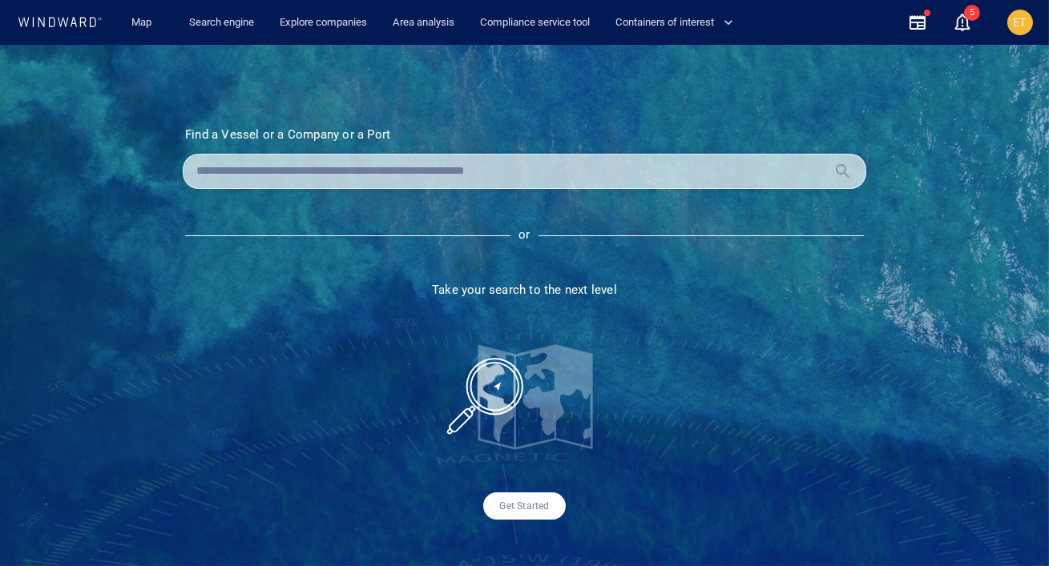
click at [406, 177] on input "text" at bounding box center [511, 171] width 631 height 24
click at [299, 174] on input "*********" at bounding box center [513, 171] width 634 height 24
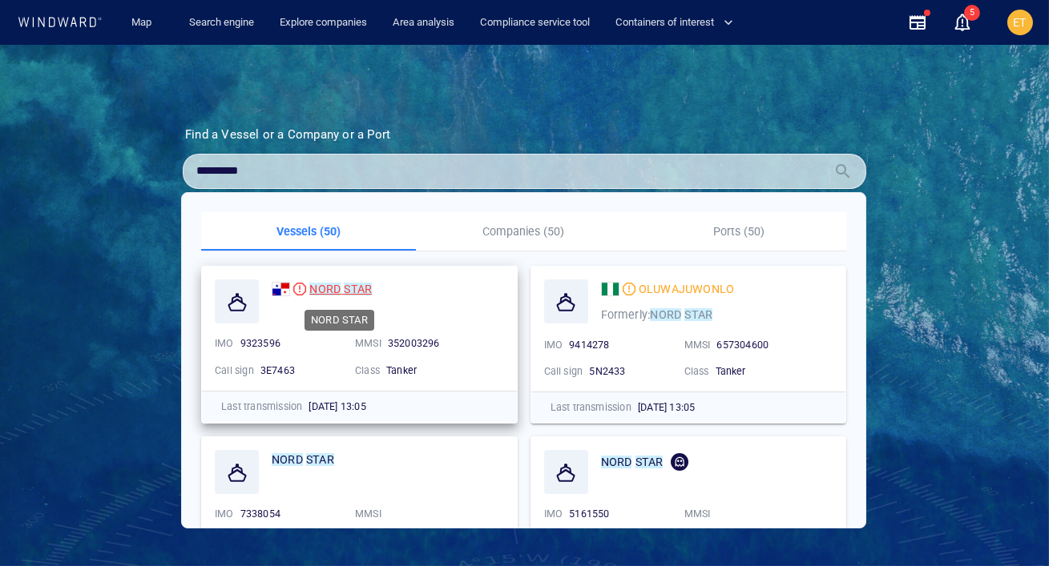
type input "*********"
click at [318, 288] on mark "NORD" at bounding box center [324, 289] width 31 height 13
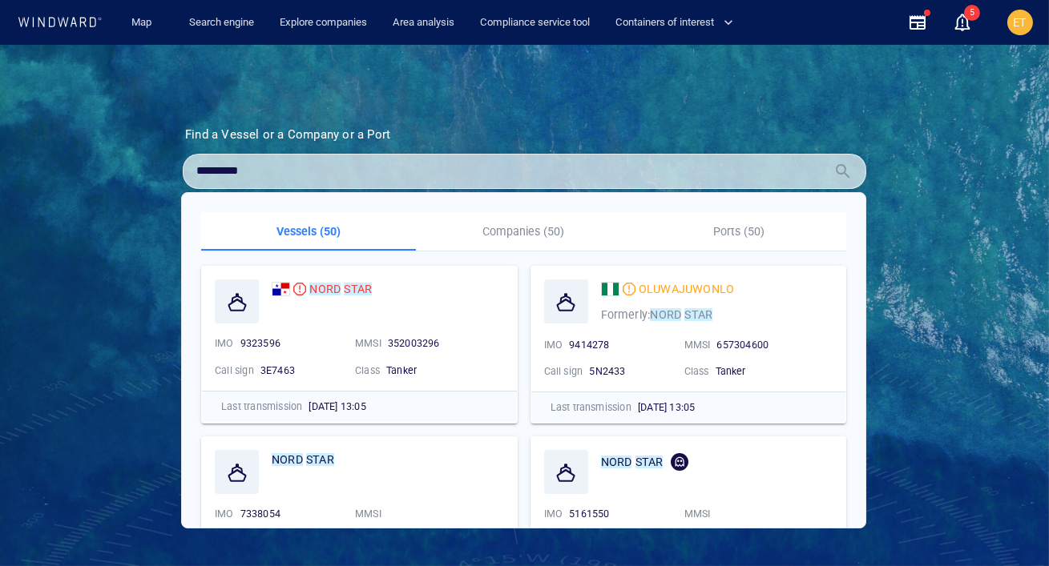
drag, startPoint x: 255, startPoint y: 175, endPoint x: 174, endPoint y: 174, distance: 80.9
click at [174, 174] on section "Find a Vessel or a Company or a Port Name N/A IMO MMSI Call sign N/A Class N/A …" at bounding box center [525, 323] width 764 height 393
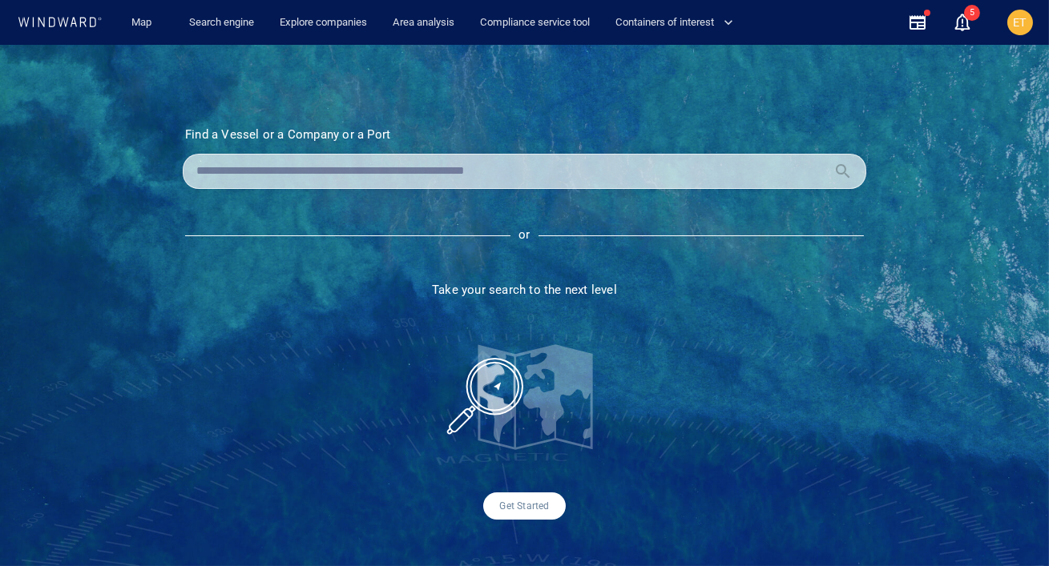
click at [137, 203] on div "Find a Vessel or a Company or a Port Name N/A IMO MMSI Call sign N/A Class N/A …" at bounding box center [524, 306] width 1049 height 522
click at [599, 319] on section "Find a Vessel or a Company or a Port Name N/A IMO MMSI Call sign N/A Class N/A …" at bounding box center [525, 323] width 764 height 393
click at [678, 26] on span "Containers of interest" at bounding box center [674, 23] width 118 height 18
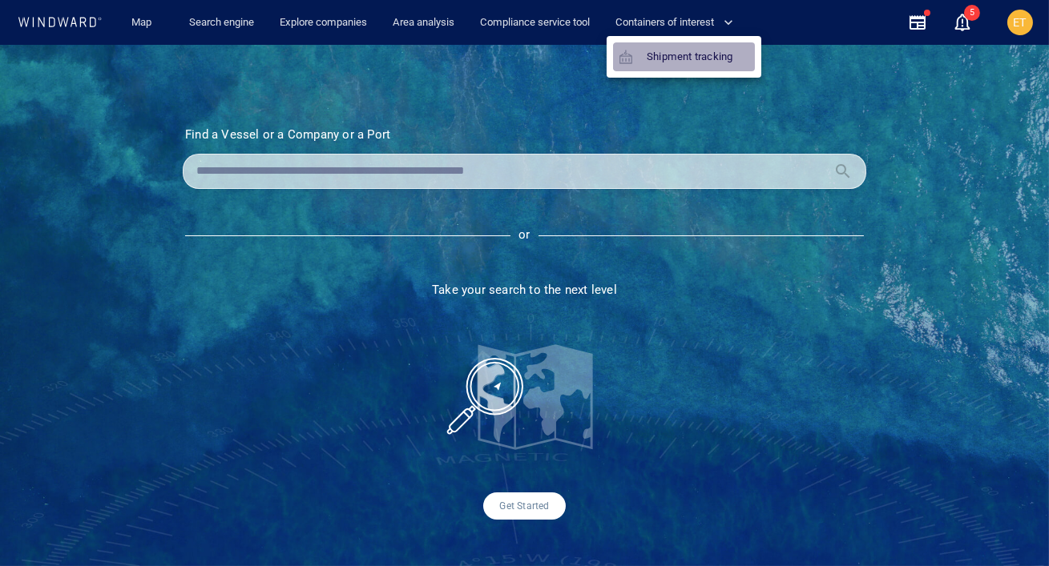
click at [671, 62] on link "Shipment tracking" at bounding box center [676, 56] width 126 height 29
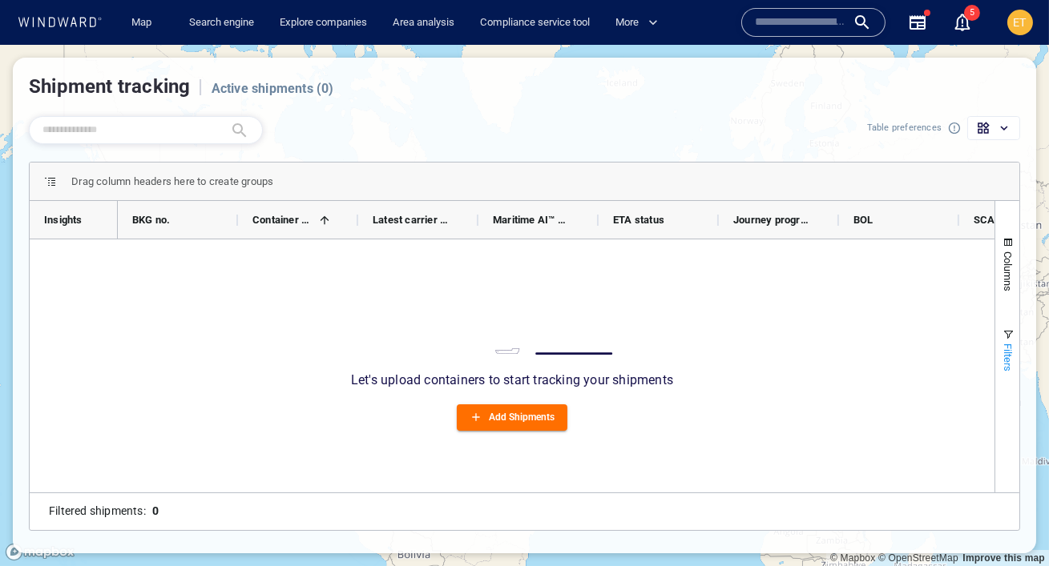
click at [1002, 345] on span "Filters" at bounding box center [1008, 358] width 12 height 28
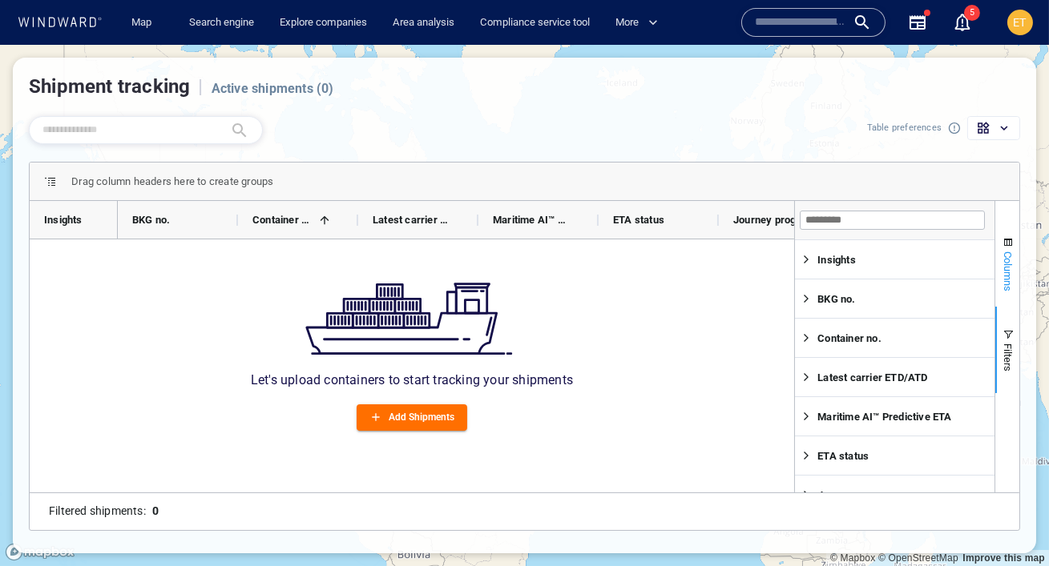
click at [1009, 271] on span "Columns" at bounding box center [1008, 272] width 12 height 40
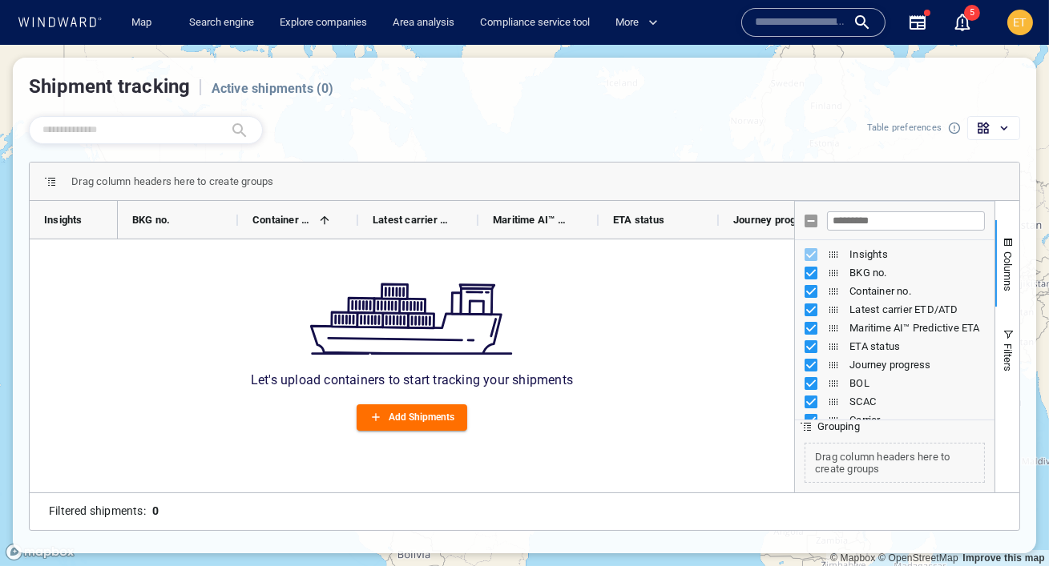
click at [79, 22] on icon at bounding box center [60, 22] width 86 height 10
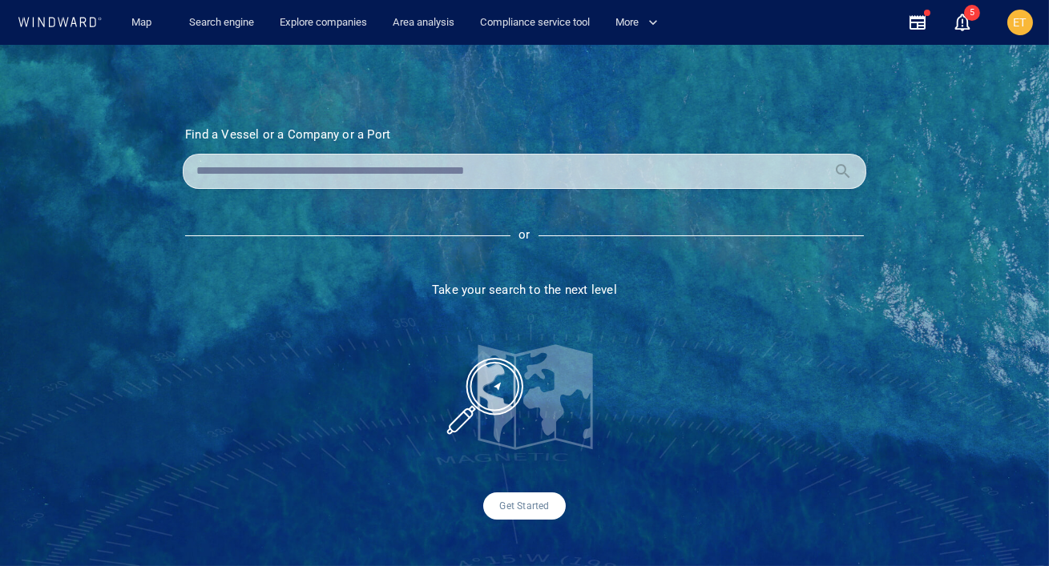
click at [335, 176] on input "text" at bounding box center [511, 171] width 631 height 24
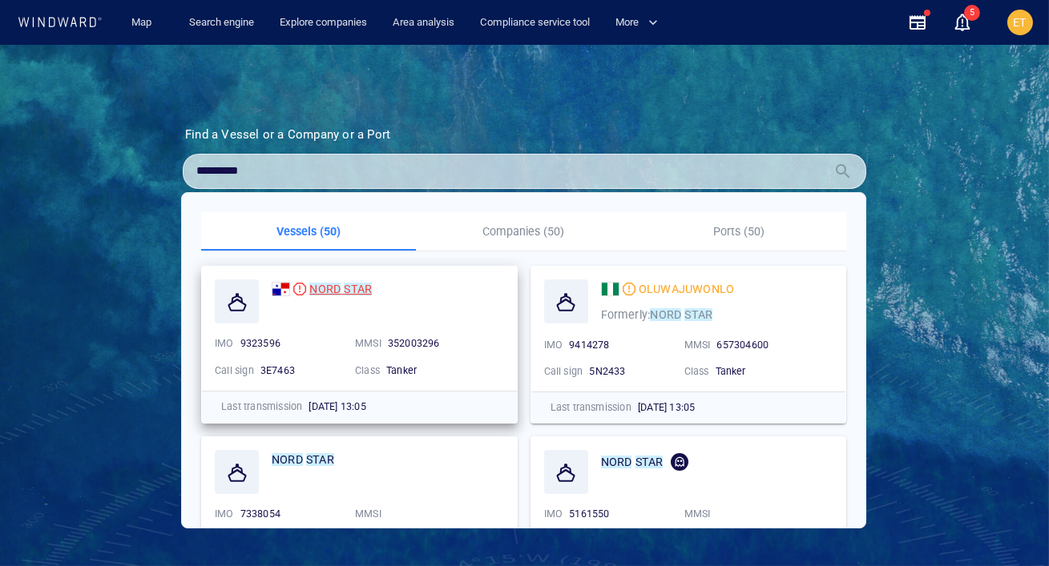
type input "*********"
click at [341, 290] on span at bounding box center [342, 289] width 3 height 13
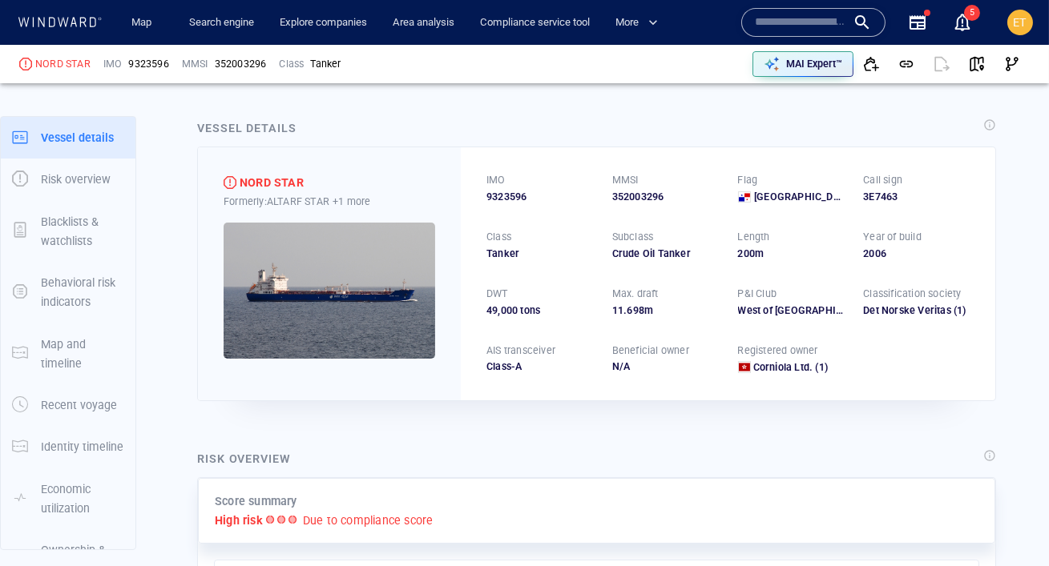
scroll to position [36, 0]
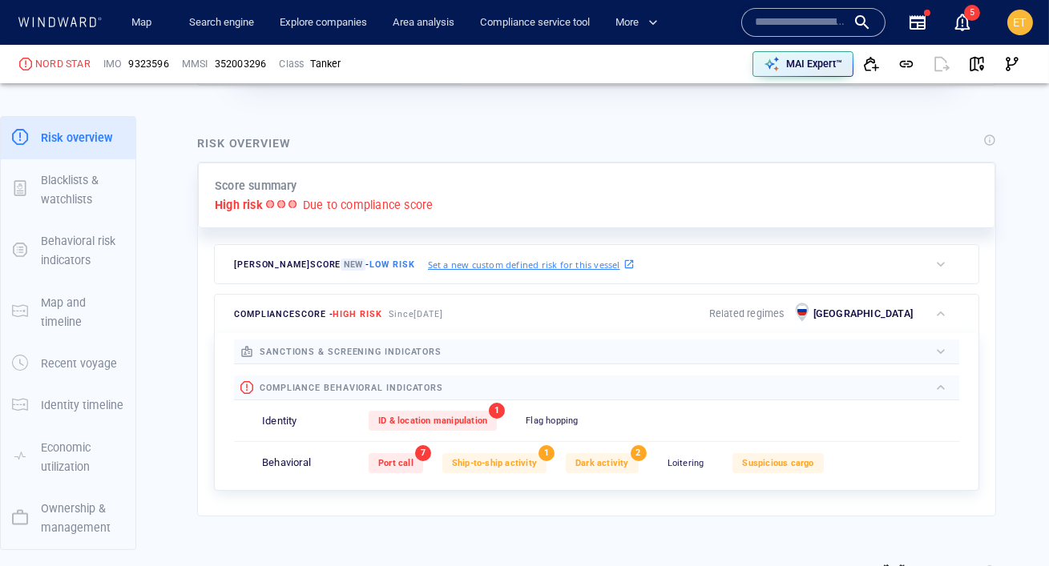
scroll to position [320, 0]
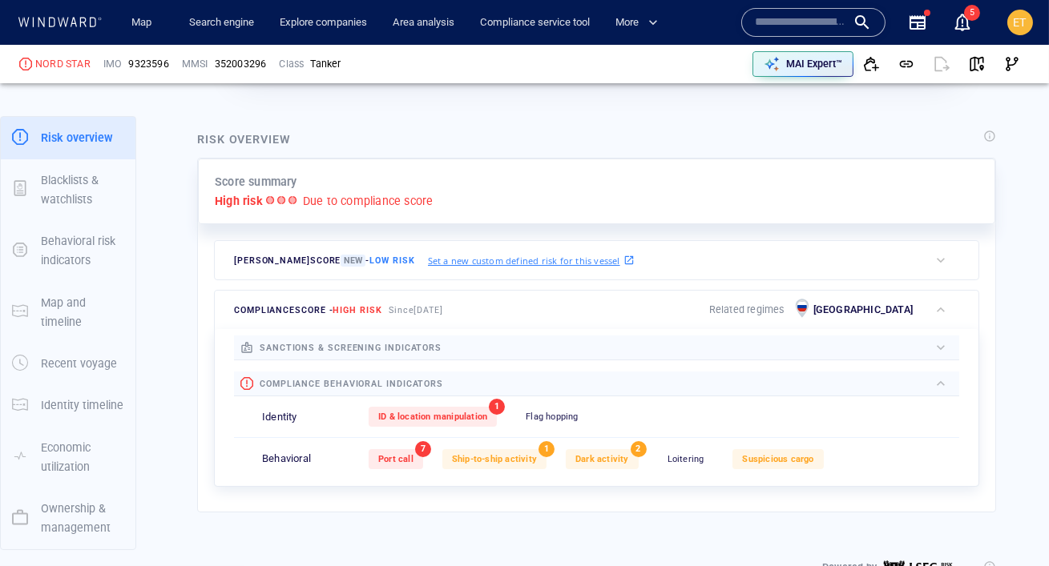
click at [530, 348] on div at bounding box center [684, 348] width 487 height 18
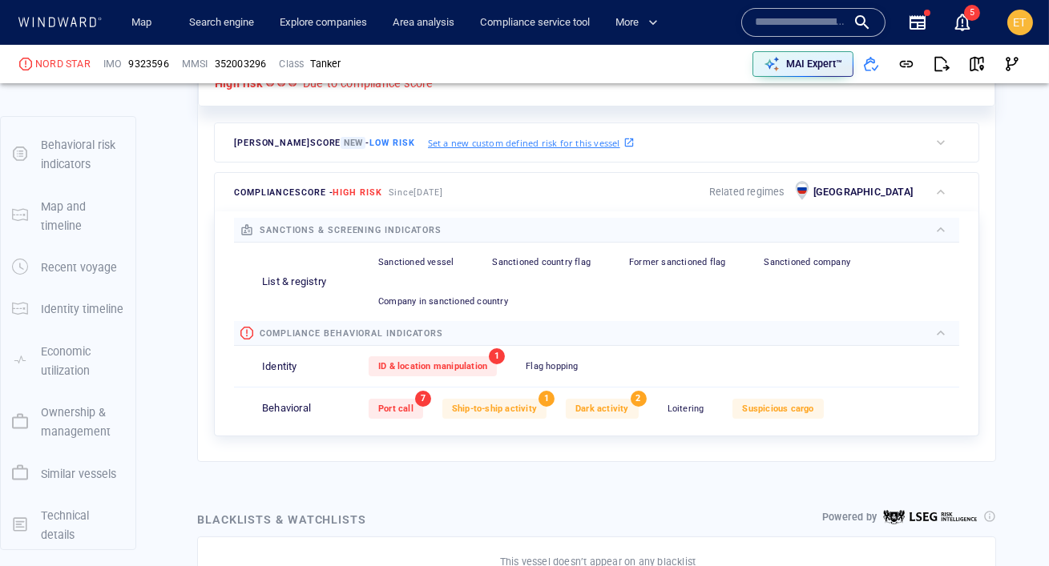
scroll to position [154, 0]
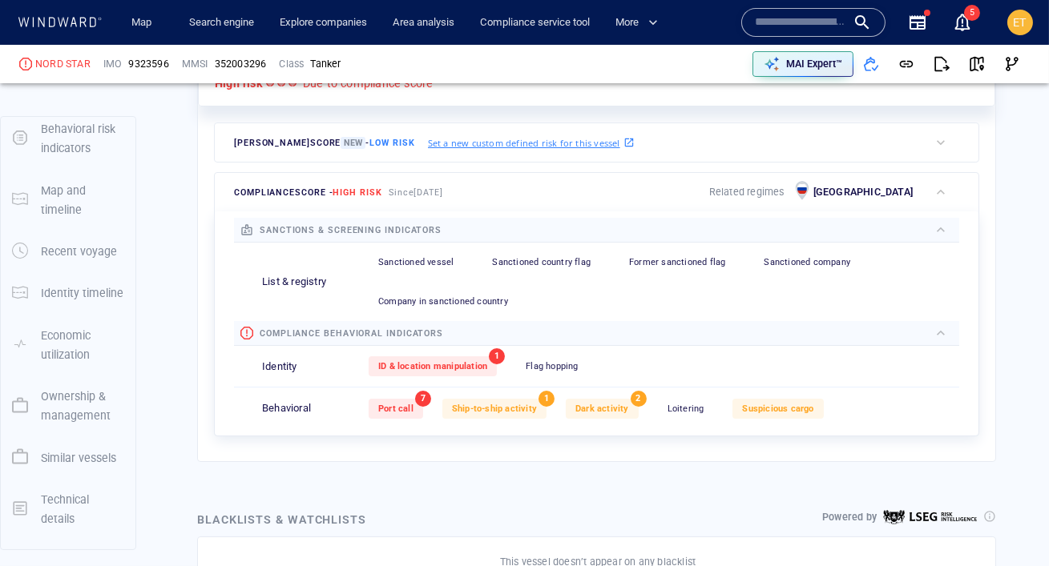
click at [50, 282] on div "Identity timeline" at bounding box center [82, 293] width 96 height 32
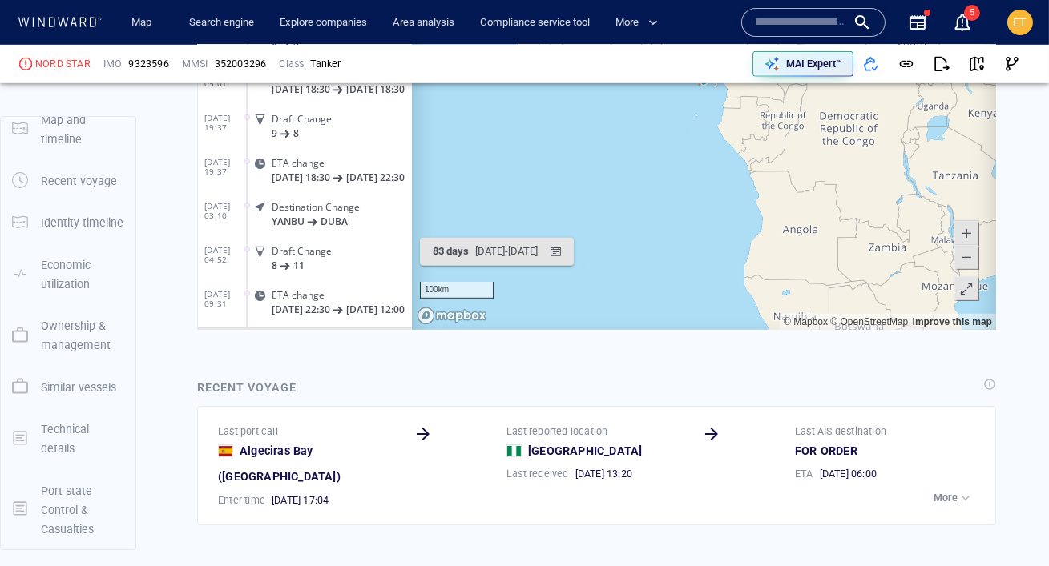
scroll to position [206, 0]
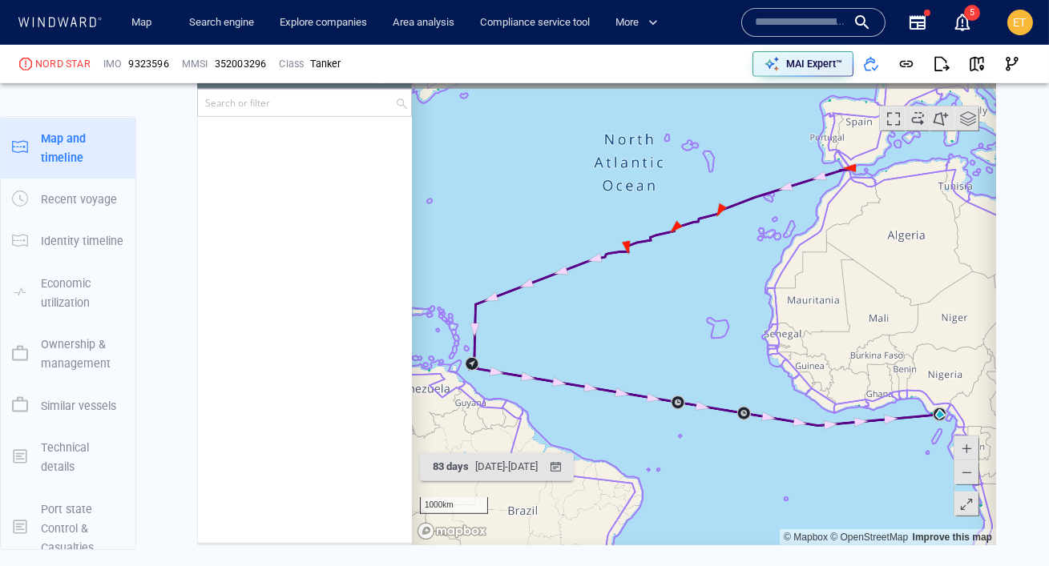
scroll to position [64056, 0]
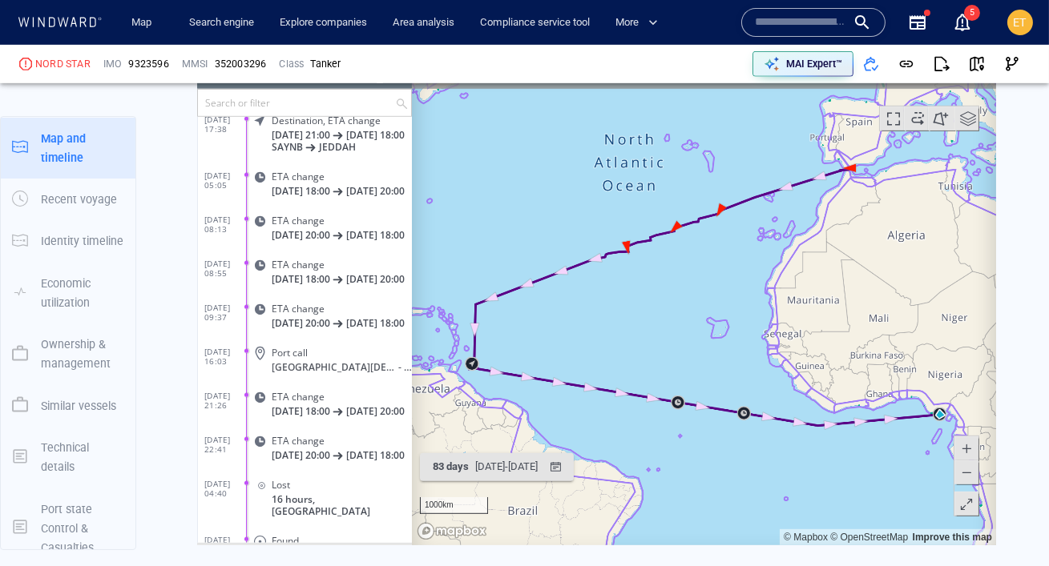
click at [275, 102] on input "text" at bounding box center [295, 102] width 197 height 26
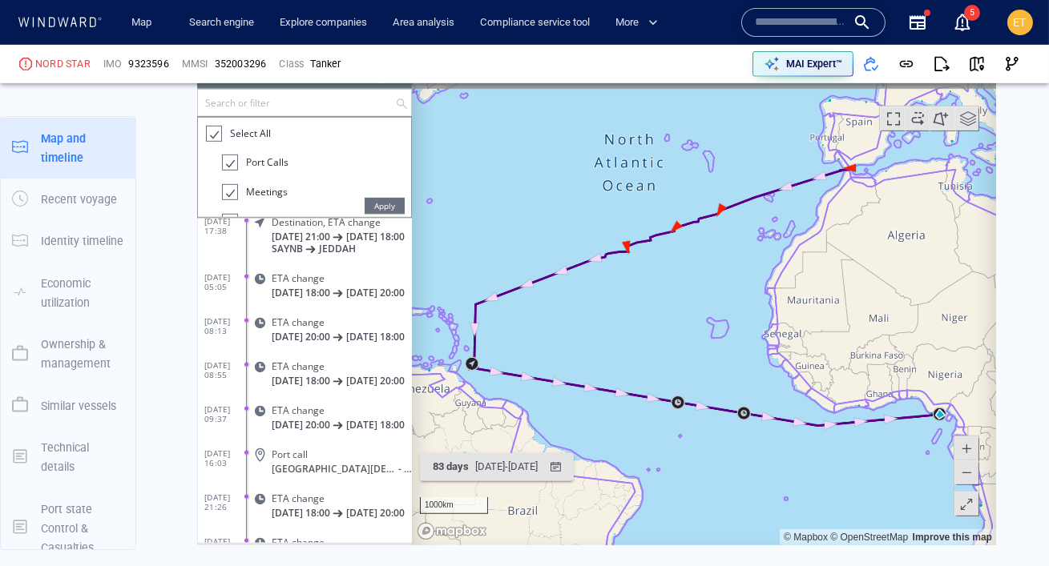
click at [214, 133] on div at bounding box center [212, 133] width 16 height 18
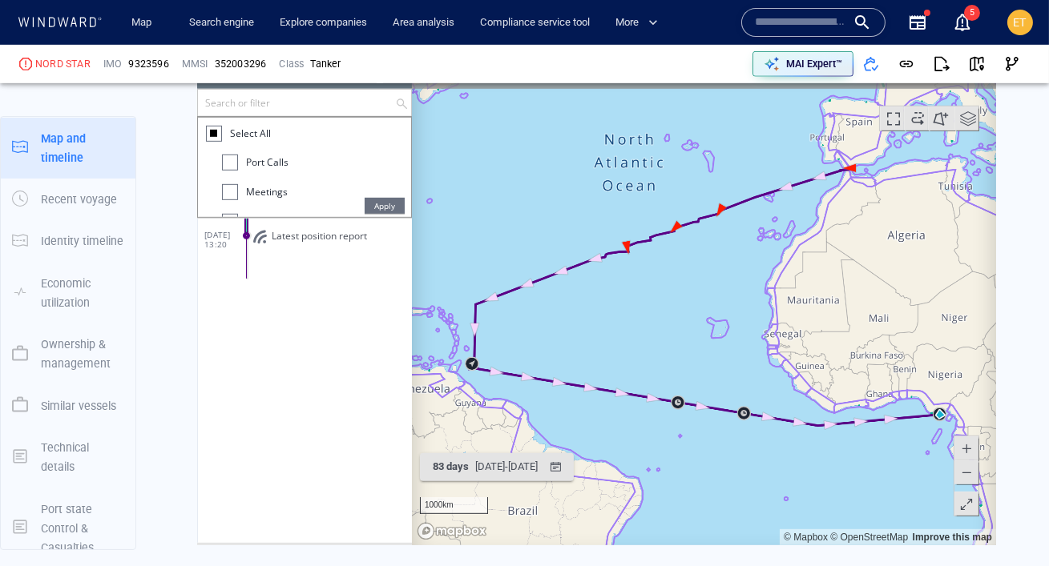
click at [235, 167] on div at bounding box center [229, 162] width 16 height 16
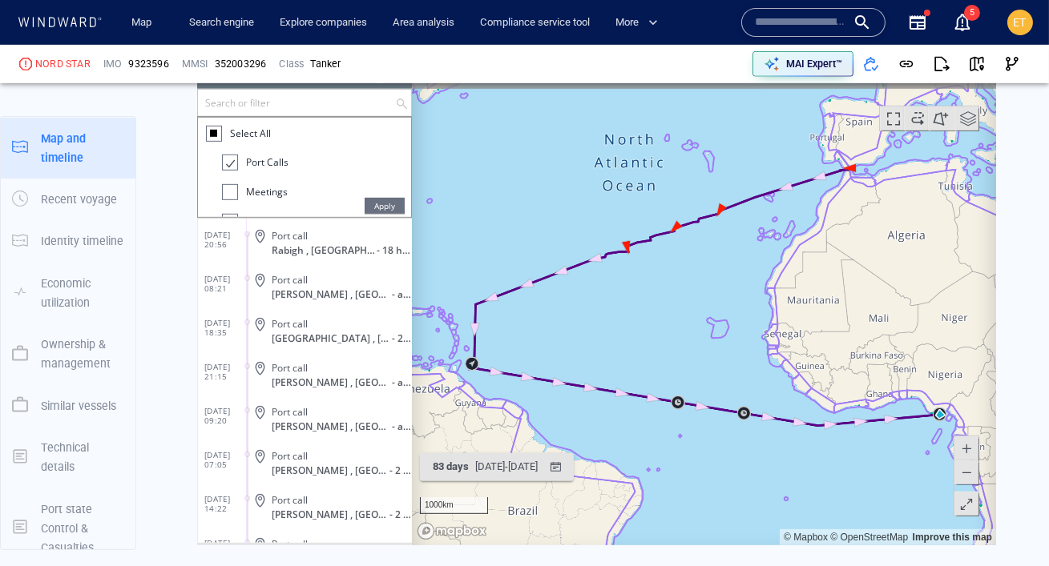
click at [392, 203] on span "Apply" at bounding box center [384, 205] width 40 height 16
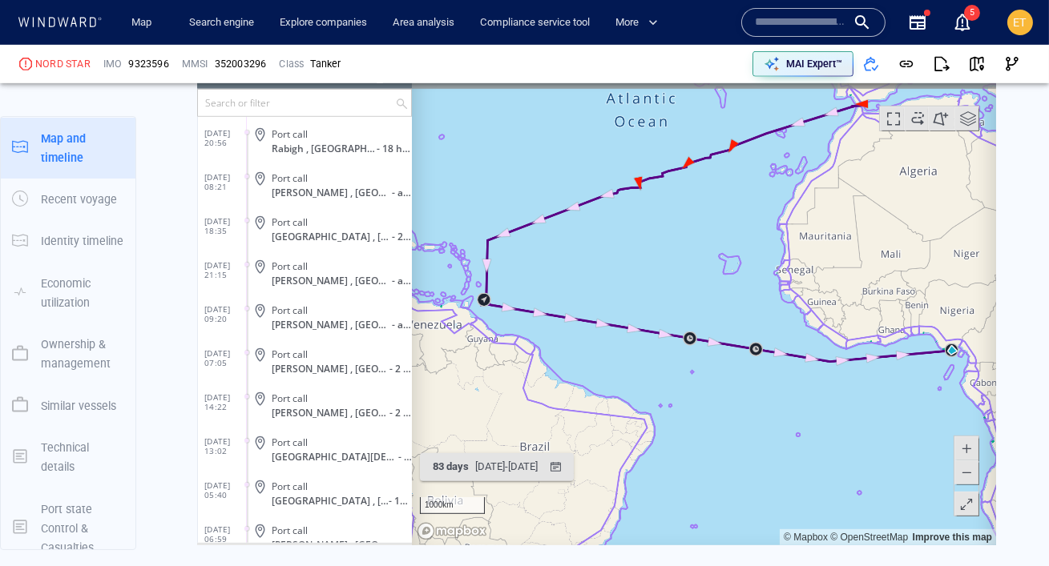
drag, startPoint x: 502, startPoint y: 414, endPoint x: 524, endPoint y: 340, distance: 77.6
click at [524, 340] on canvas "Map" at bounding box center [703, 296] width 584 height 497
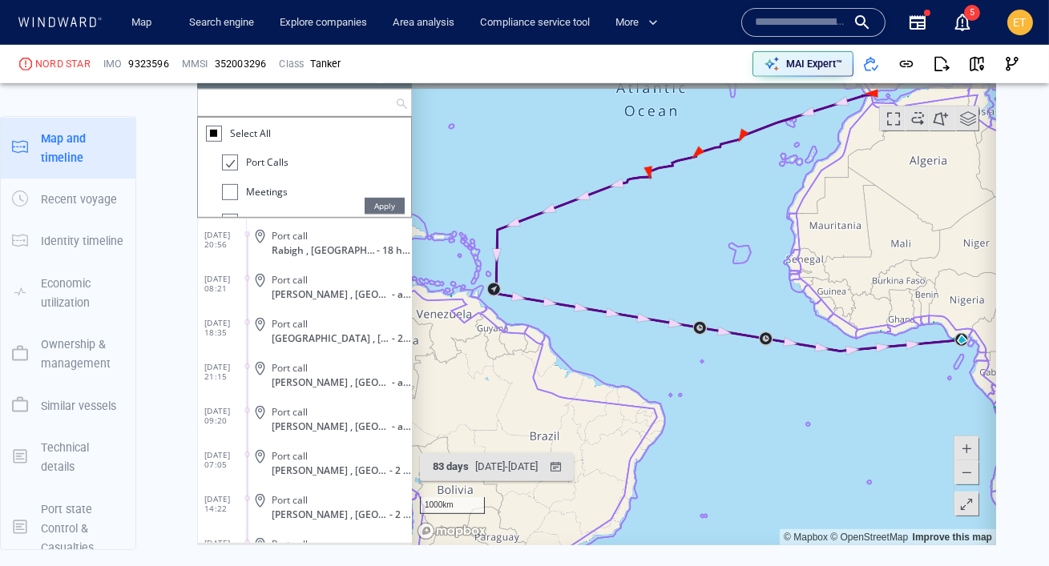
click at [271, 95] on input "text" at bounding box center [295, 102] width 197 height 26
click at [207, 138] on div at bounding box center [213, 133] width 16 height 16
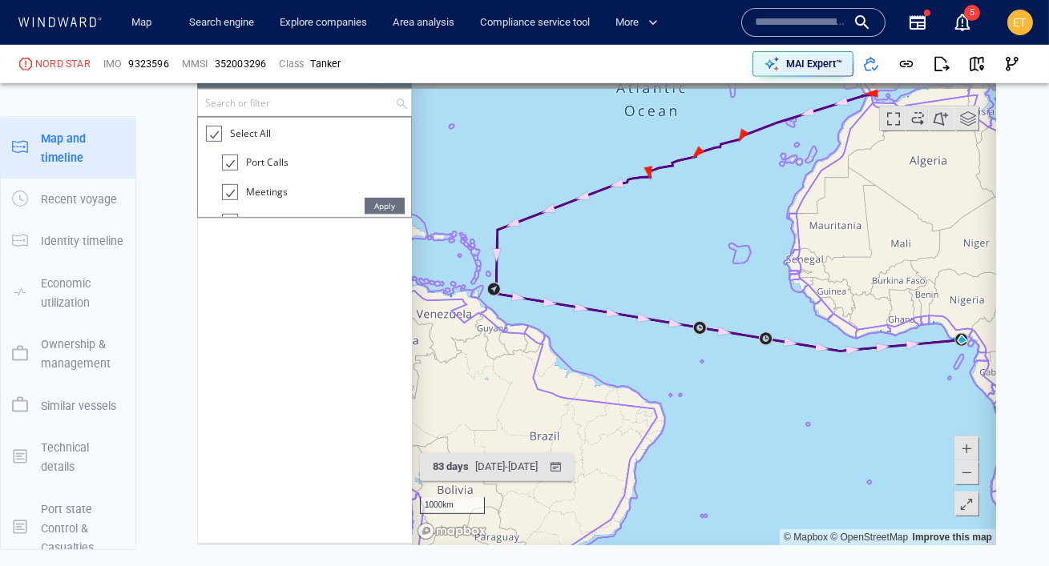
scroll to position [15628, 0]
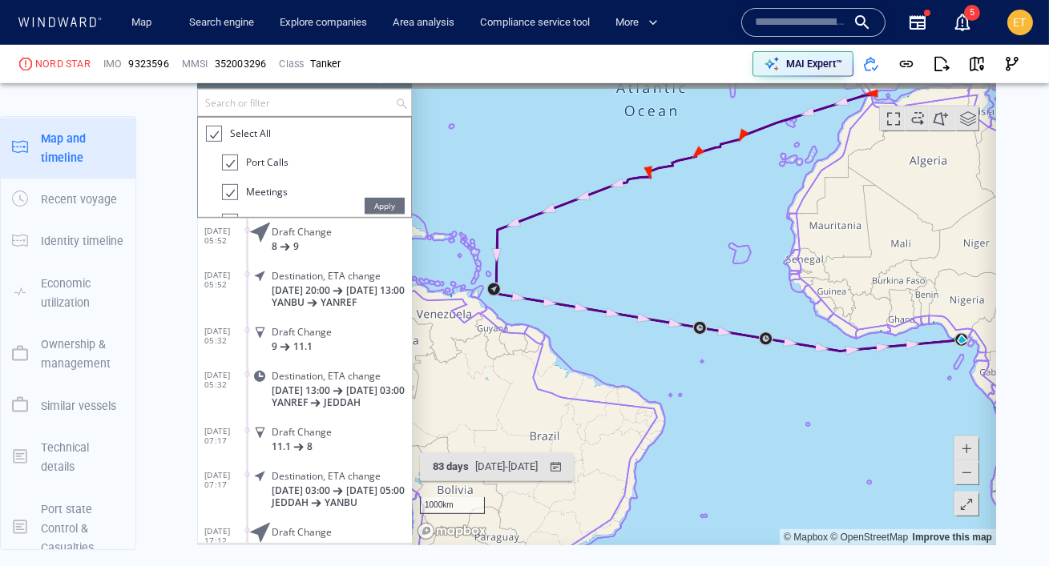
click at [212, 137] on div at bounding box center [212, 133] width 16 height 18
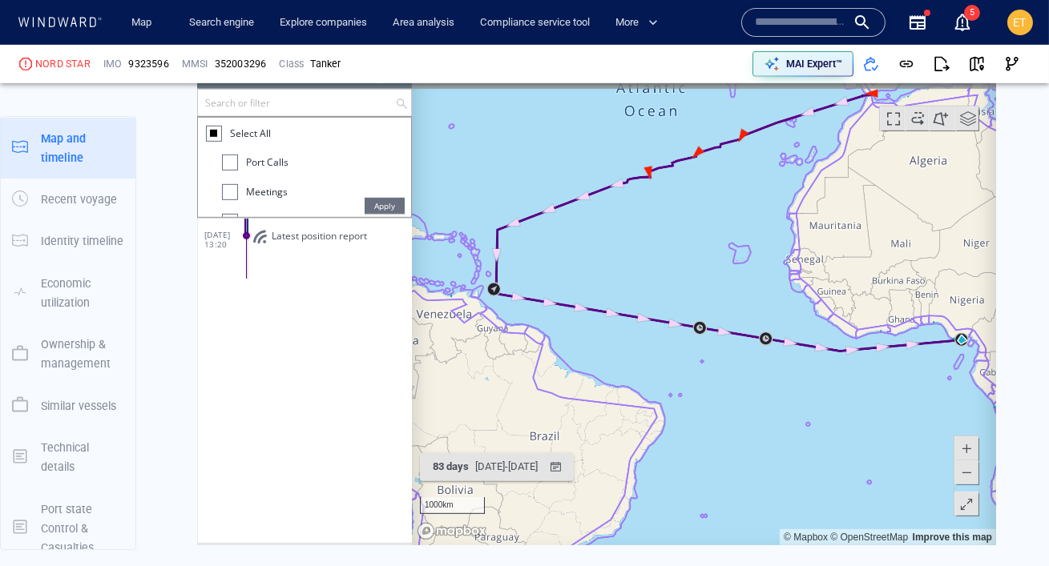
scroll to position [0, 0]
click at [228, 189] on div at bounding box center [229, 191] width 16 height 16
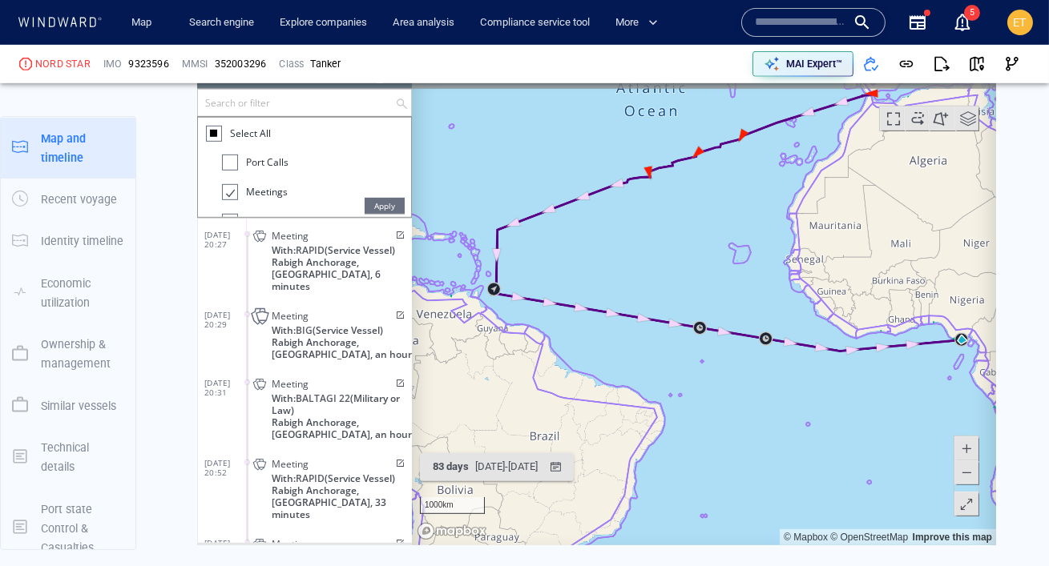
click at [364, 200] on span "Apply" at bounding box center [384, 205] width 40 height 16
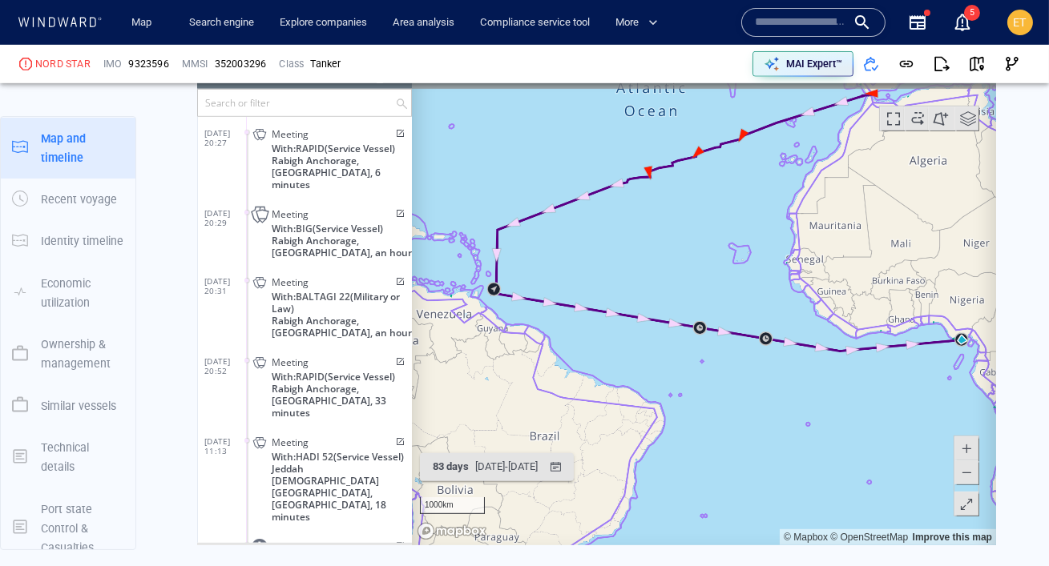
click at [412, 129] on canvas "Map" at bounding box center [703, 296] width 584 height 497
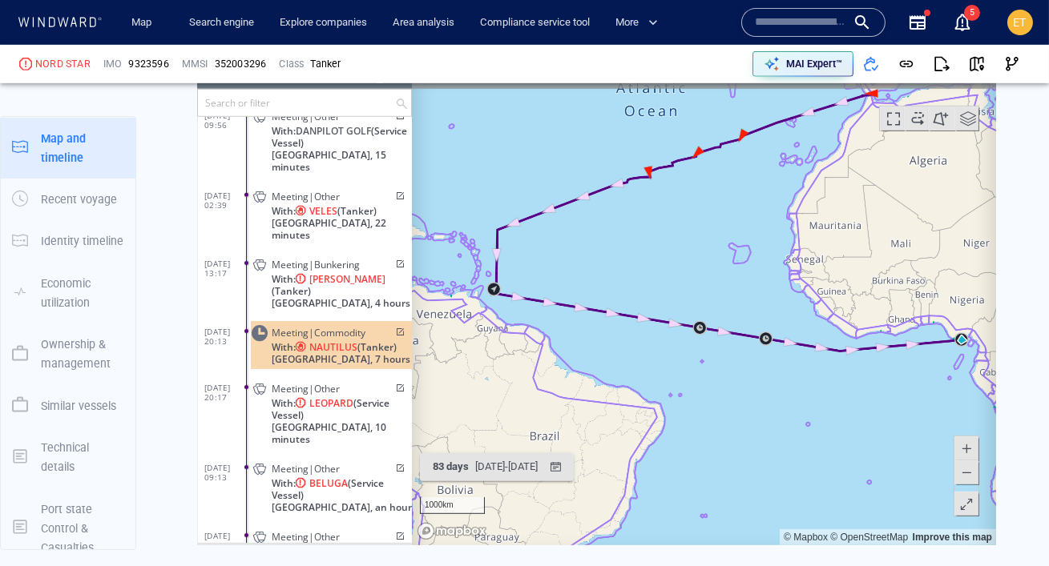
scroll to position [224, 0]
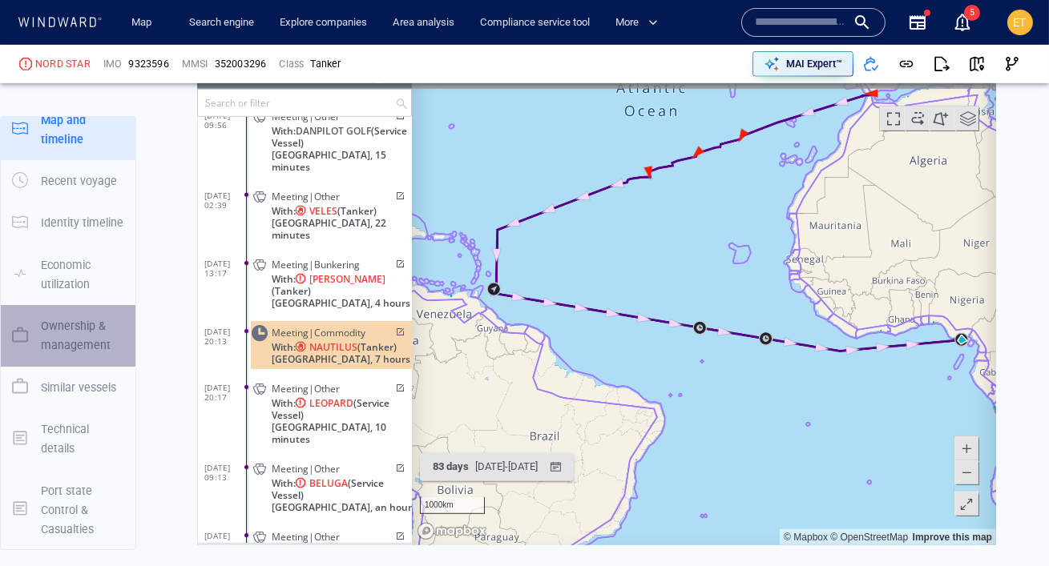
click at [80, 333] on p "Ownership & management" at bounding box center [82, 335] width 83 height 39
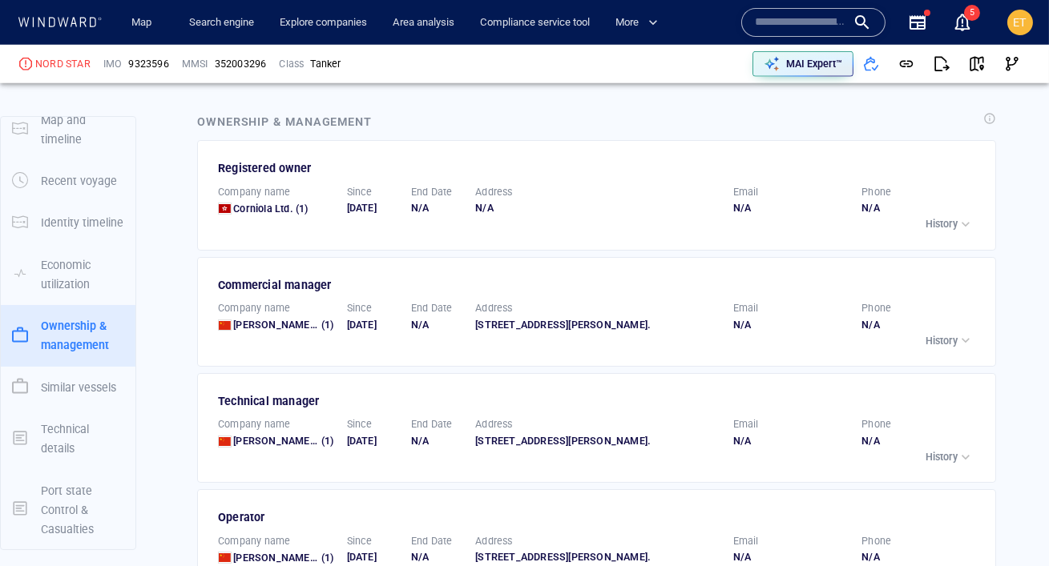
scroll to position [3048, 0]
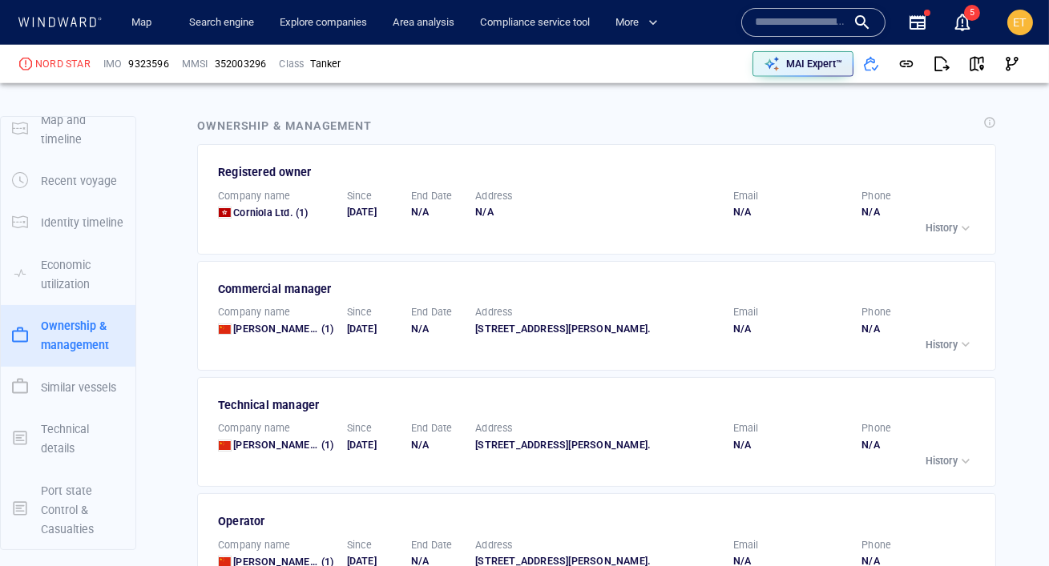
click at [941, 221] on p "History" at bounding box center [941, 228] width 32 height 14
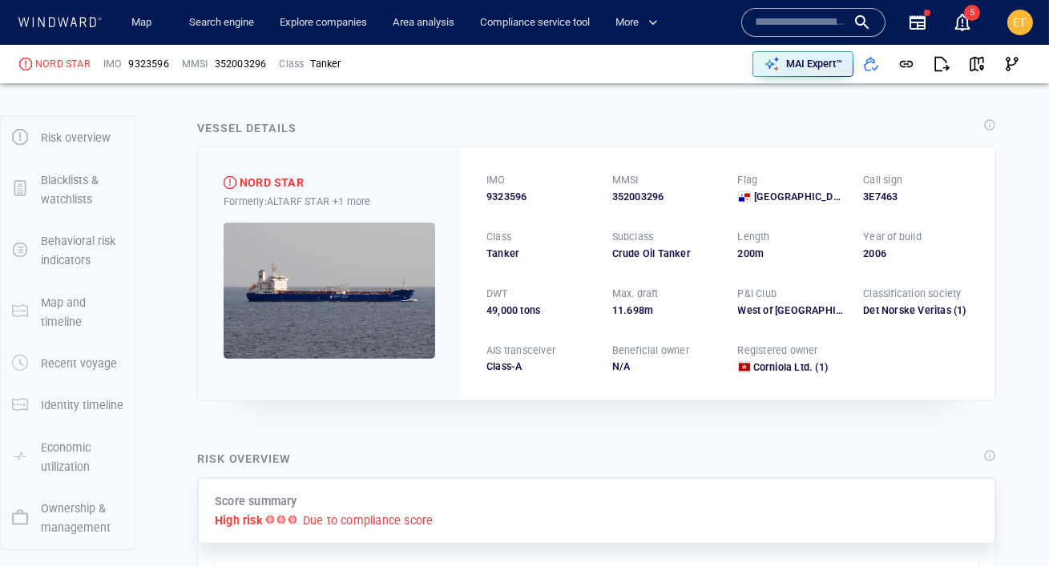
scroll to position [0, 0]
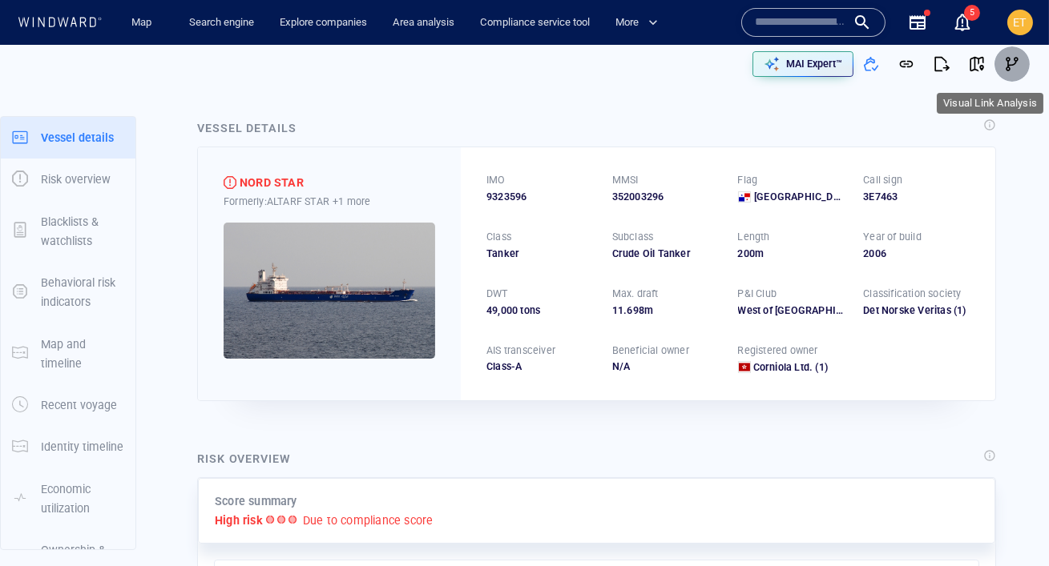
click at [1014, 62] on span "button" at bounding box center [1012, 64] width 16 height 16
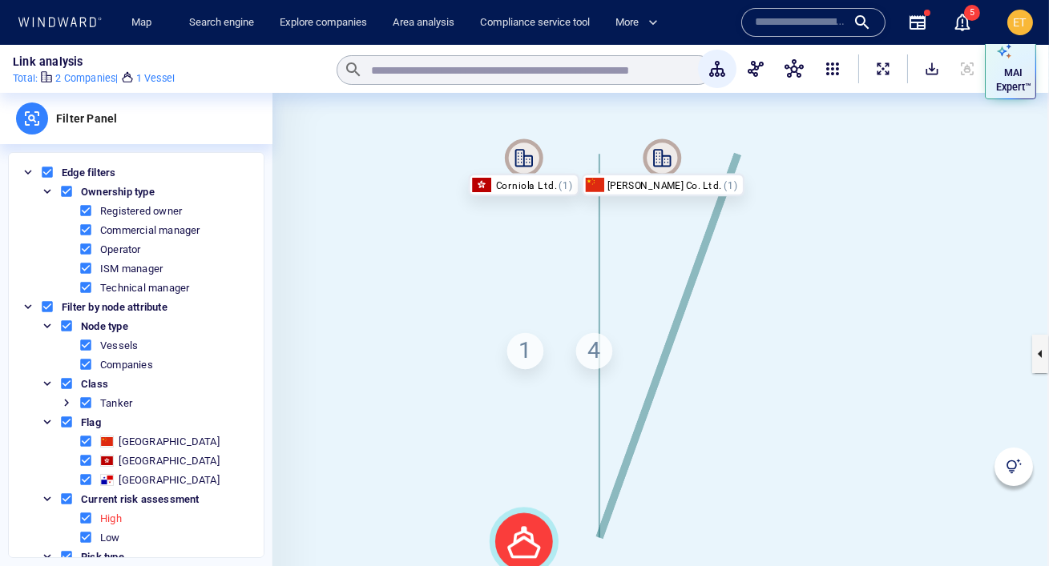
drag, startPoint x: 989, startPoint y: 226, endPoint x: 907, endPoint y: 219, distance: 82.0
click at [907, 219] on canvas at bounding box center [660, 354] width 776 height 522
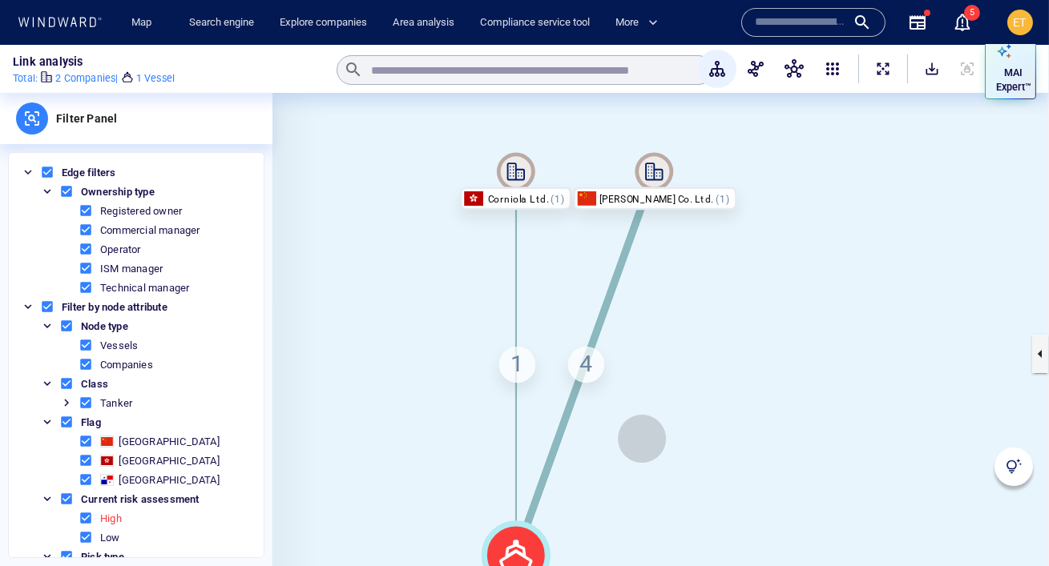
drag, startPoint x: 643, startPoint y: 414, endPoint x: 642, endPoint y: 439, distance: 24.9
click at [642, 439] on canvas at bounding box center [660, 354] width 776 height 522
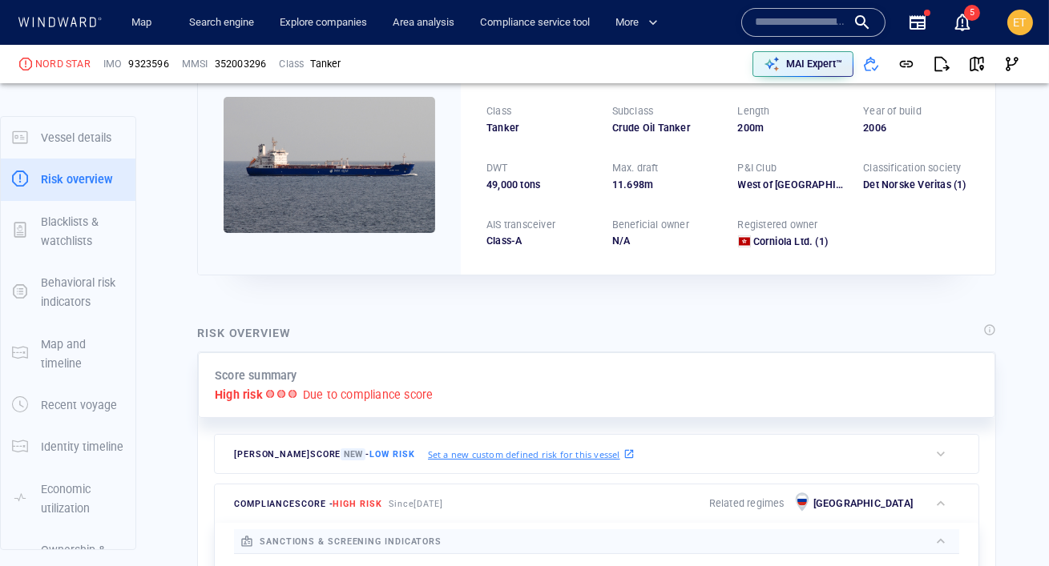
scroll to position [157, 0]
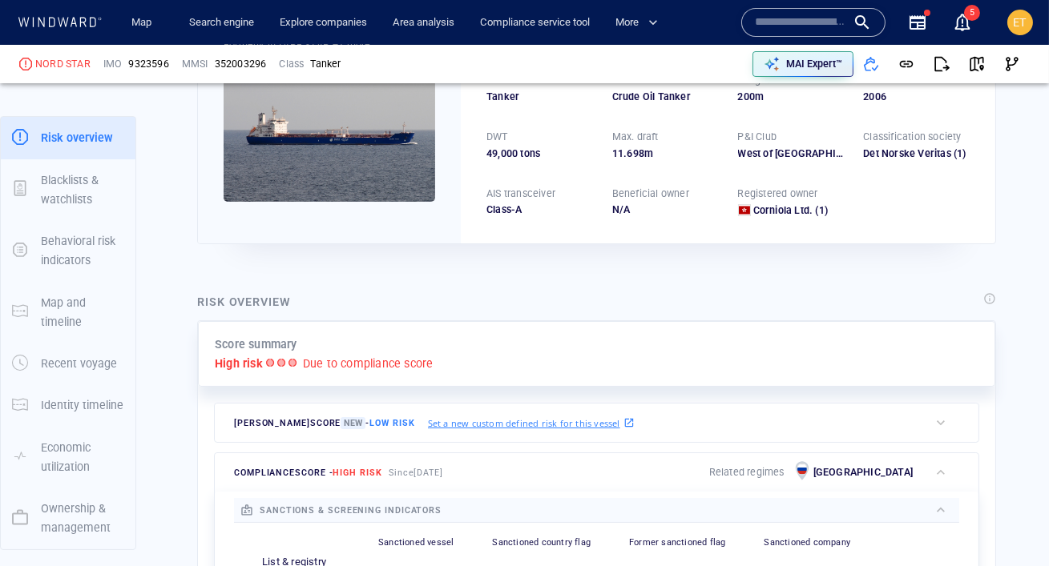
click at [72, 18] on icon at bounding box center [60, 22] width 86 height 10
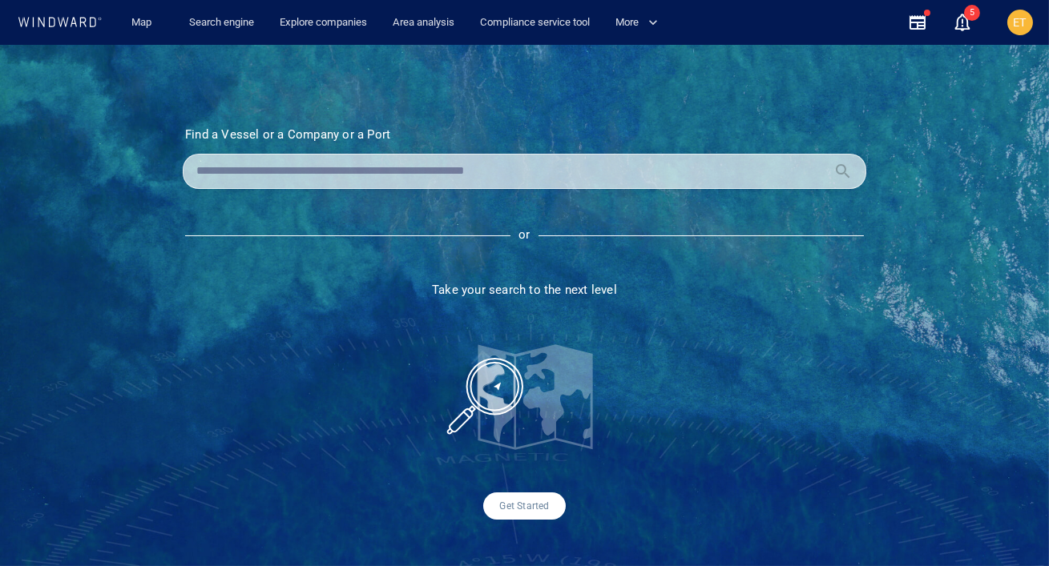
click at [338, 187] on div at bounding box center [524, 171] width 683 height 35
click at [320, 170] on input "text" at bounding box center [511, 171] width 631 height 24
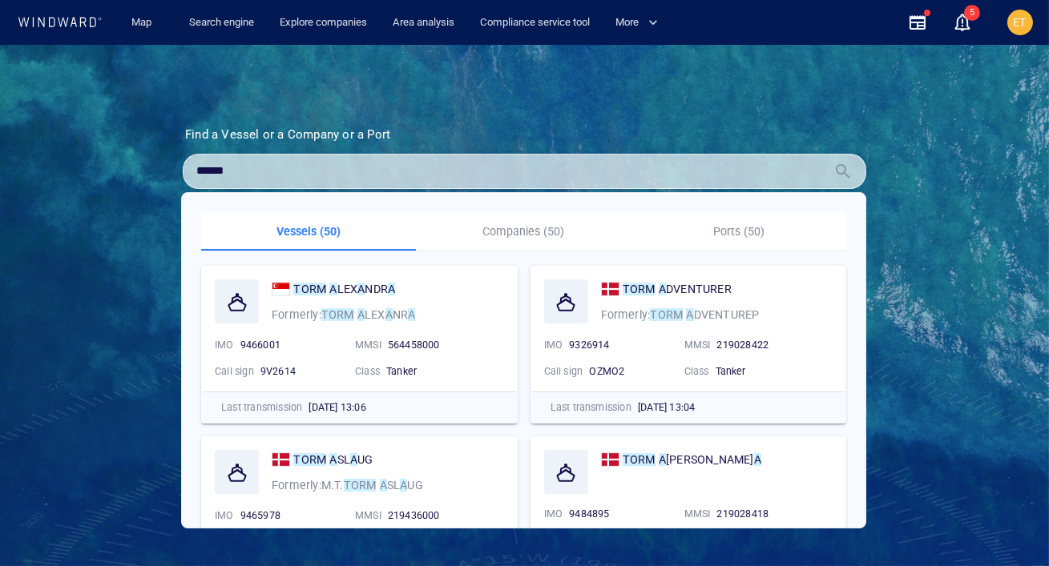
type input "******"
click at [502, 234] on p "Companies (50)" at bounding box center [523, 231] width 196 height 19
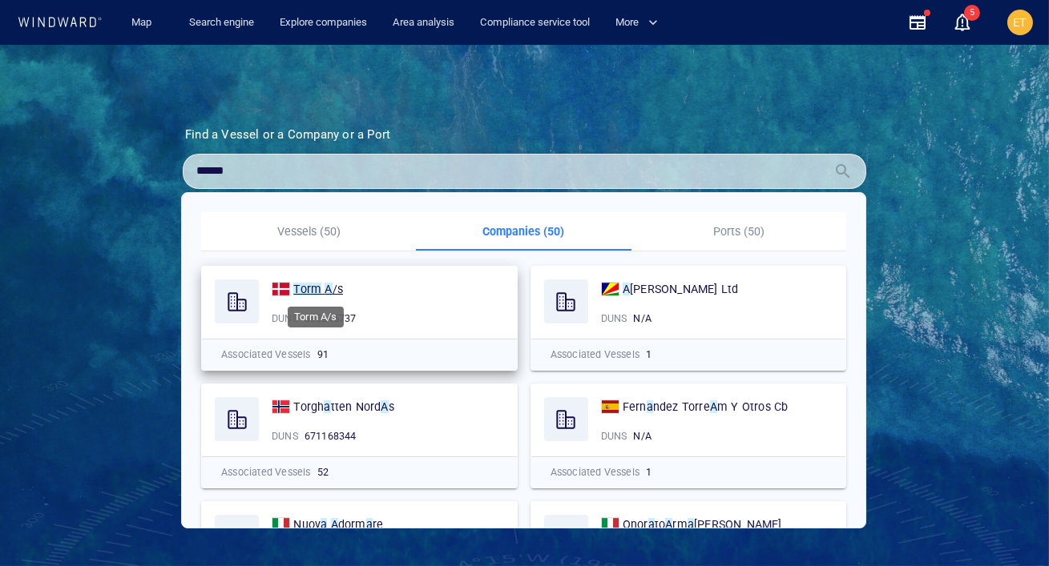
click at [328, 285] on mark "A" at bounding box center [327, 289] width 7 height 13
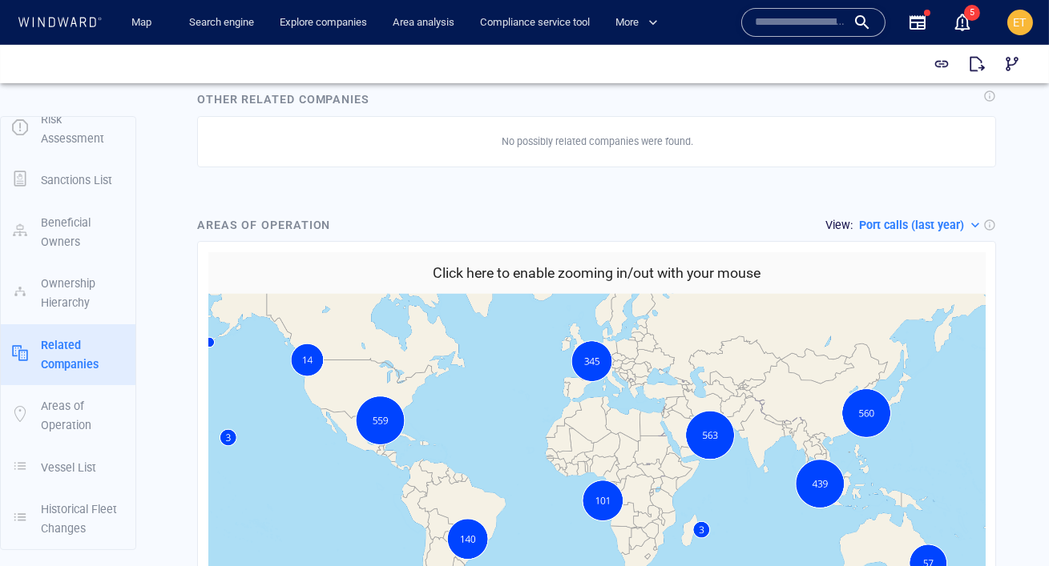
scroll to position [1955, 0]
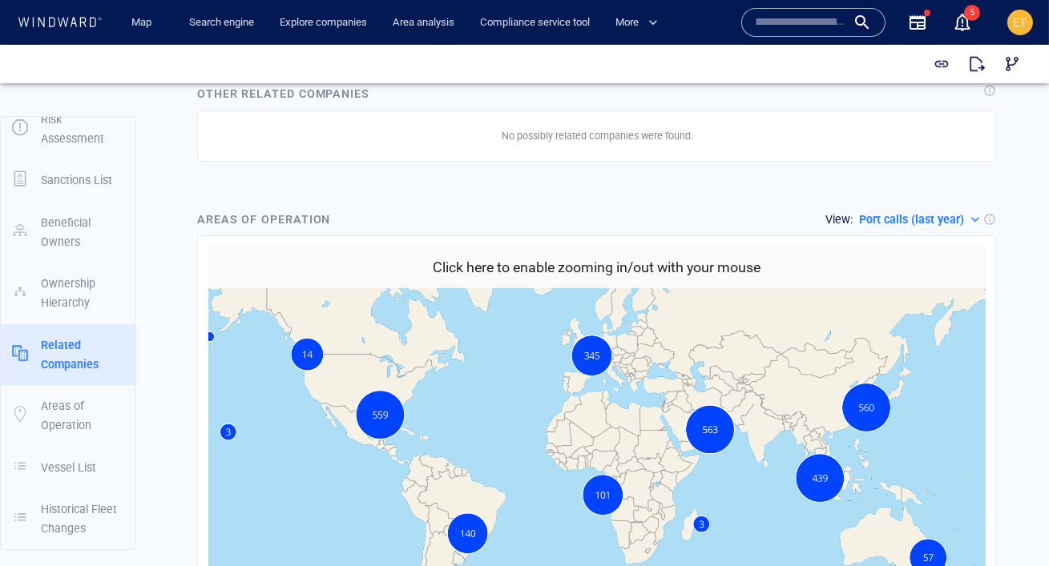
click at [582, 256] on h6 "Click here to enable zooming in/out with your mouse" at bounding box center [597, 267] width 328 height 23
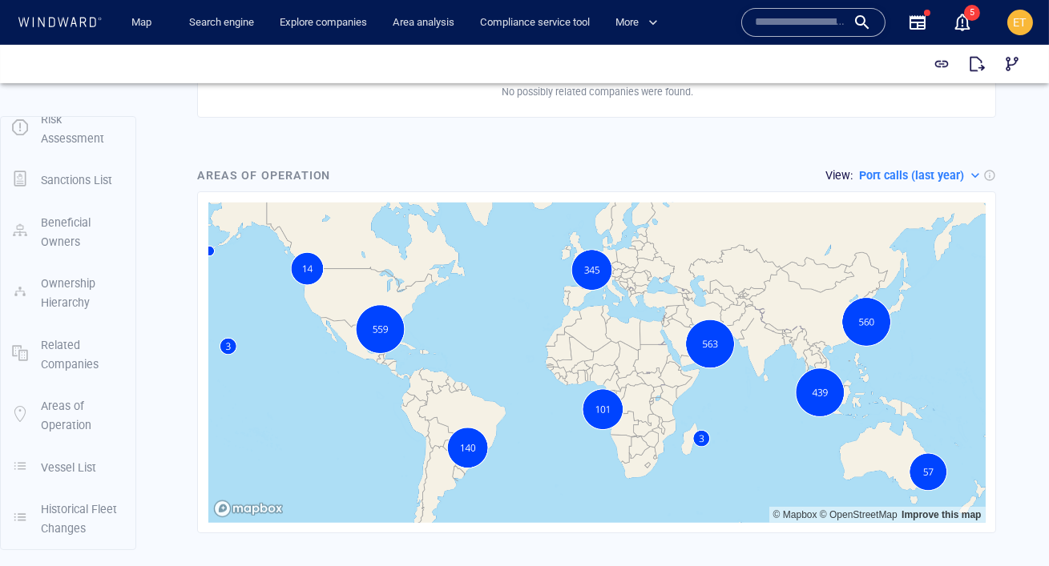
scroll to position [1997, 0]
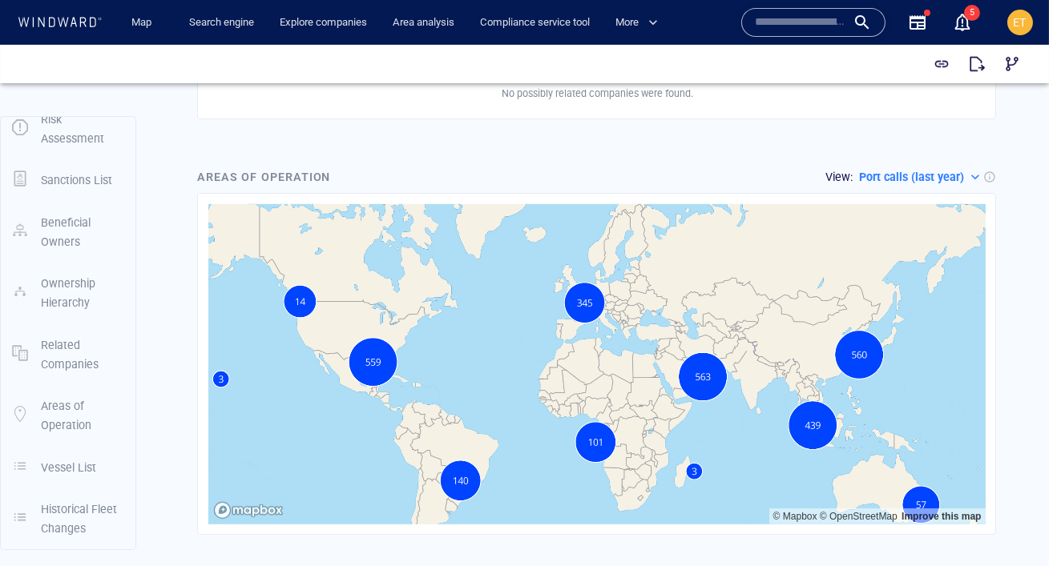
drag, startPoint x: 567, startPoint y: 265, endPoint x: 500, endPoint y: 243, distance: 70.9
click at [500, 243] on canvas "Map" at bounding box center [596, 364] width 777 height 320
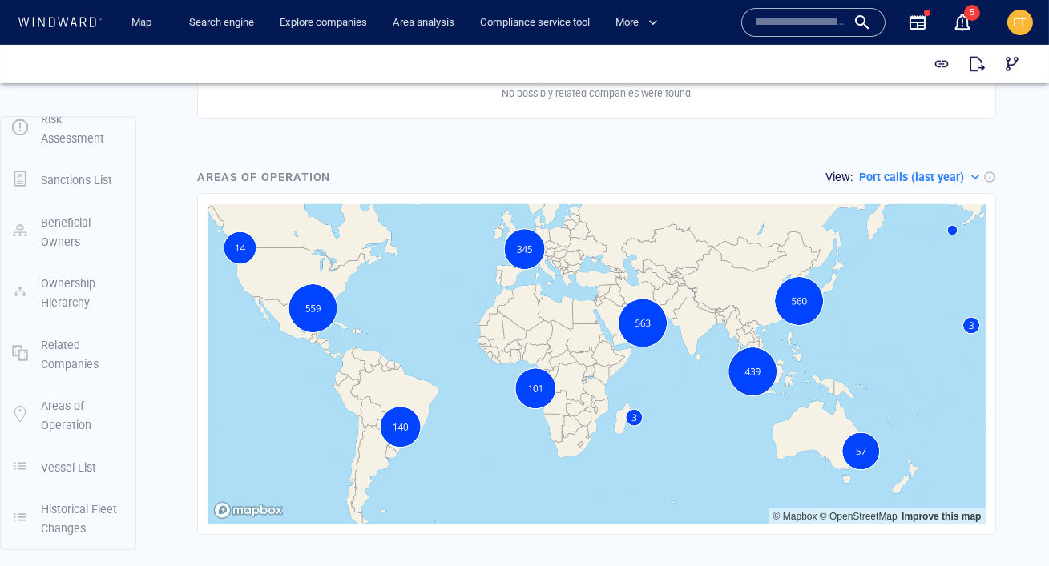
click at [538, 288] on canvas "Map" at bounding box center [596, 364] width 777 height 320
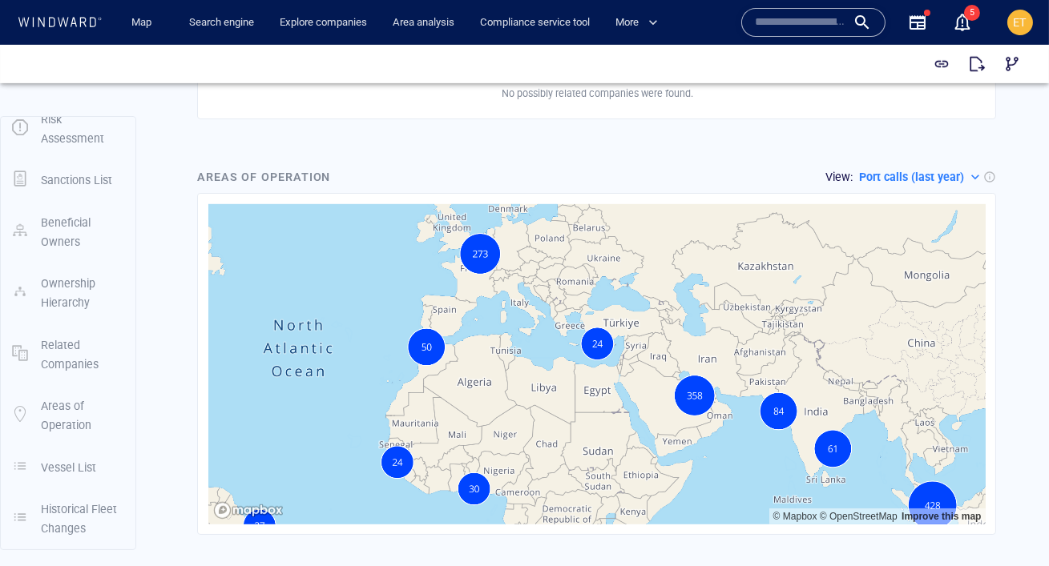
drag, startPoint x: 555, startPoint y: 292, endPoint x: 501, endPoint y: 318, distance: 60.2
click at [501, 318] on canvas "Map" at bounding box center [596, 364] width 777 height 320
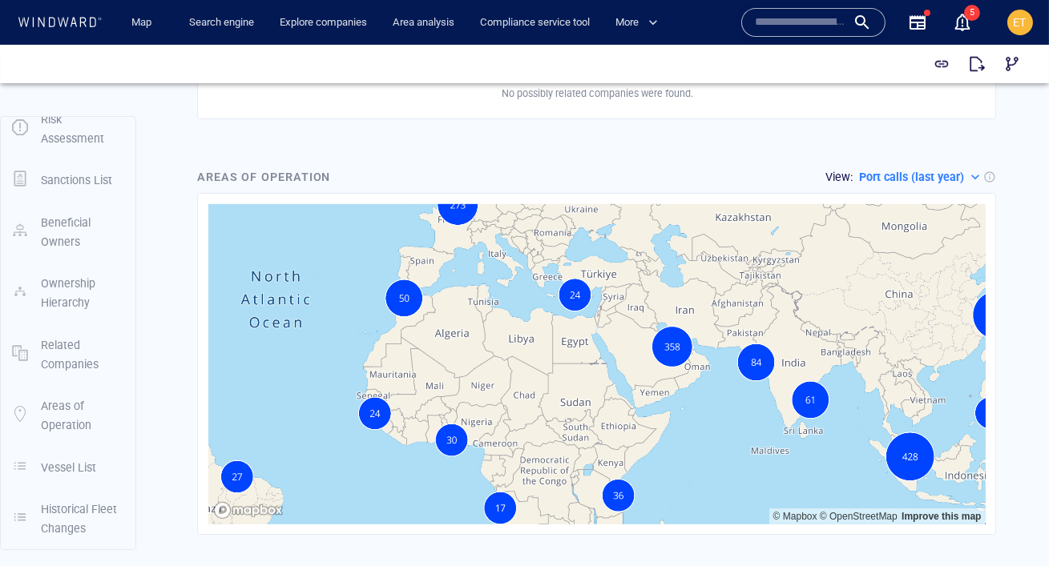
click at [949, 167] on p "Port calls (last year)" at bounding box center [911, 176] width 105 height 19
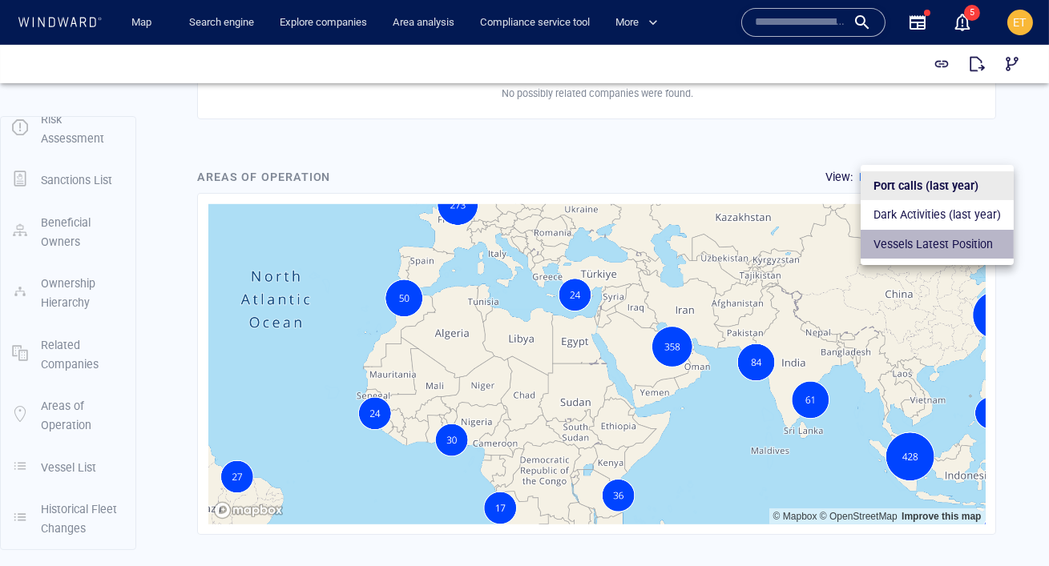
click at [945, 243] on p "Vessels Latest Position" at bounding box center [932, 244] width 119 height 19
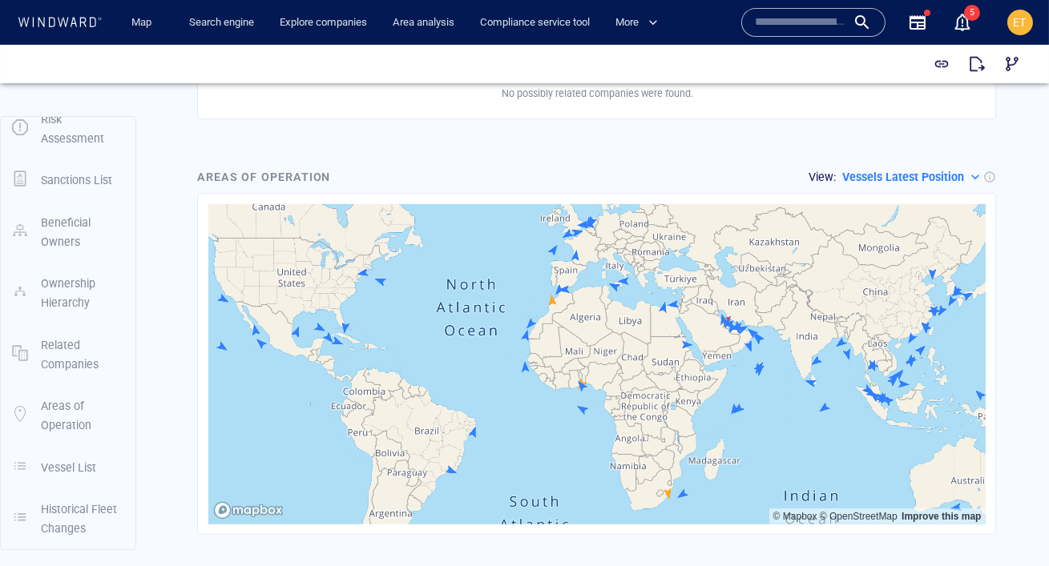
drag, startPoint x: 945, startPoint y: 300, endPoint x: 949, endPoint y: 284, distance: 16.7
click at [949, 284] on canvas "Map" at bounding box center [596, 364] width 777 height 320
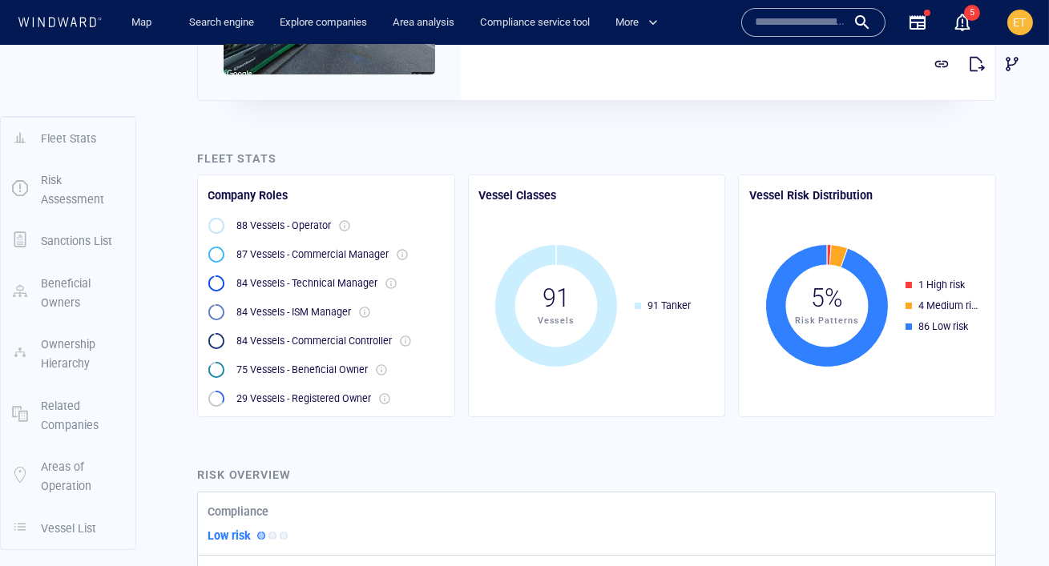
scroll to position [0, 0]
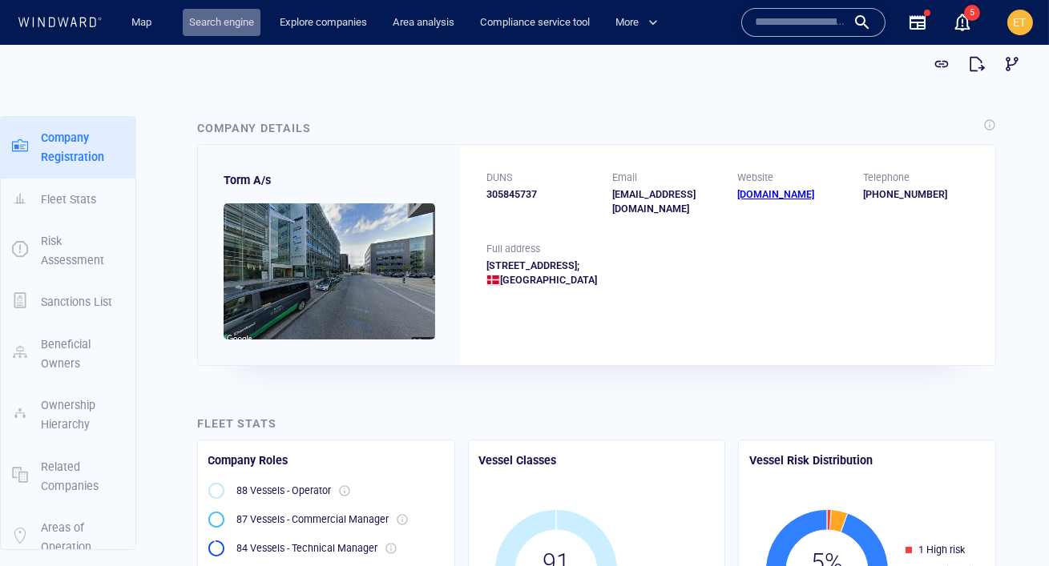
click at [195, 22] on link "Search engine" at bounding box center [222, 23] width 78 height 28
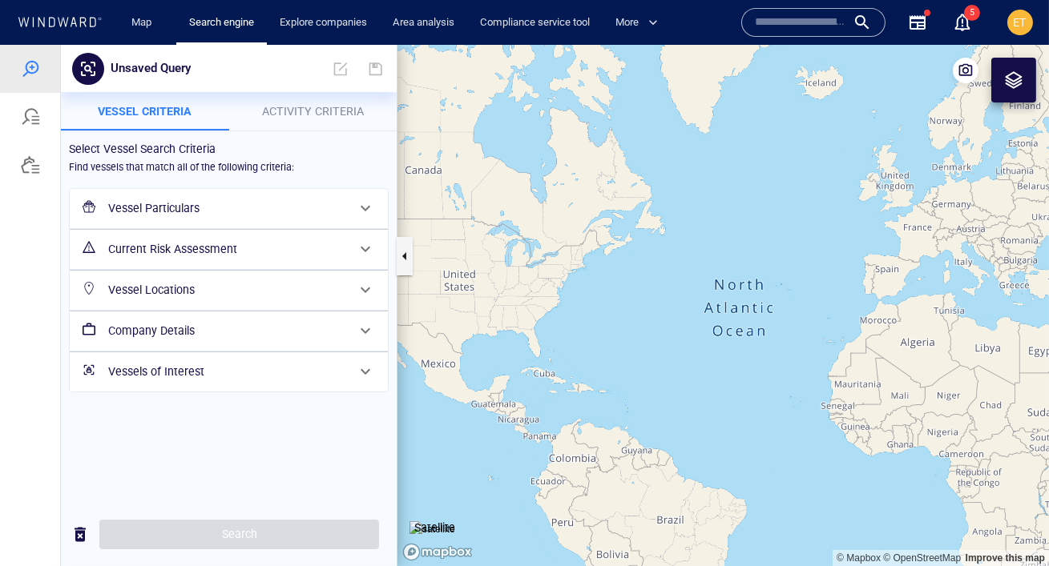
drag, startPoint x: 561, startPoint y: 345, endPoint x: 460, endPoint y: 263, distance: 130.4
click at [460, 263] on canvas "Map" at bounding box center [722, 306] width 651 height 522
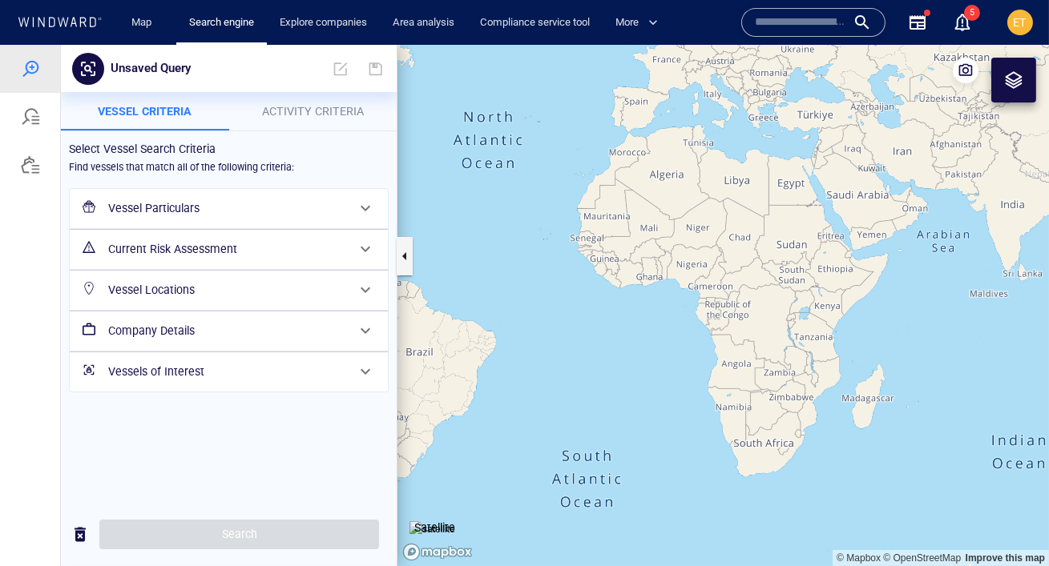
drag, startPoint x: 621, startPoint y: 278, endPoint x: 544, endPoint y: 264, distance: 78.1
click at [544, 264] on canvas "Map" at bounding box center [722, 306] width 651 height 522
drag, startPoint x: 611, startPoint y: 256, endPoint x: 559, endPoint y: 256, distance: 51.3
click at [559, 256] on canvas "Map" at bounding box center [722, 306] width 651 height 522
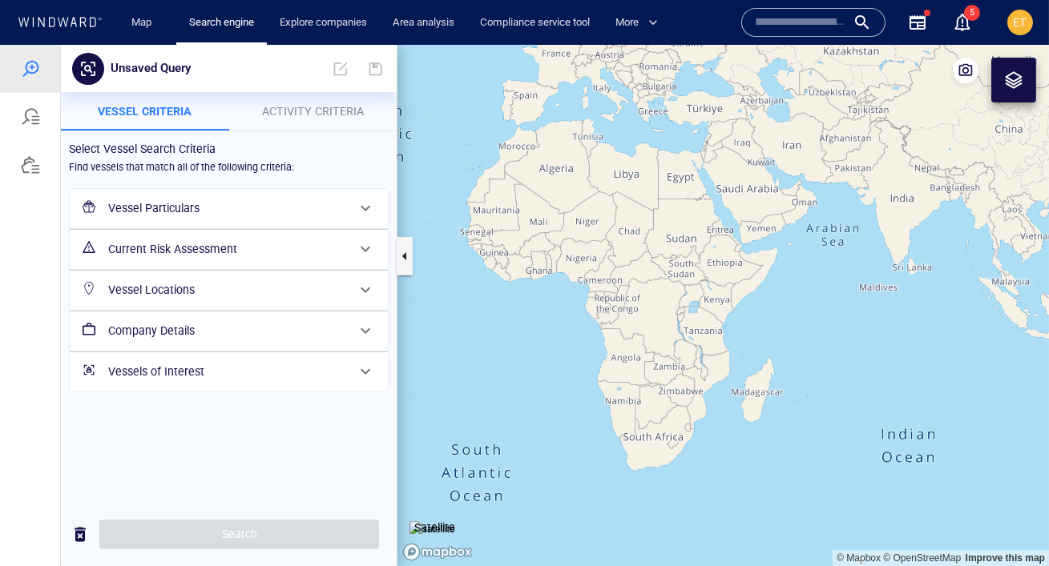
click at [292, 195] on div "Vessel Particulars" at bounding box center [227, 208] width 251 height 33
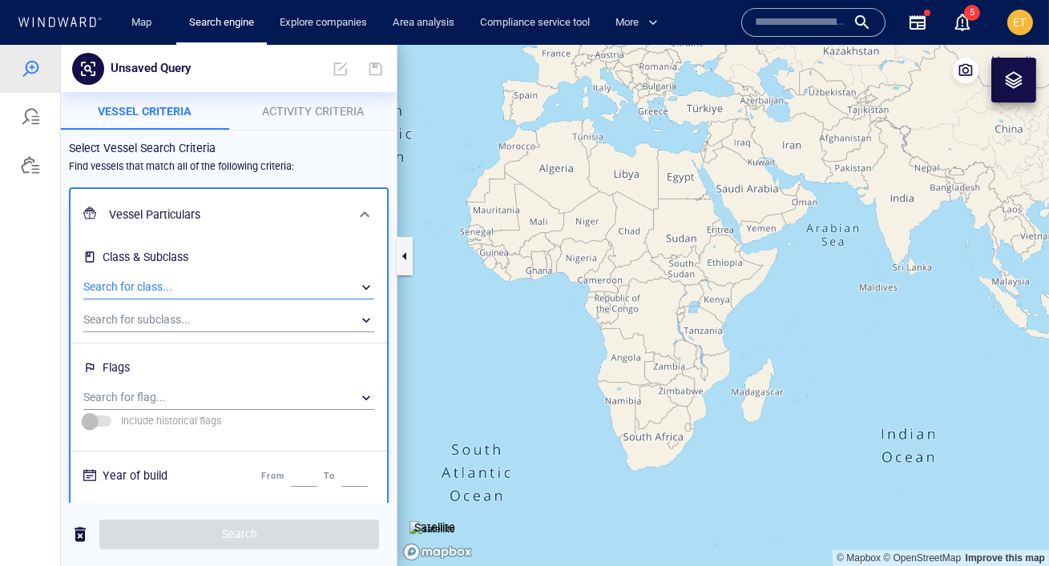
click at [157, 286] on div "​" at bounding box center [228, 288] width 291 height 24
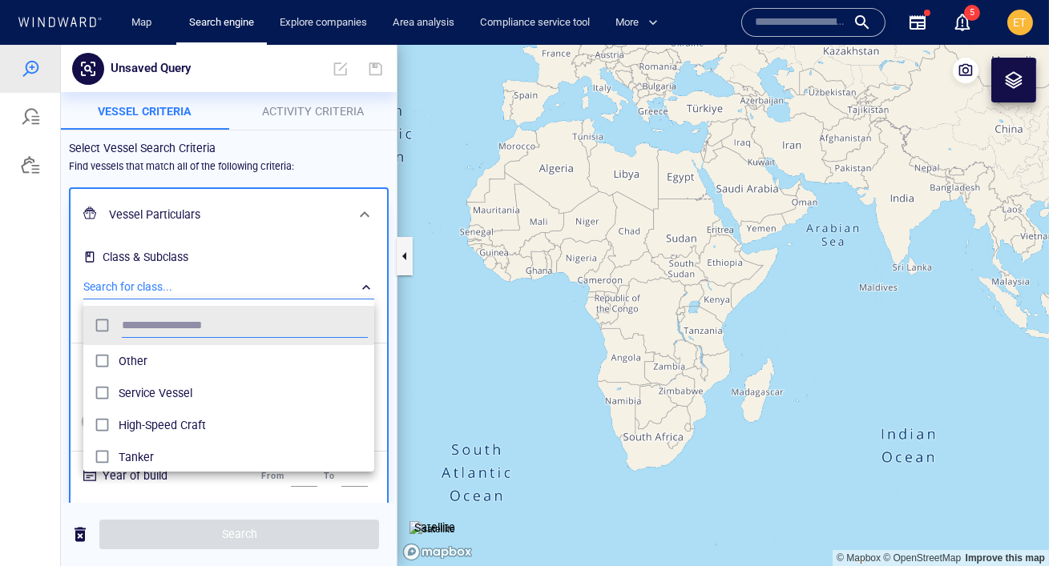
scroll to position [159, 290]
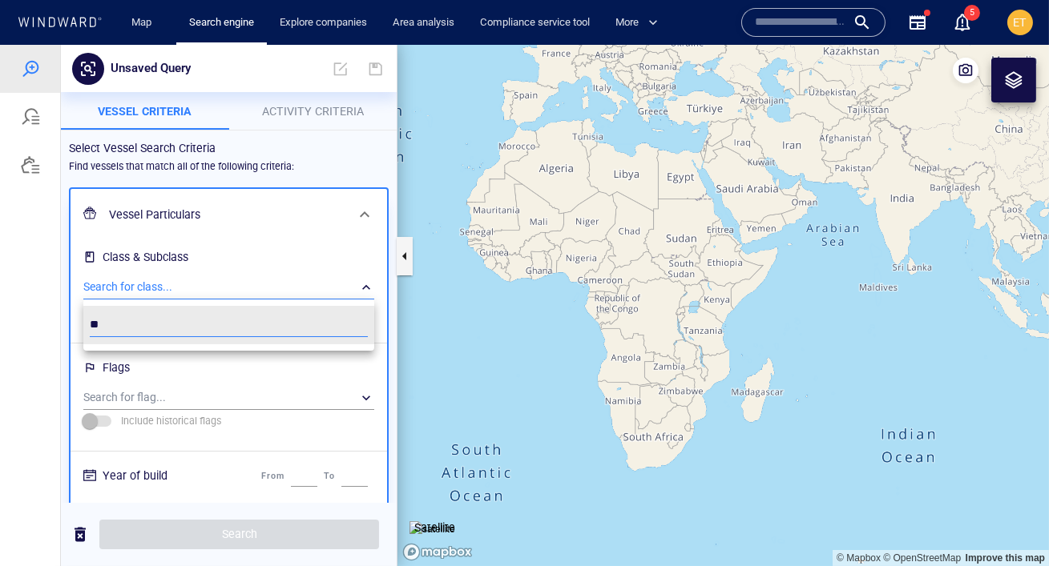
type input "*"
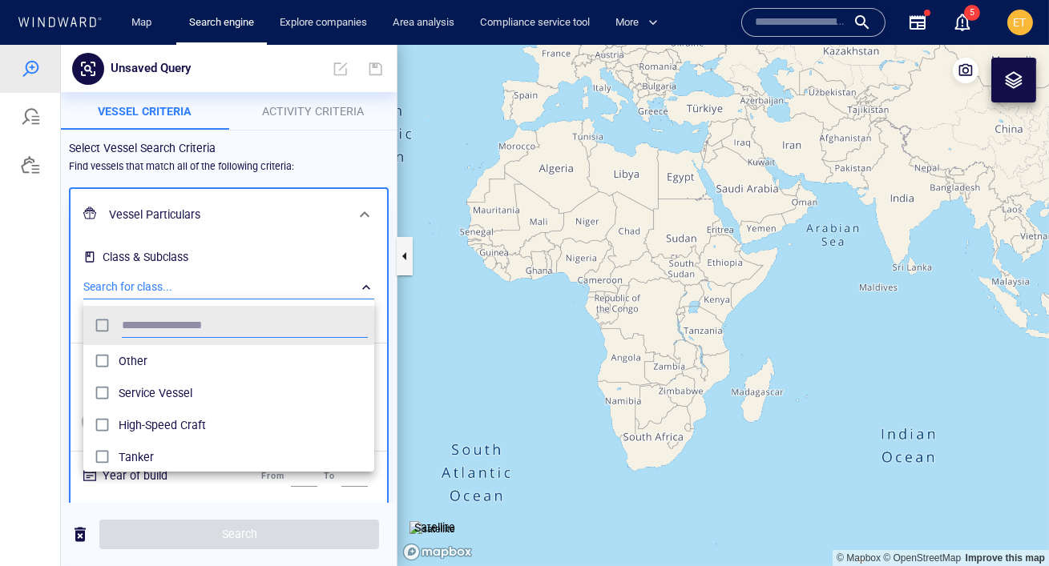
click at [54, 292] on div at bounding box center [524, 306] width 1049 height 522
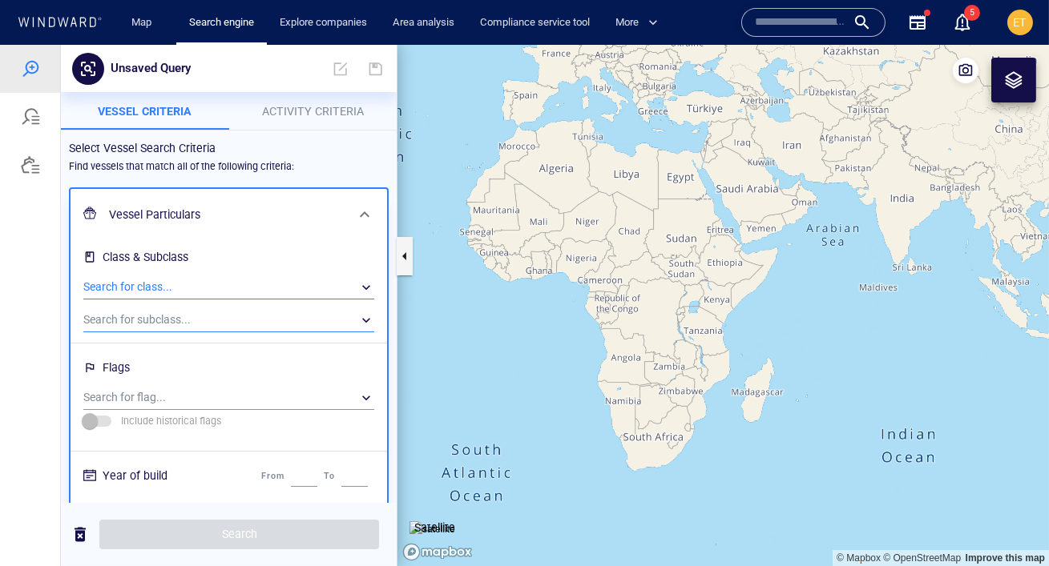
click at [123, 313] on div "​" at bounding box center [228, 320] width 291 height 24
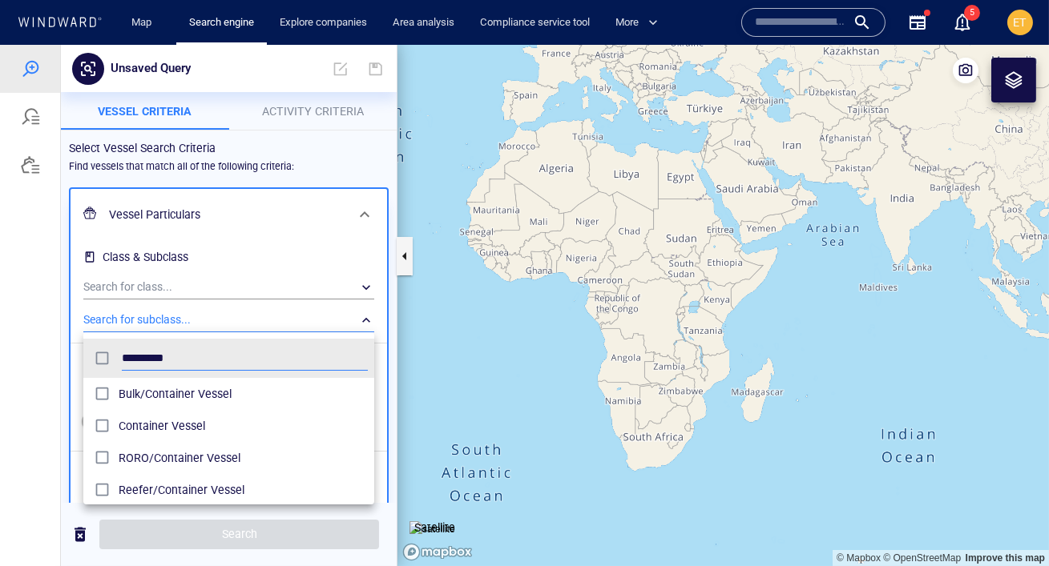
type input "*********"
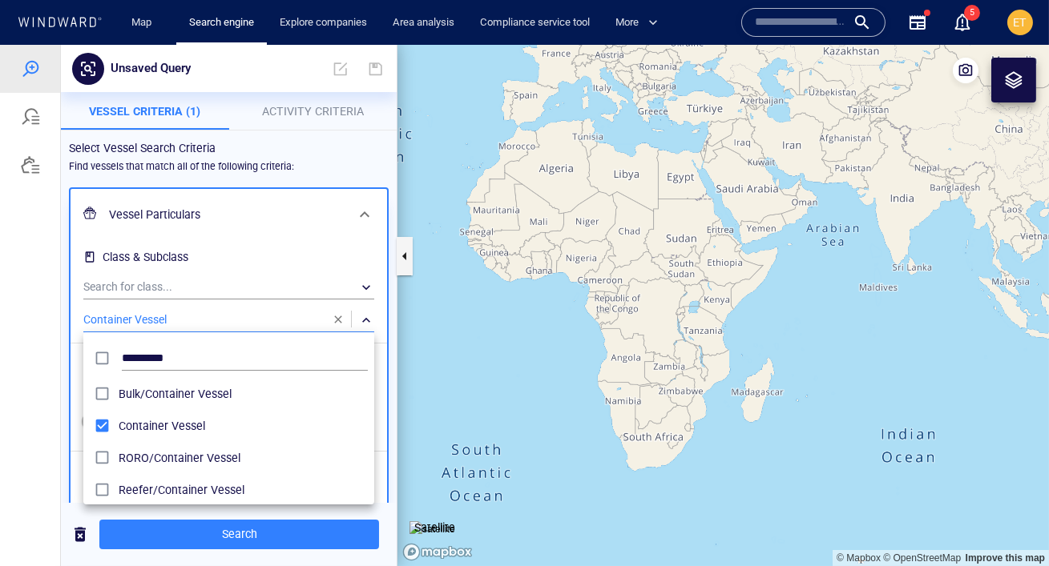
click at [69, 417] on div at bounding box center [524, 306] width 1049 height 522
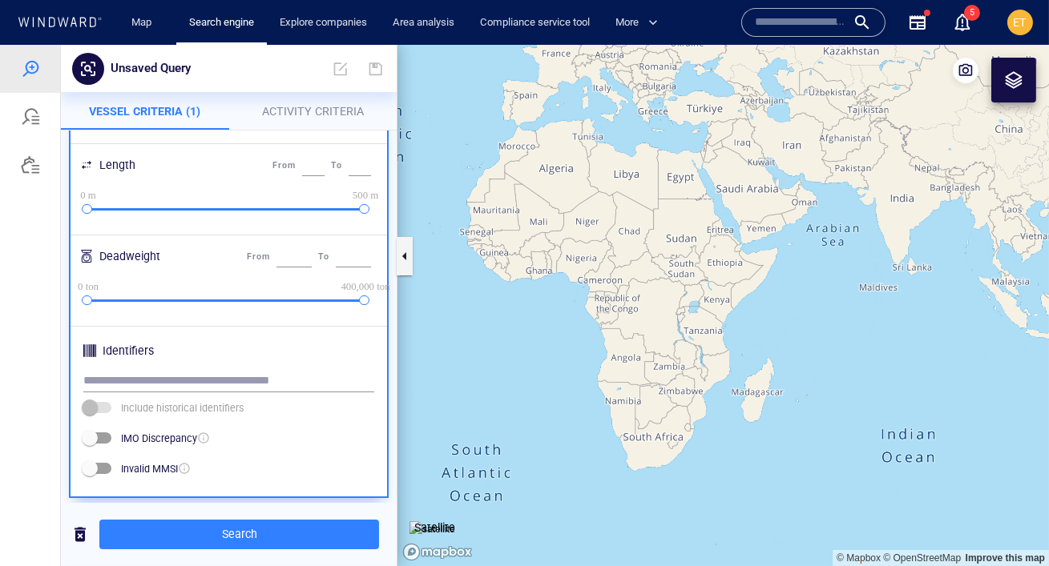
scroll to position [400, 0]
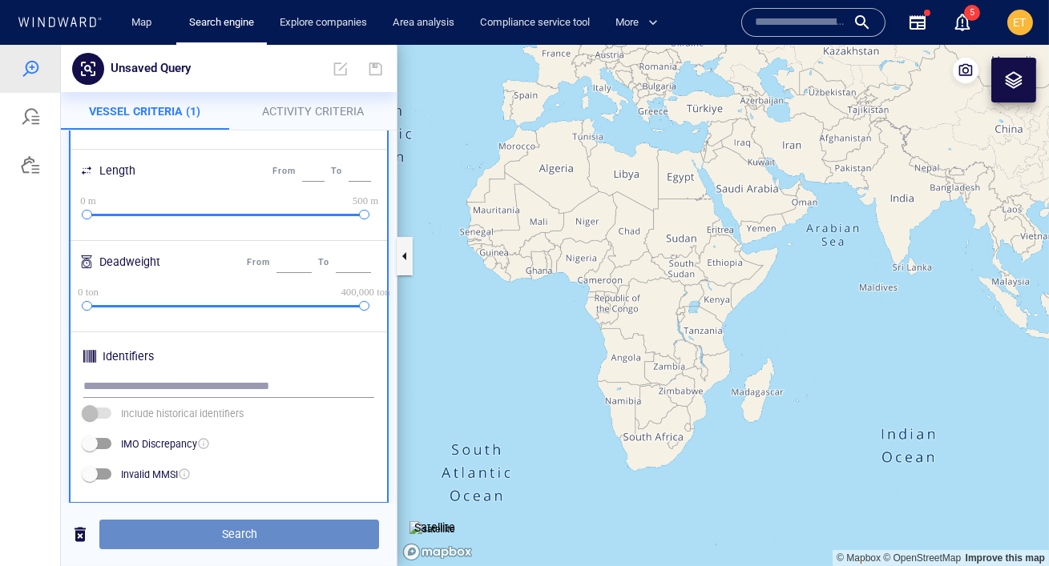
click at [209, 541] on span "Search" at bounding box center [239, 535] width 254 height 20
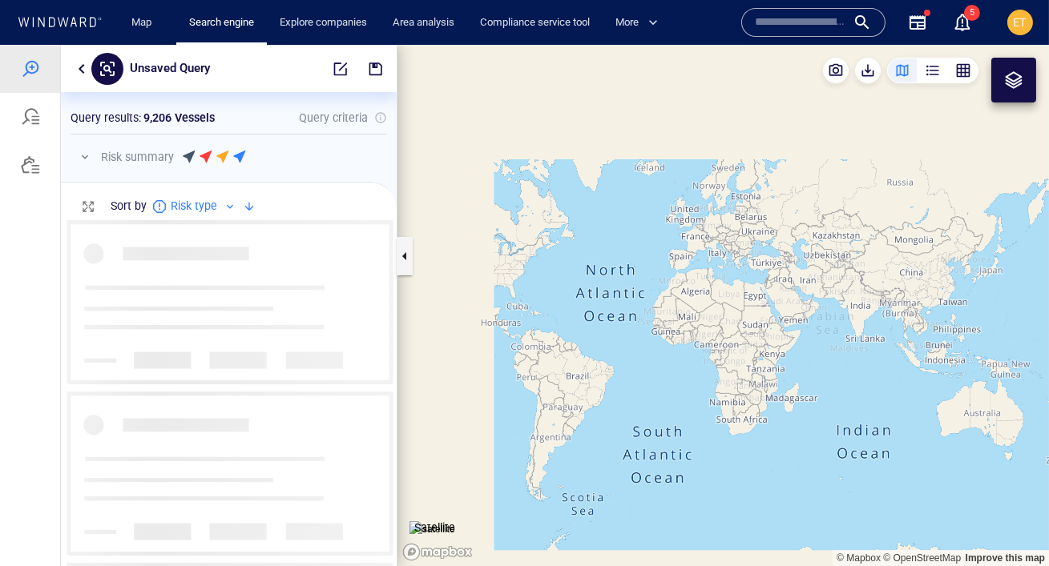
scroll to position [346, 336]
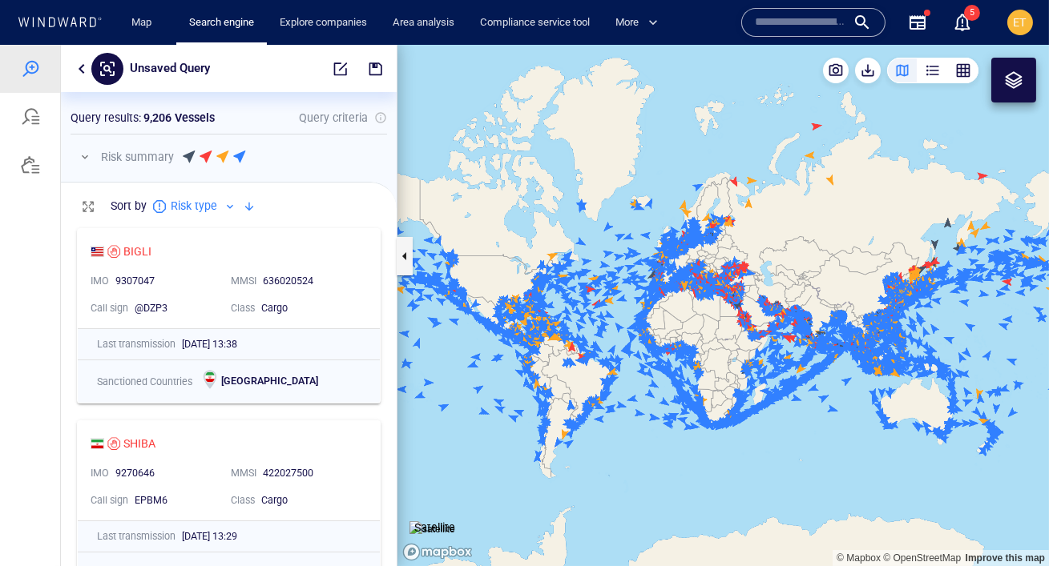
drag, startPoint x: 631, startPoint y: 318, endPoint x: 542, endPoint y: 275, distance: 99.6
click at [542, 275] on canvas "Map" at bounding box center [722, 306] width 651 height 522
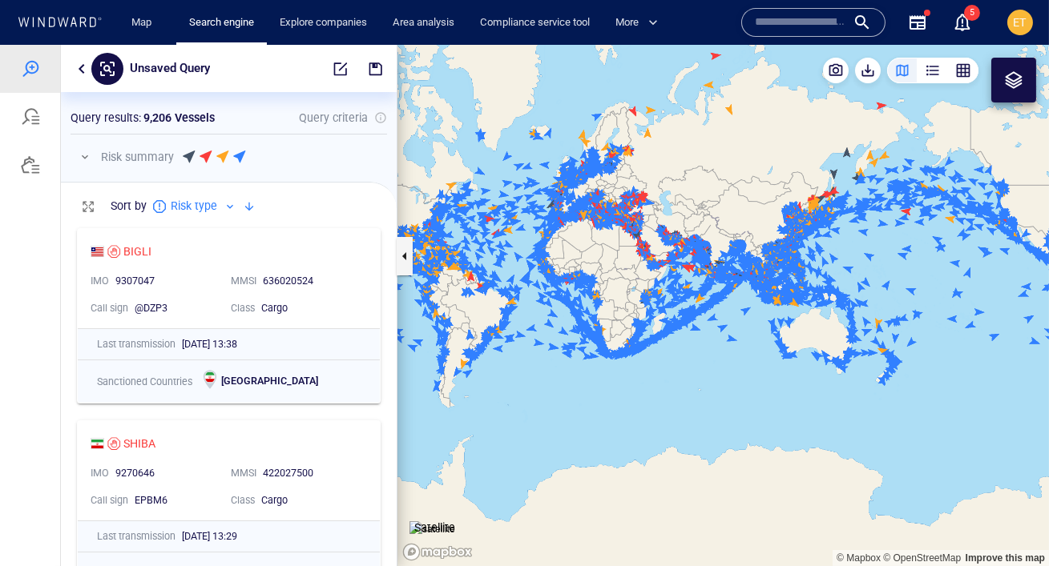
drag, startPoint x: 657, startPoint y: 301, endPoint x: 599, endPoint y: 263, distance: 70.0
click at [599, 263] on canvas "Map" at bounding box center [722, 306] width 651 height 522
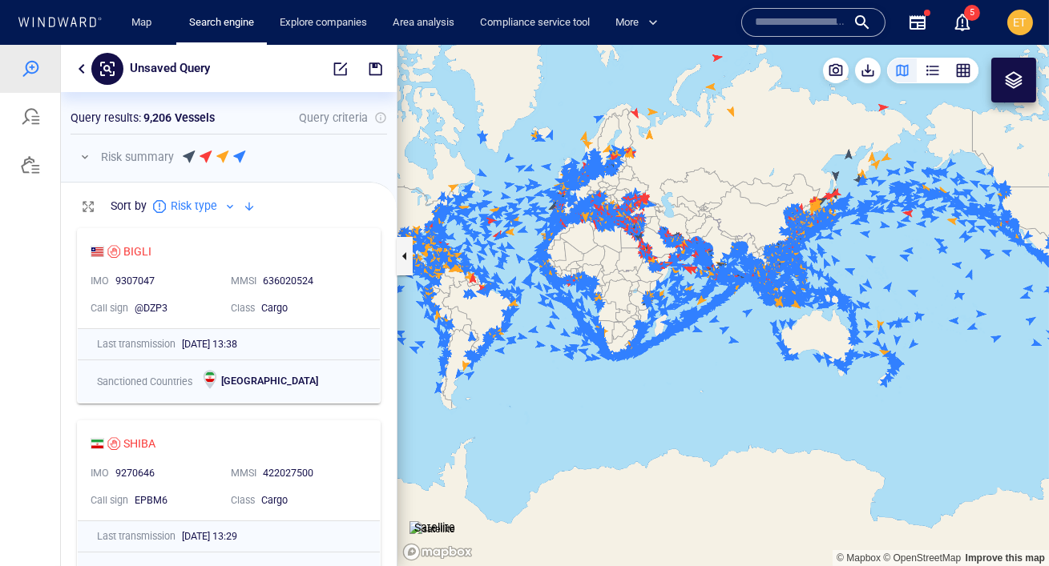
click at [87, 157] on button "button" at bounding box center [84, 156] width 19 height 19
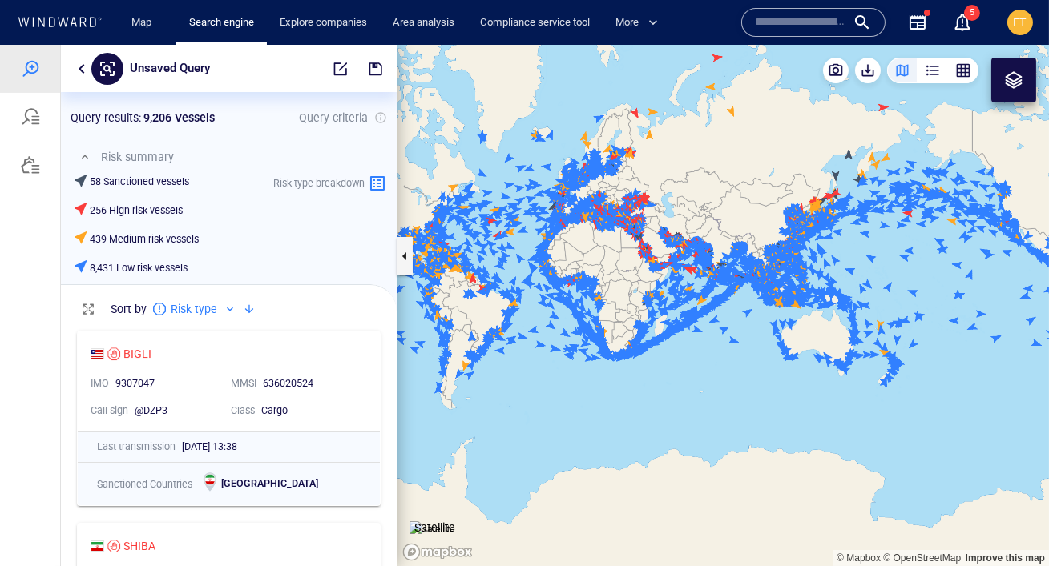
drag, startPoint x: 92, startPoint y: 185, endPoint x: 138, endPoint y: 185, distance: 45.7
click at [138, 185] on h6 "58 Sanctioned vessels" at bounding box center [139, 182] width 99 height 14
drag, startPoint x: 84, startPoint y: 207, endPoint x: 171, endPoint y: 218, distance: 88.1
click at [171, 218] on div "256 High risk vessels" at bounding box center [138, 210] width 128 height 23
click at [339, 71] on span "button" at bounding box center [341, 69] width 16 height 16
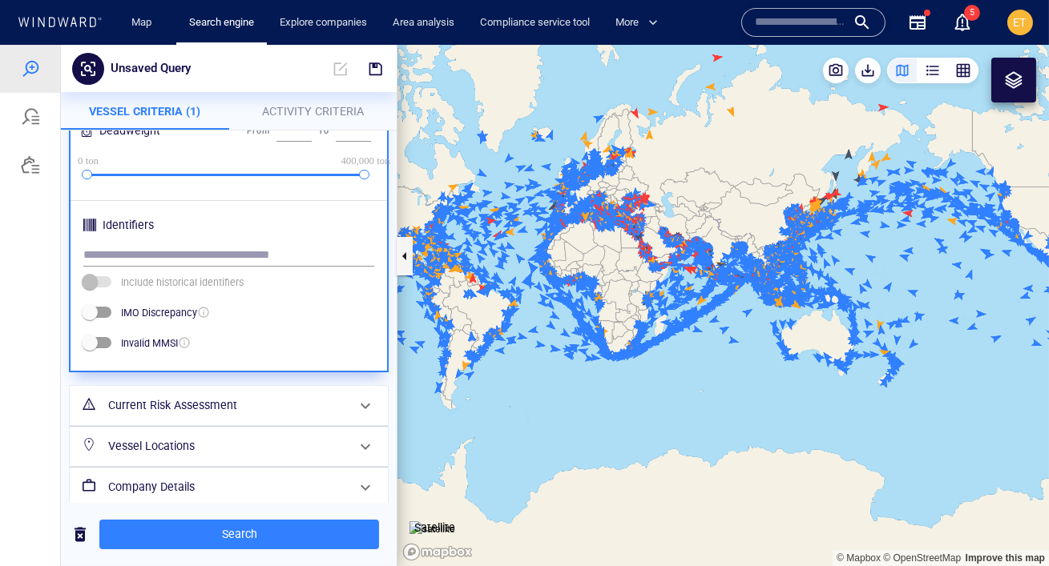
scroll to position [582, 0]
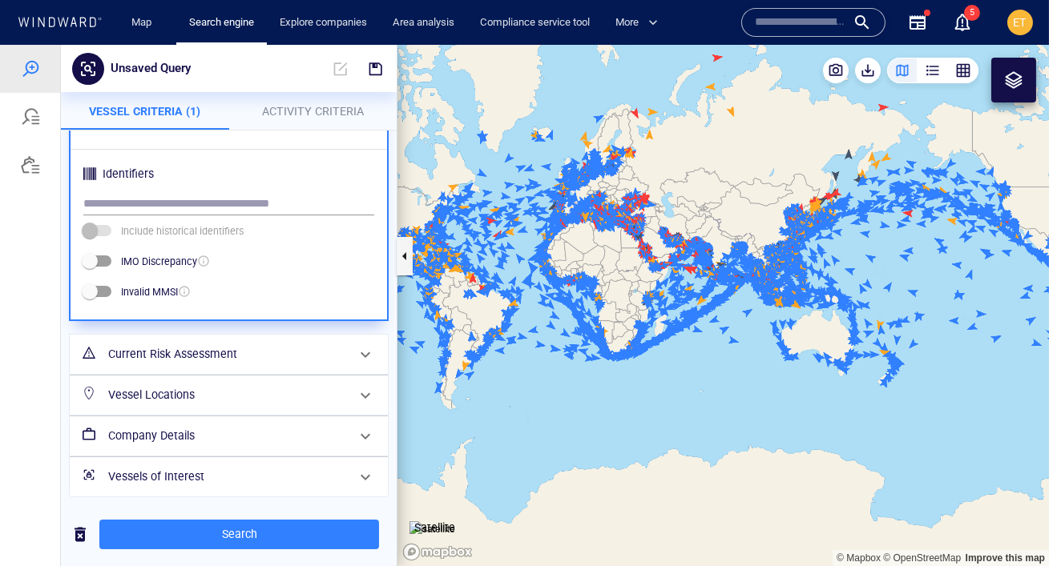
click at [255, 389] on h6 "Vessel Locations" at bounding box center [227, 395] width 238 height 20
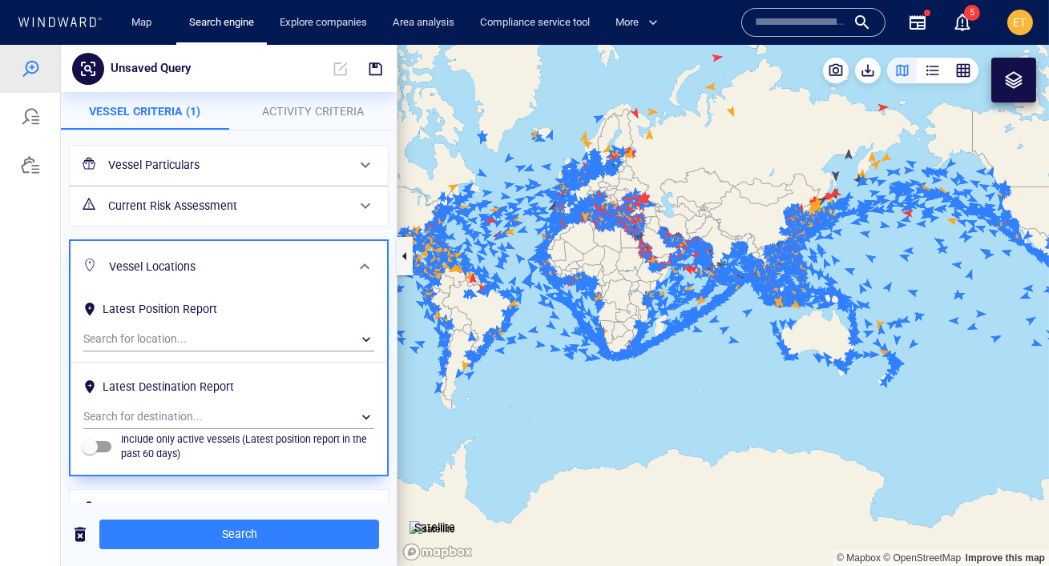
scroll to position [46, 0]
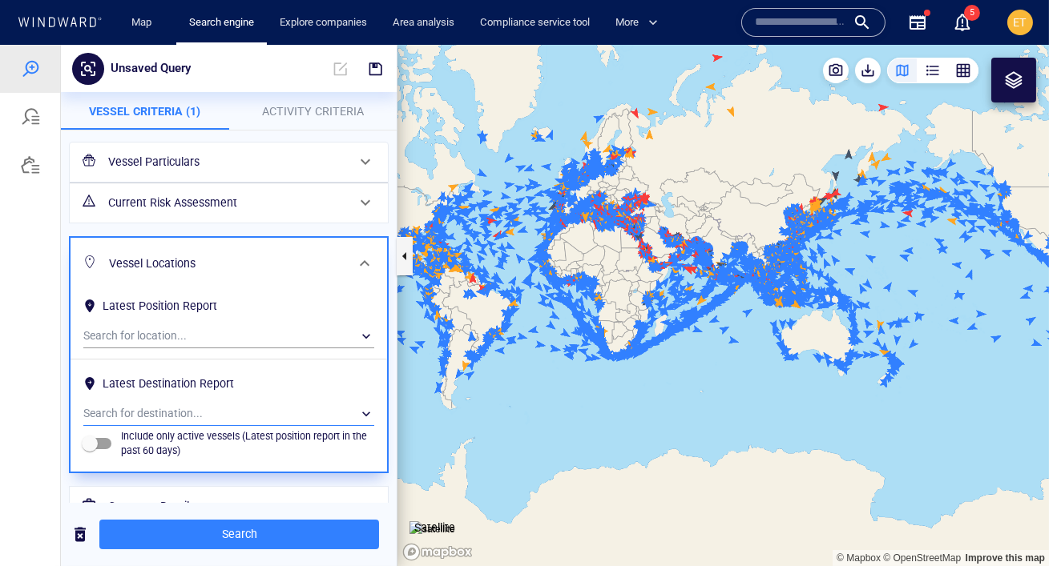
click at [172, 408] on div "​" at bounding box center [228, 414] width 291 height 24
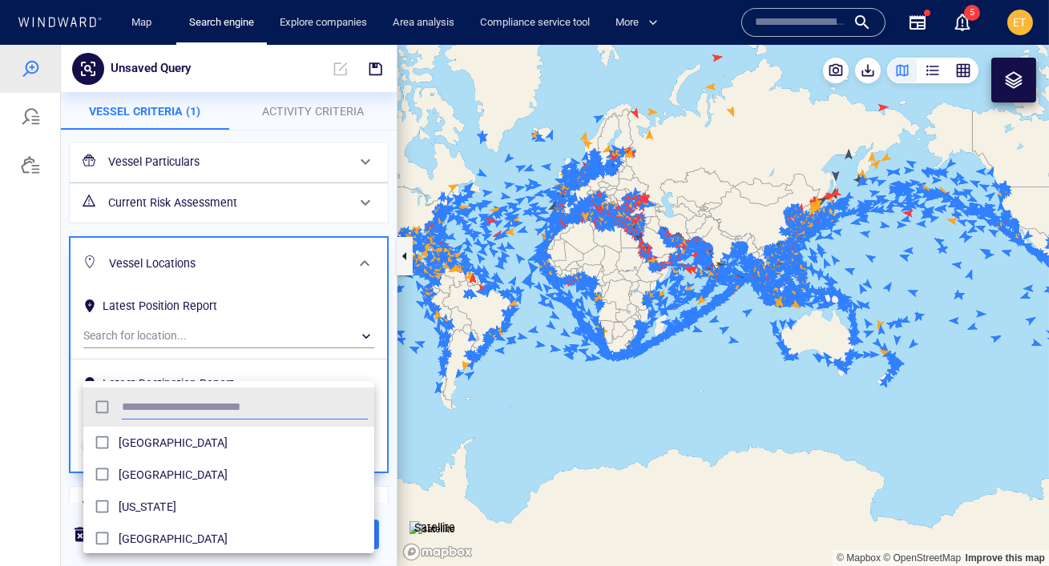
scroll to position [159, 290]
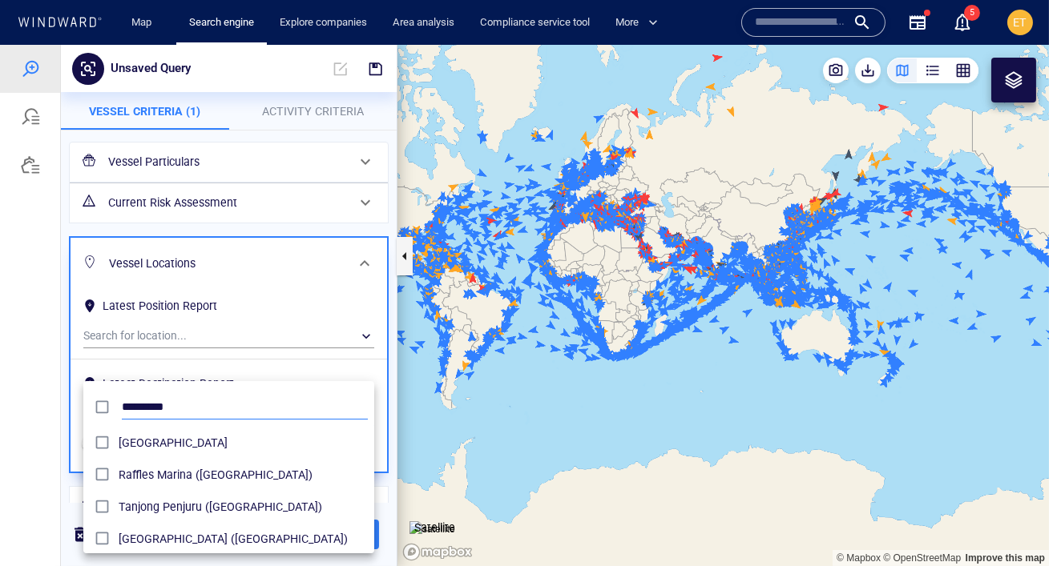
type input "*********"
click at [33, 409] on div at bounding box center [524, 306] width 1049 height 522
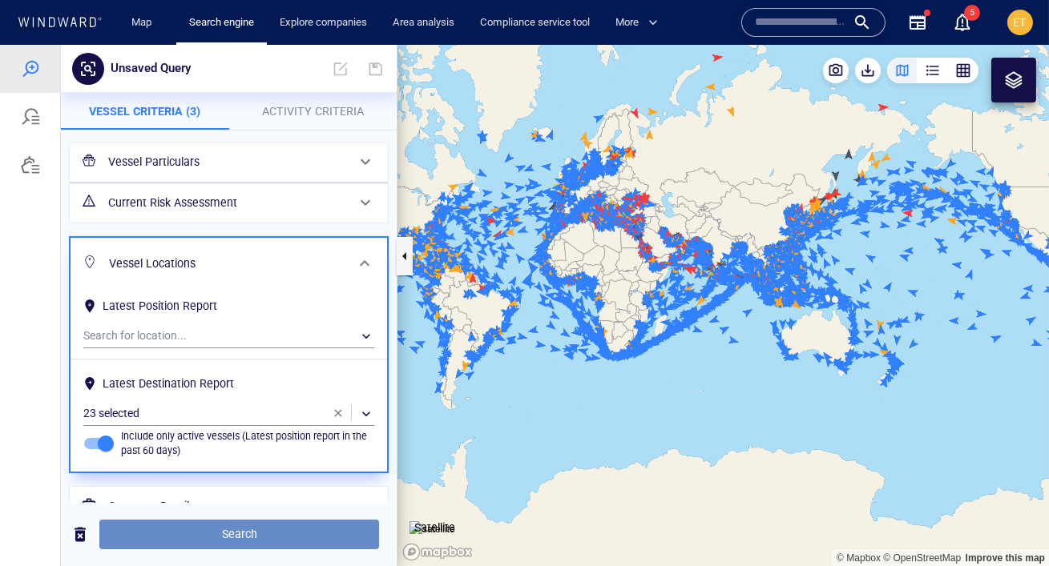
click at [216, 535] on span "Search" at bounding box center [239, 535] width 254 height 20
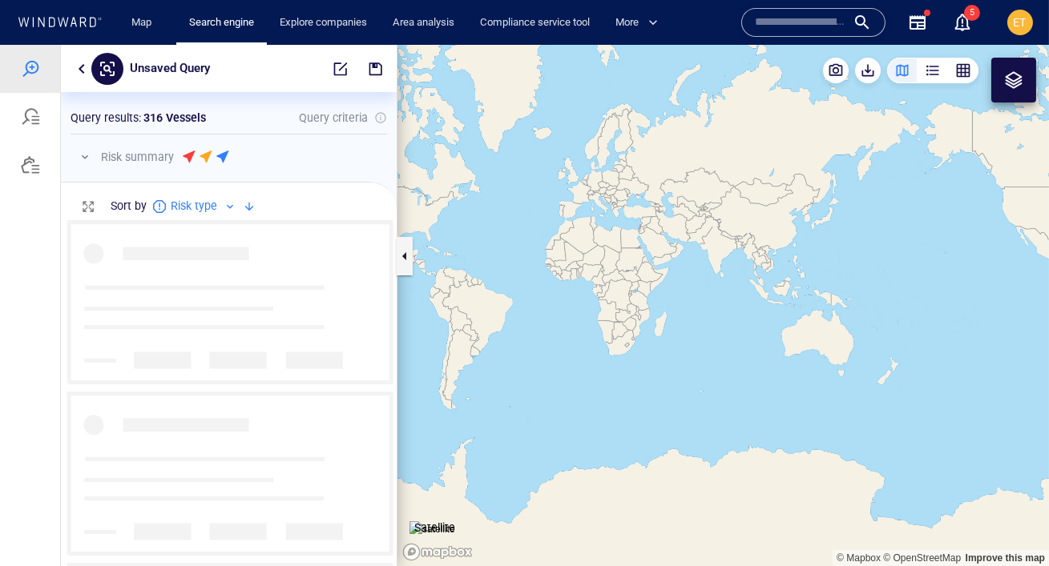
scroll to position [346, 336]
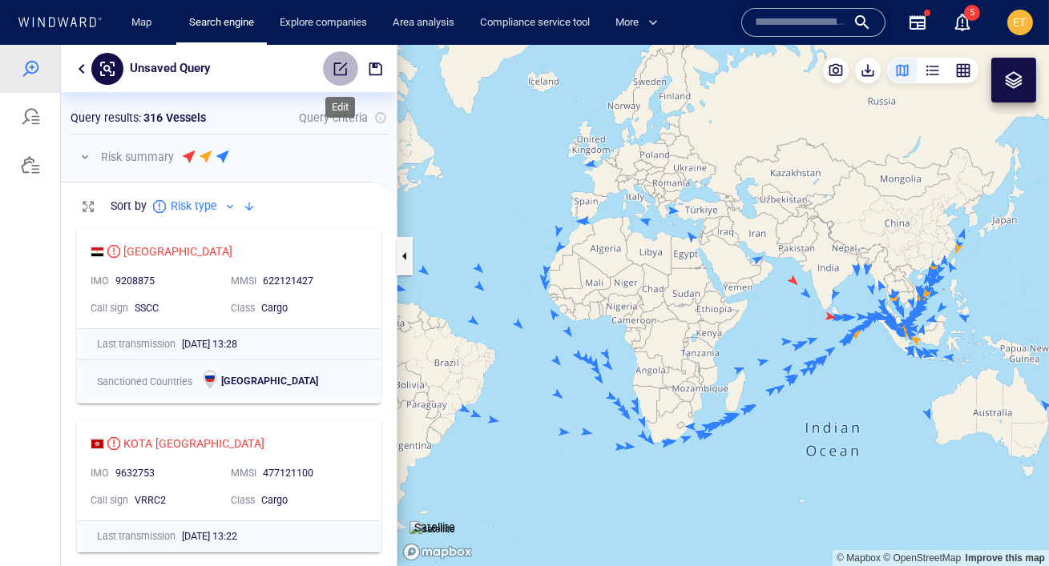
click at [335, 73] on span "button" at bounding box center [341, 69] width 16 height 16
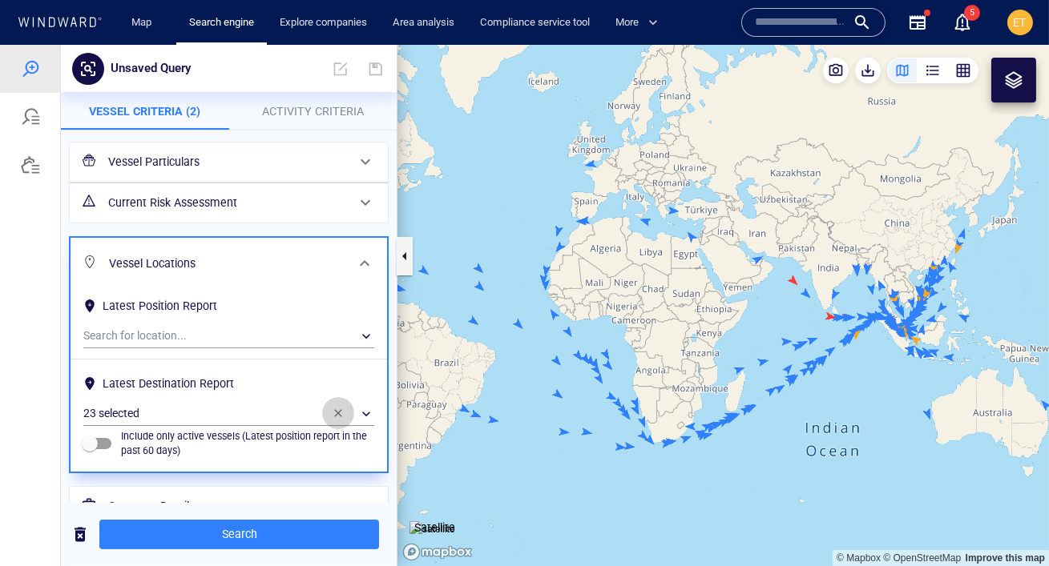
click at [336, 413] on span "button" at bounding box center [338, 413] width 13 height 13
click at [216, 337] on div "​" at bounding box center [228, 336] width 291 height 24
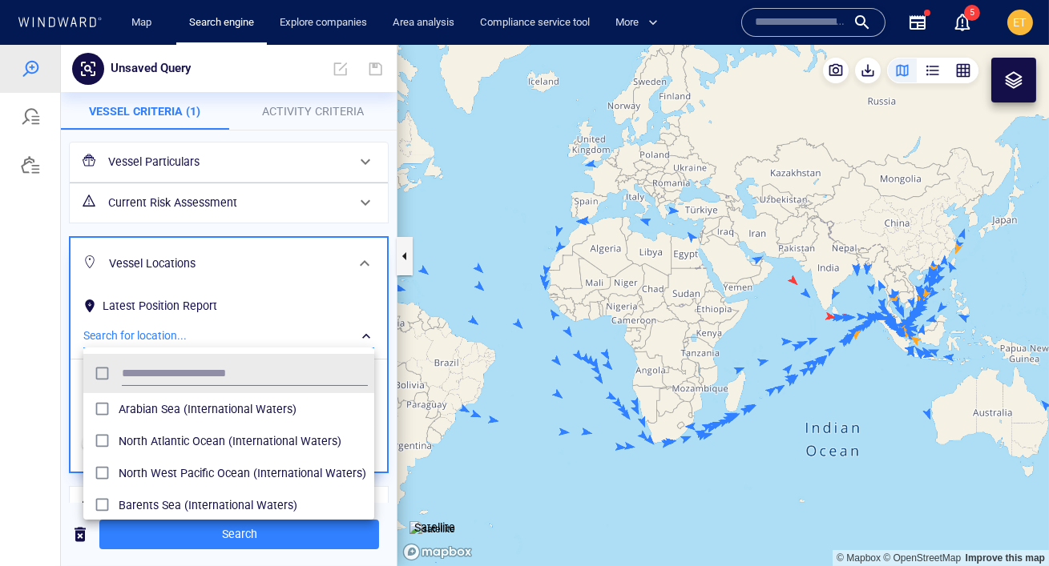
scroll to position [159, 290]
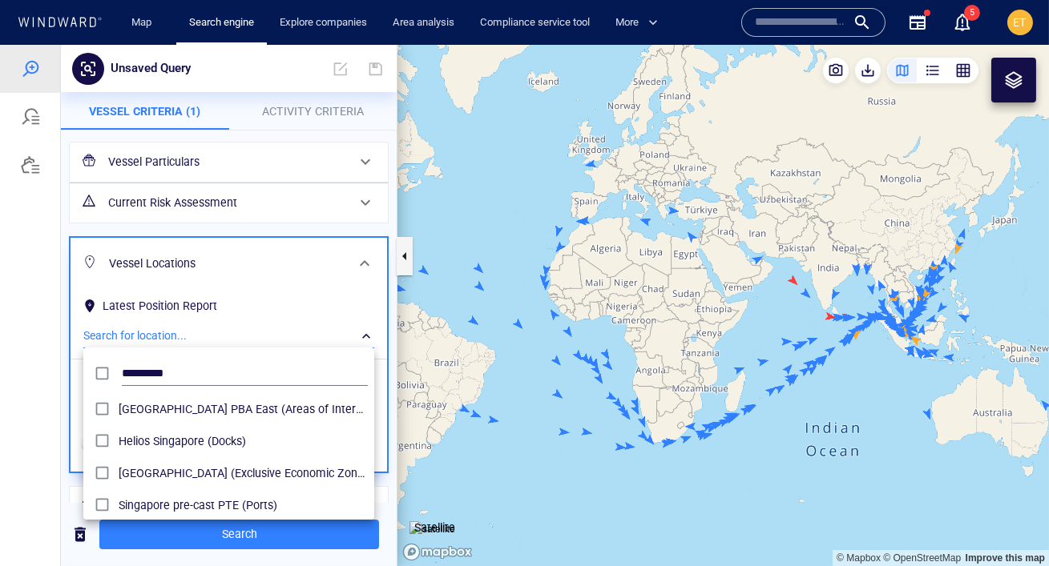
type input "*********"
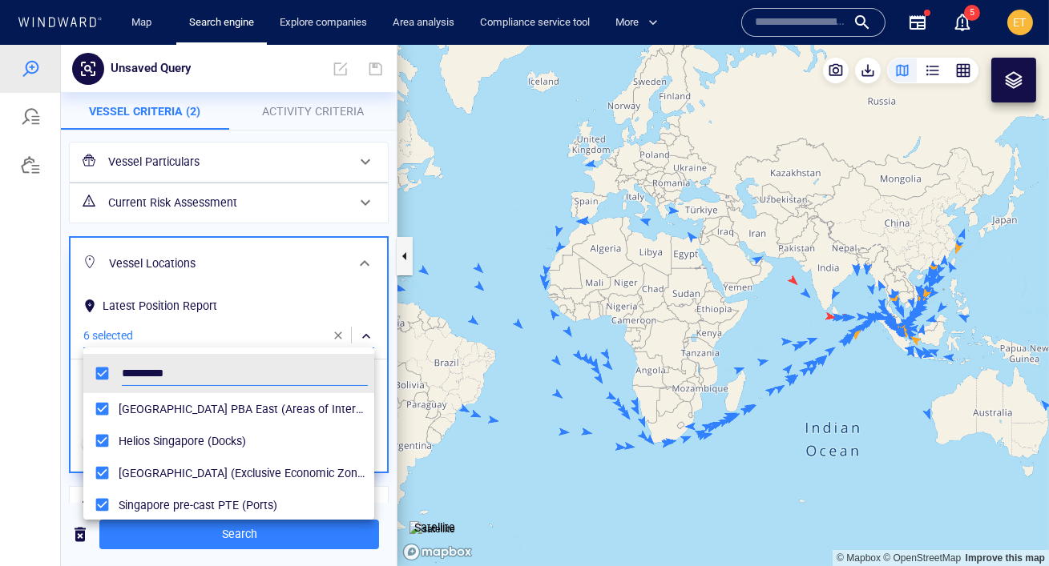
click at [60, 372] on div at bounding box center [524, 306] width 1049 height 522
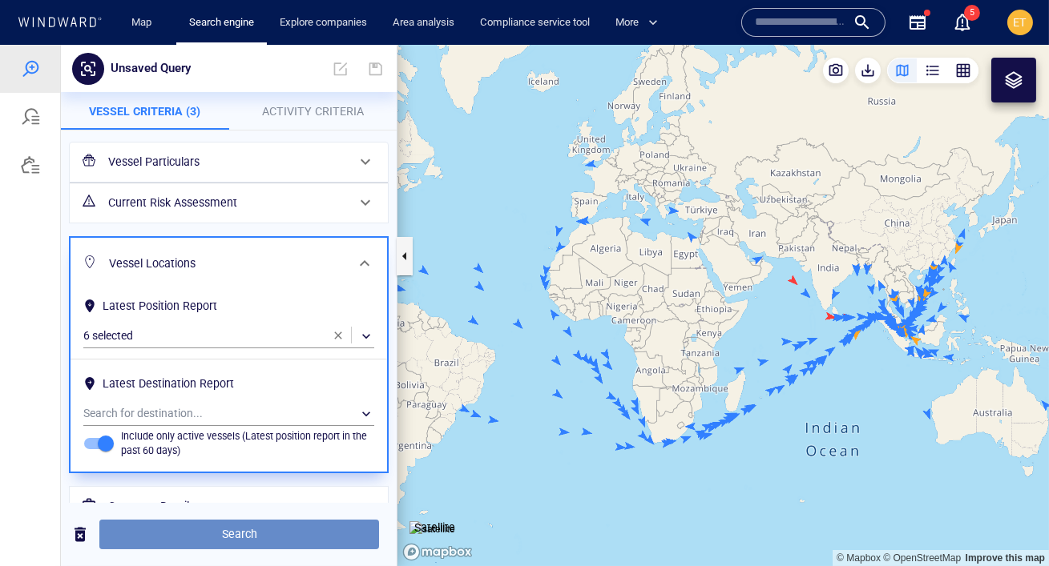
click at [170, 530] on span "Search" at bounding box center [239, 535] width 254 height 20
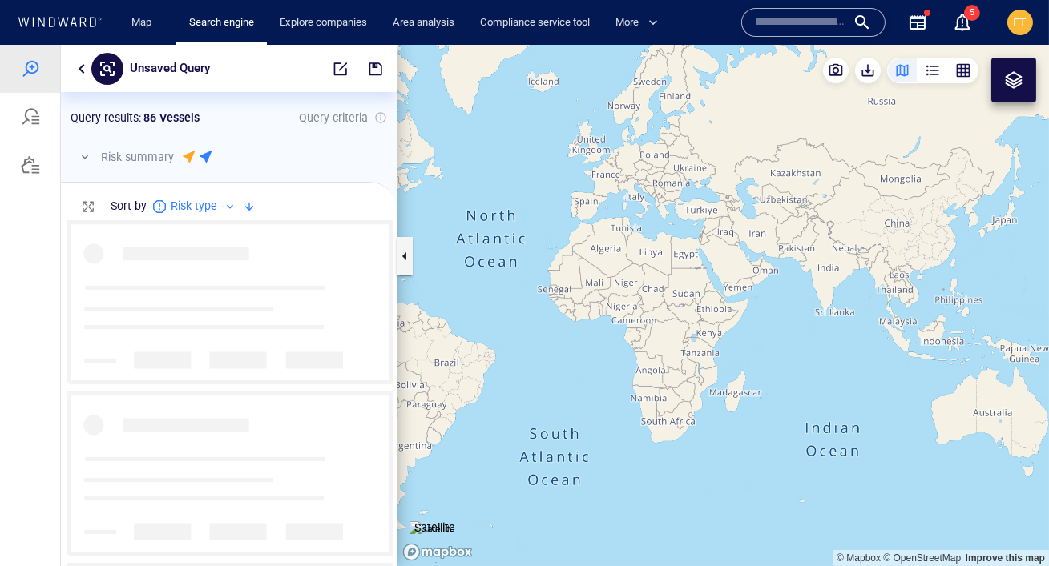
scroll to position [346, 336]
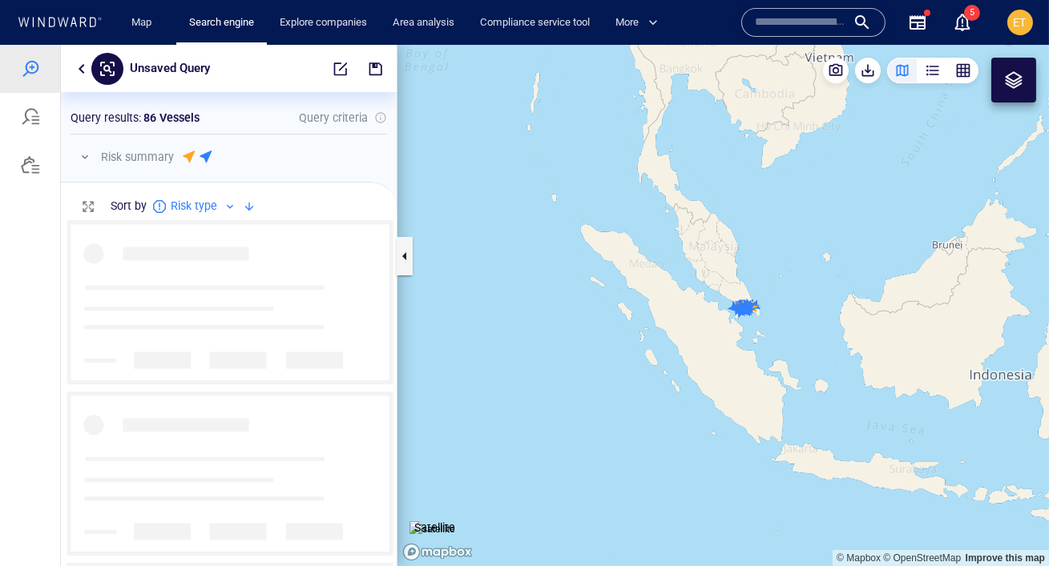
drag, startPoint x: 599, startPoint y: 279, endPoint x: 522, endPoint y: 257, distance: 79.9
click at [522, 257] on canvas "Map" at bounding box center [722, 306] width 651 height 522
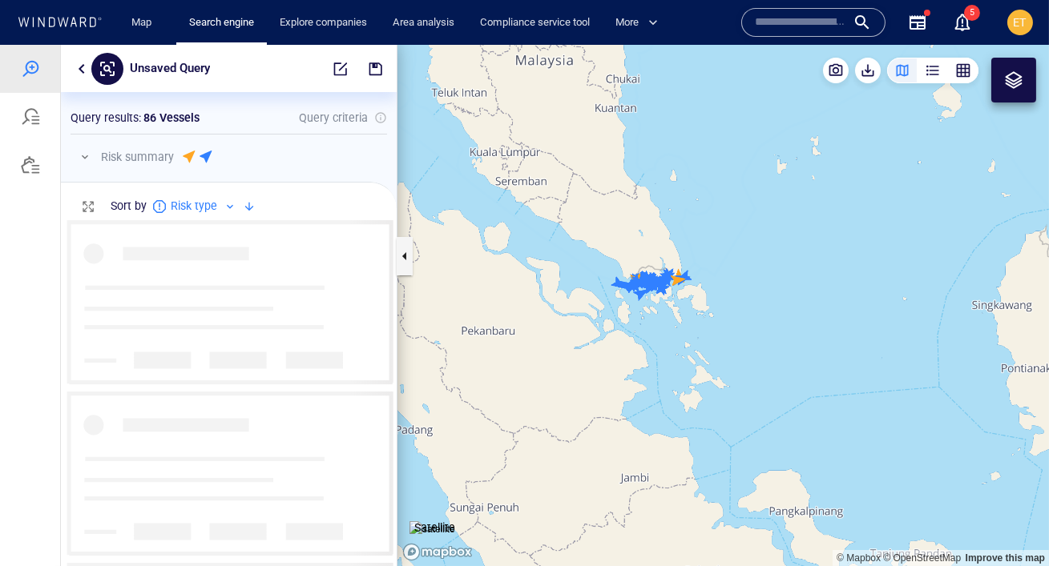
drag, startPoint x: 603, startPoint y: 241, endPoint x: 582, endPoint y: 236, distance: 21.4
click at [582, 236] on canvas "Map" at bounding box center [722, 306] width 651 height 522
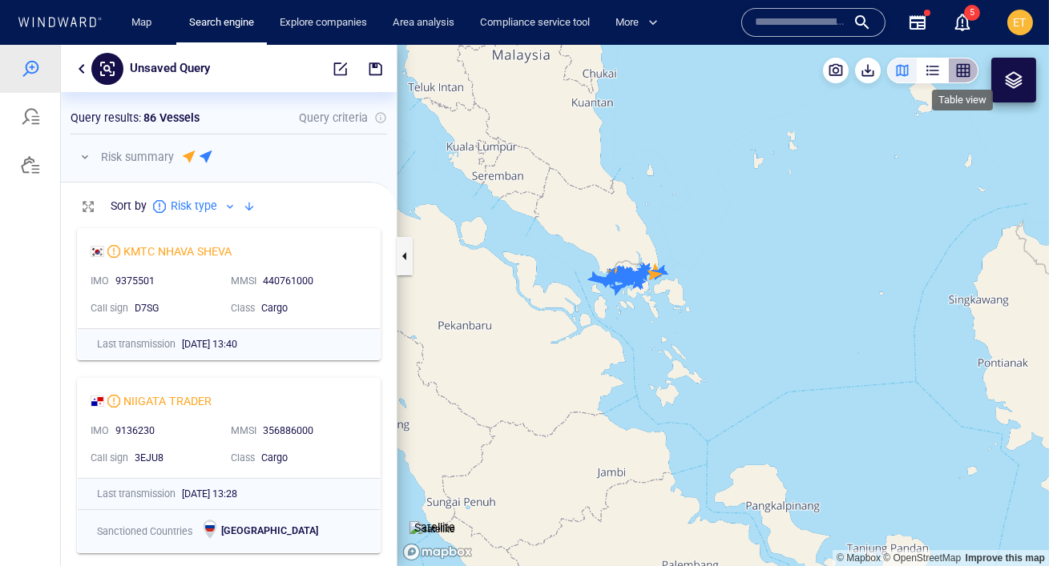
click at [957, 72] on div "button" at bounding box center [963, 70] width 16 height 16
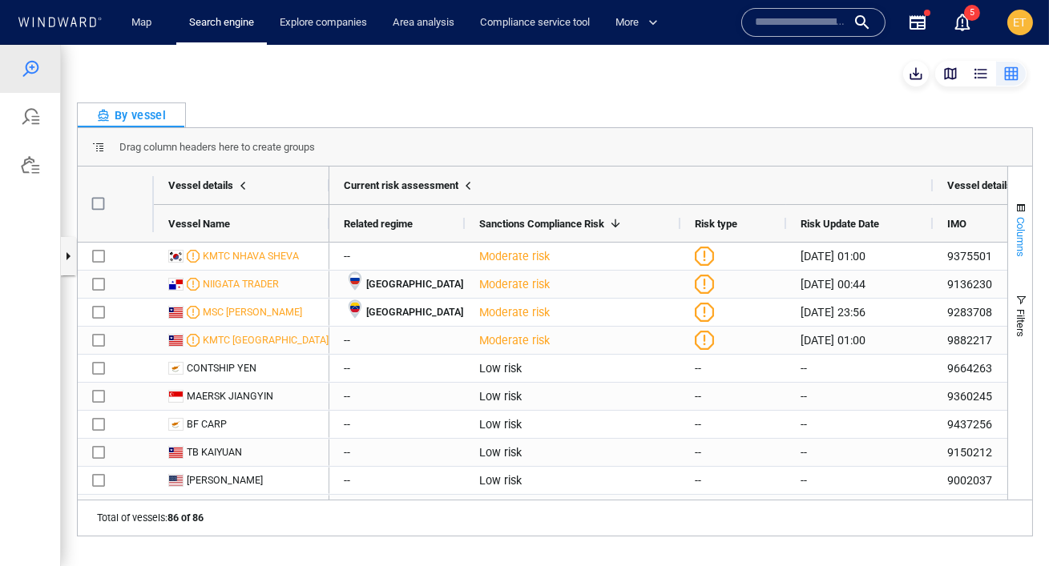
click at [1022, 239] on span "Columns" at bounding box center [1021, 237] width 12 height 40
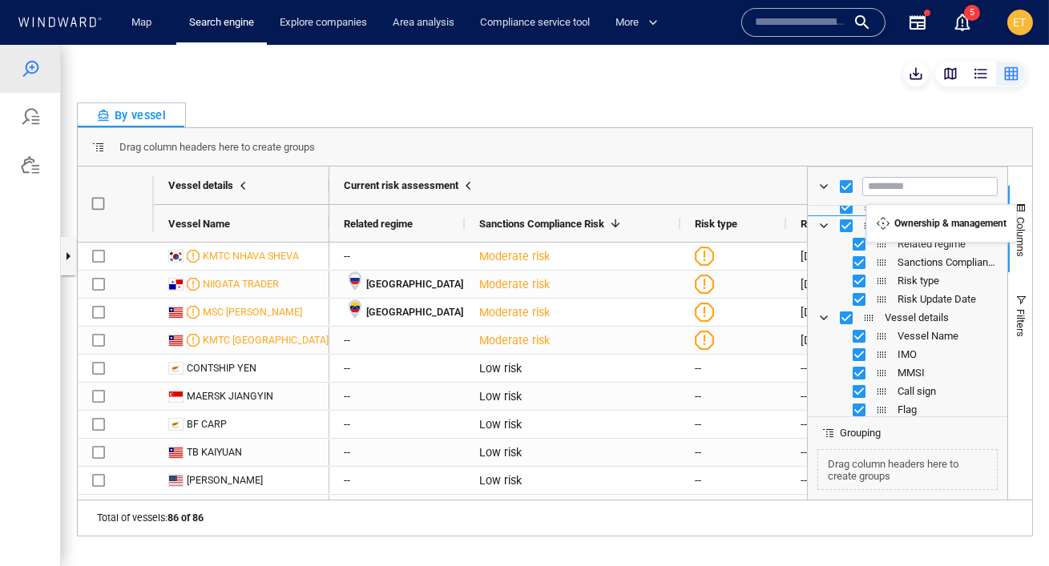
scroll to position [0, 0]
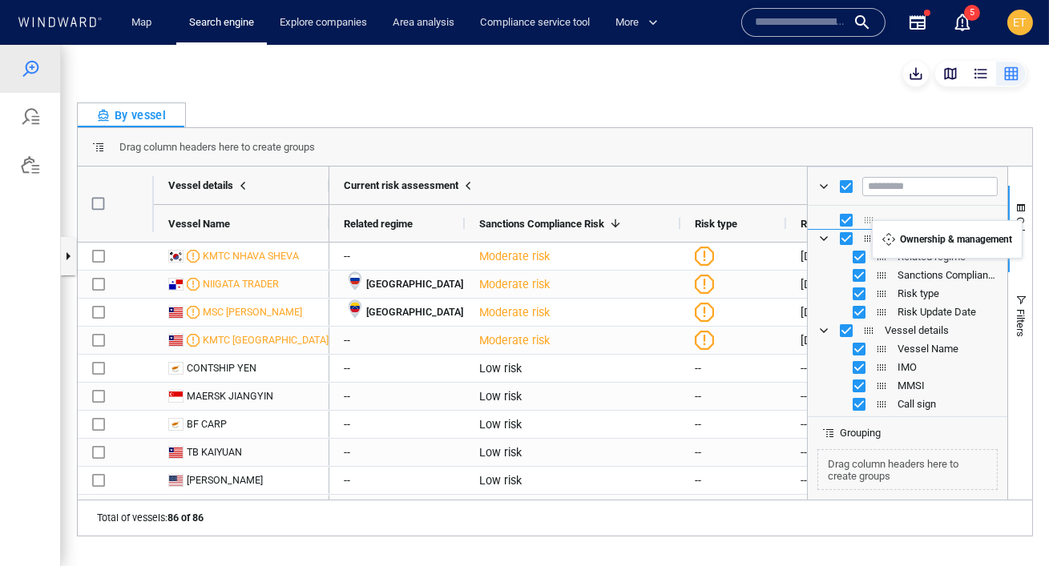
drag, startPoint x: 870, startPoint y: 272, endPoint x: 880, endPoint y: 230, distance: 43.5
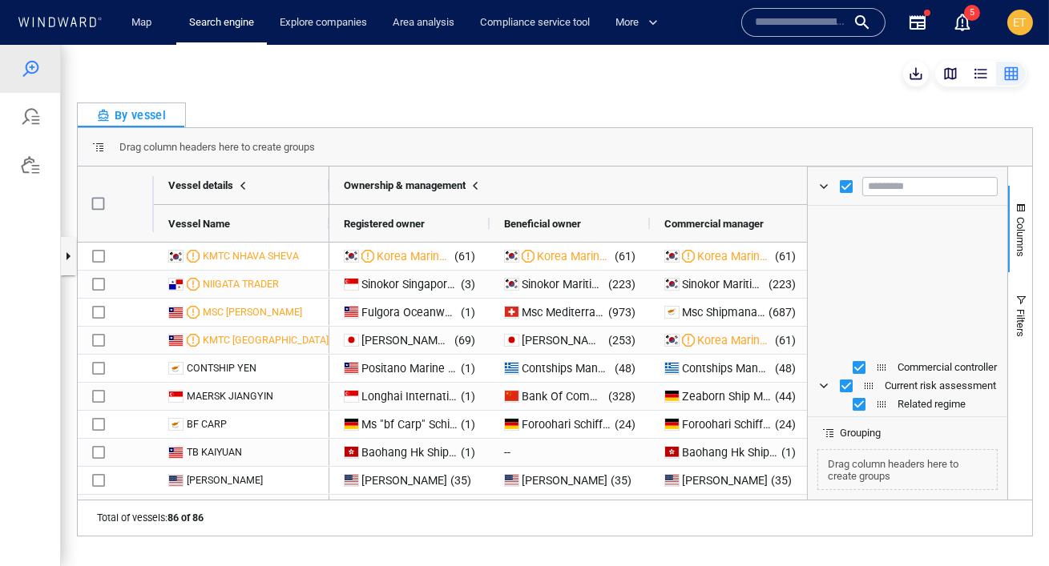
scroll to position [162, 0]
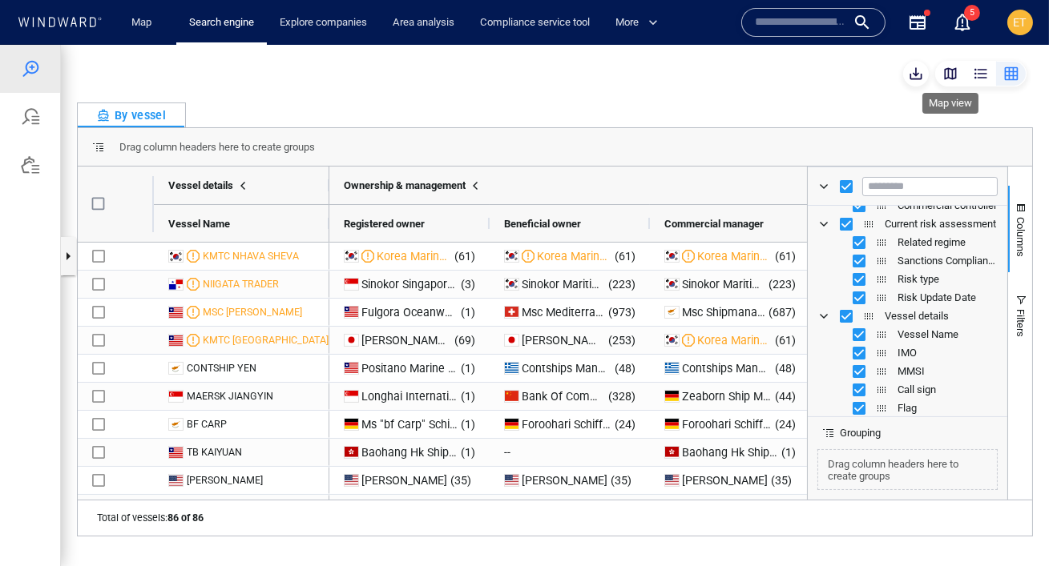
click at [946, 79] on div "button" at bounding box center [950, 74] width 16 height 16
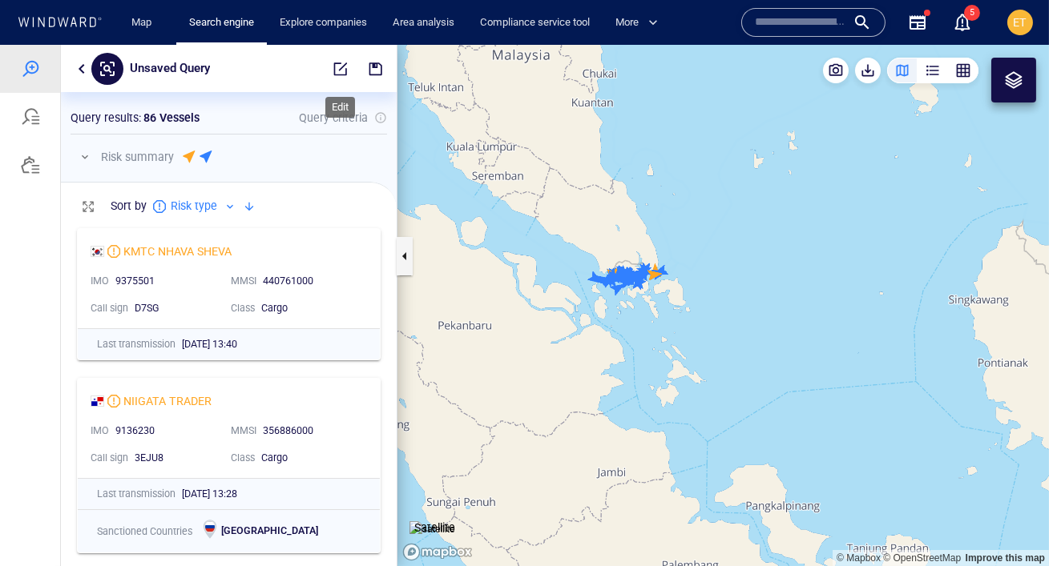
click at [341, 70] on span "button" at bounding box center [341, 69] width 16 height 16
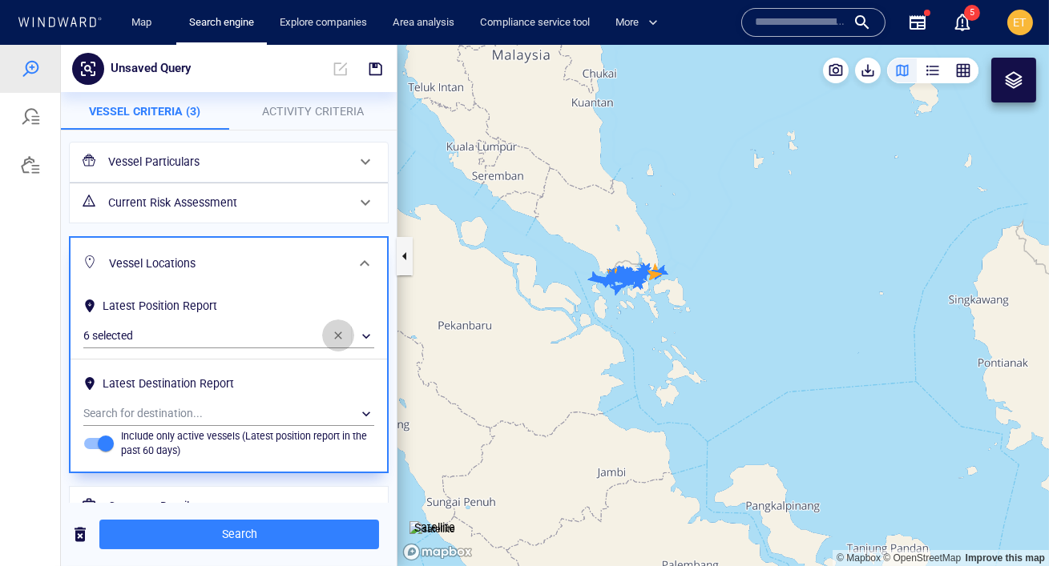
click at [333, 338] on span "button" at bounding box center [338, 335] width 13 height 13
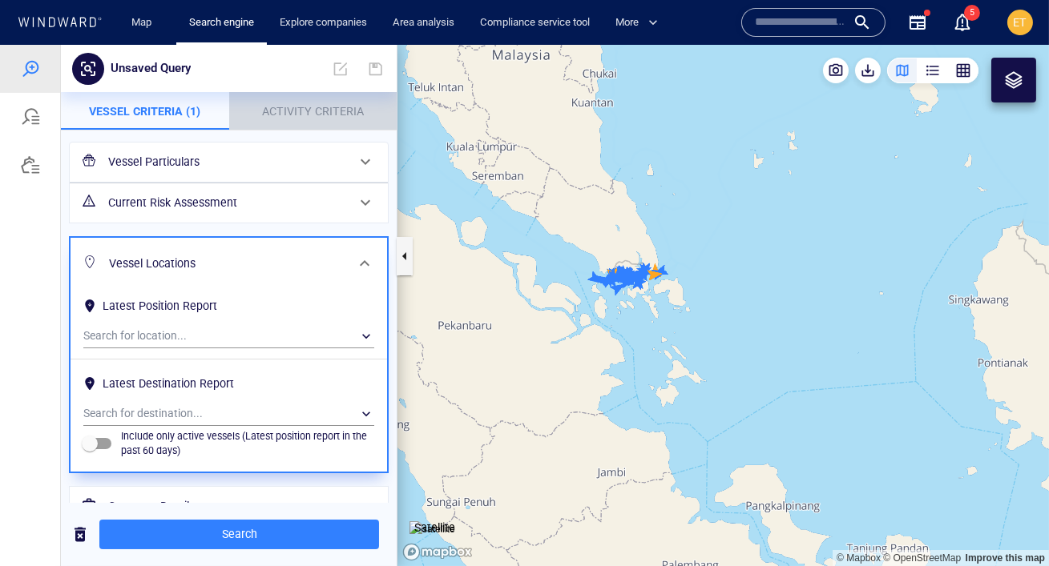
click at [323, 114] on span "Activity Criteria" at bounding box center [313, 111] width 102 height 13
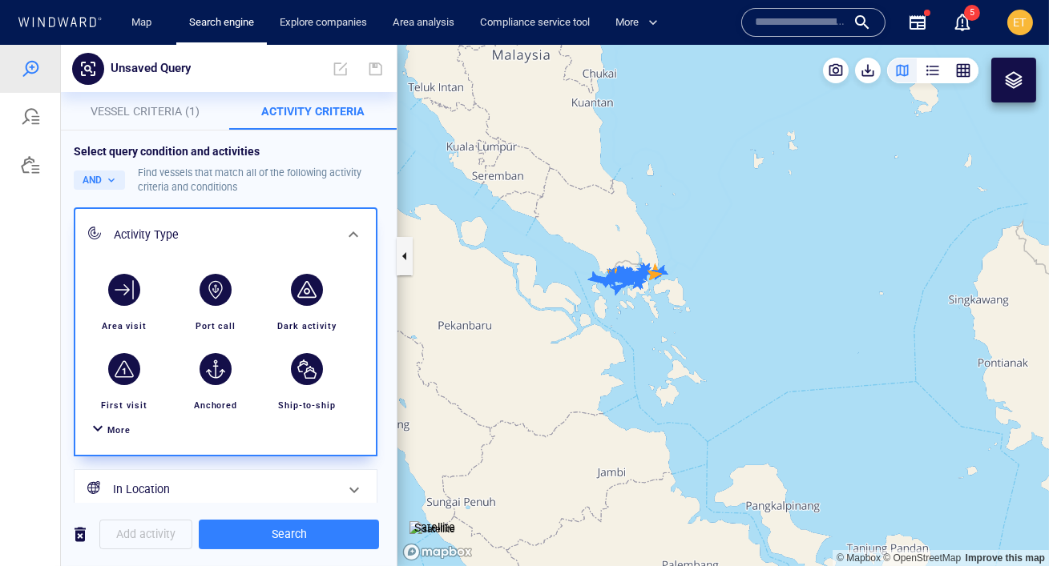
click at [116, 429] on span "More" at bounding box center [118, 430] width 23 height 10
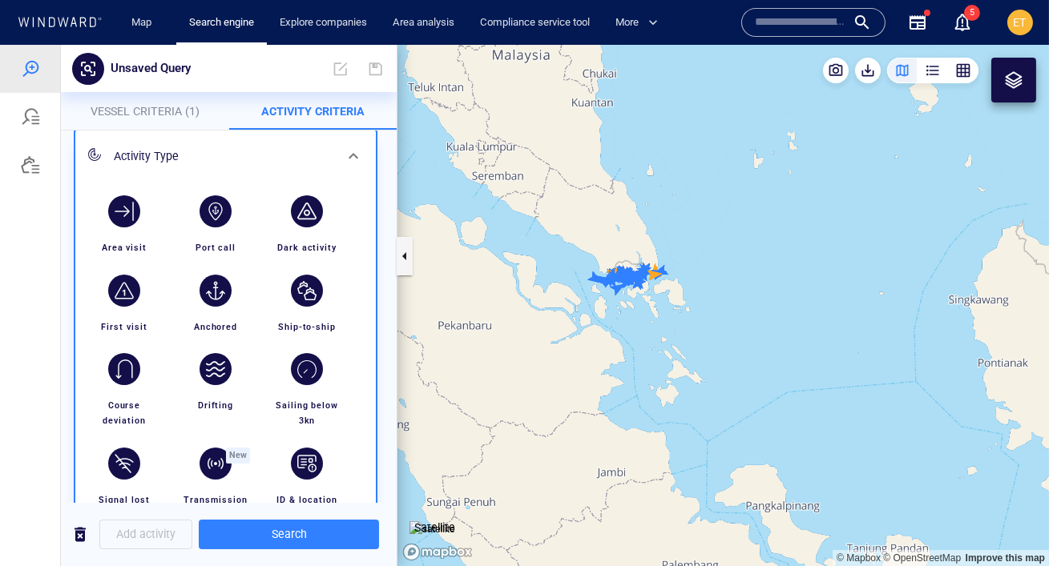
scroll to position [83, 0]
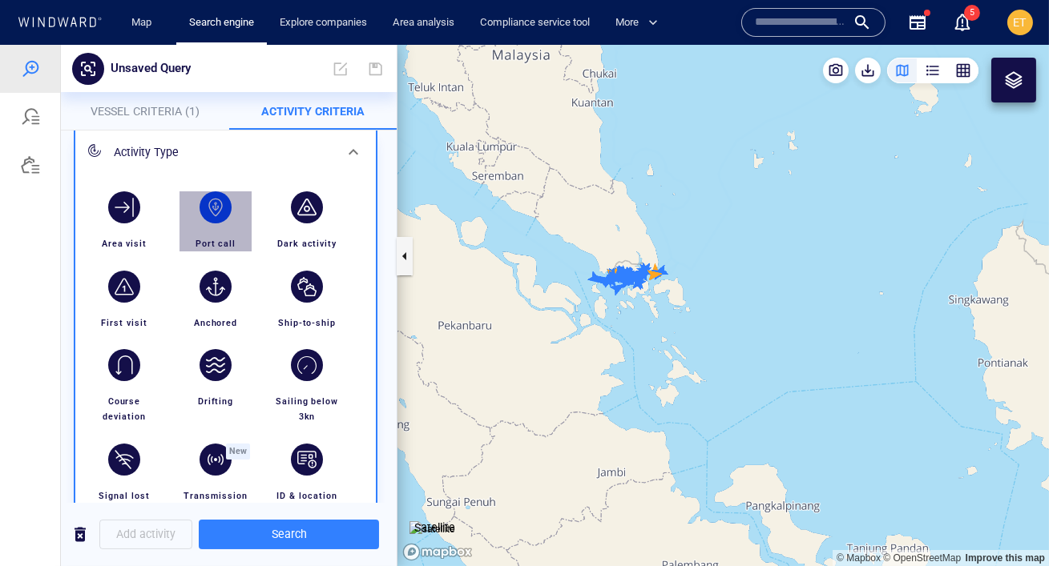
click at [219, 213] on div "button" at bounding box center [216, 207] width 32 height 32
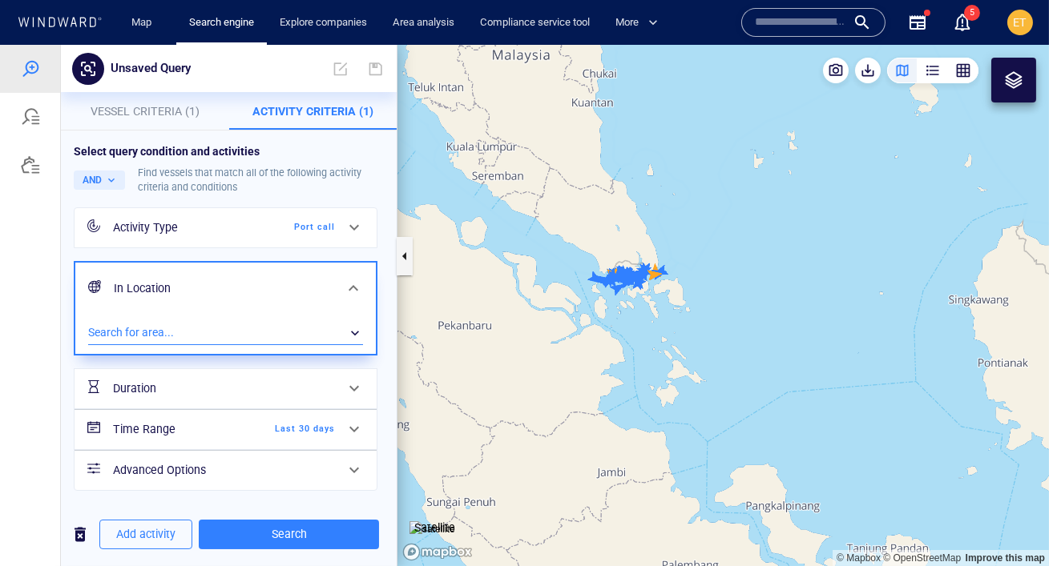
click at [184, 333] on div "​" at bounding box center [225, 333] width 275 height 24
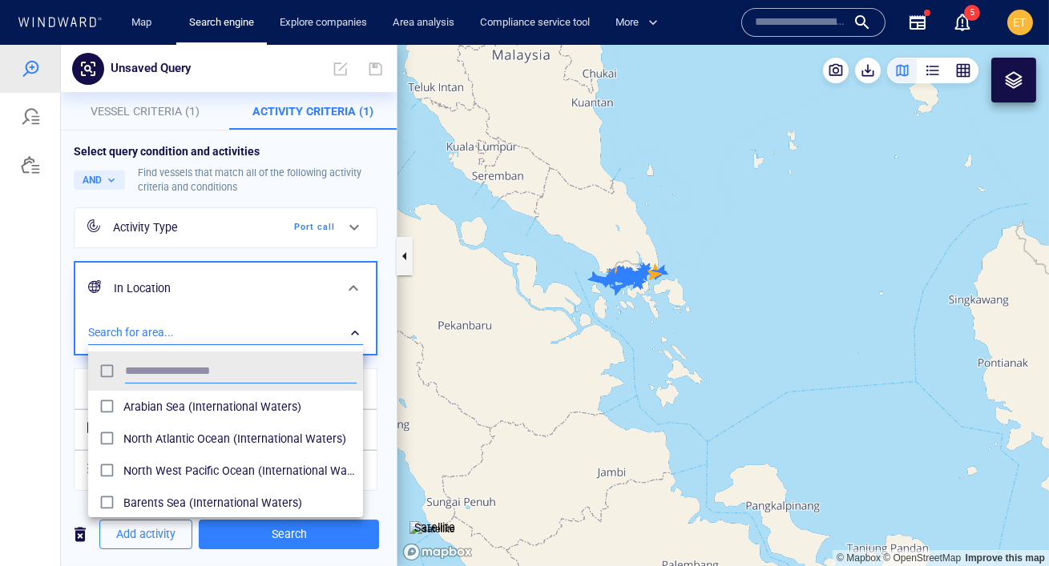
scroll to position [159, 274]
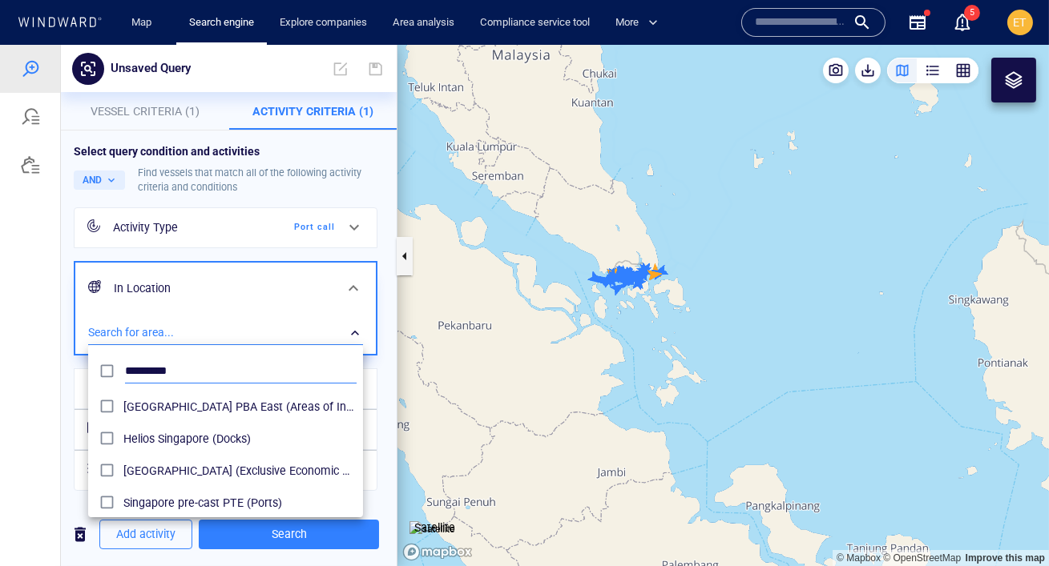
type input "*********"
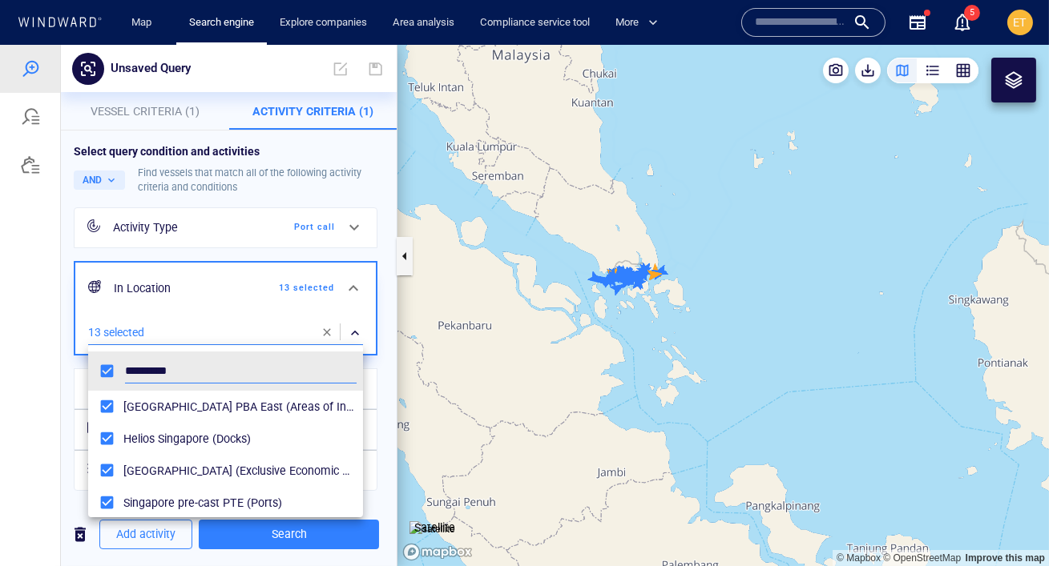
click at [62, 375] on div at bounding box center [524, 306] width 1049 height 522
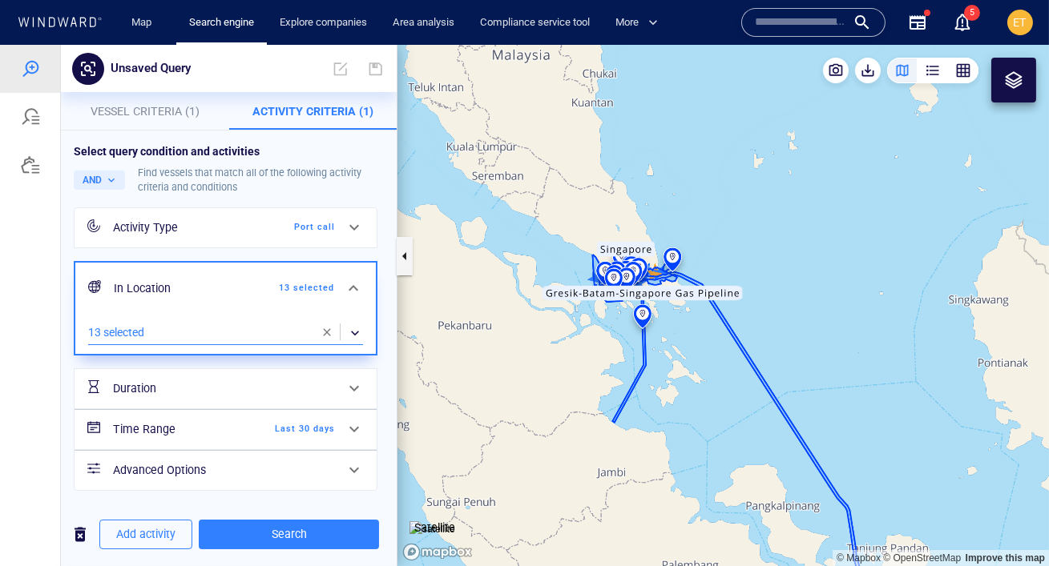
click at [337, 430] on div at bounding box center [354, 429] width 38 height 38
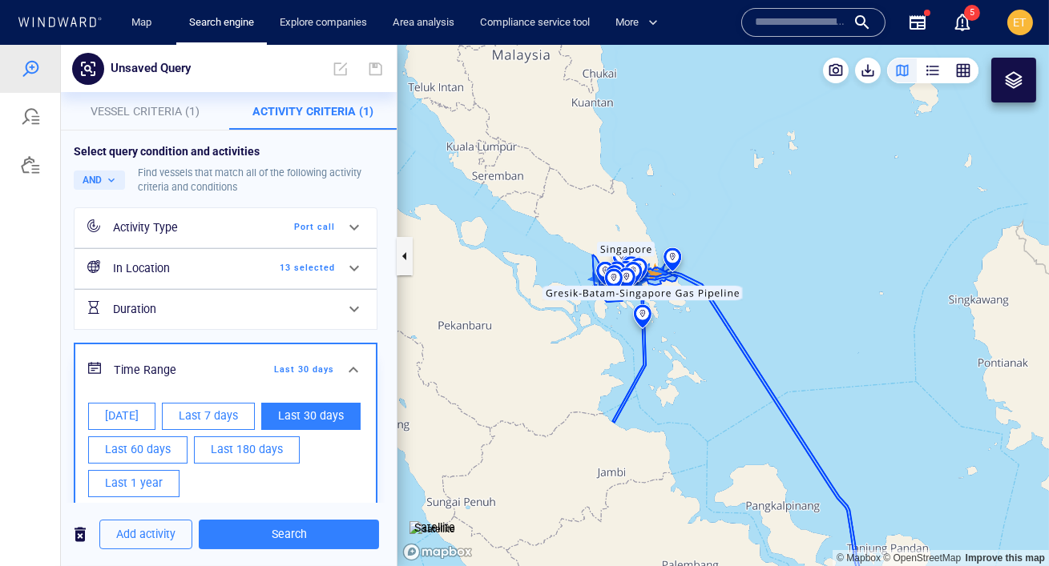
click at [336, 455] on div "Today Last 7 days Last 30 days Last 60 days Last 180 days Last 1 year" at bounding box center [225, 450] width 281 height 101
click at [298, 533] on span "Search" at bounding box center [289, 535] width 155 height 20
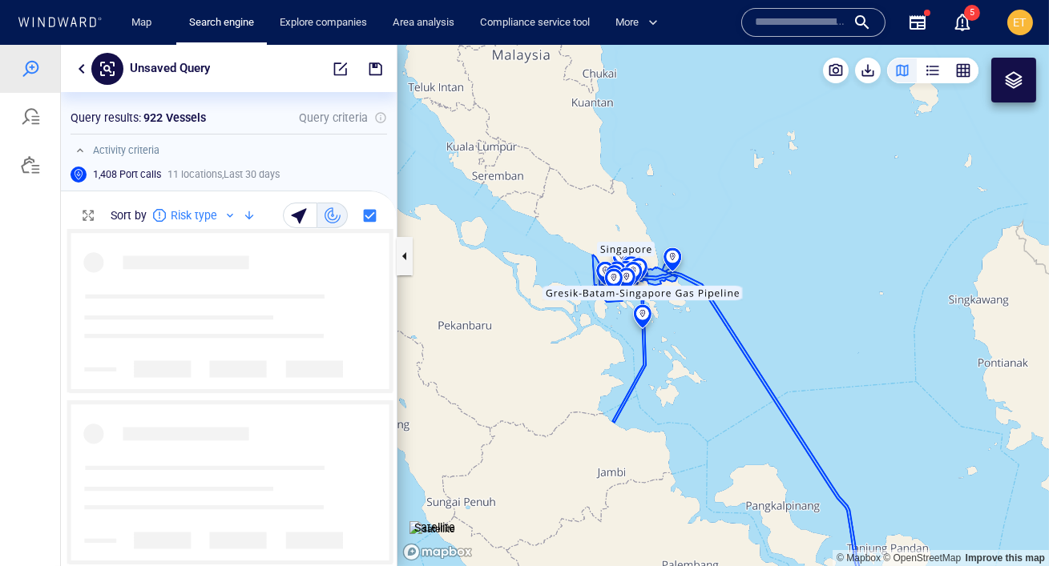
scroll to position [337, 336]
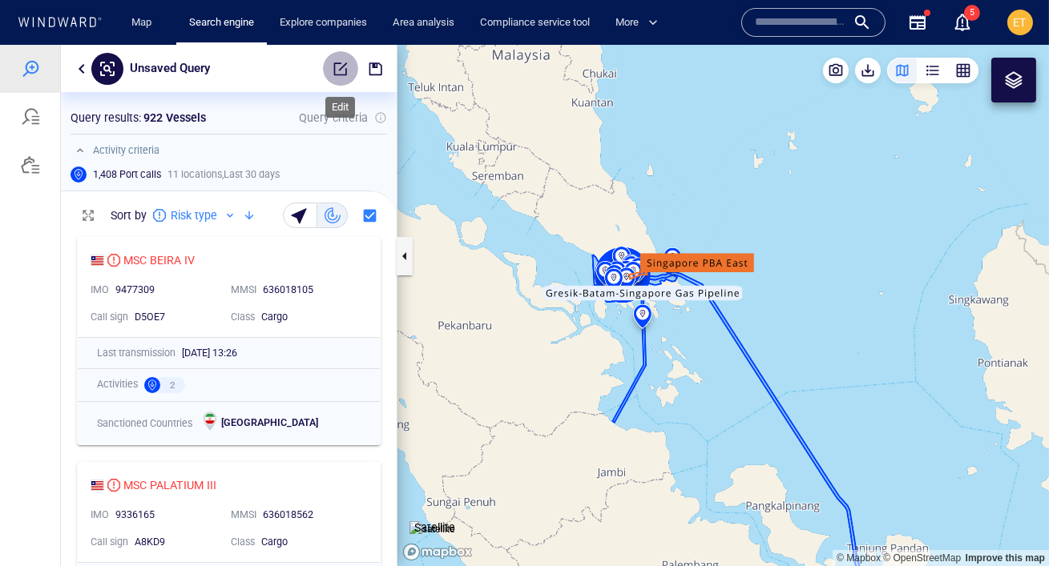
click at [342, 68] on span "button" at bounding box center [341, 69] width 16 height 16
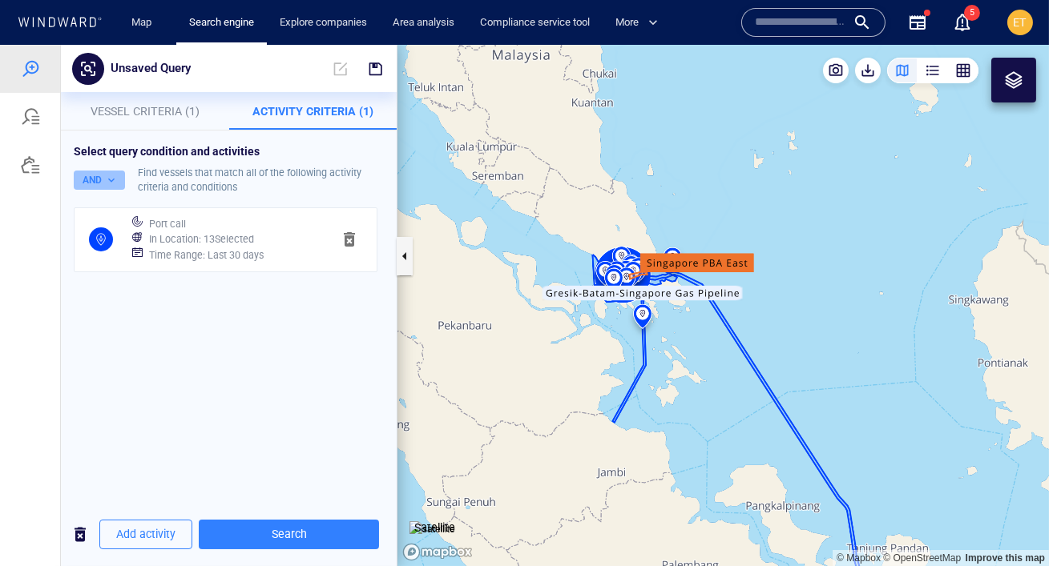
click at [119, 179] on button "AND" at bounding box center [99, 180] width 51 height 19
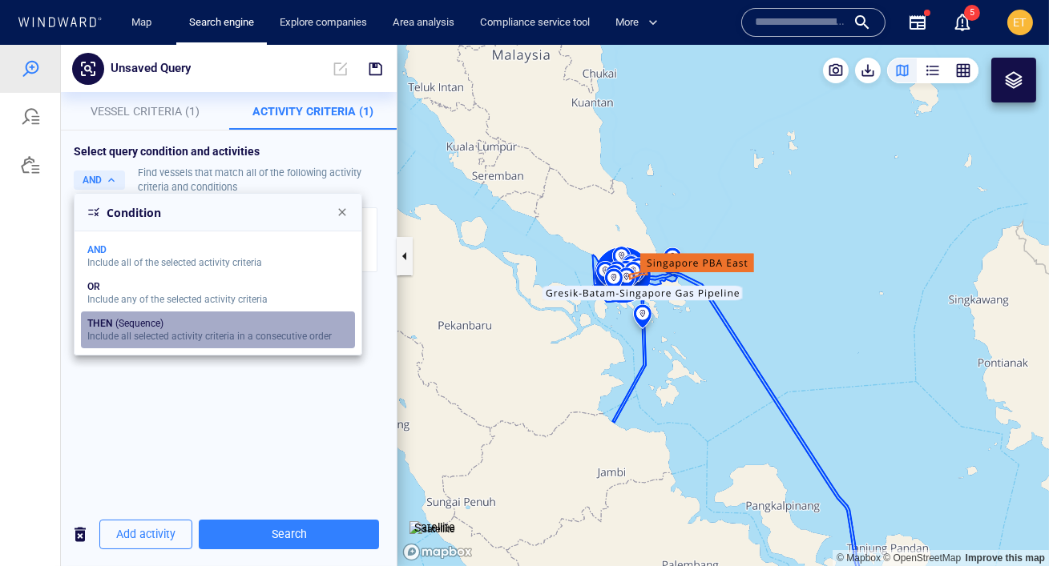
click at [158, 324] on div "THEN (Sequence)" at bounding box center [209, 323] width 244 height 11
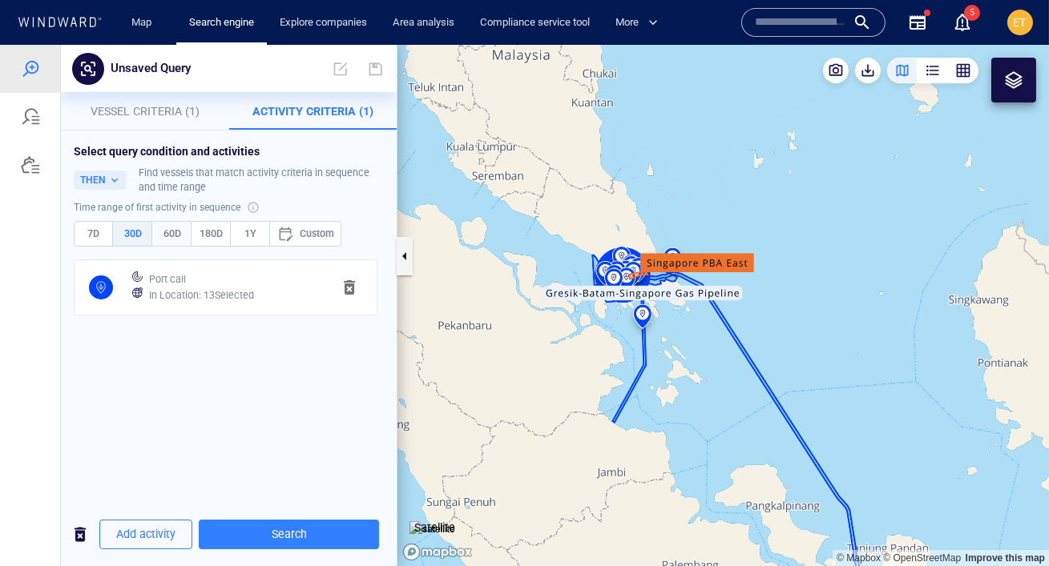
click at [168, 240] on span "60D" at bounding box center [171, 234] width 25 height 18
click at [145, 530] on span "Add activity" at bounding box center [145, 535] width 59 height 20
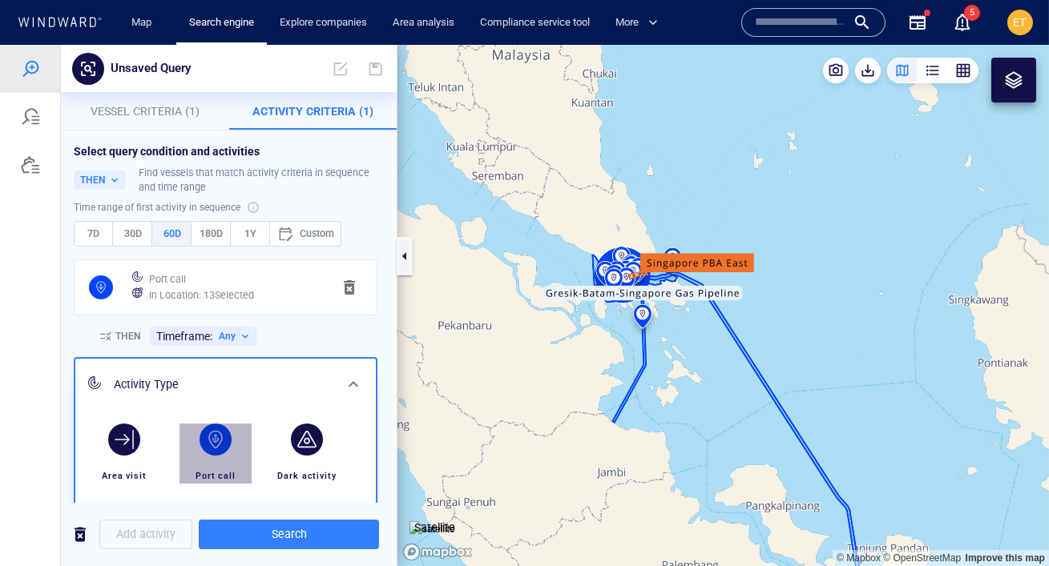
click at [216, 440] on div "button" at bounding box center [216, 440] width 32 height 32
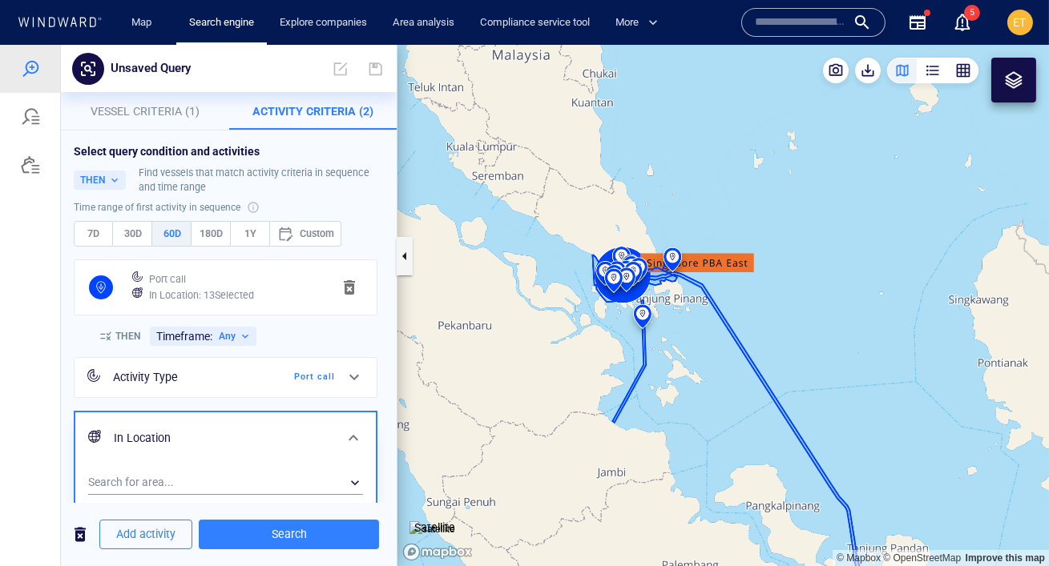
scroll to position [128, 0]
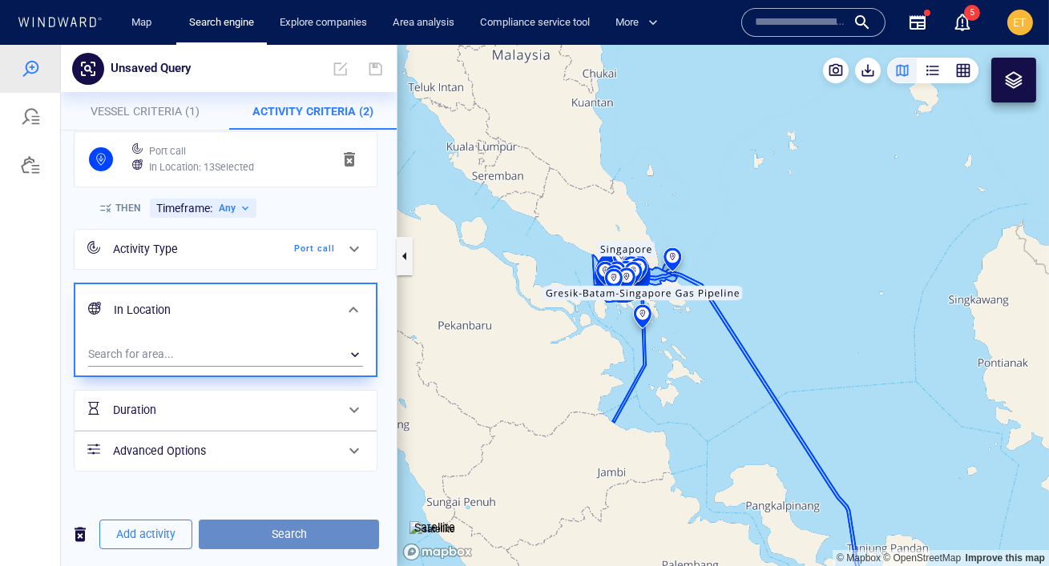
click at [286, 534] on span "Search" at bounding box center [289, 535] width 155 height 20
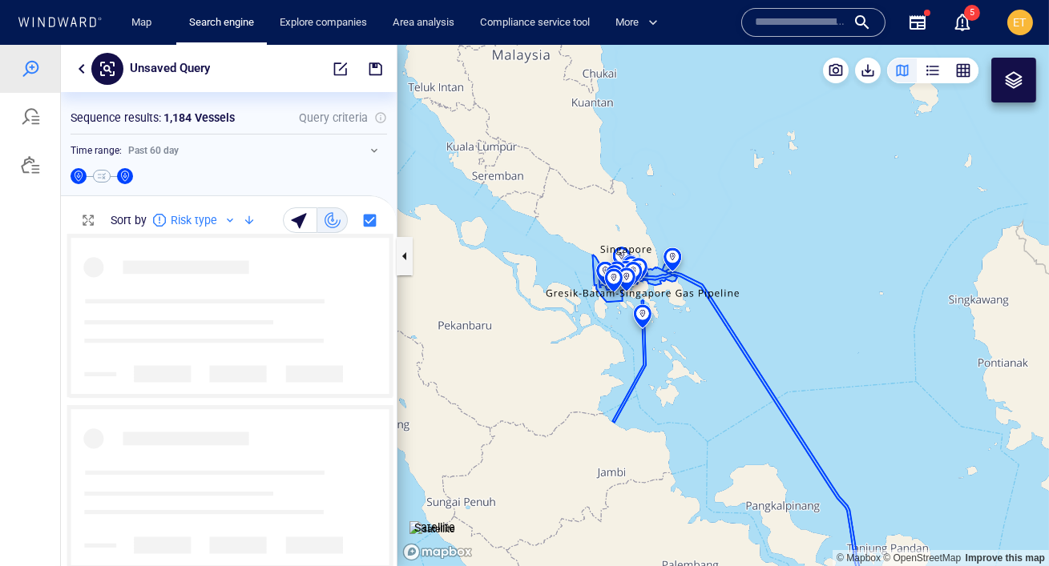
scroll to position [333, 336]
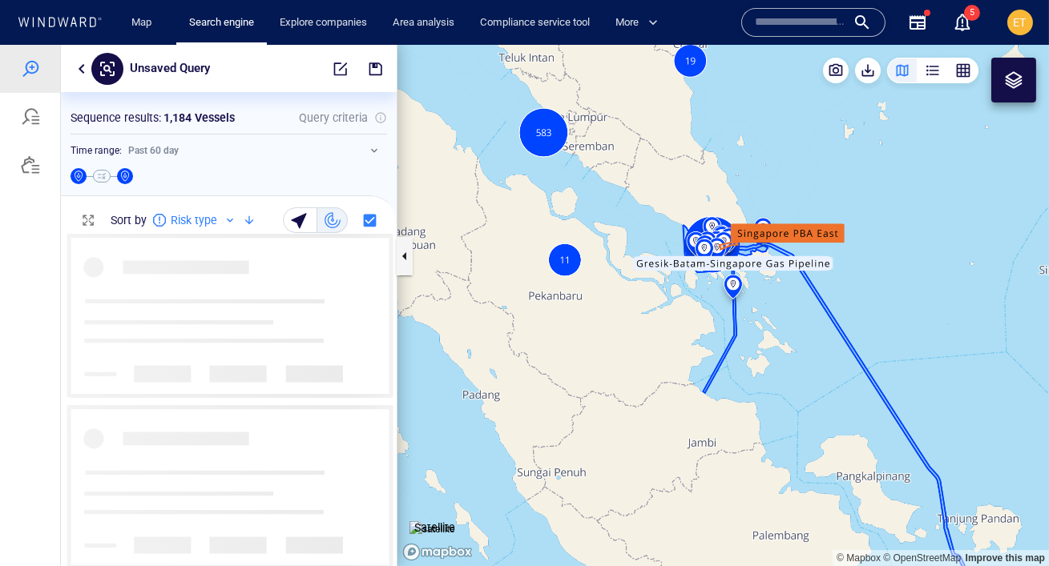
drag, startPoint x: 501, startPoint y: 212, endPoint x: 591, endPoint y: 182, distance: 95.3
click at [591, 182] on canvas "Map" at bounding box center [722, 306] width 651 height 522
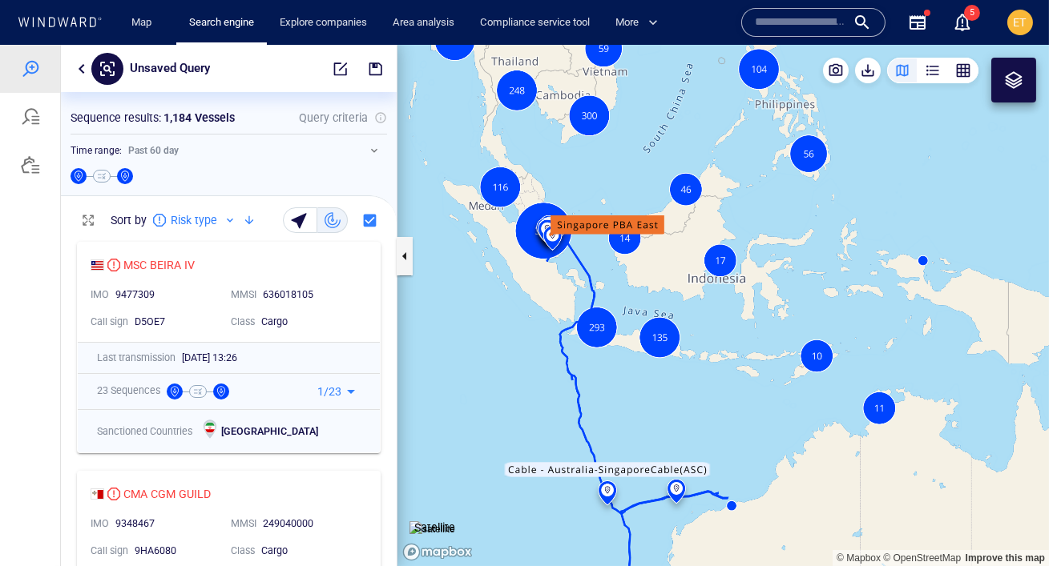
drag, startPoint x: 522, startPoint y: 246, endPoint x: 521, endPoint y: 328, distance: 81.7
click at [521, 328] on canvas "Map" at bounding box center [722, 306] width 651 height 522
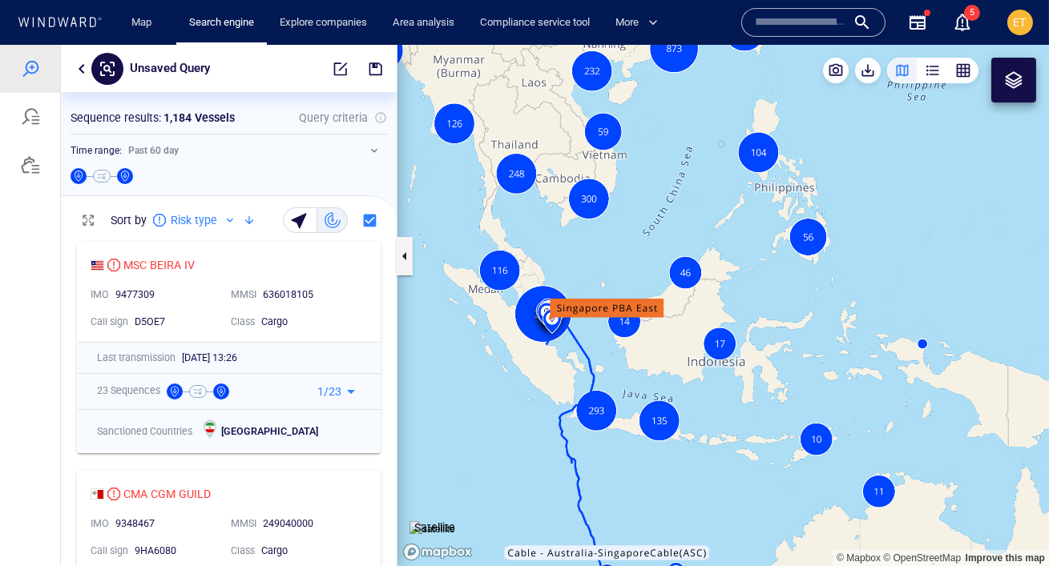
drag, startPoint x: 571, startPoint y: 216, endPoint x: 553, endPoint y: 247, distance: 35.6
click at [553, 247] on canvas "Map" at bounding box center [722, 306] width 651 height 522
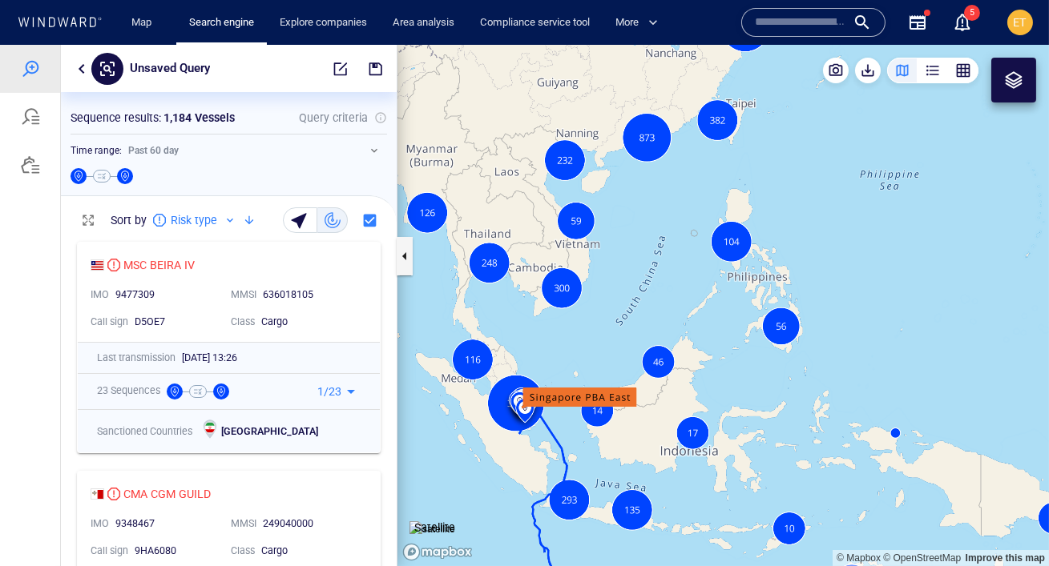
click at [541, 196] on canvas "Map" at bounding box center [722, 306] width 651 height 522
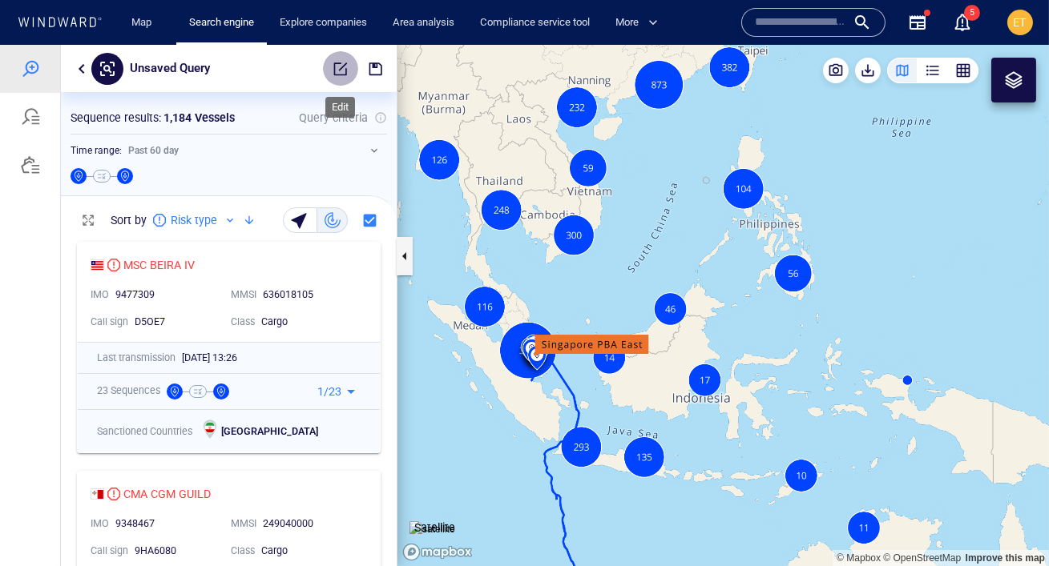
click at [337, 71] on span "button" at bounding box center [341, 69] width 16 height 16
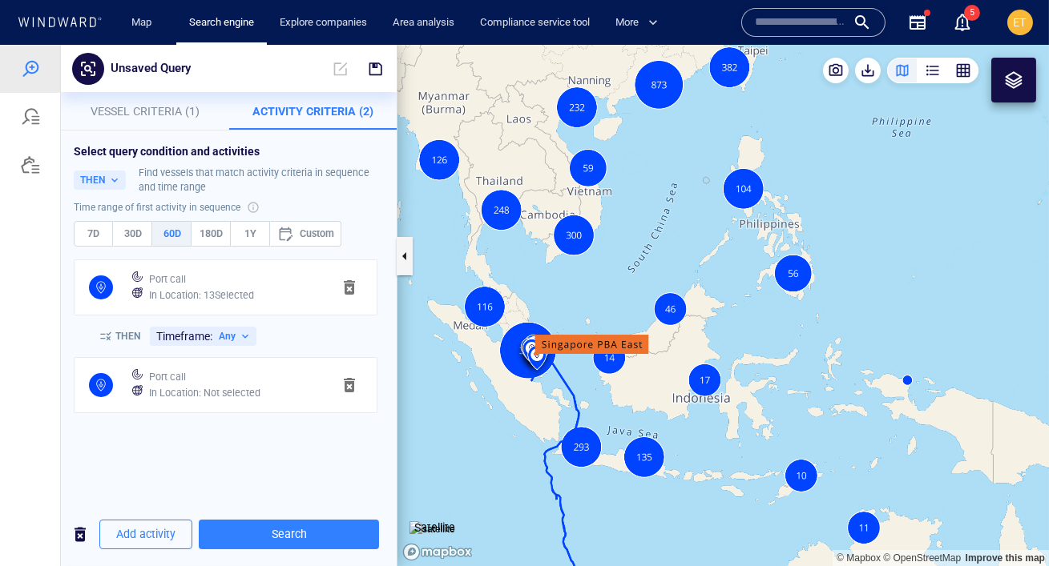
click at [353, 383] on span "button" at bounding box center [349, 385] width 19 height 19
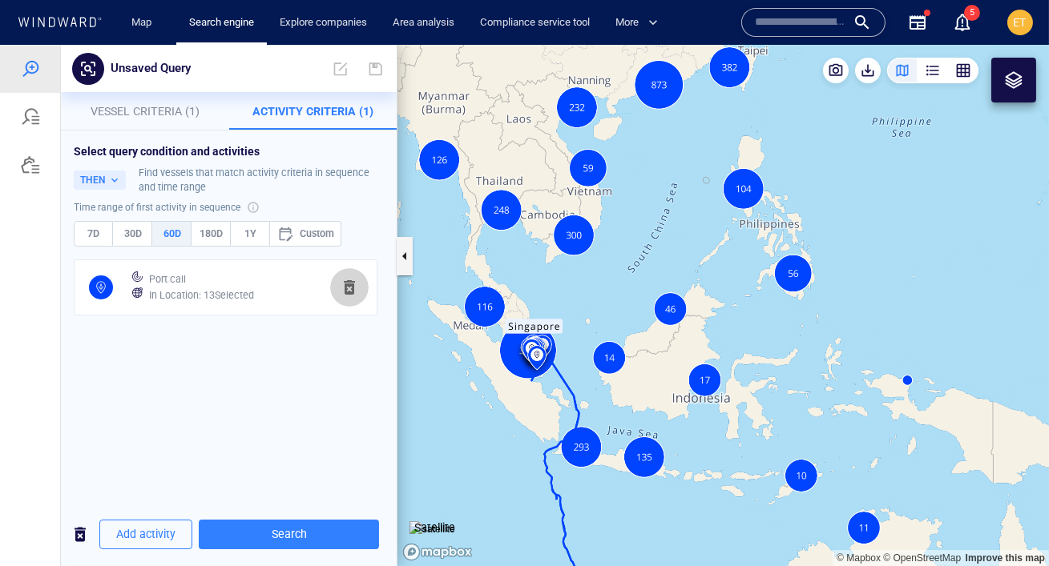
click at [349, 288] on span "button" at bounding box center [349, 287] width 19 height 19
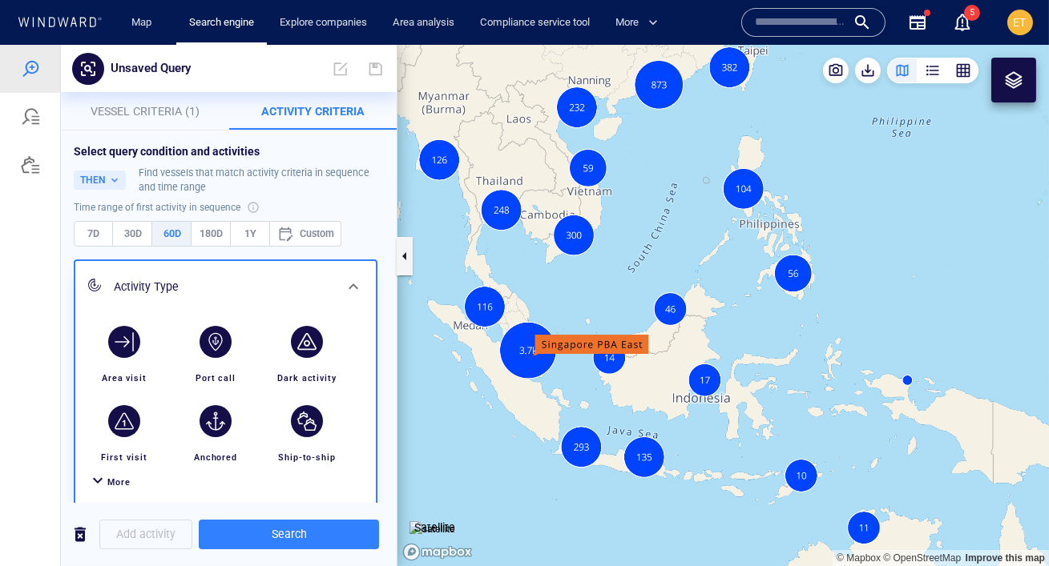
click at [163, 107] on span "Vessel Criteria (1)" at bounding box center [145, 111] width 109 height 13
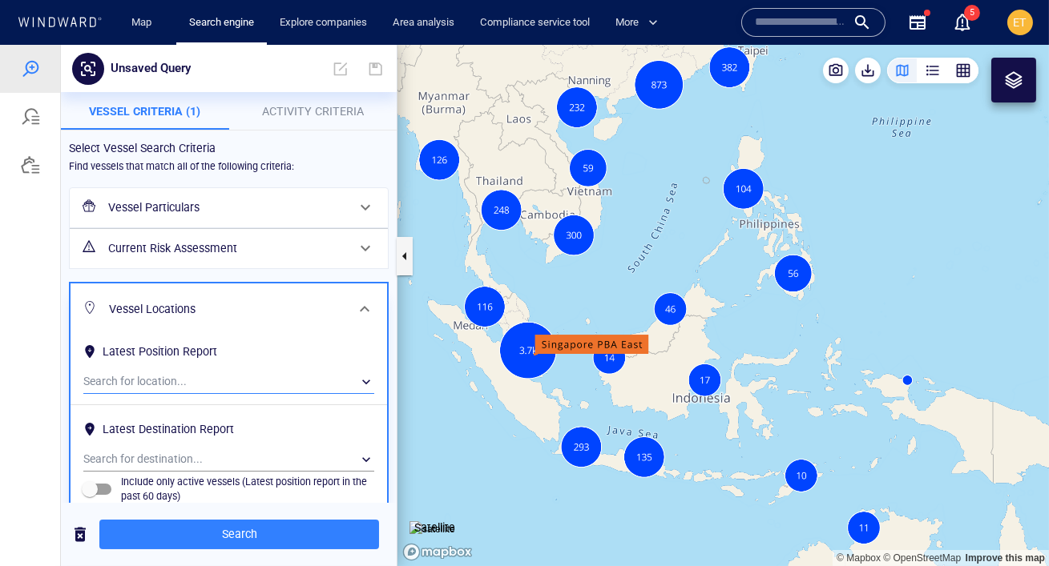
scroll to position [117, 0]
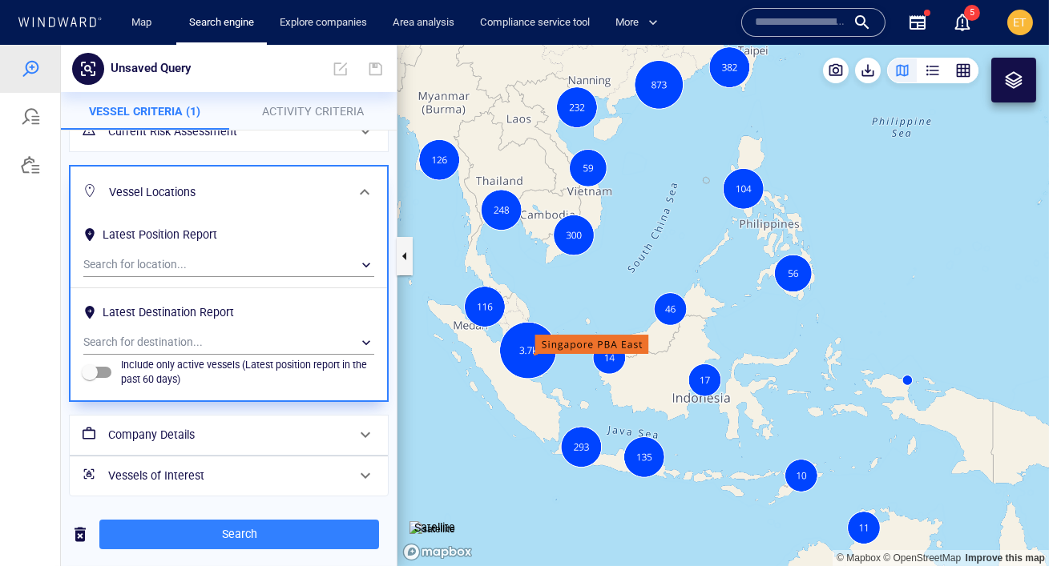
drag, startPoint x: 474, startPoint y: 247, endPoint x: 651, endPoint y: 283, distance: 181.5
click at [651, 283] on canvas "Map" at bounding box center [722, 306] width 651 height 522
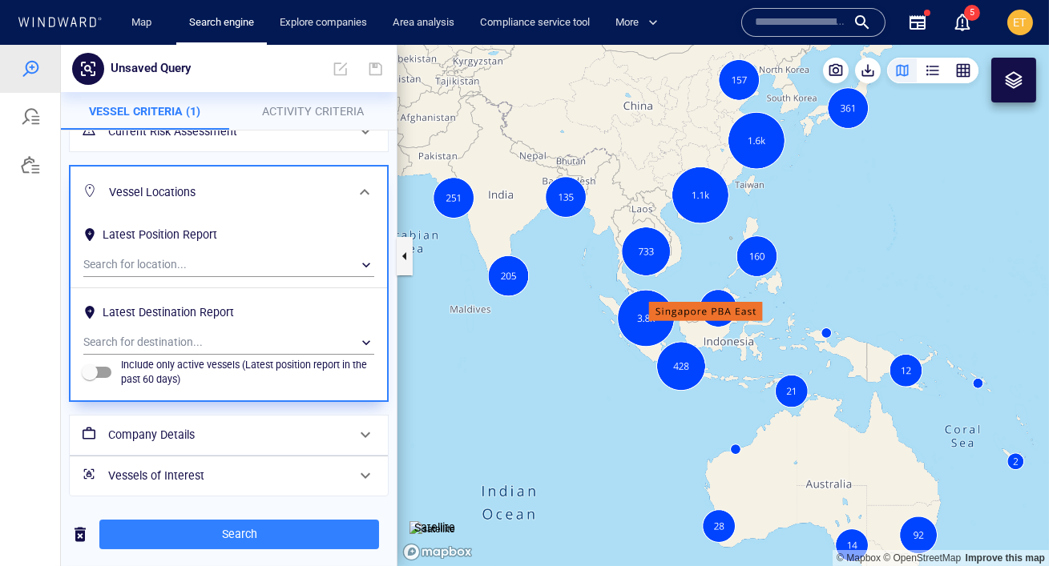
drag, startPoint x: 542, startPoint y: 252, endPoint x: 543, endPoint y: 292, distance: 39.3
click at [543, 292] on canvas "Map" at bounding box center [722, 306] width 651 height 522
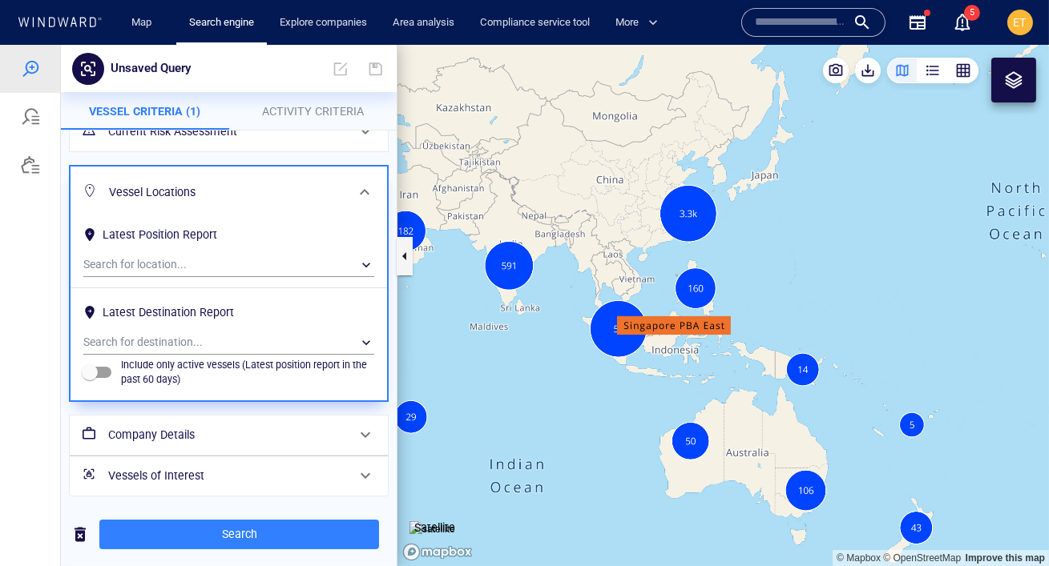
drag, startPoint x: 502, startPoint y: 324, endPoint x: 587, endPoint y: 330, distance: 85.1
click at [587, 330] on canvas "Map" at bounding box center [722, 306] width 651 height 522
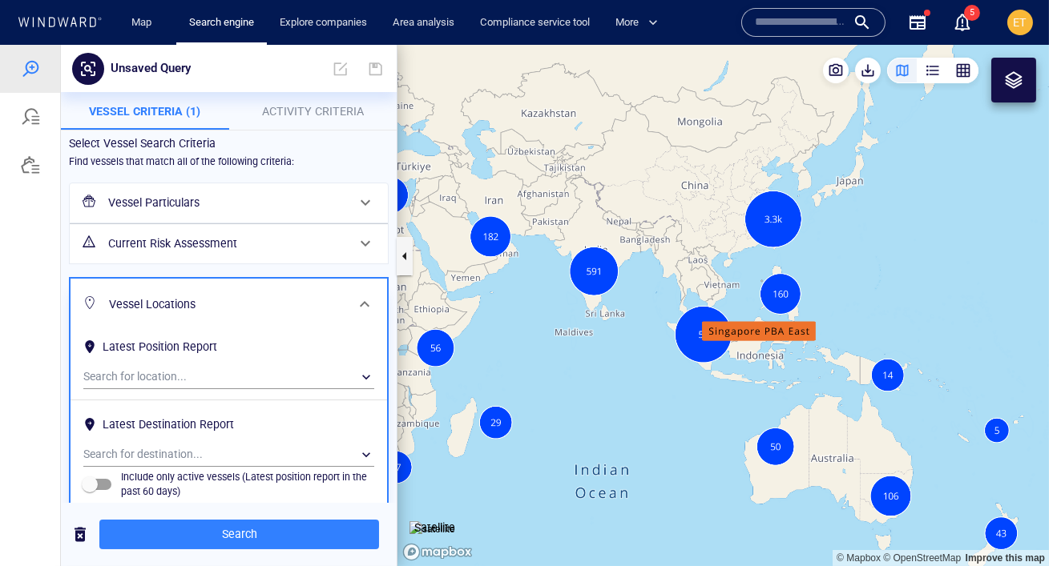
scroll to position [0, 0]
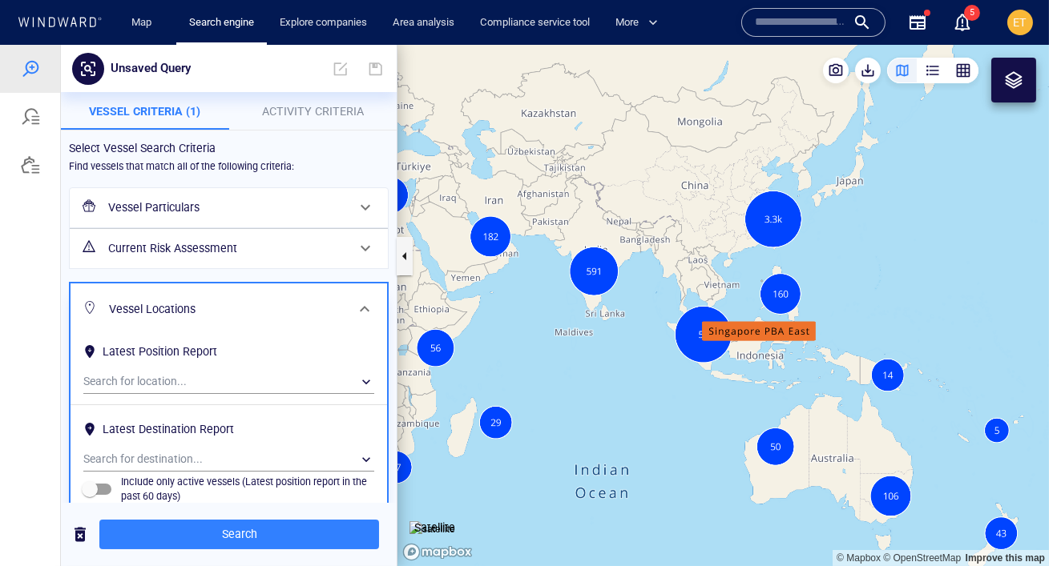
click at [324, 196] on div "Vessel Particulars" at bounding box center [227, 207] width 251 height 33
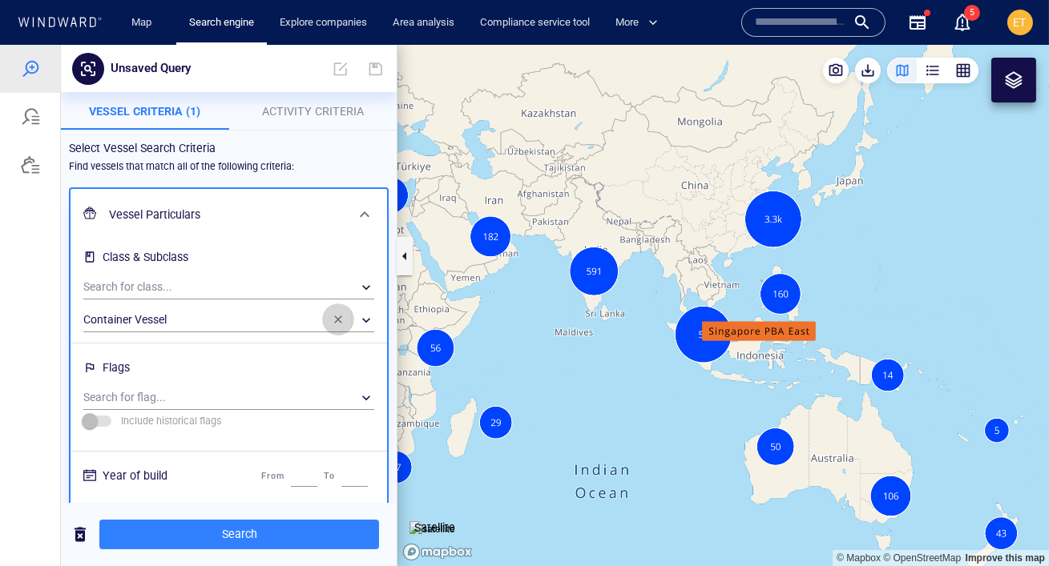
click at [343, 318] on span "button" at bounding box center [338, 319] width 13 height 13
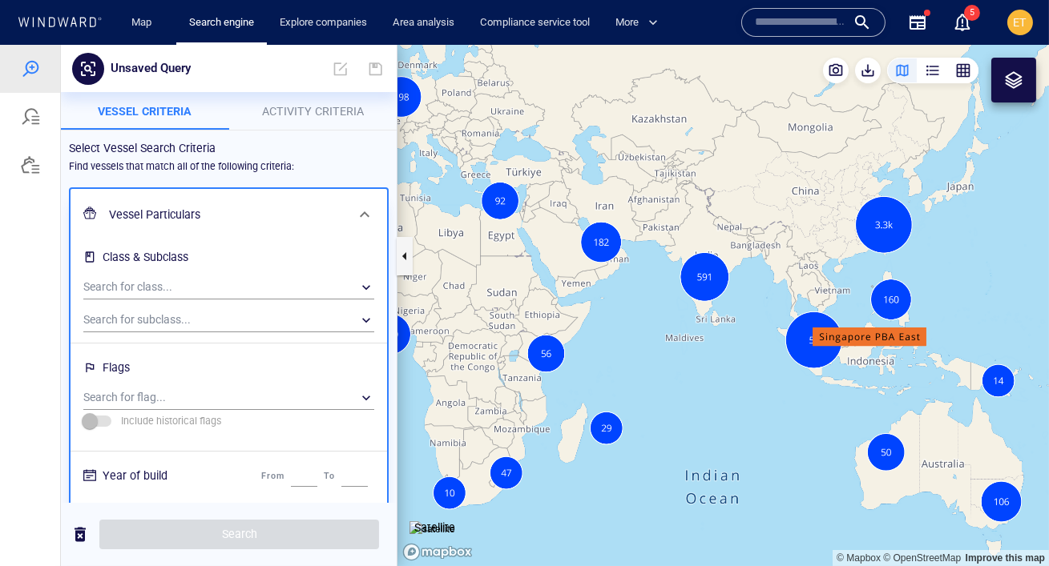
drag, startPoint x: 565, startPoint y: 401, endPoint x: 670, endPoint y: 406, distance: 105.1
click at [670, 406] on canvas "Map" at bounding box center [722, 306] width 651 height 522
click at [1004, 80] on div at bounding box center [1013, 80] width 19 height 19
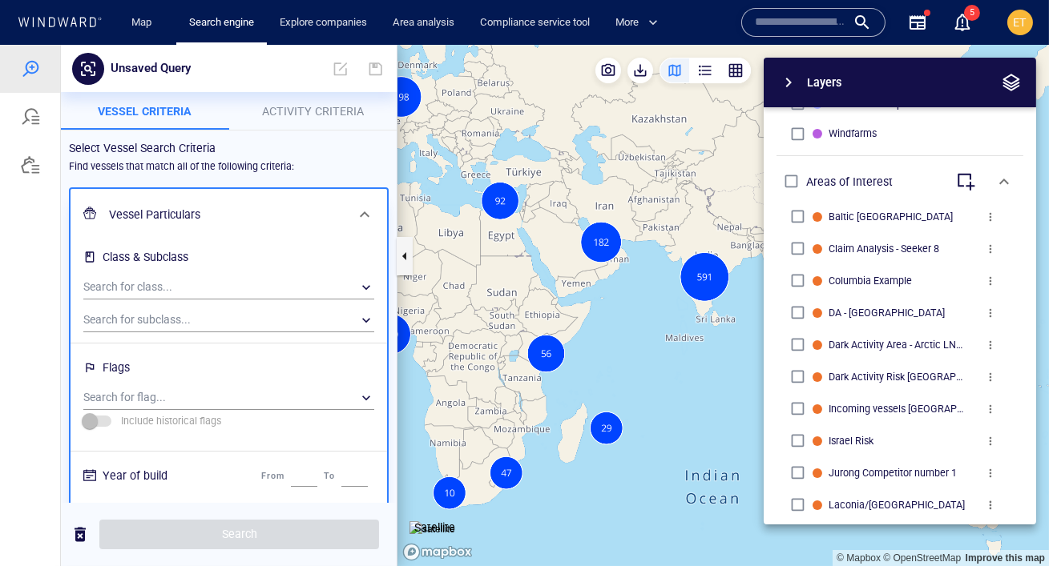
scroll to position [776, 0]
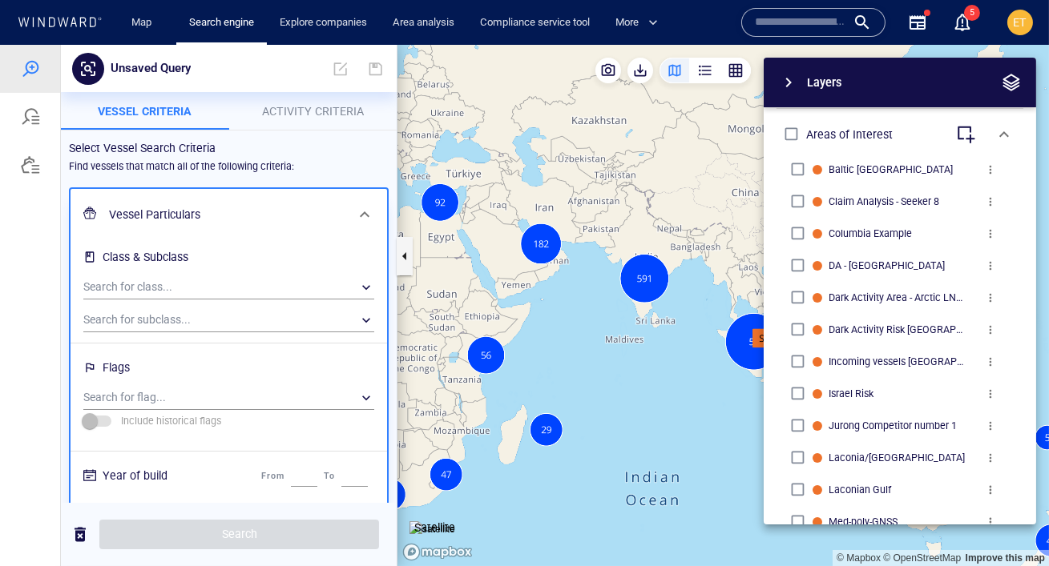
drag, startPoint x: 581, startPoint y: 320, endPoint x: 521, endPoint y: 321, distance: 60.1
click at [521, 321] on canvas "Map" at bounding box center [722, 306] width 651 height 522
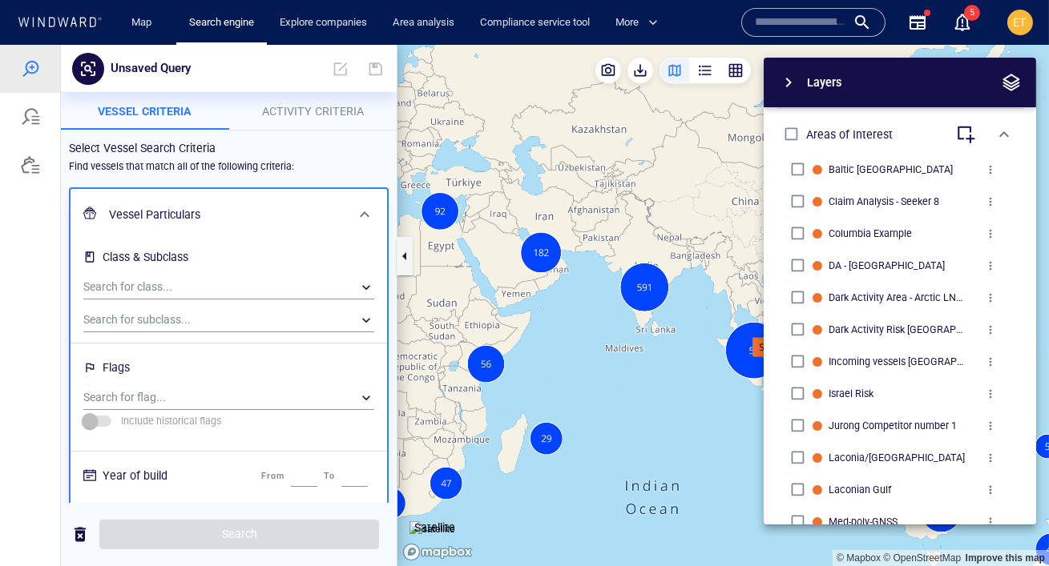
drag, startPoint x: 538, startPoint y: 296, endPoint x: 538, endPoint y: 321, distance: 25.7
click at [538, 321] on canvas "Map" at bounding box center [722, 306] width 651 height 522
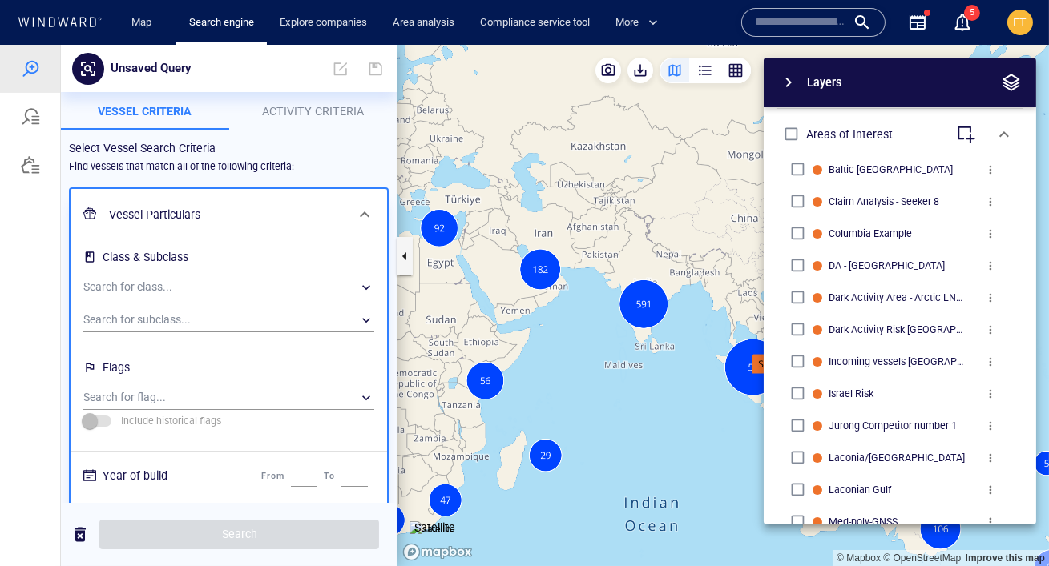
click at [510, 306] on canvas "Map" at bounding box center [722, 306] width 651 height 522
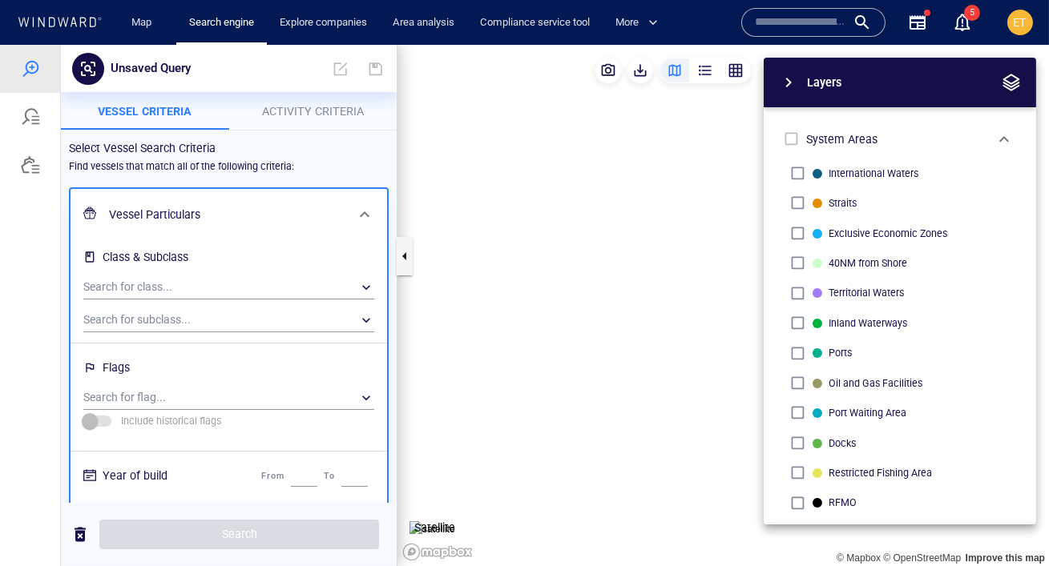
scroll to position [776, 0]
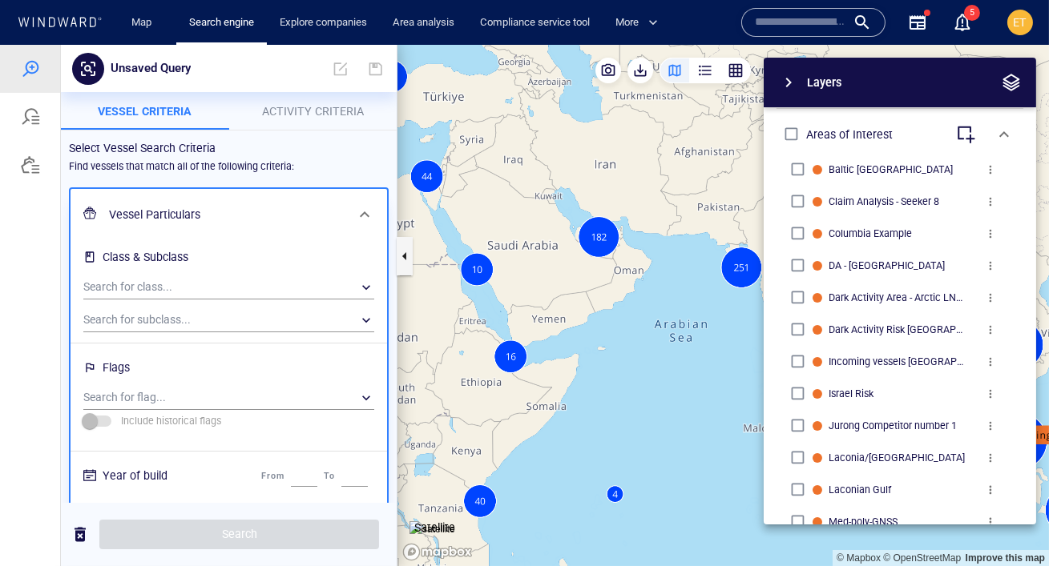
drag, startPoint x: 518, startPoint y: 280, endPoint x: 547, endPoint y: 284, distance: 29.1
click at [547, 284] on canvas "Map" at bounding box center [722, 306] width 651 height 522
click at [793, 84] on span "button" at bounding box center [788, 82] width 19 height 19
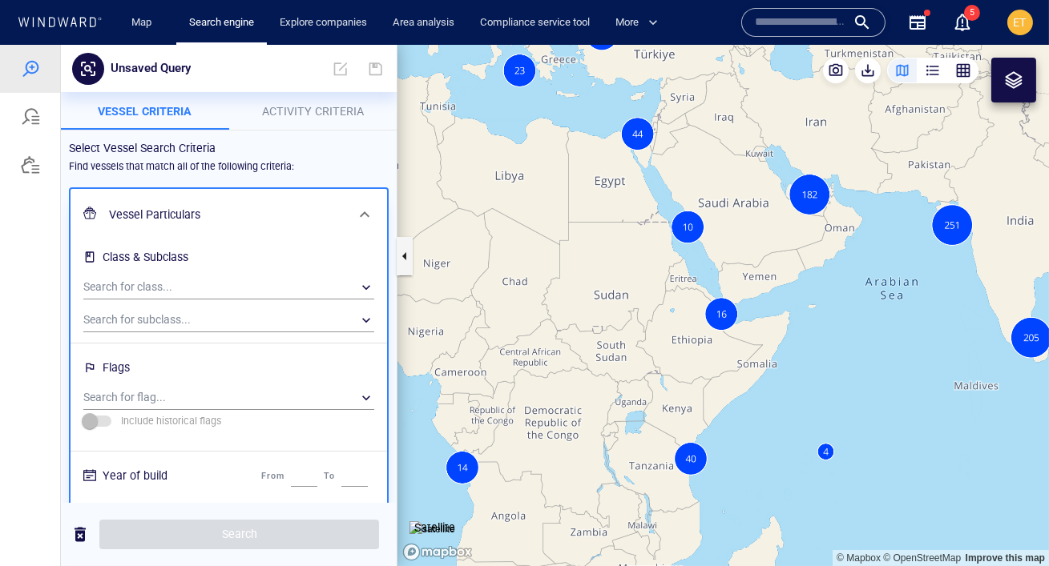
drag, startPoint x: 807, startPoint y: 294, endPoint x: 1018, endPoint y: 252, distance: 215.0
click at [1018, 252] on canvas "Map" at bounding box center [722, 306] width 651 height 522
drag, startPoint x: 920, startPoint y: 296, endPoint x: 942, endPoint y: 296, distance: 22.4
click at [942, 296] on canvas "Map" at bounding box center [722, 306] width 651 height 522
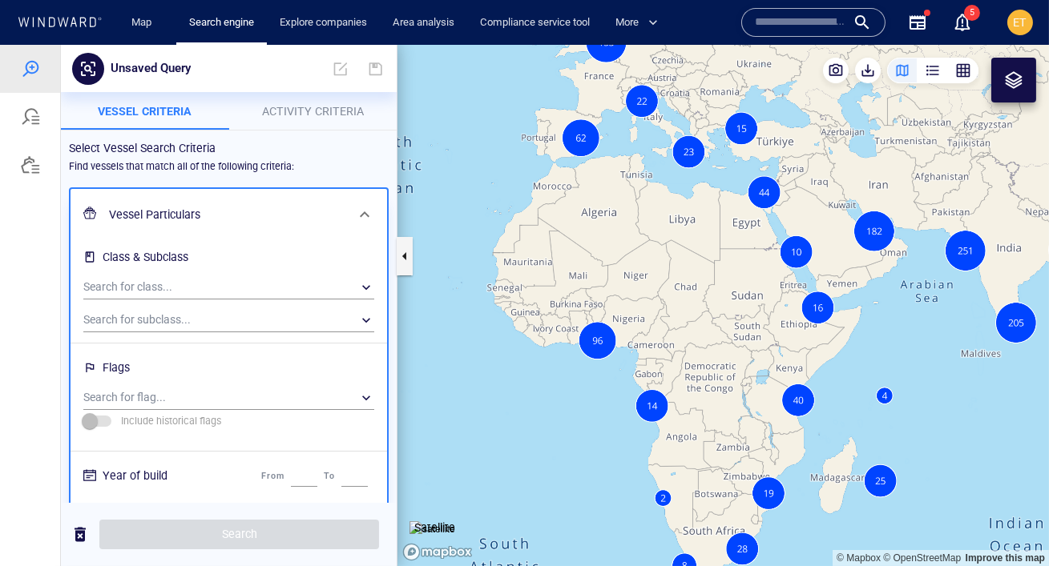
drag, startPoint x: 917, startPoint y: 324, endPoint x: 917, endPoint y: 264, distance: 60.1
click at [917, 264] on canvas "Map" at bounding box center [722, 306] width 651 height 522
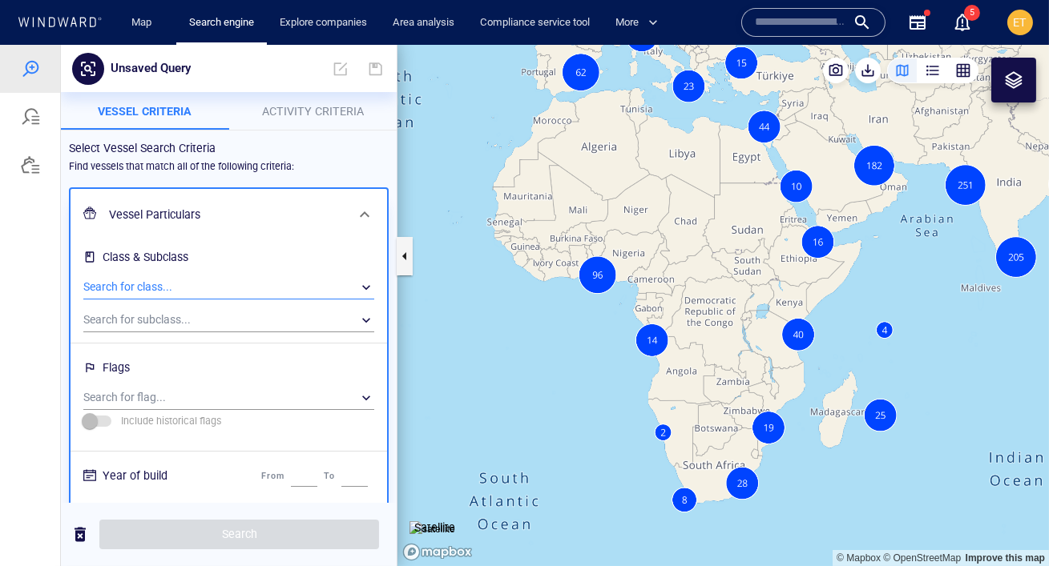
click at [251, 280] on div "​" at bounding box center [228, 288] width 291 height 24
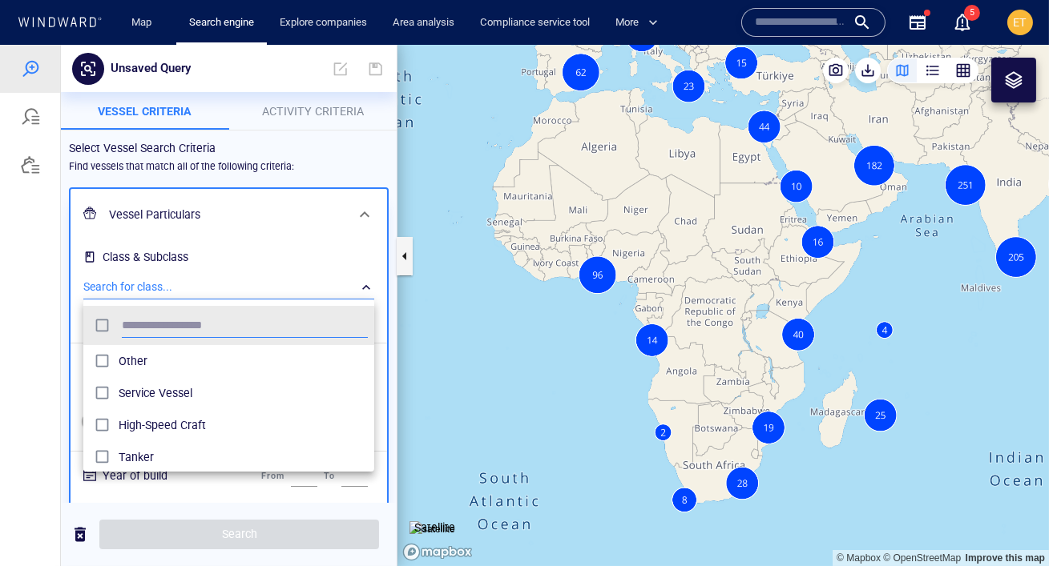
scroll to position [159, 290]
type input "*****"
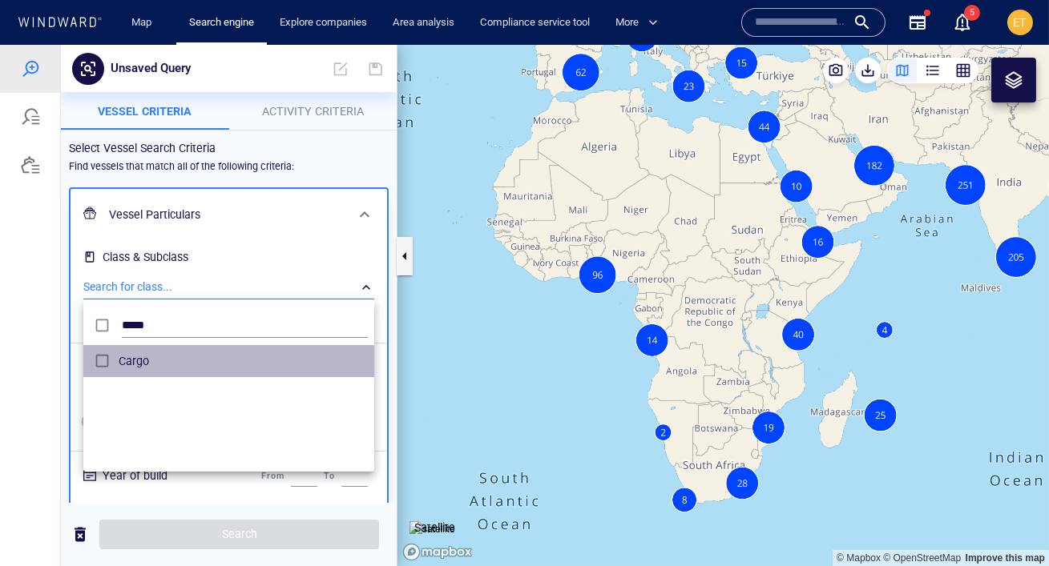
click at [146, 364] on span "Cargo" at bounding box center [243, 361] width 249 height 19
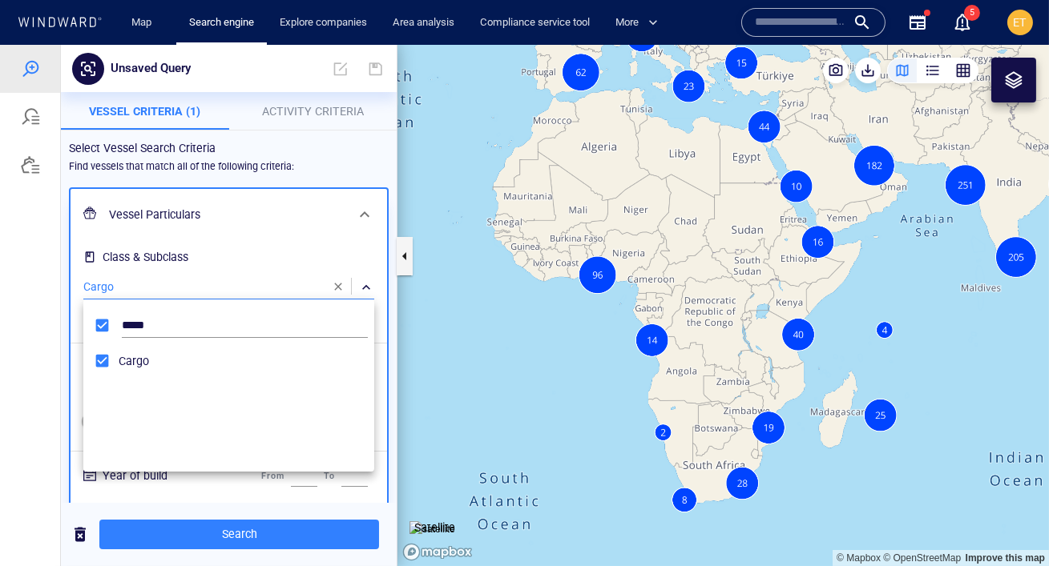
click at [333, 284] on div at bounding box center [524, 306] width 1049 height 522
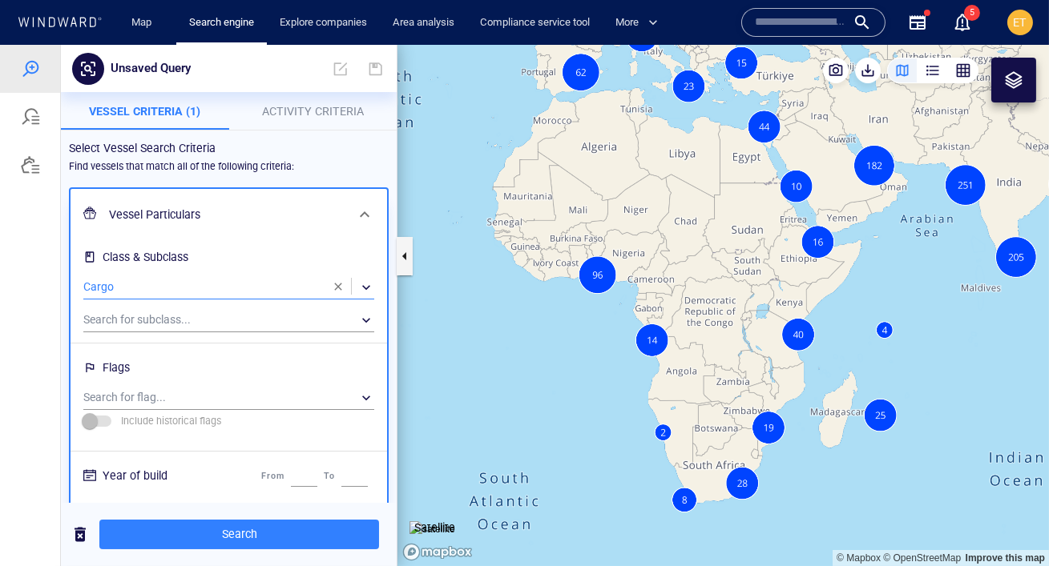
click at [258, 283] on div "​" at bounding box center [228, 288] width 291 height 24
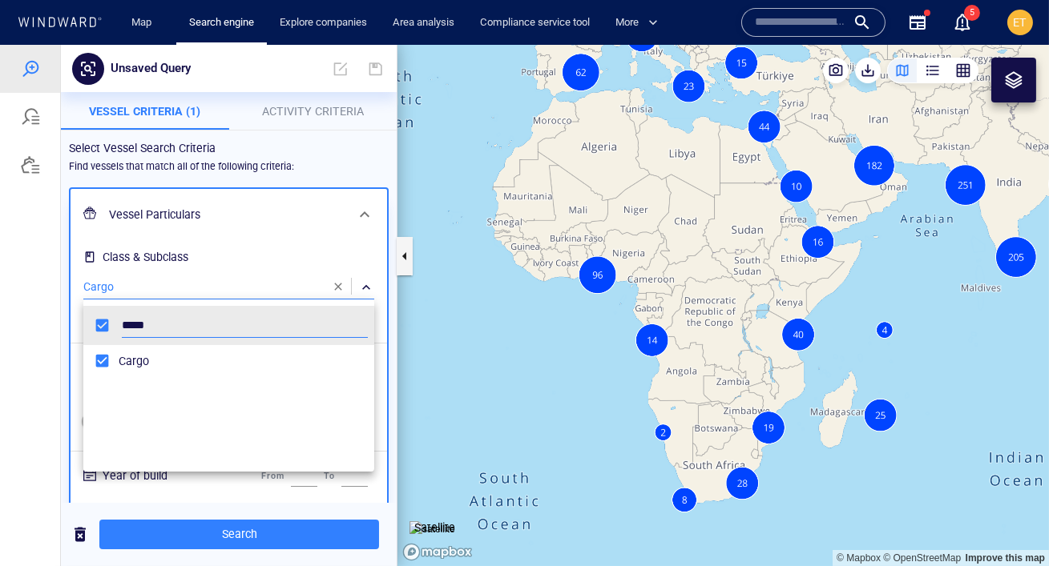
scroll to position [159, 290]
type input "*"
type input "******"
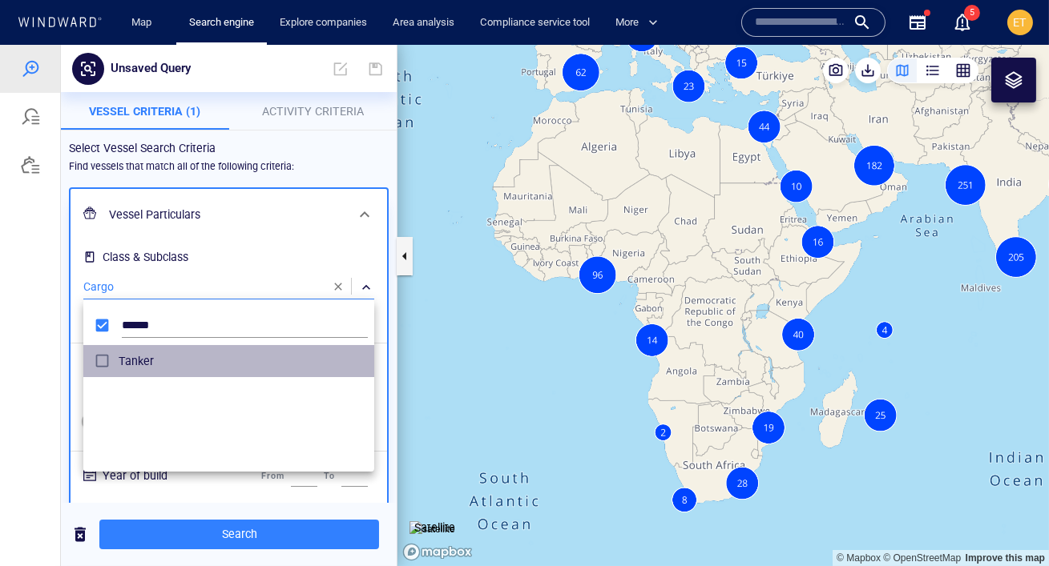
click at [168, 360] on span "Tanker" at bounding box center [243, 361] width 249 height 19
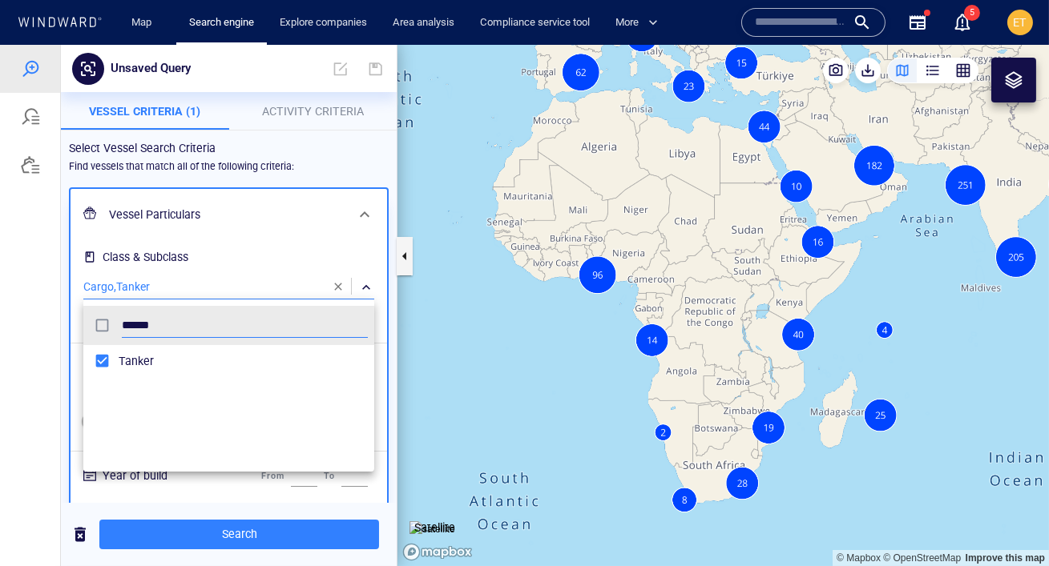
click at [85, 350] on li "Tanker" at bounding box center [228, 361] width 291 height 32
click at [153, 357] on span "Tanker" at bounding box center [243, 361] width 249 height 19
click at [39, 347] on div at bounding box center [524, 306] width 1049 height 522
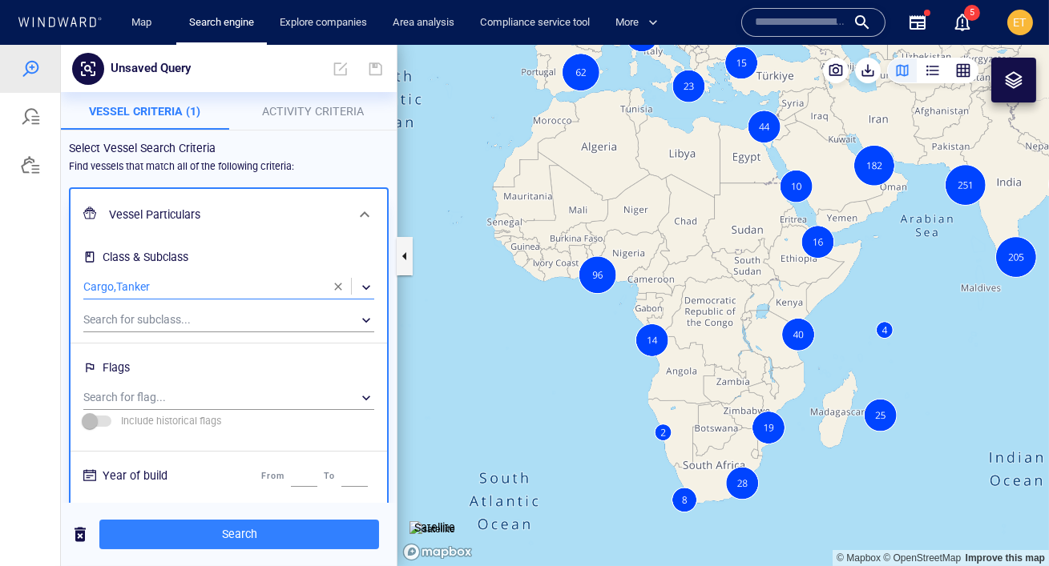
scroll to position [4, 0]
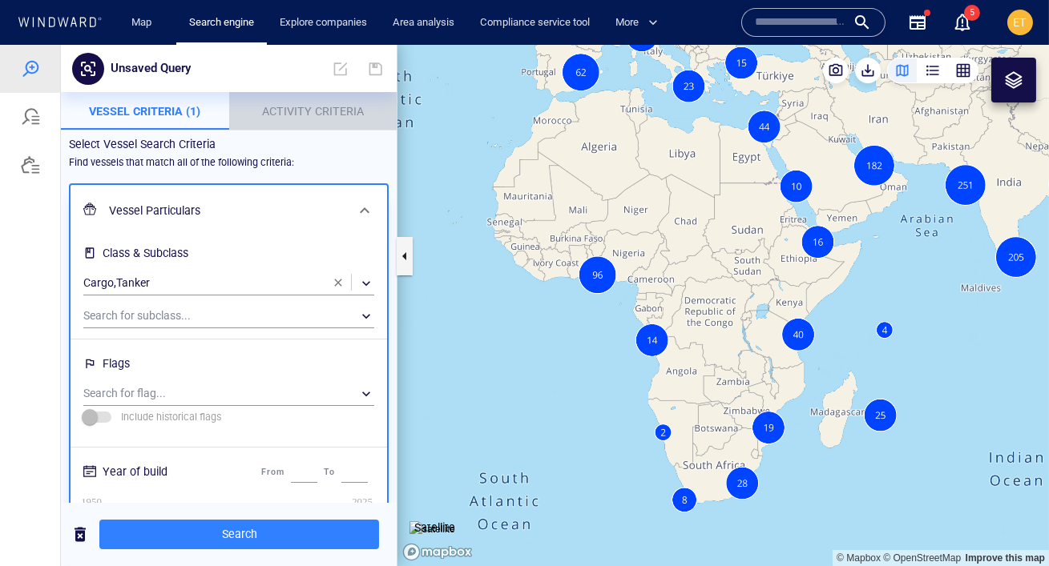
click at [300, 110] on span "Activity Criteria" at bounding box center [524, 351] width 1049 height 522
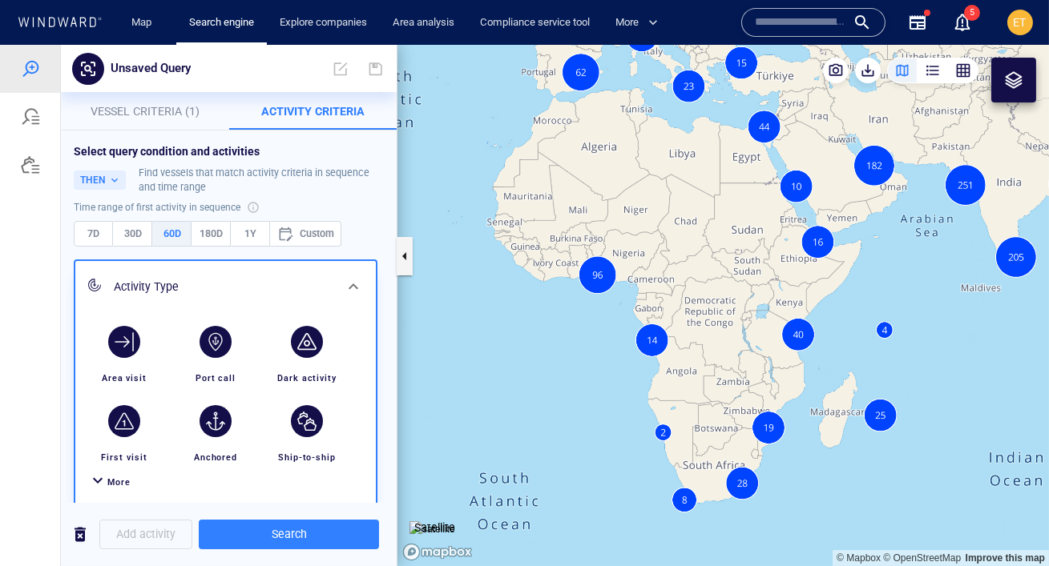
drag, startPoint x: 121, startPoint y: 348, endPoint x: 167, endPoint y: 252, distance: 106.4
click at [167, 252] on div "Select query condition and activities THEN Find vessels that match activity cri…" at bounding box center [229, 374] width 320 height 470
click at [112, 180] on button "THEN" at bounding box center [100, 180] width 52 height 19
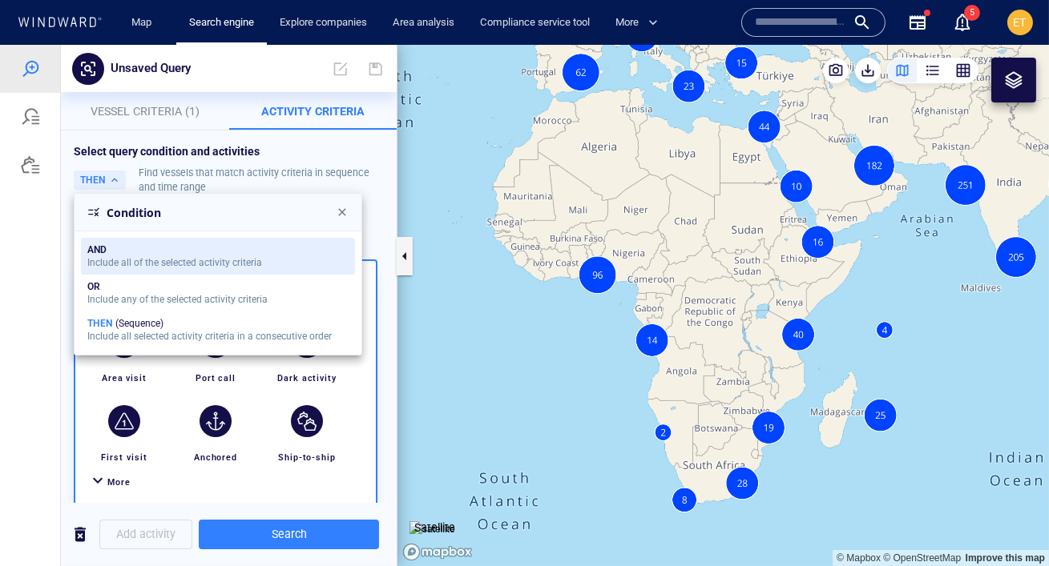
click at [174, 258] on div "Include all of the selected activity criteria" at bounding box center [174, 262] width 175 height 11
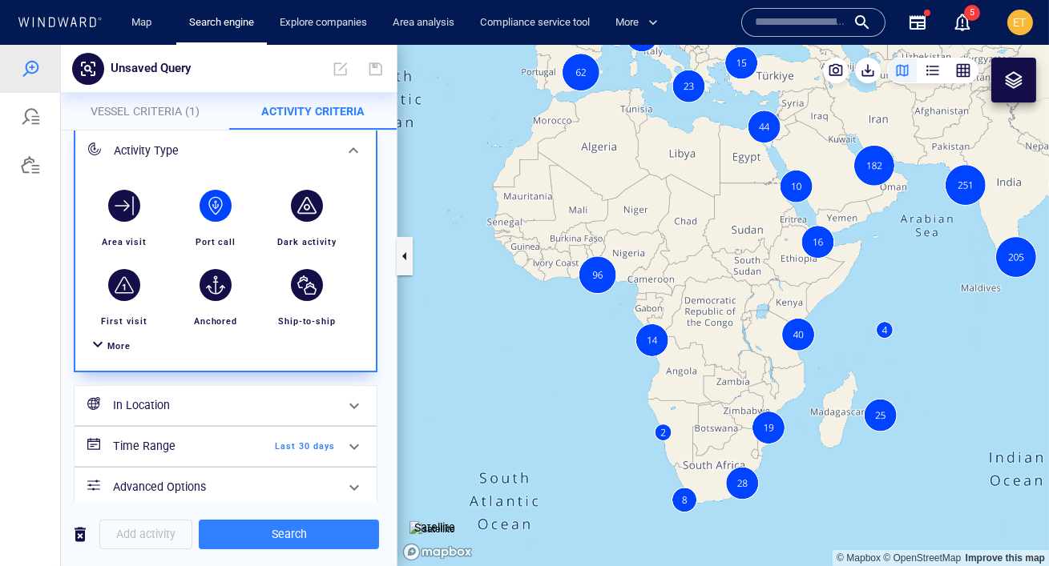
scroll to position [100, 0]
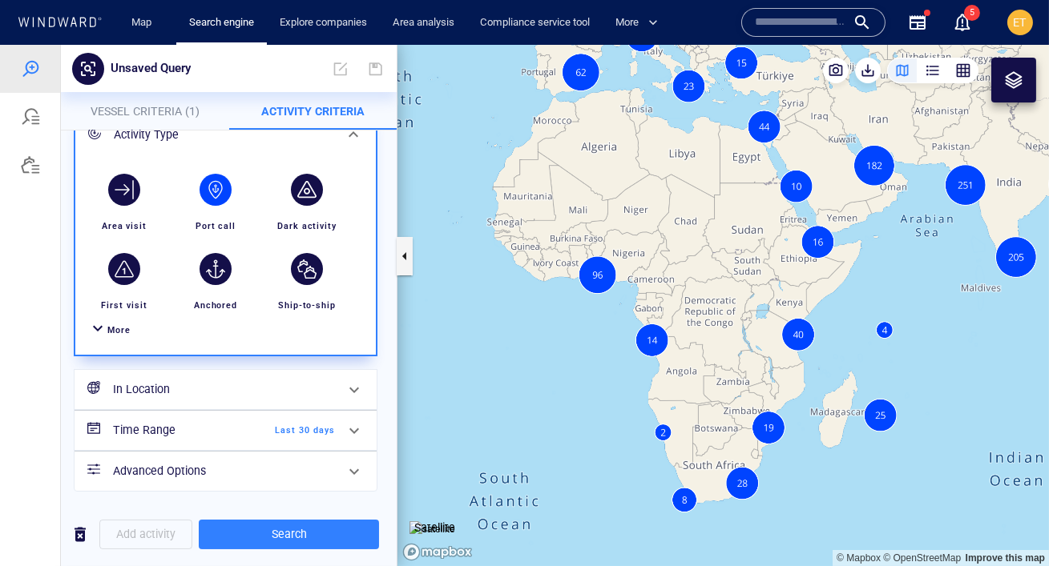
click at [224, 187] on div "button" at bounding box center [216, 190] width 32 height 32
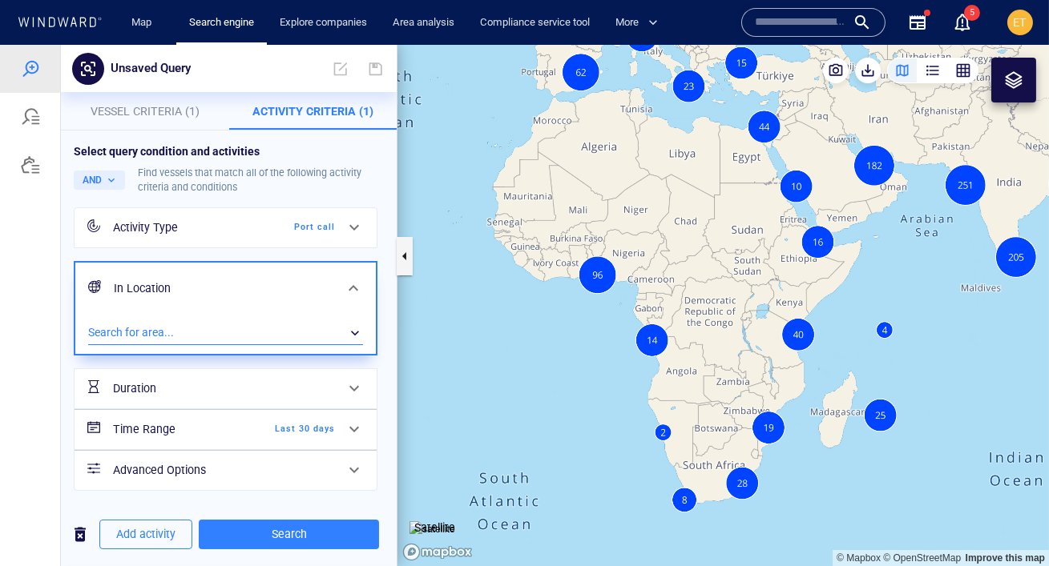
click at [182, 329] on div "​" at bounding box center [225, 333] width 275 height 24
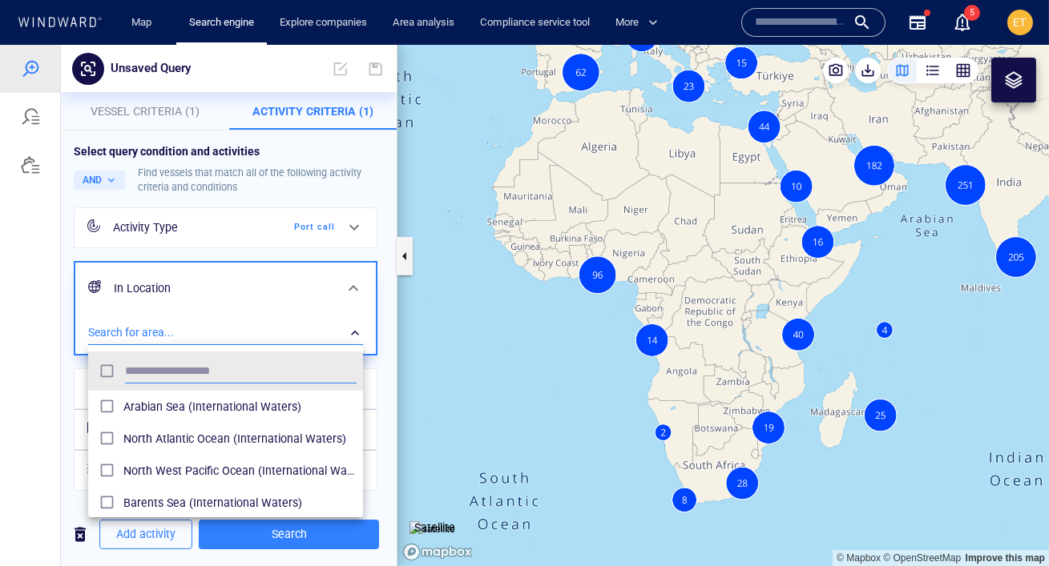
scroll to position [159, 274]
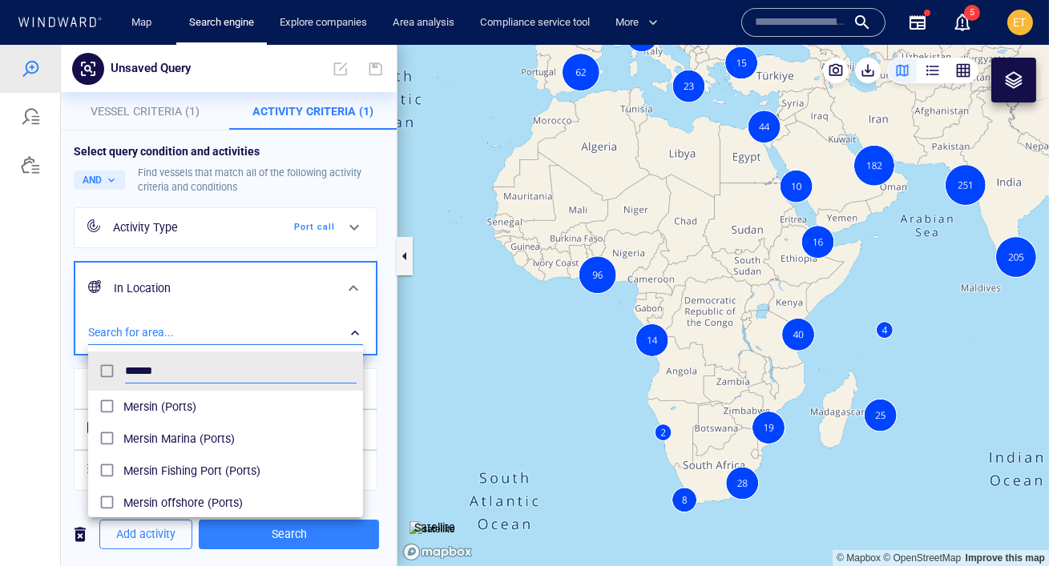
type input "******"
click at [2, 388] on div at bounding box center [524, 306] width 1049 height 522
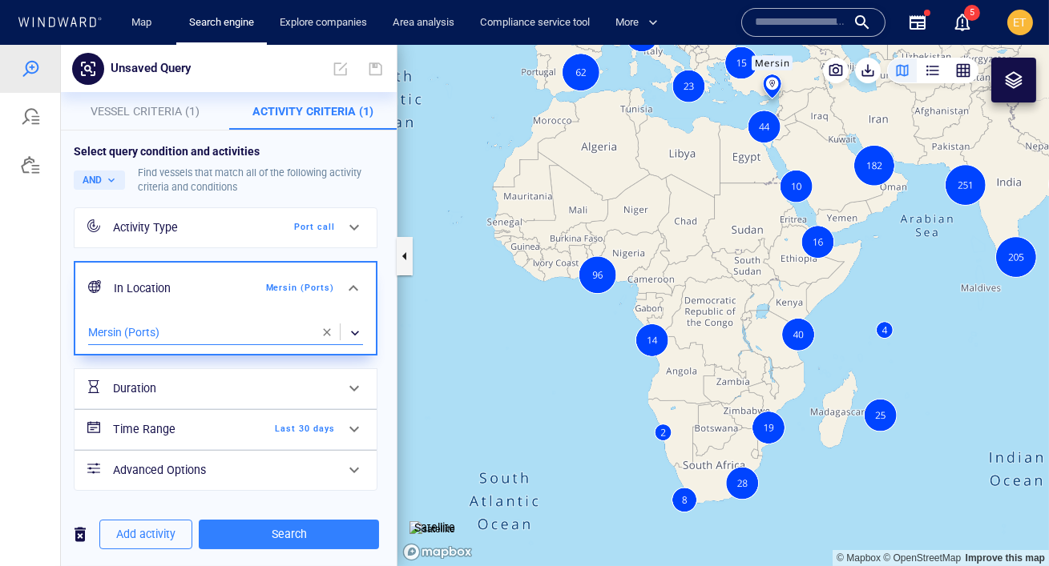
click at [117, 336] on div "​" at bounding box center [225, 333] width 275 height 24
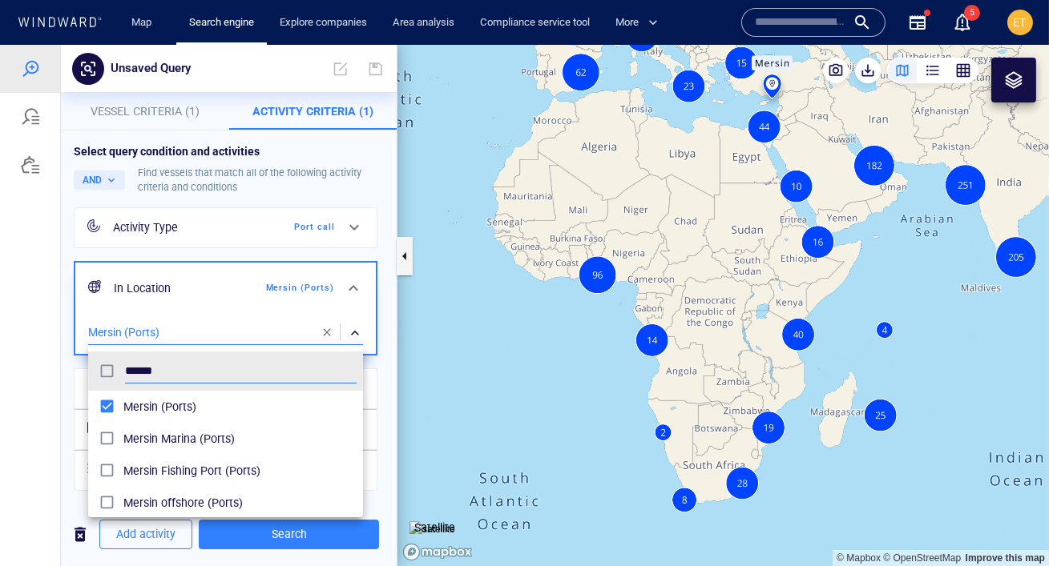
scroll to position [159, 274]
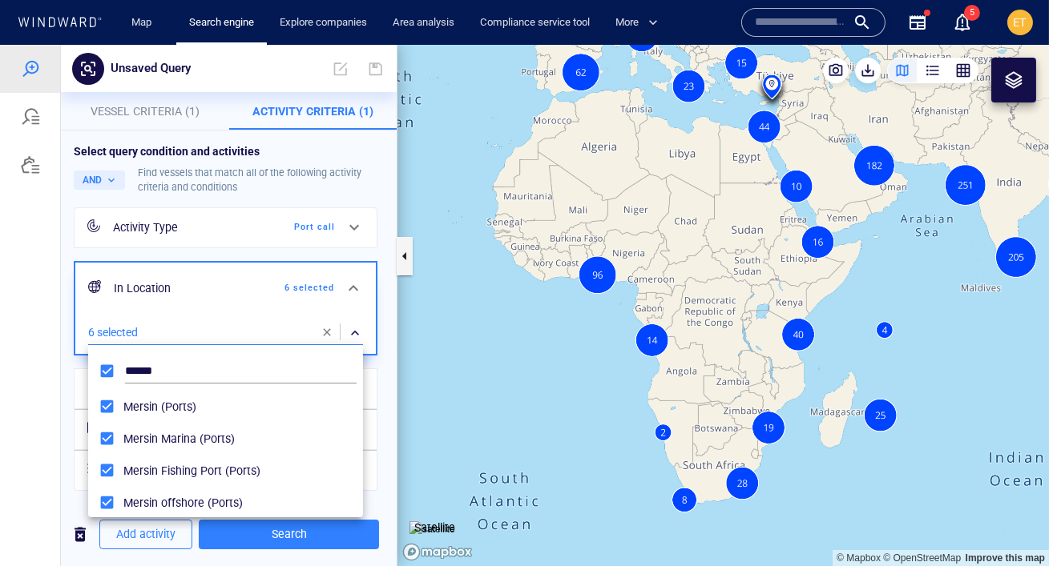
click at [42, 376] on div at bounding box center [524, 306] width 1049 height 522
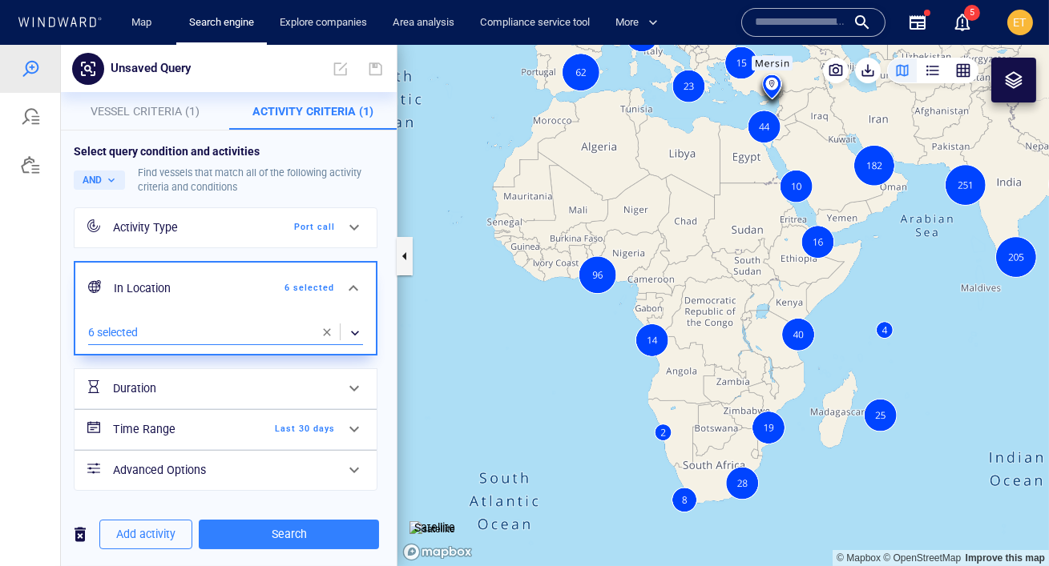
click at [346, 426] on span at bounding box center [354, 429] width 19 height 19
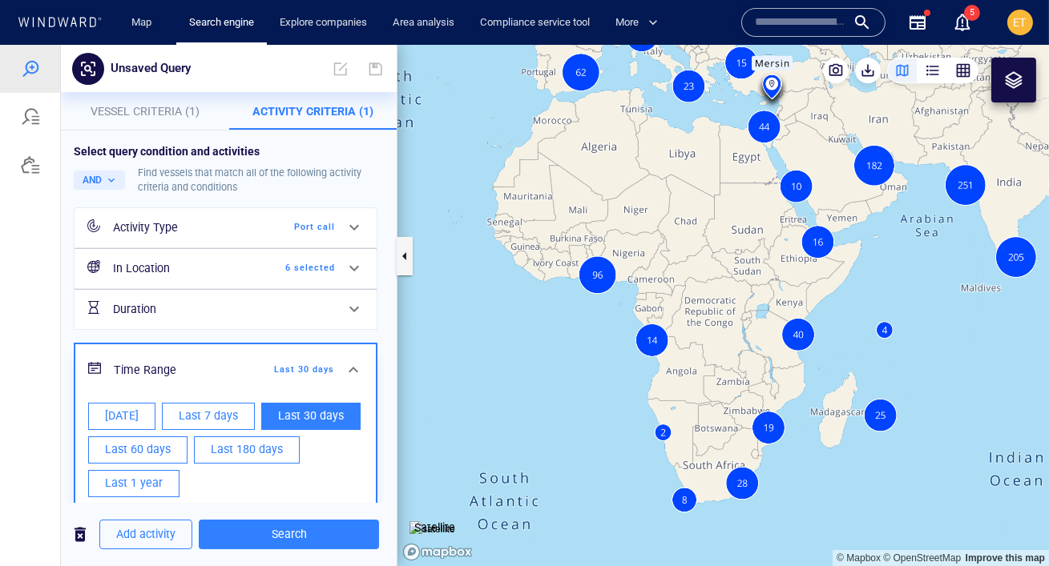
click at [208, 411] on span "Last 7 days" at bounding box center [208, 416] width 59 height 20
type input "**********"
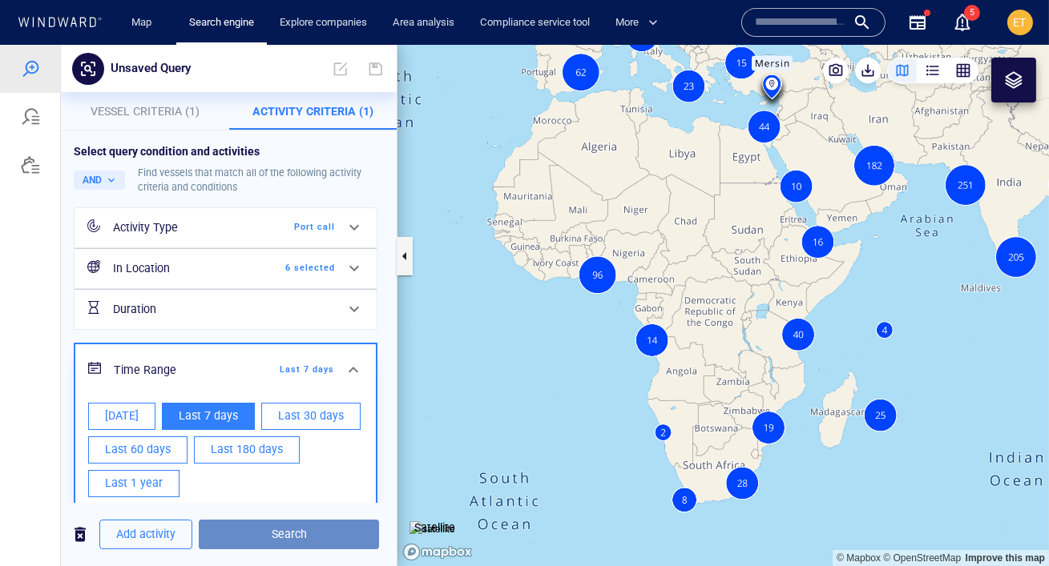
click at [286, 538] on span "Search" at bounding box center [289, 535] width 155 height 20
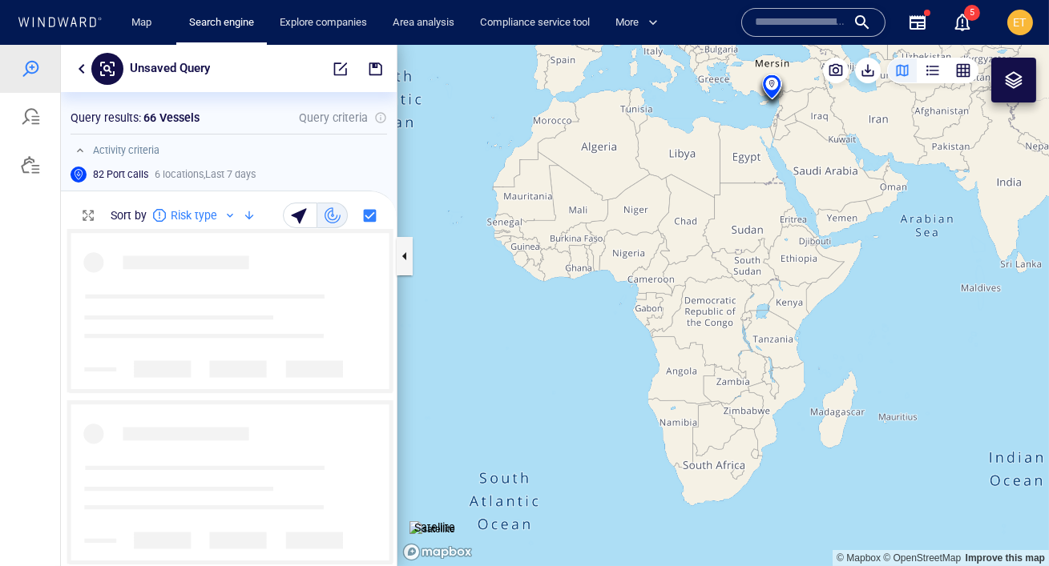
scroll to position [337, 336]
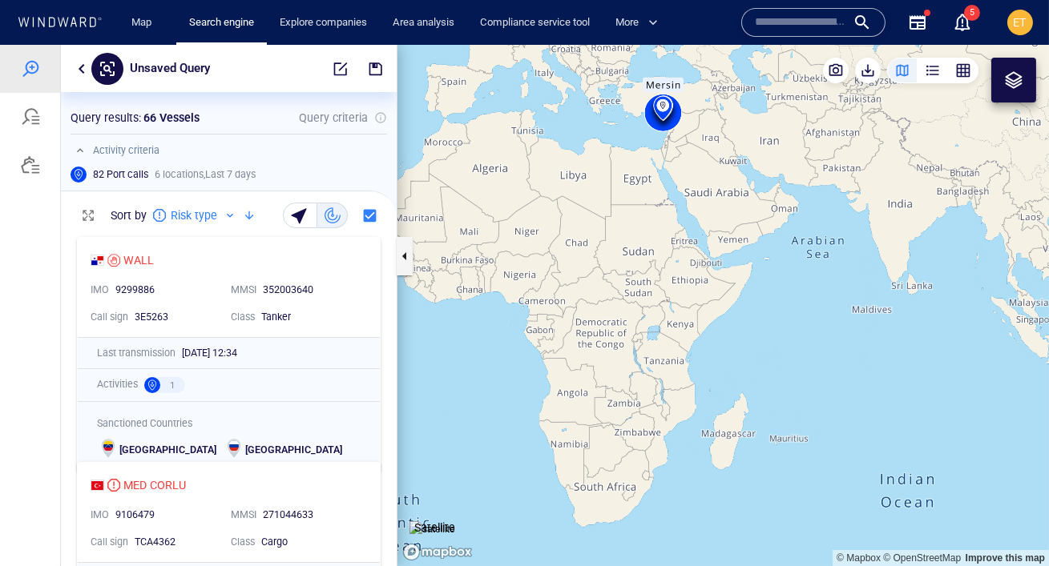
drag, startPoint x: 508, startPoint y: 237, endPoint x: 394, endPoint y: 266, distance: 117.4
click at [394, 266] on div "Unsaved Query Something went wrong An error occurred while searching for the en…" at bounding box center [524, 306] width 1049 height 522
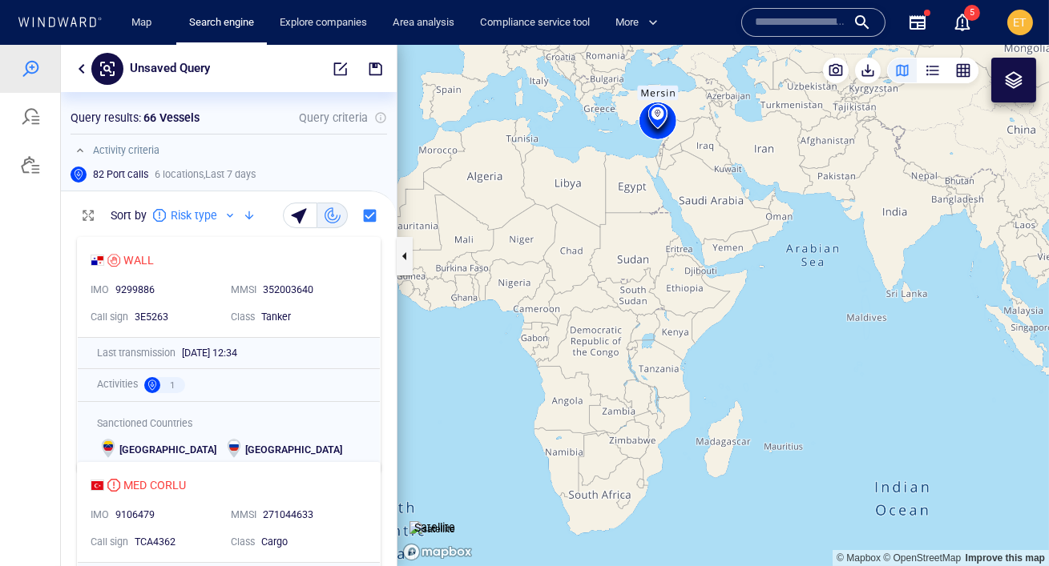
drag, startPoint x: 504, startPoint y: 244, endPoint x: 449, endPoint y: 252, distance: 55.2
click at [449, 252] on canvas "Map" at bounding box center [722, 306] width 651 height 522
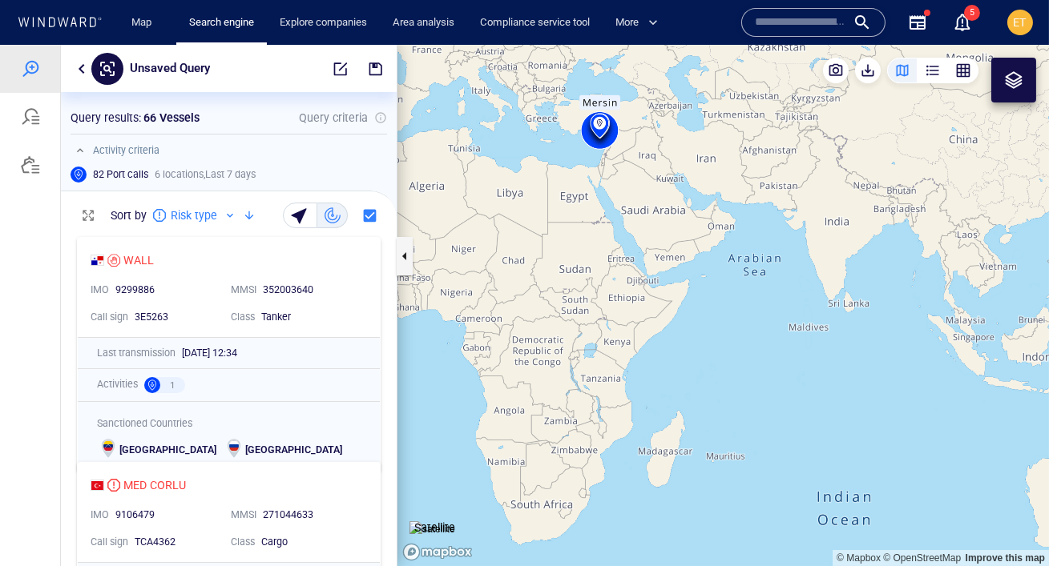
drag, startPoint x: 535, startPoint y: 228, endPoint x: 500, endPoint y: 256, distance: 44.6
click at [500, 256] on canvas "Map" at bounding box center [722, 306] width 651 height 522
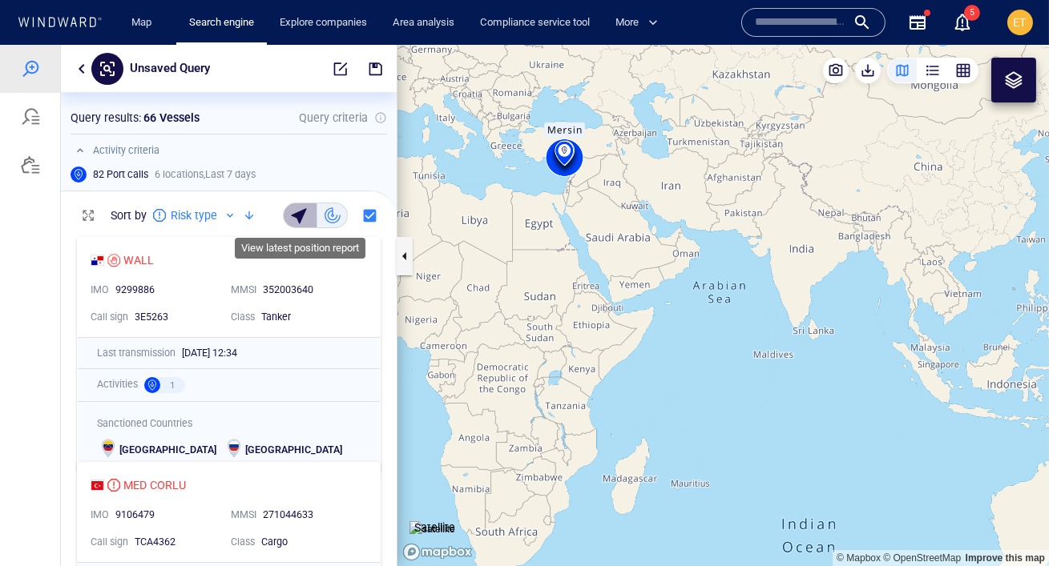
click at [300, 214] on div "button" at bounding box center [301, 215] width 22 height 22
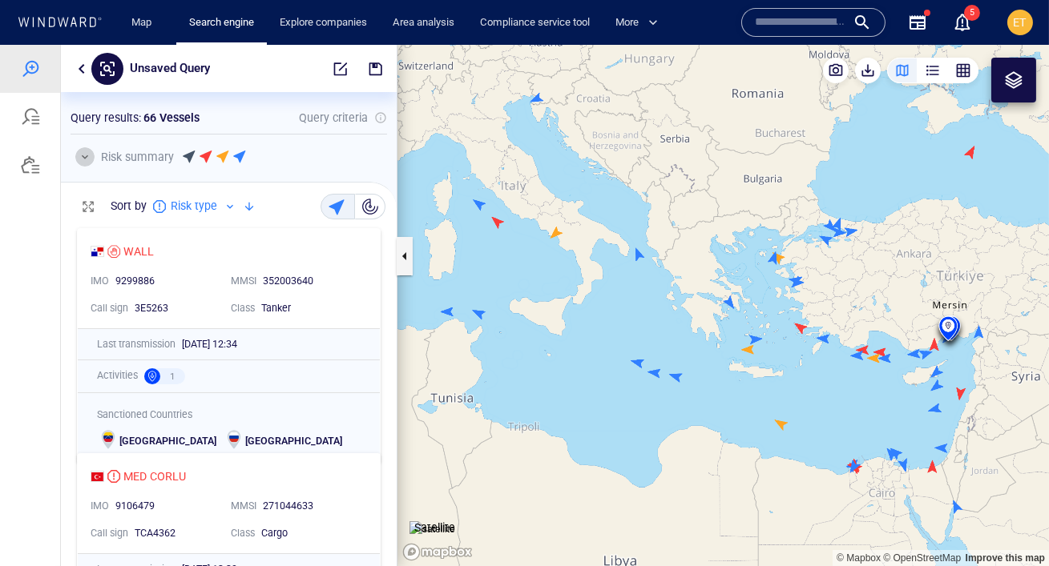
click at [82, 159] on button "button" at bounding box center [84, 156] width 19 height 19
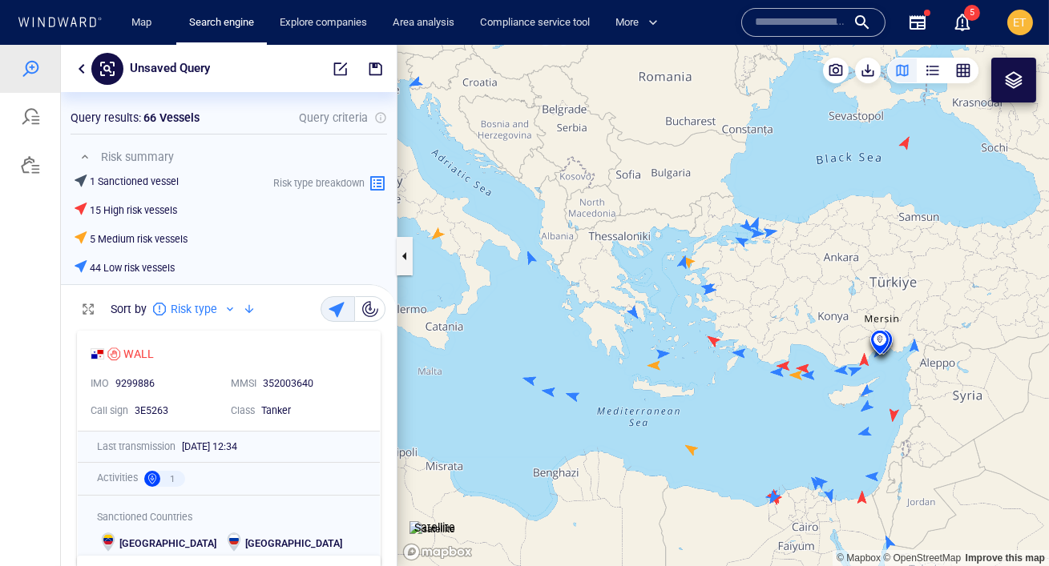
drag, startPoint x: 525, startPoint y: 260, endPoint x: 391, endPoint y: 240, distance: 135.4
click at [391, 240] on div "Unsaved Query Something went wrong An error occurred while searching for the en…" at bounding box center [524, 306] width 1049 height 522
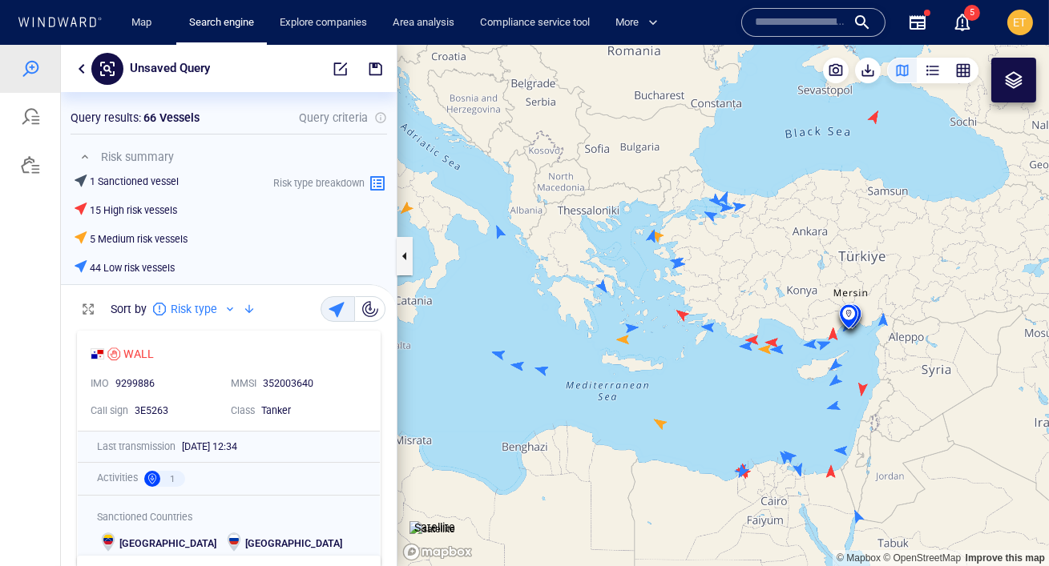
drag, startPoint x: 511, startPoint y: 259, endPoint x: 454, endPoint y: 248, distance: 57.8
click at [454, 248] on canvas "Map" at bounding box center [722, 306] width 651 height 522
drag, startPoint x: 522, startPoint y: 258, endPoint x: 466, endPoint y: 253, distance: 56.3
click at [466, 253] on canvas "Map" at bounding box center [722, 306] width 651 height 522
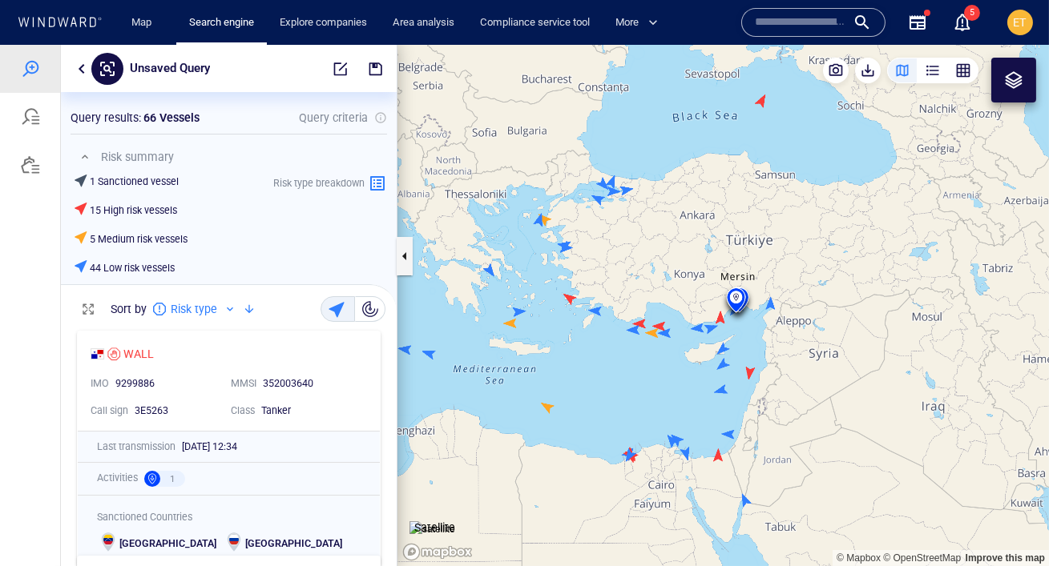
drag, startPoint x: 570, startPoint y: 267, endPoint x: 493, endPoint y: 255, distance: 78.6
click at [493, 255] on canvas "Map" at bounding box center [722, 306] width 651 height 522
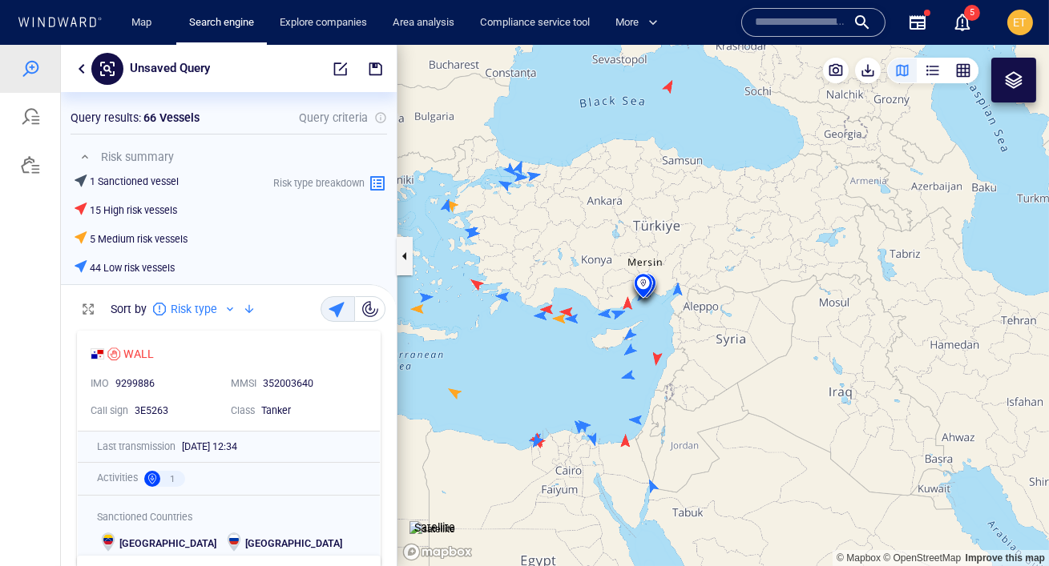
drag, startPoint x: 542, startPoint y: 268, endPoint x: 466, endPoint y: 252, distance: 78.7
click at [466, 252] on canvas "Map" at bounding box center [722, 306] width 651 height 522
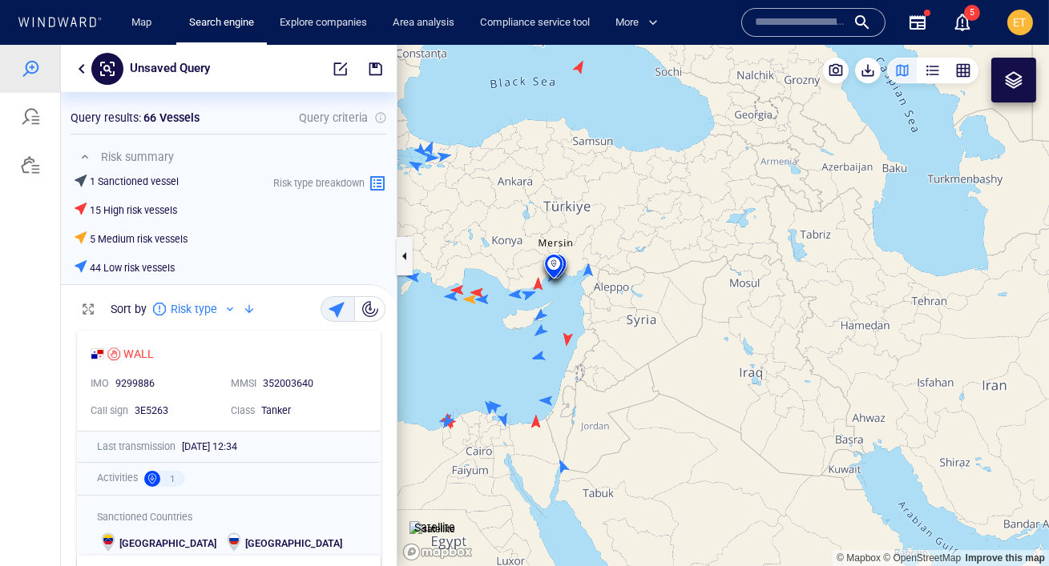
click at [506, 257] on canvas "Map" at bounding box center [722, 306] width 651 height 522
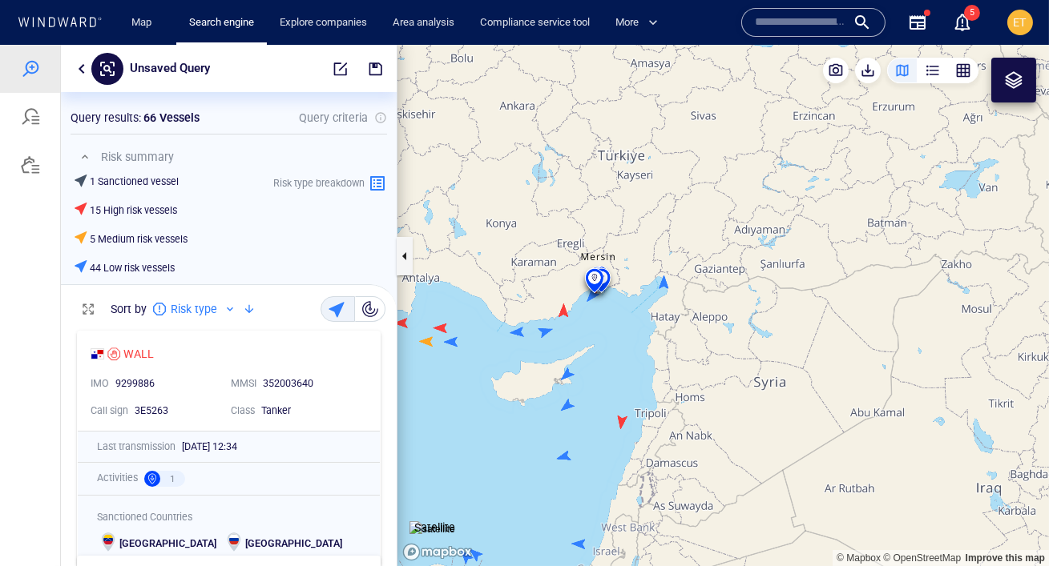
drag, startPoint x: 506, startPoint y: 257, endPoint x: 447, endPoint y: 232, distance: 63.5
click at [447, 232] on canvas "Map" at bounding box center [722, 306] width 651 height 522
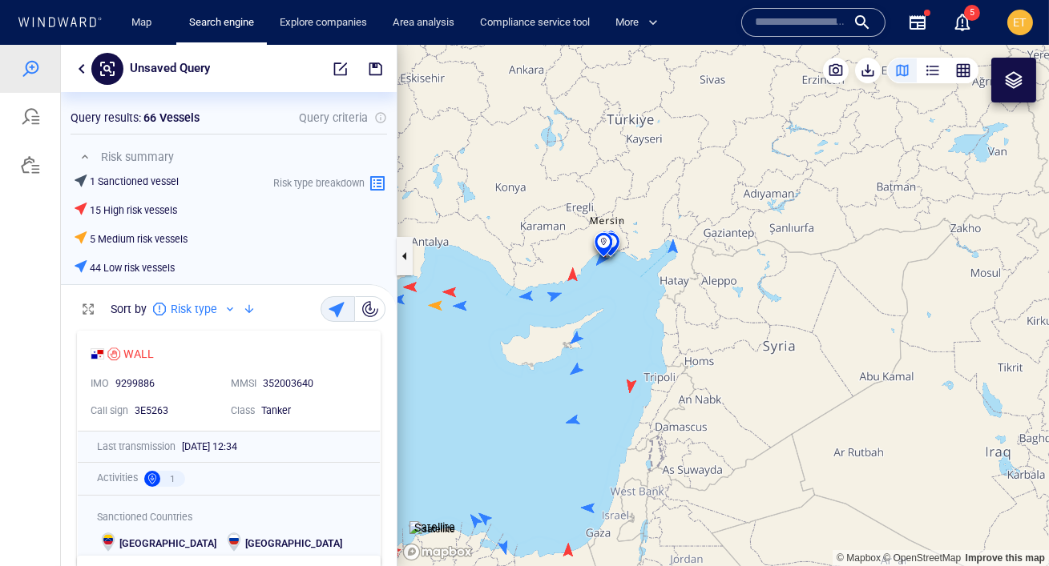
drag, startPoint x: 740, startPoint y: 228, endPoint x: 797, endPoint y: 218, distance: 58.6
click at [801, 218] on canvas "Map" at bounding box center [722, 306] width 651 height 522
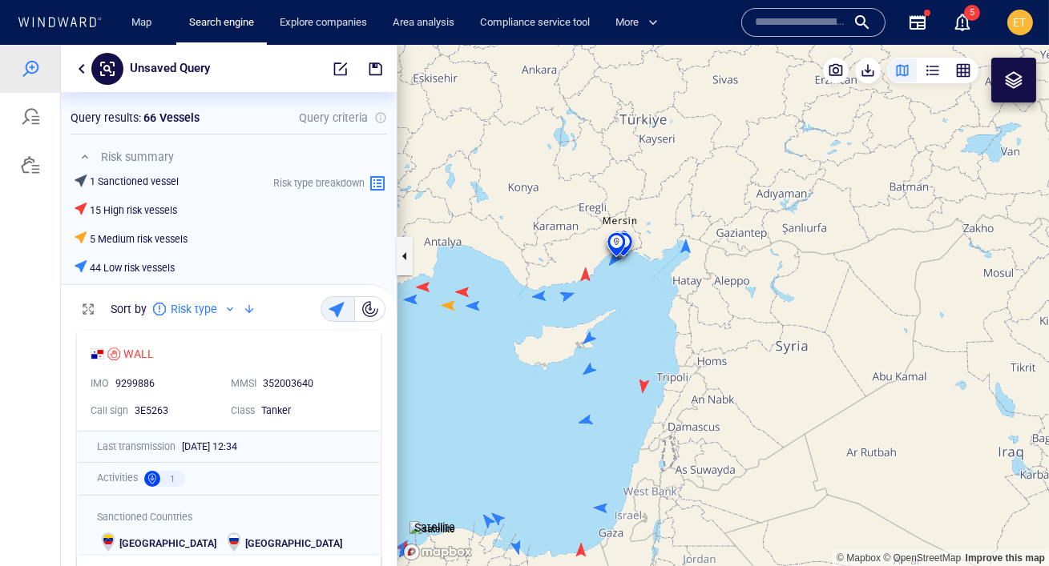
drag, startPoint x: 734, startPoint y: 221, endPoint x: 762, endPoint y: 212, distance: 29.4
click at [762, 212] on canvas "Map" at bounding box center [722, 306] width 651 height 522
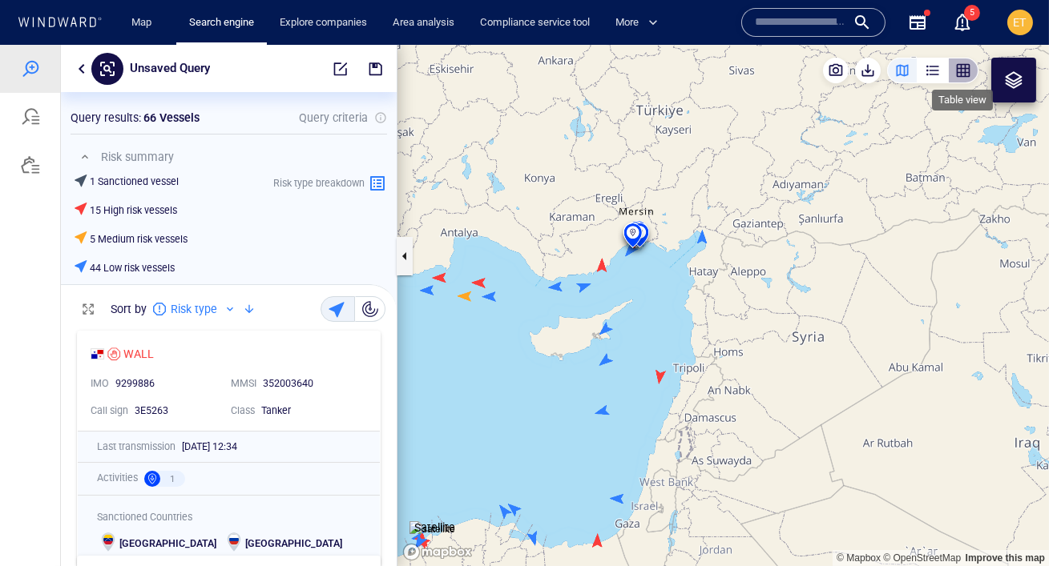
click at [967, 65] on div "button" at bounding box center [963, 70] width 16 height 16
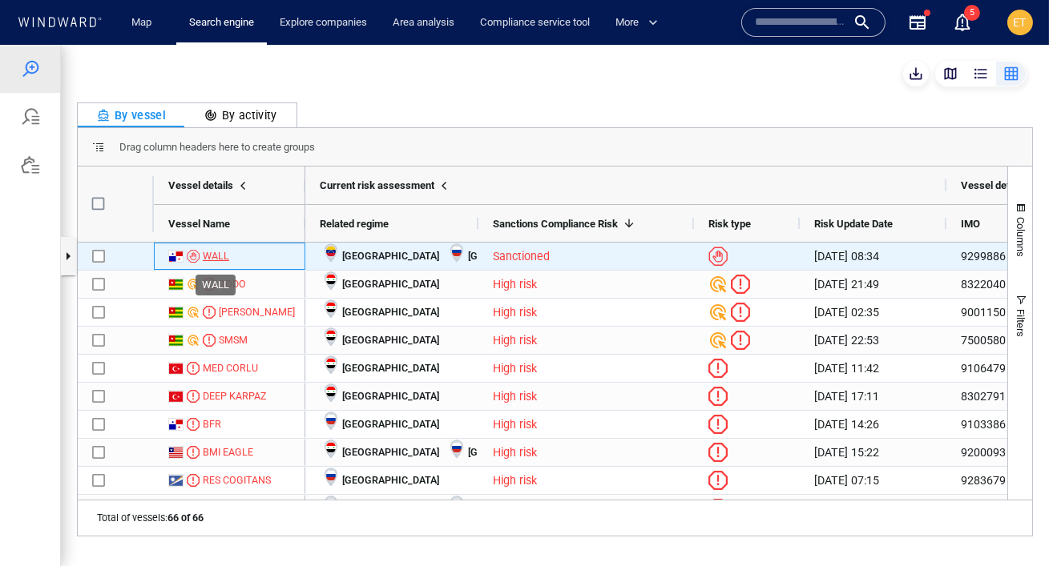
click at [213, 259] on div "WALL" at bounding box center [216, 256] width 26 height 14
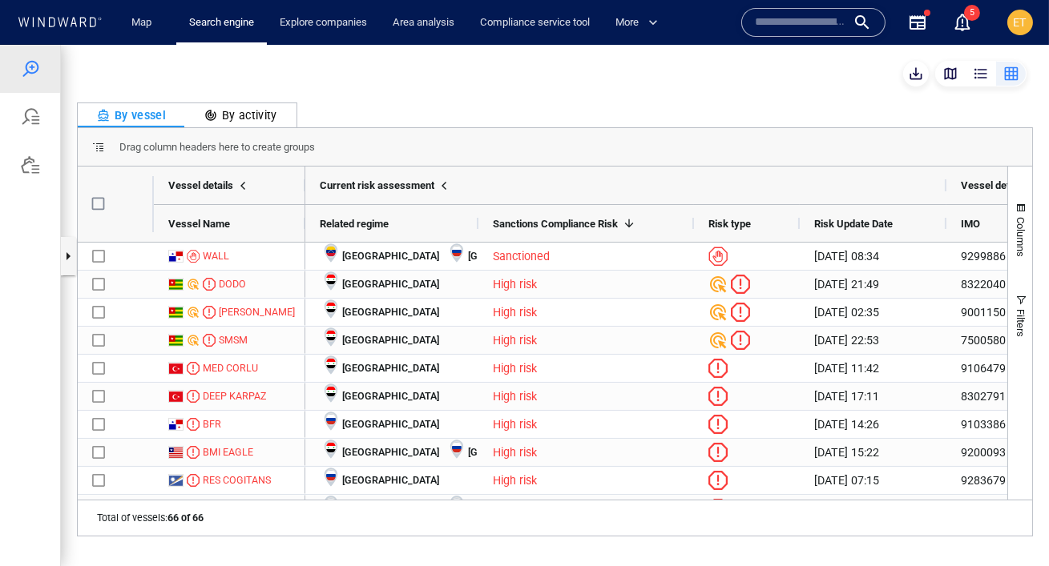
click at [47, 23] on icon at bounding box center [60, 22] width 86 height 10
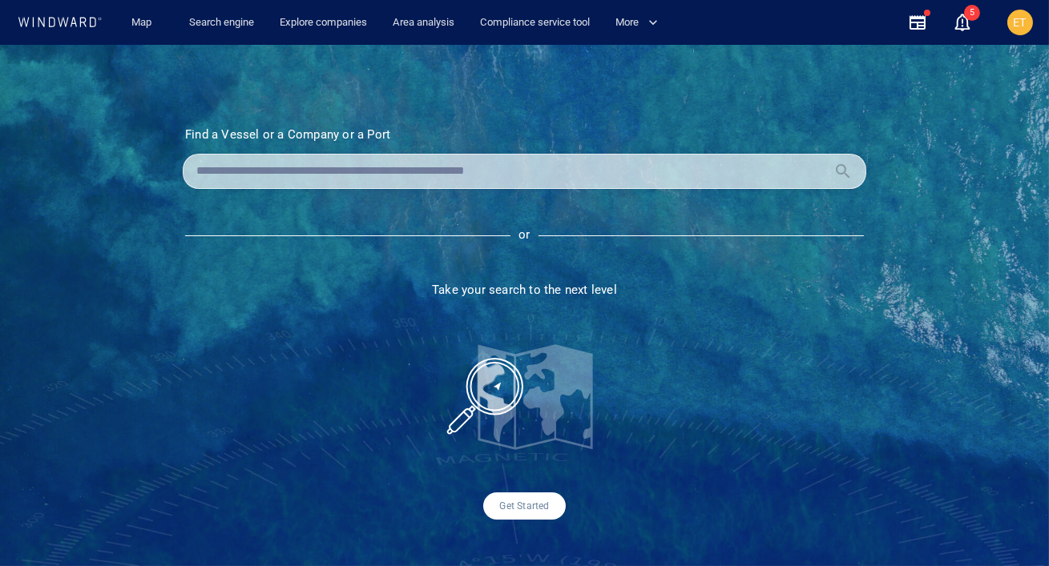
click at [316, 175] on input "text" at bounding box center [511, 171] width 631 height 24
paste input "*******"
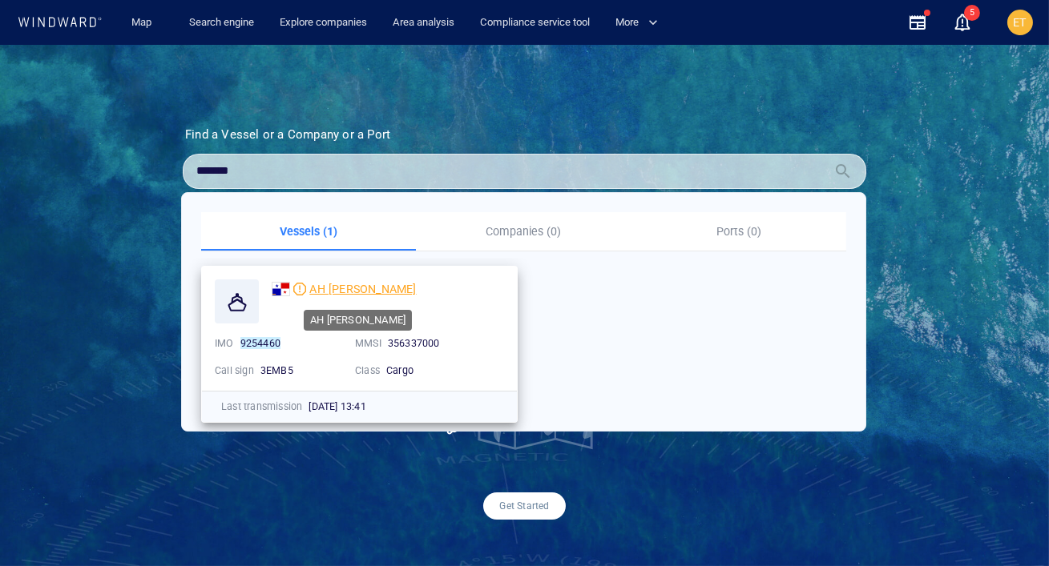
type input "*******"
click at [324, 285] on span "AH LISA" at bounding box center [362, 289] width 107 height 13
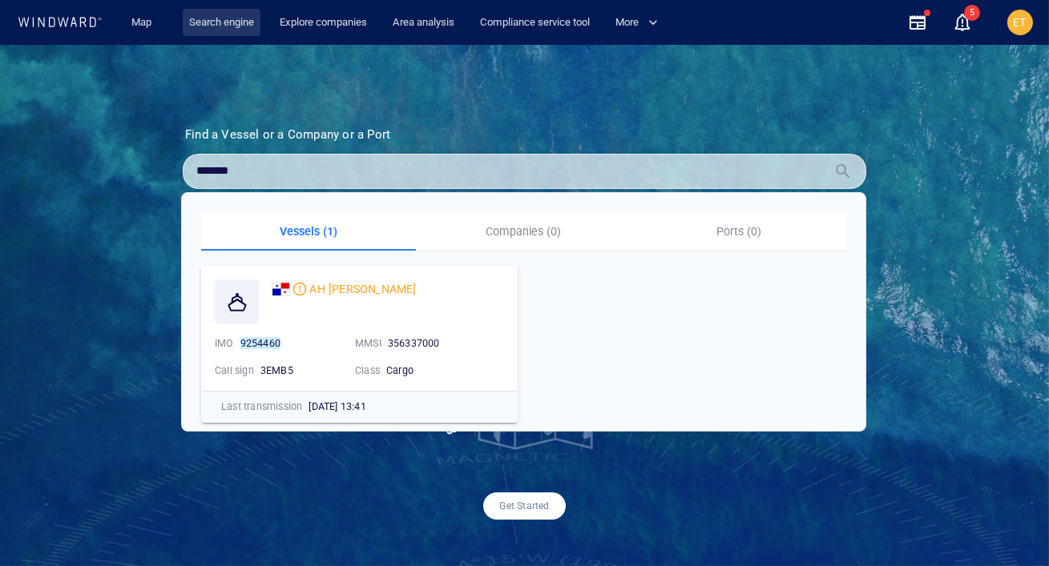
click at [216, 28] on link "Search engine" at bounding box center [222, 23] width 78 height 28
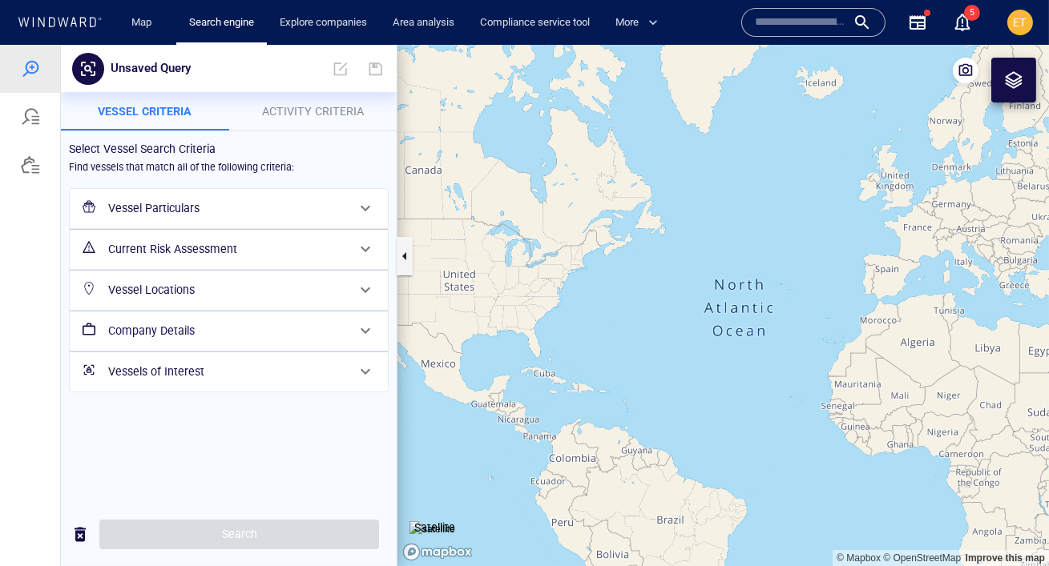
click at [238, 207] on h6 "Vessel Particulars" at bounding box center [227, 209] width 238 height 20
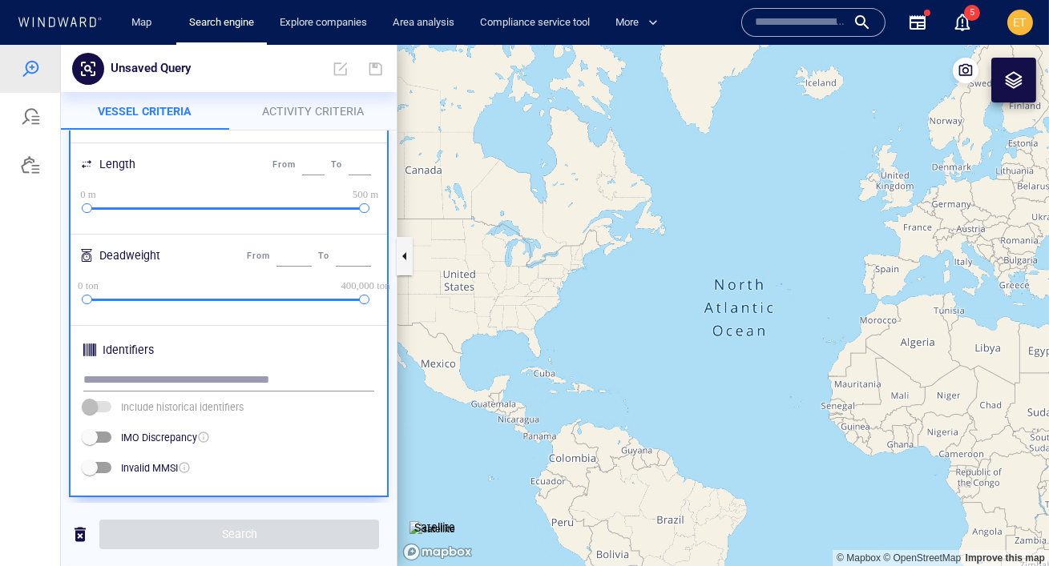
scroll to position [410, 0]
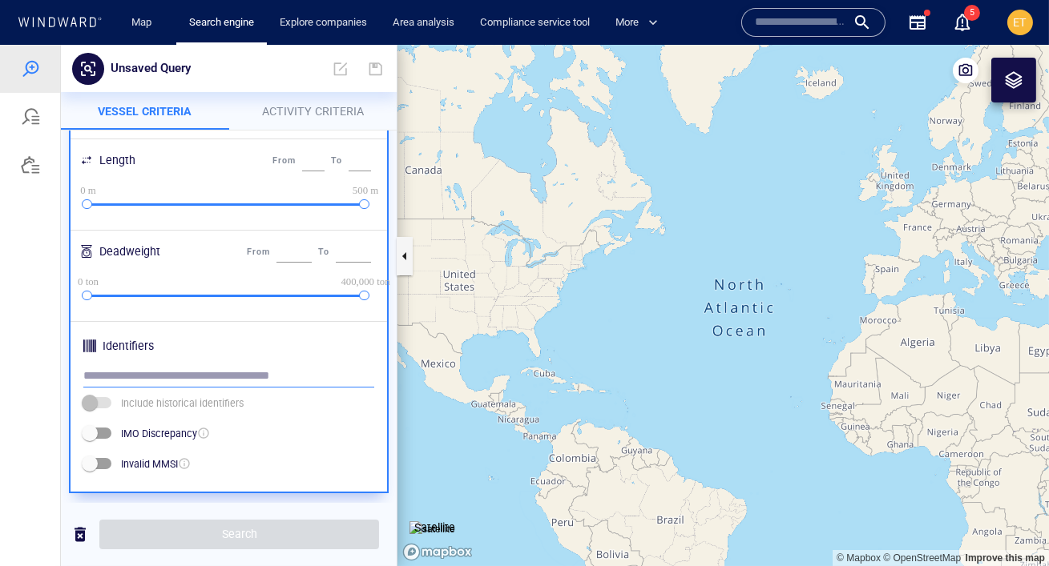
click at [172, 377] on input "text" at bounding box center [228, 377] width 291 height 24
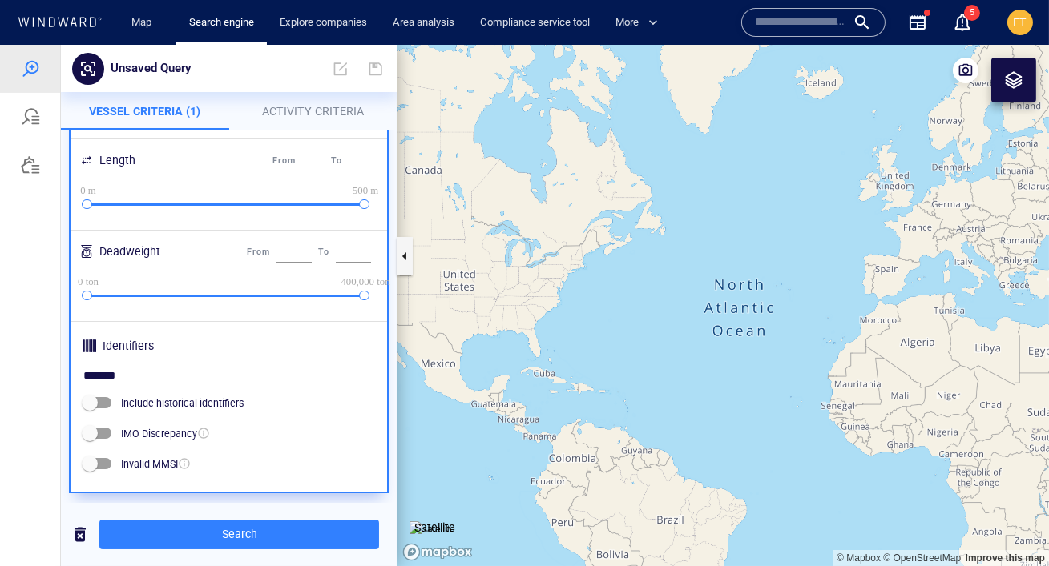
type input "*******"
click at [310, 115] on span "Activity Criteria" at bounding box center [313, 111] width 102 height 13
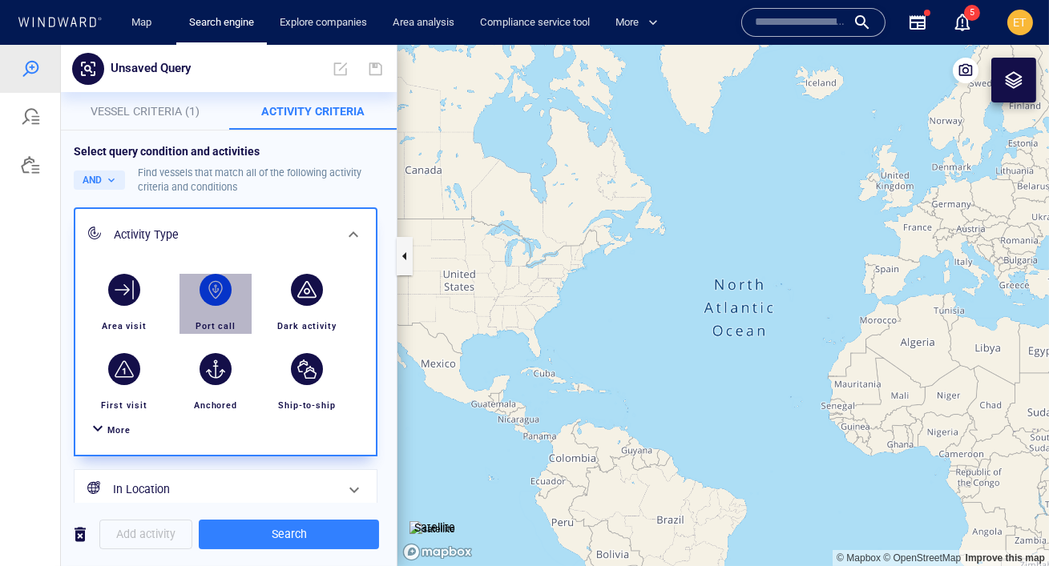
click at [212, 291] on div "button" at bounding box center [216, 290] width 32 height 32
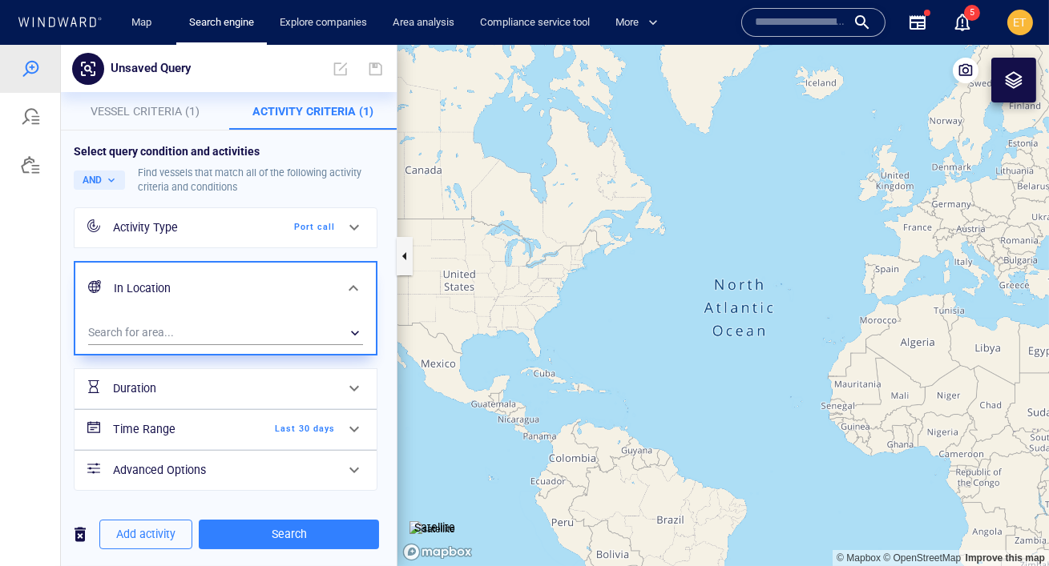
click at [334, 427] on span "Last 30 days" at bounding box center [289, 429] width 92 height 14
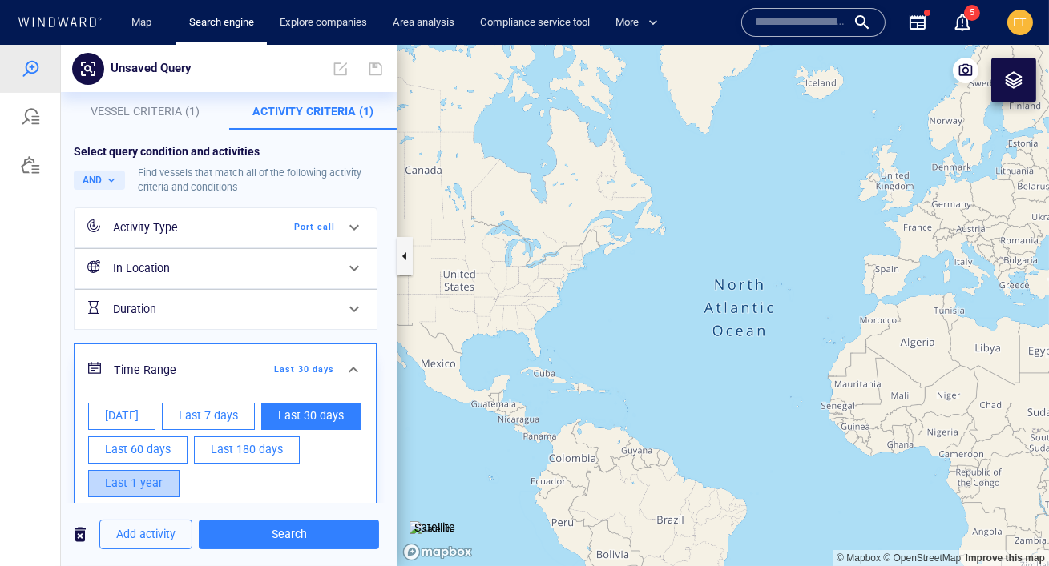
click at [150, 487] on span "Last 1 year" at bounding box center [134, 484] width 58 height 20
type input "**********"
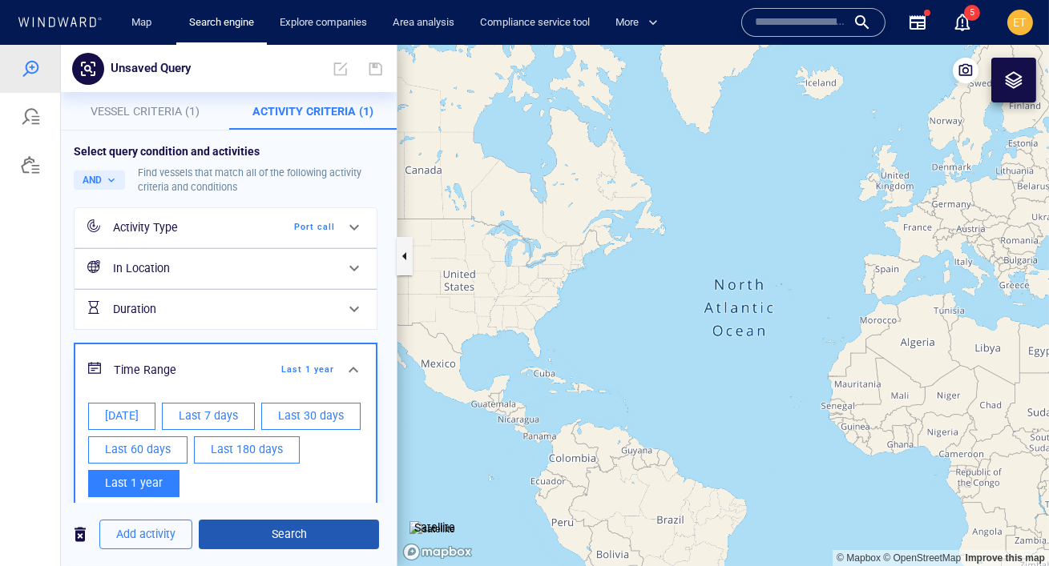
click at [284, 530] on span "Search" at bounding box center [289, 535] width 155 height 20
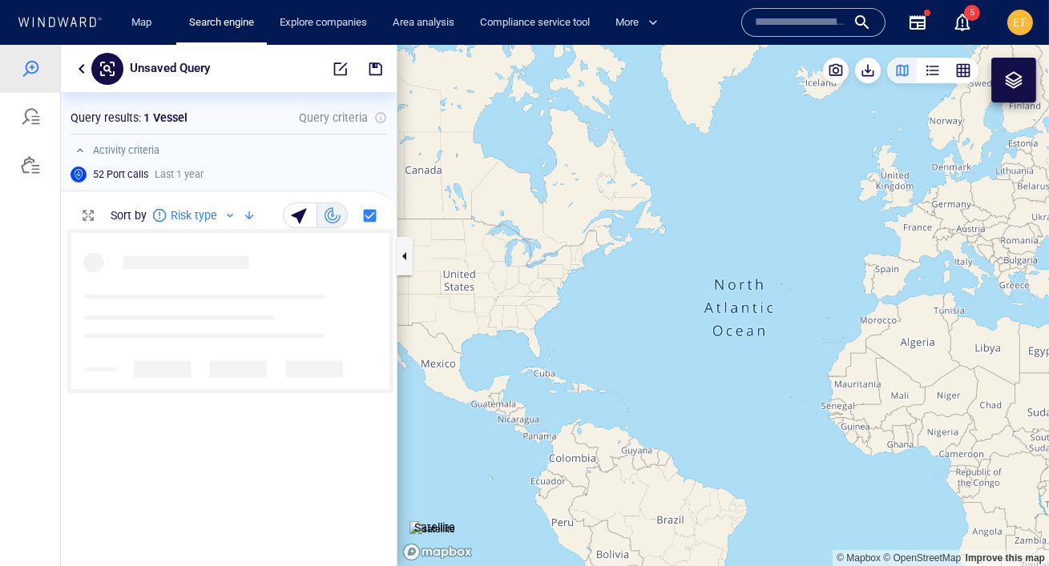
scroll to position [337, 336]
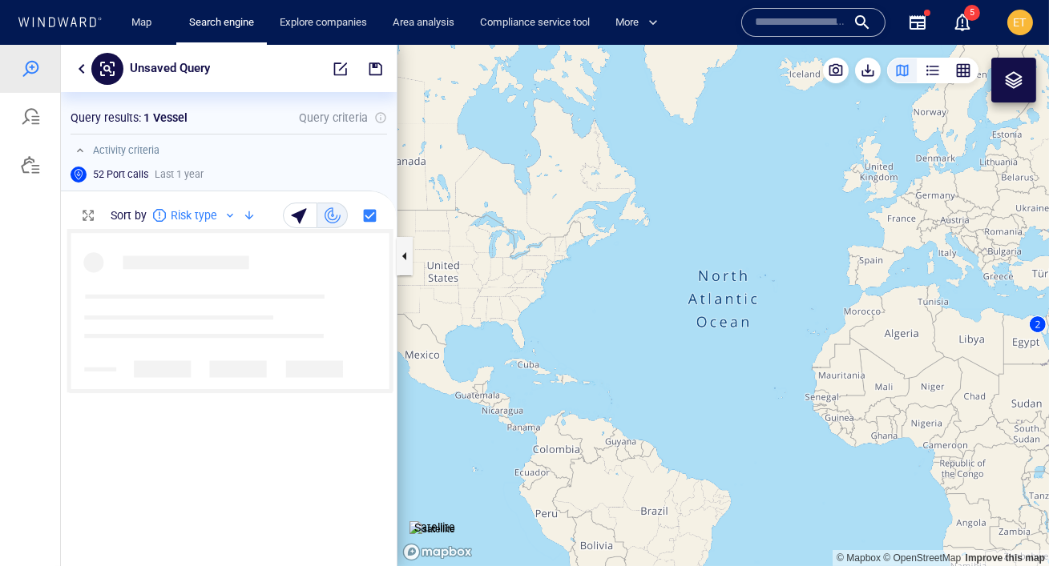
drag, startPoint x: 653, startPoint y: 411, endPoint x: 387, endPoint y: 278, distance: 297.4
click at [387, 278] on div "Unsaved Query Something went wrong An error occurred while searching for the en…" at bounding box center [524, 306] width 1049 height 522
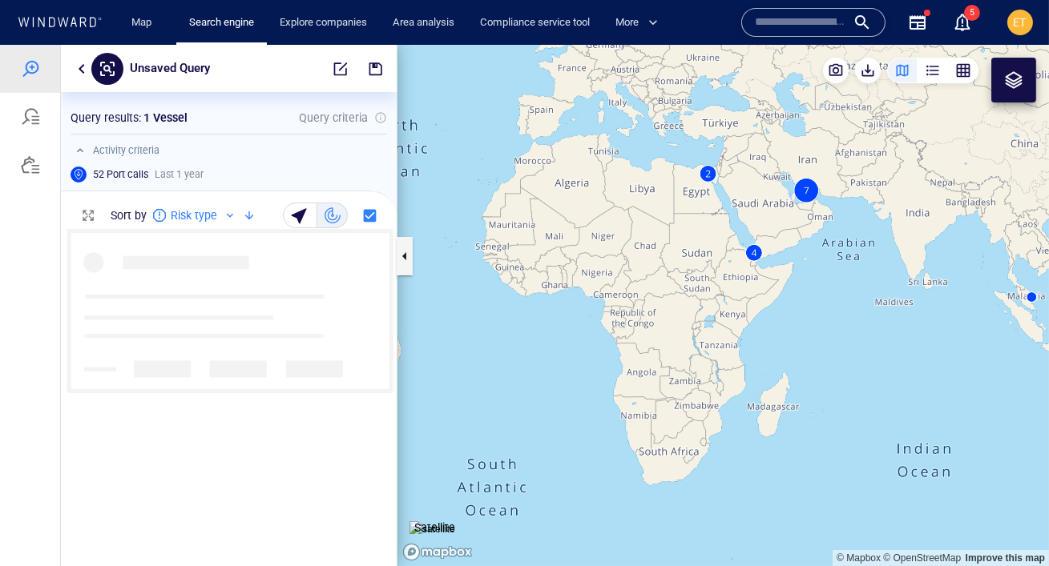
drag, startPoint x: 574, startPoint y: 282, endPoint x: 490, endPoint y: 284, distance: 85.0
click at [490, 284] on canvas "Map" at bounding box center [722, 306] width 651 height 522
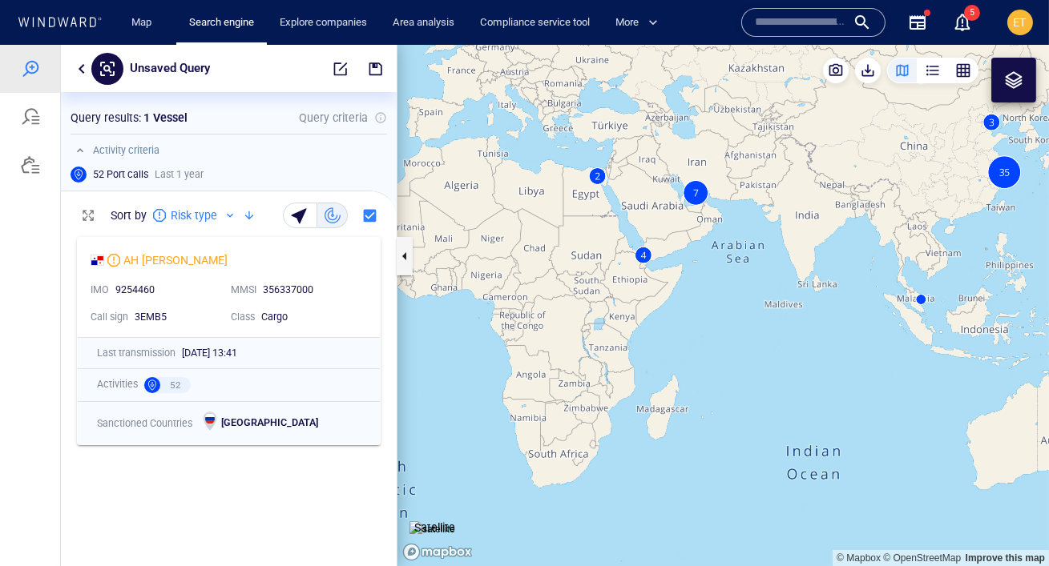
drag, startPoint x: 570, startPoint y: 296, endPoint x: 520, endPoint y: 300, distance: 49.9
click at [520, 300] on canvas "Map" at bounding box center [722, 306] width 651 height 522
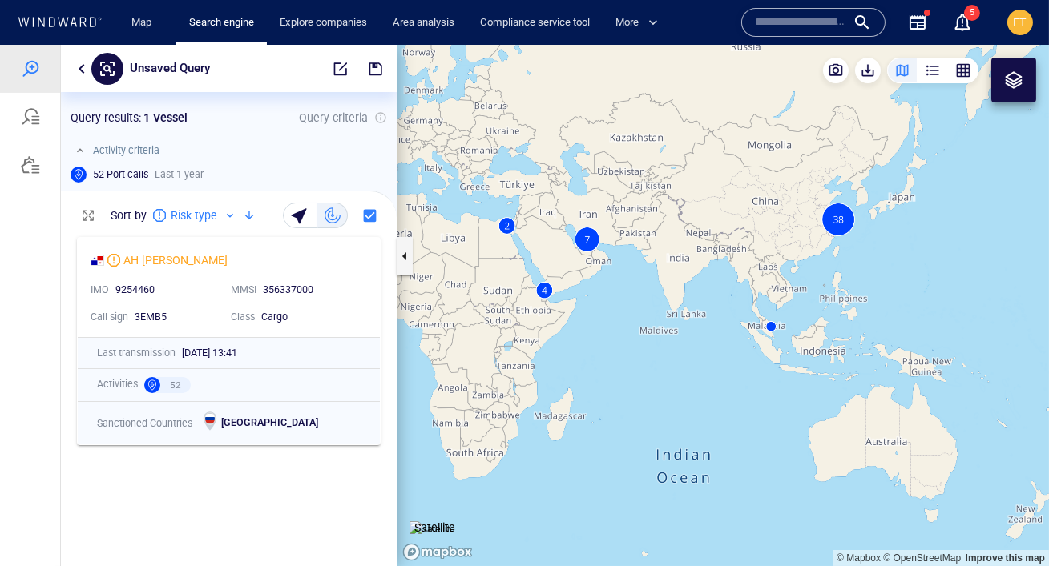
drag, startPoint x: 588, startPoint y: 325, endPoint x: 550, endPoint y: 349, distance: 44.7
click at [550, 349] on canvas "Map" at bounding box center [722, 306] width 651 height 522
click at [959, 77] on div "button" at bounding box center [963, 70] width 16 height 16
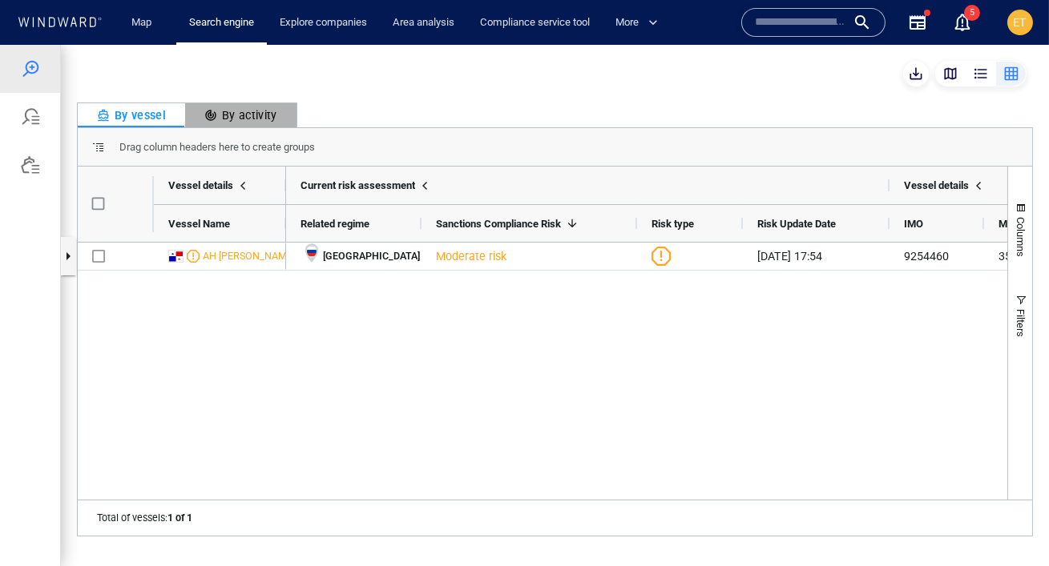
click at [250, 116] on div "By activity" at bounding box center [240, 115] width 73 height 19
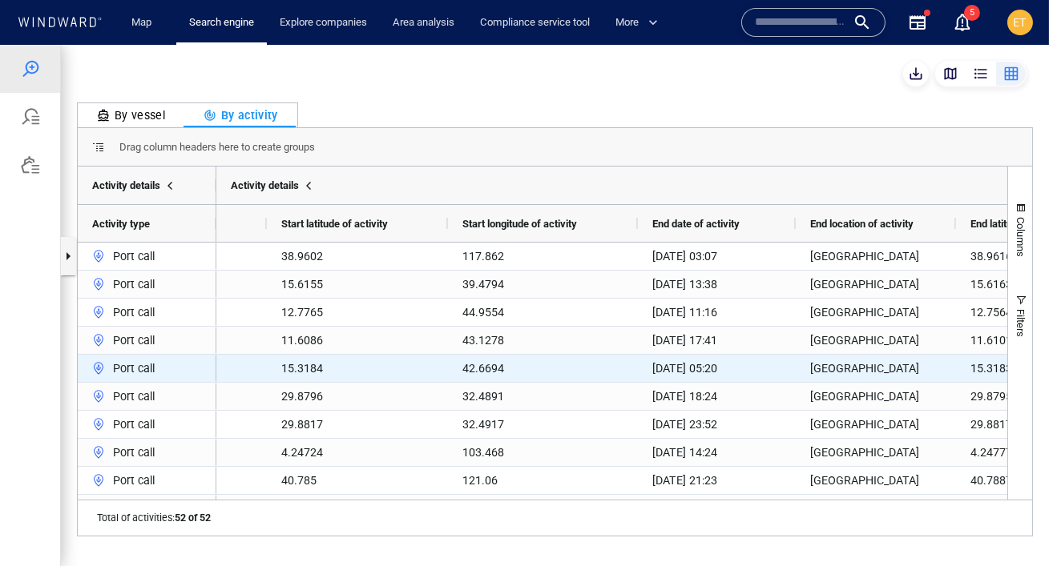
scroll to position [0, 533]
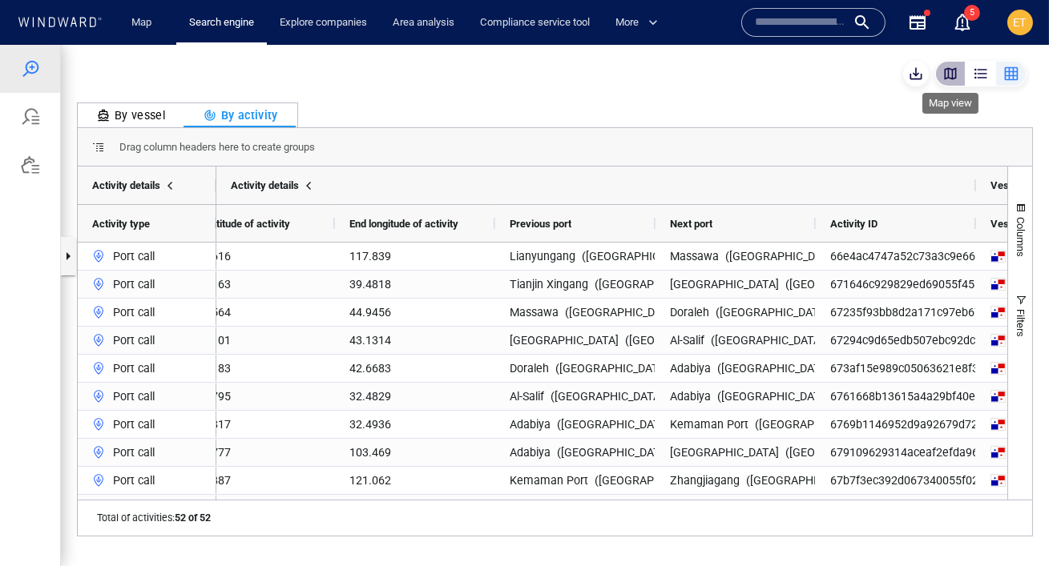
click at [954, 78] on div "button" at bounding box center [950, 74] width 16 height 16
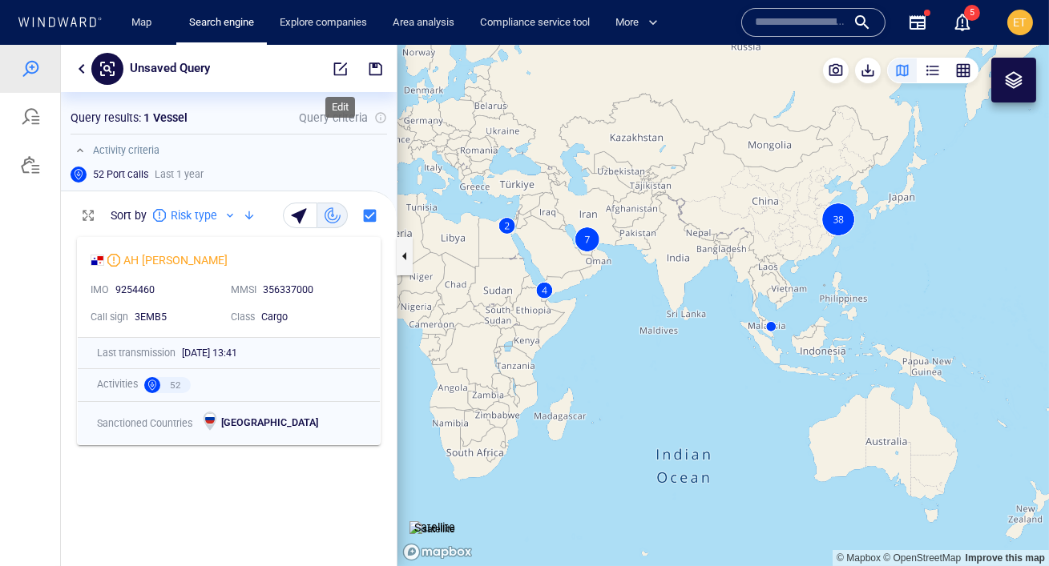
click at [336, 66] on span "button" at bounding box center [341, 69] width 16 height 16
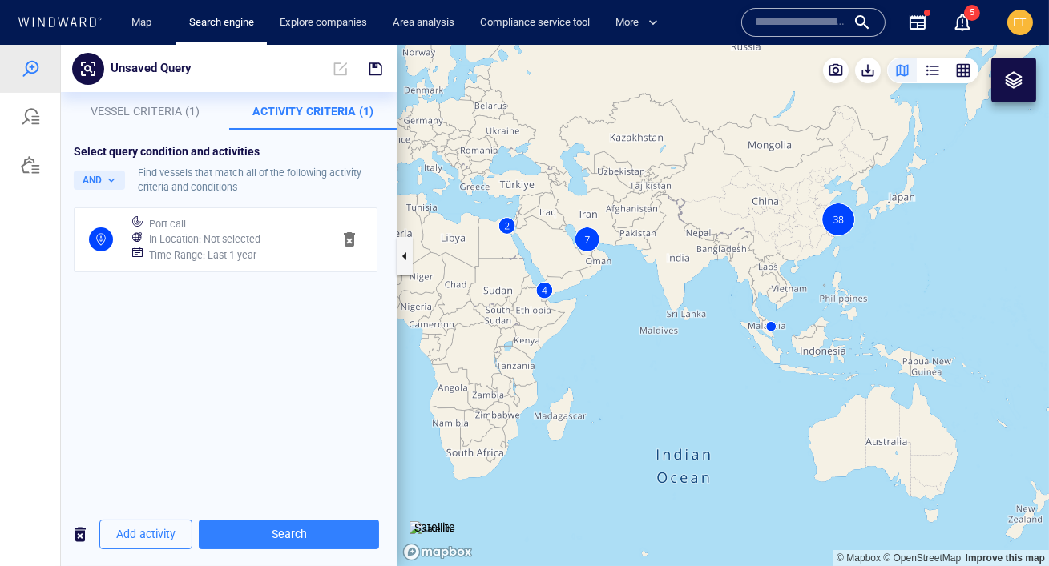
click at [228, 235] on h6 "In Location : Not selected" at bounding box center [204, 240] width 111 height 16
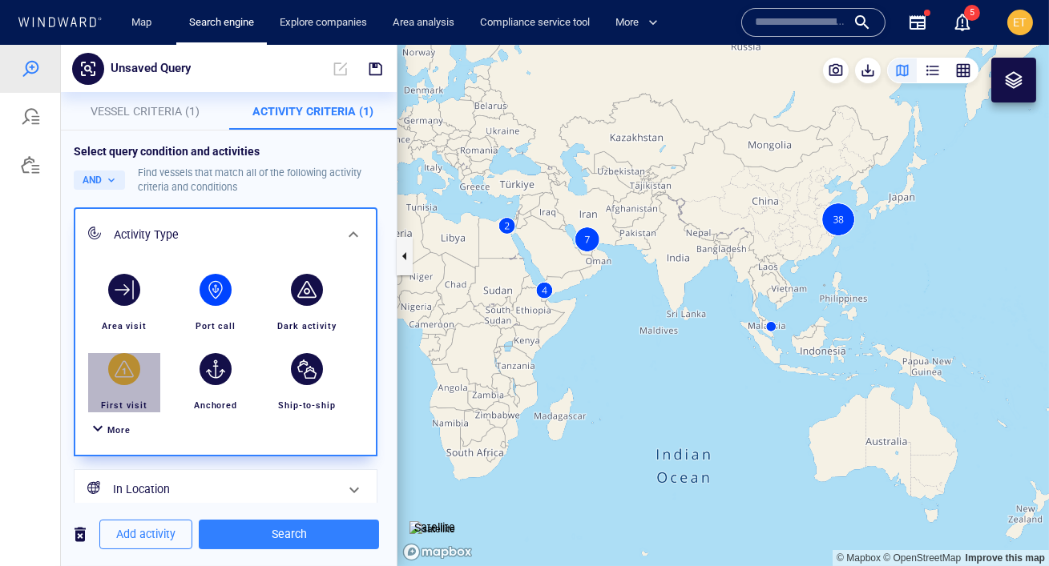
click at [120, 378] on div "button" at bounding box center [124, 369] width 32 height 32
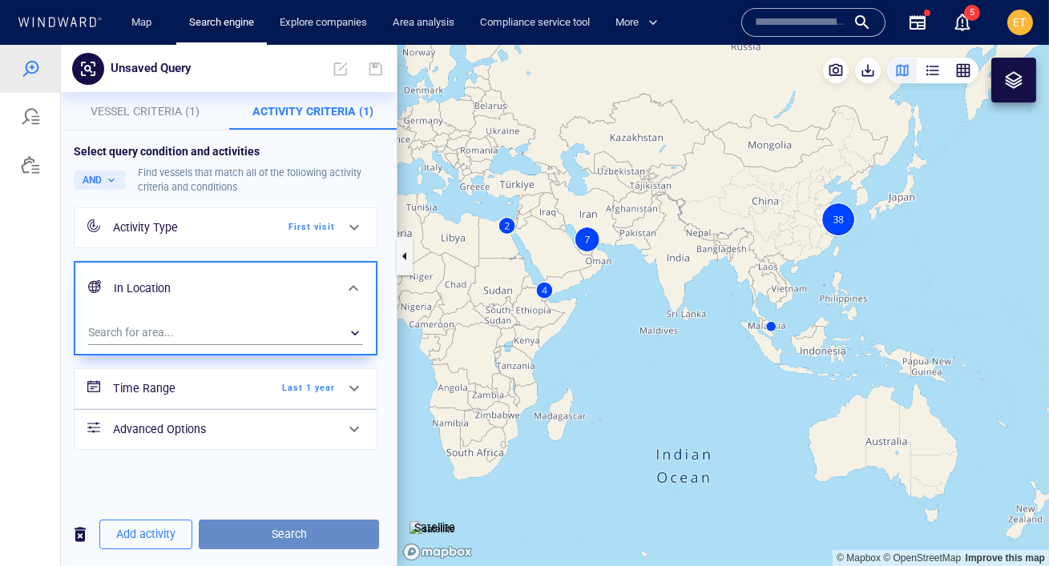
click at [316, 537] on span "Search" at bounding box center [289, 535] width 155 height 20
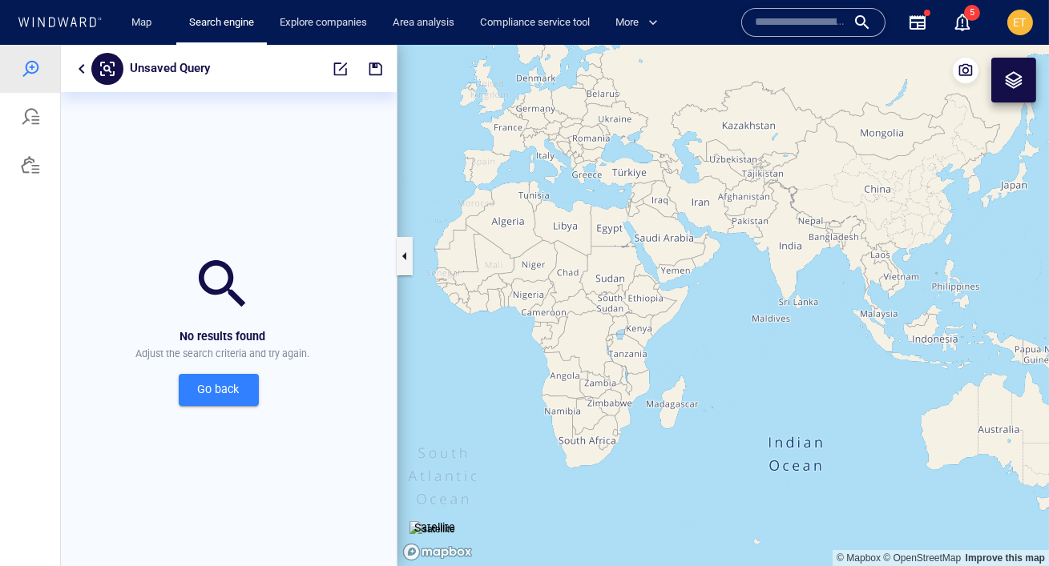
drag, startPoint x: 513, startPoint y: 308, endPoint x: 625, endPoint y: 296, distance: 112.8
click at [625, 296] on canvas "Map" at bounding box center [722, 306] width 651 height 522
click at [376, 66] on span "button" at bounding box center [376, 69] width 16 height 16
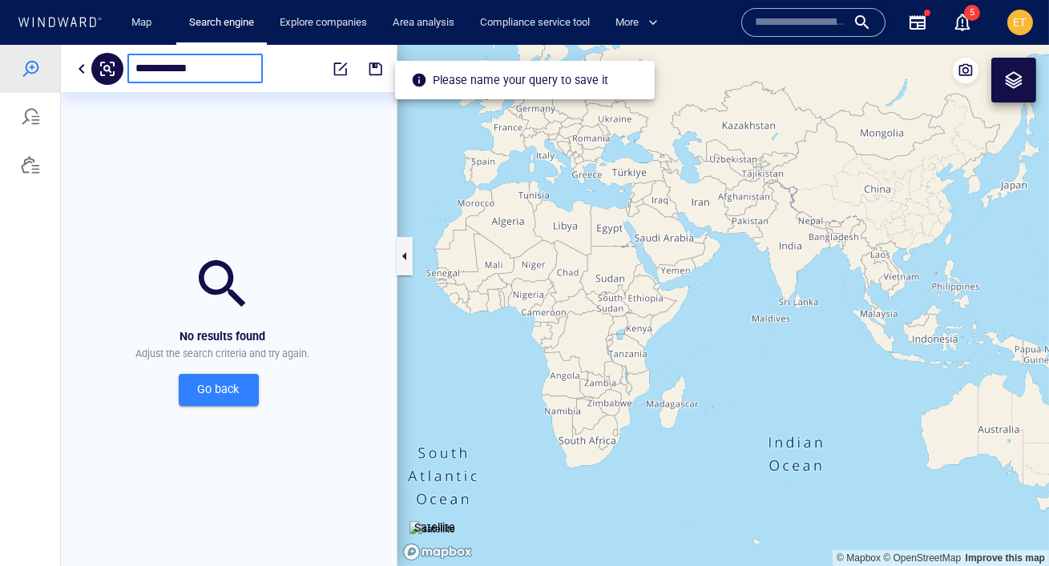
type input "**********"
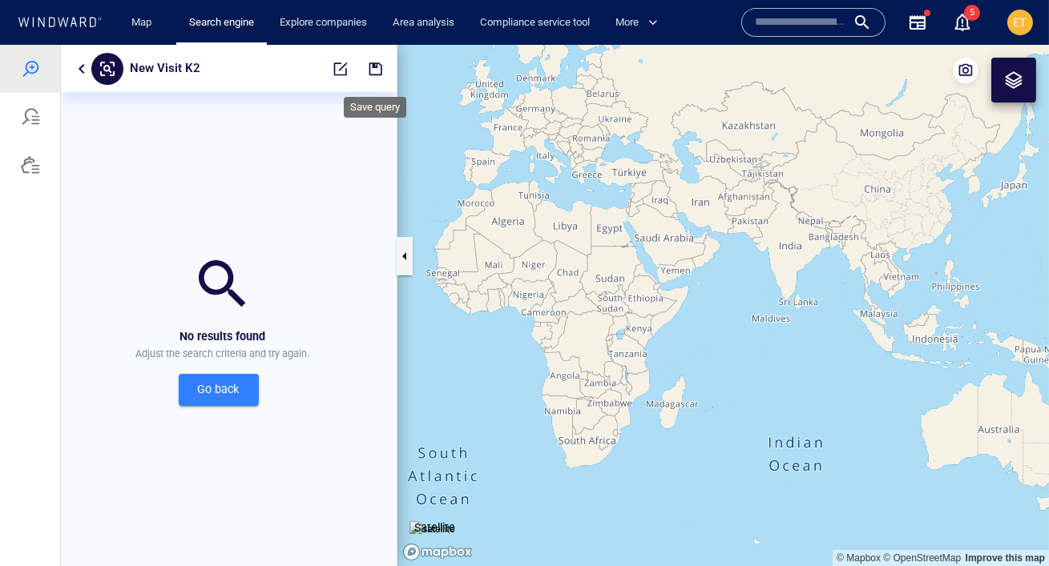
click at [379, 71] on span "button" at bounding box center [376, 69] width 16 height 16
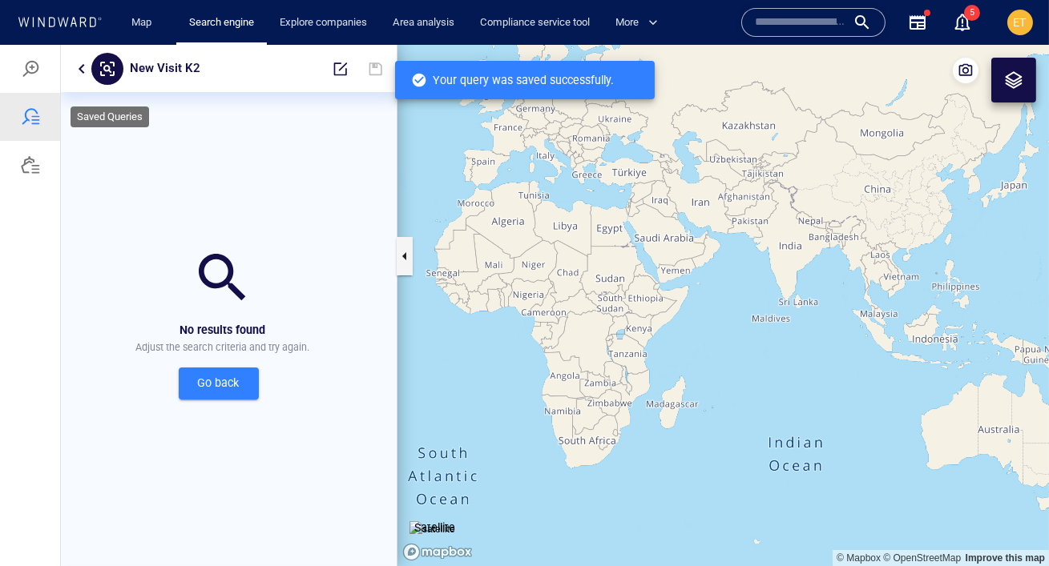
click at [40, 122] on div at bounding box center [30, 117] width 60 height 48
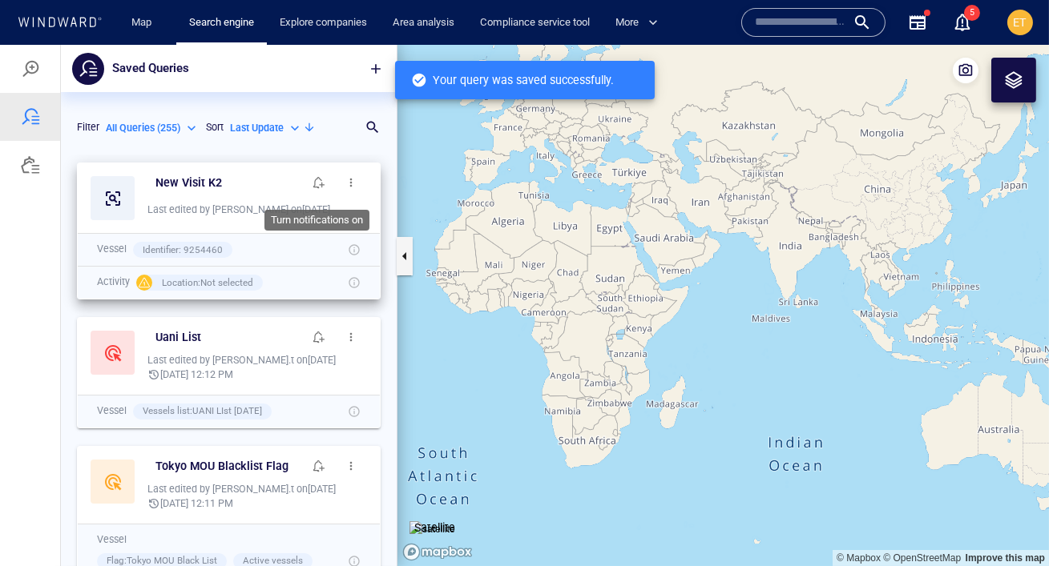
click at [320, 185] on span "button" at bounding box center [318, 182] width 13 height 13
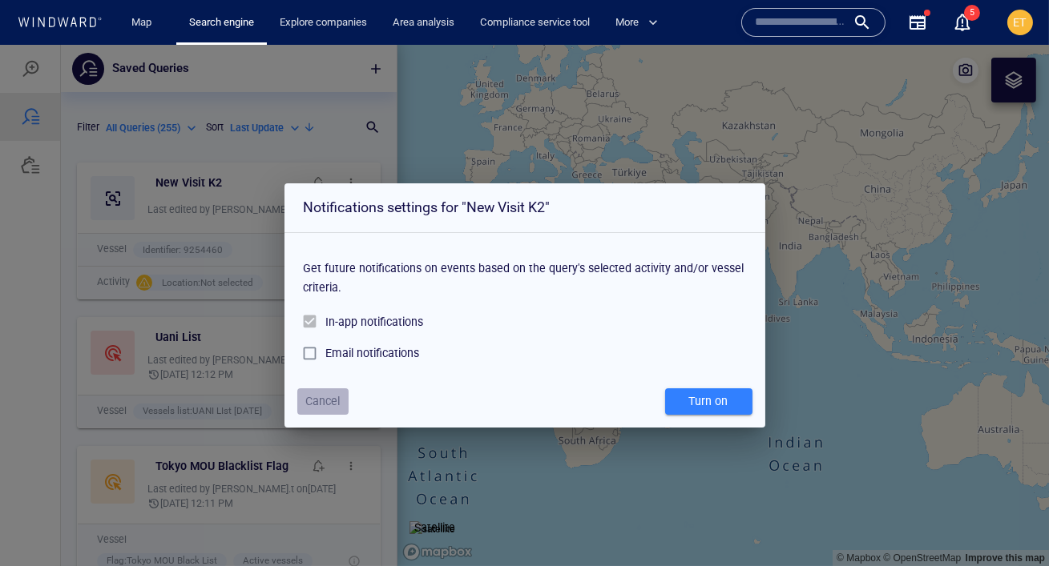
click at [319, 397] on span "Cancel" at bounding box center [322, 402] width 34 height 20
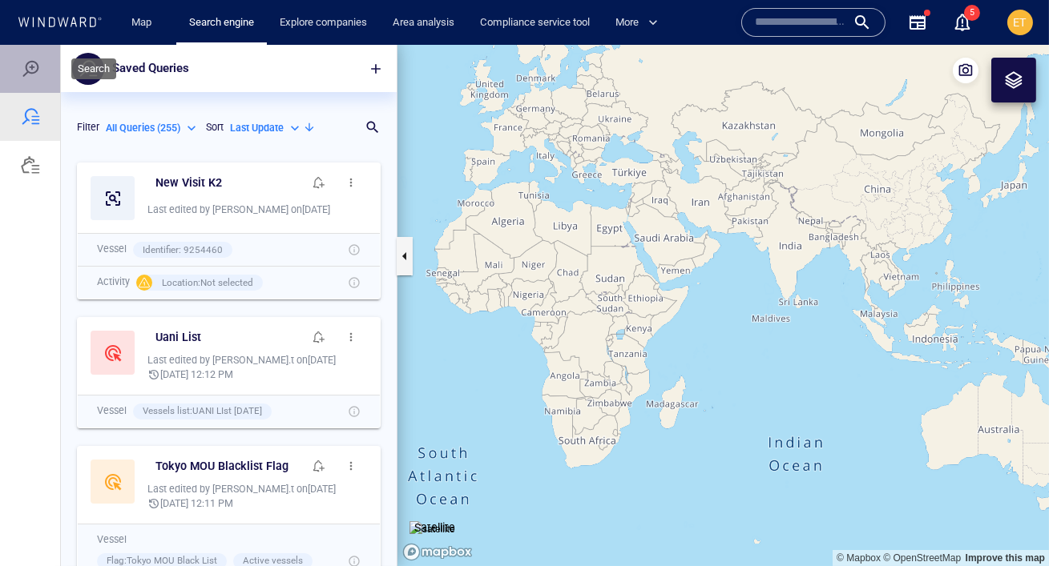
click at [30, 59] on div at bounding box center [30, 68] width 19 height 19
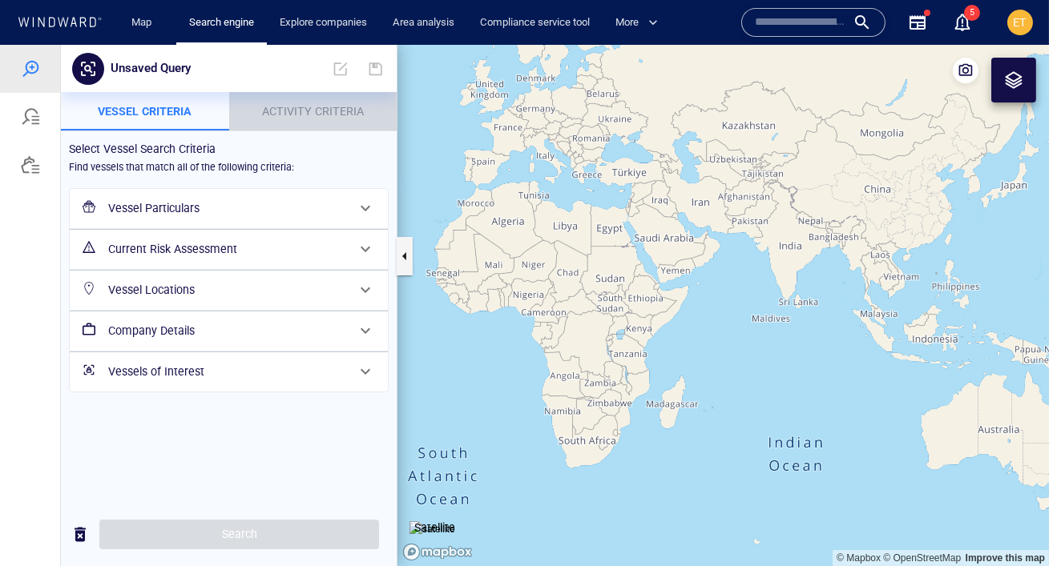
click at [284, 107] on span "Activity Criteria" at bounding box center [313, 111] width 102 height 13
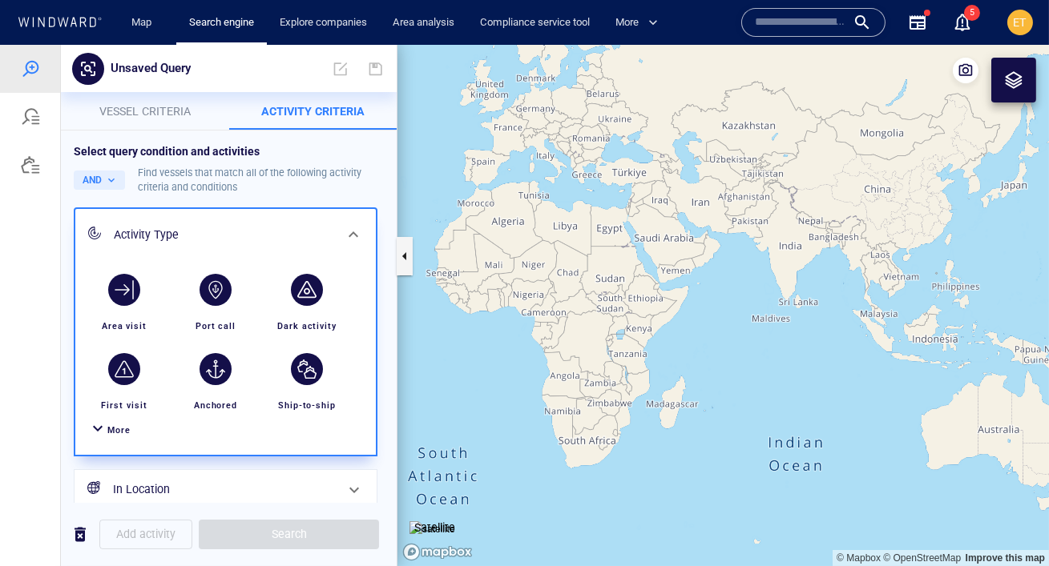
click at [119, 429] on span "More" at bounding box center [118, 430] width 23 height 10
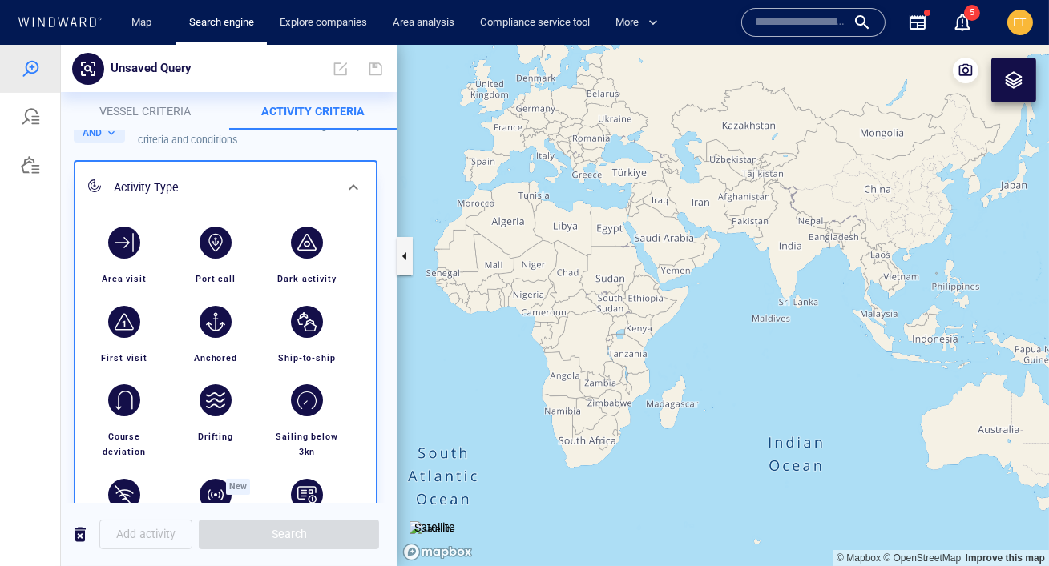
scroll to position [59, 0]
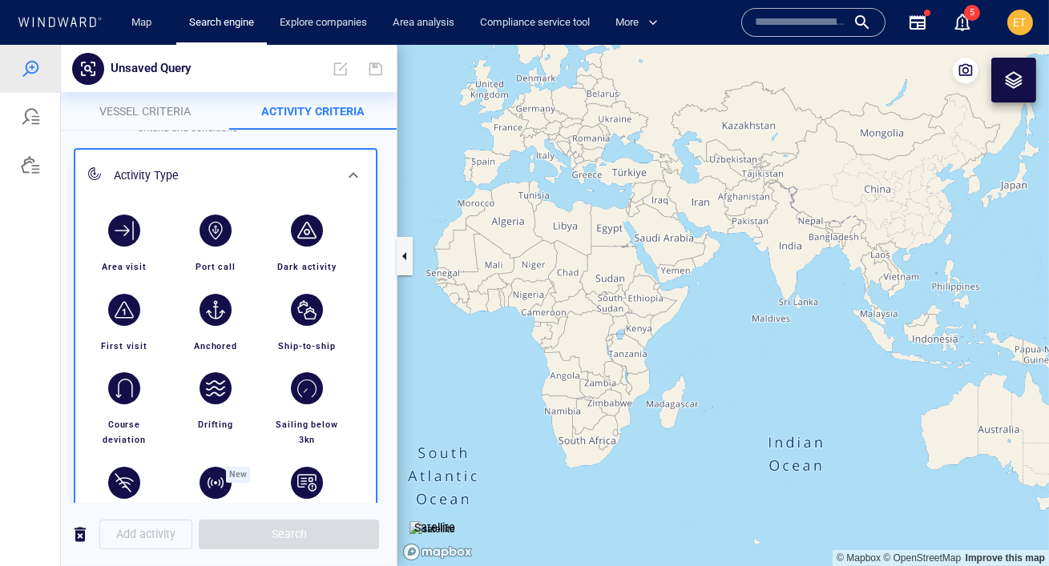
click at [784, 28] on input "text" at bounding box center [800, 22] width 91 height 24
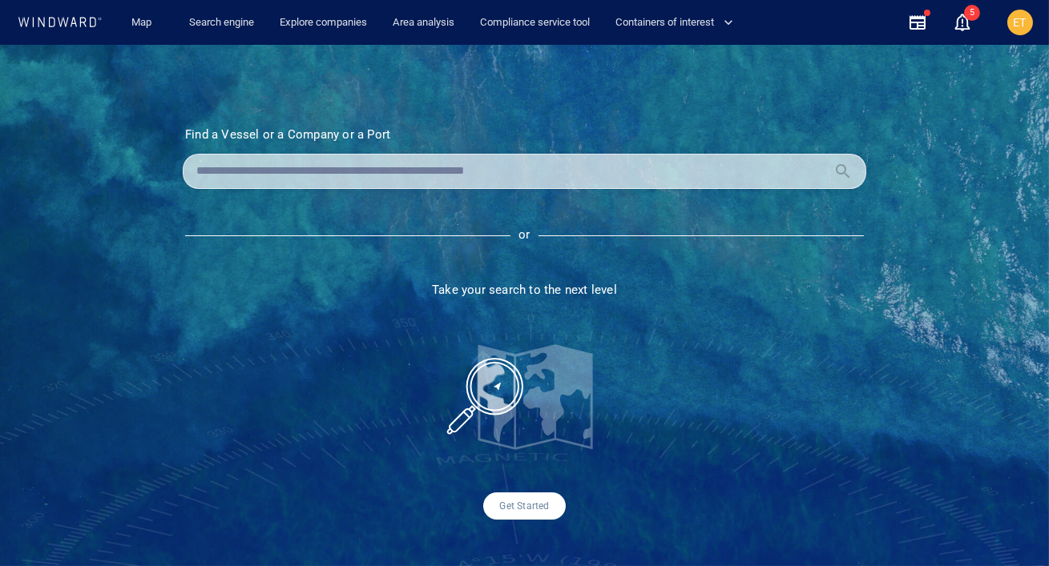
click at [358, 165] on input "text" at bounding box center [511, 171] width 631 height 24
type input "*"
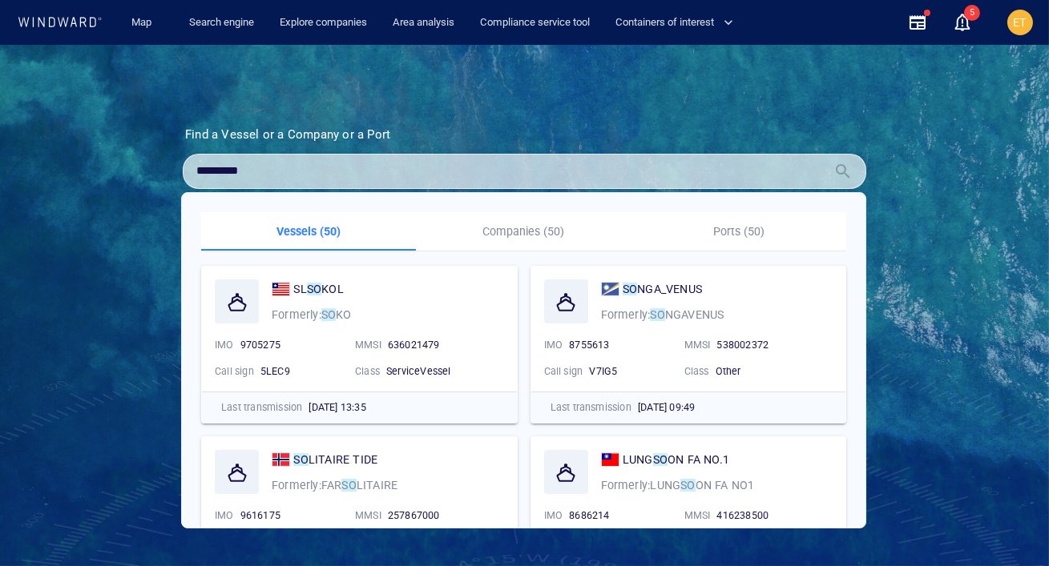
click at [291, 176] on input "*********" at bounding box center [511, 171] width 631 height 24
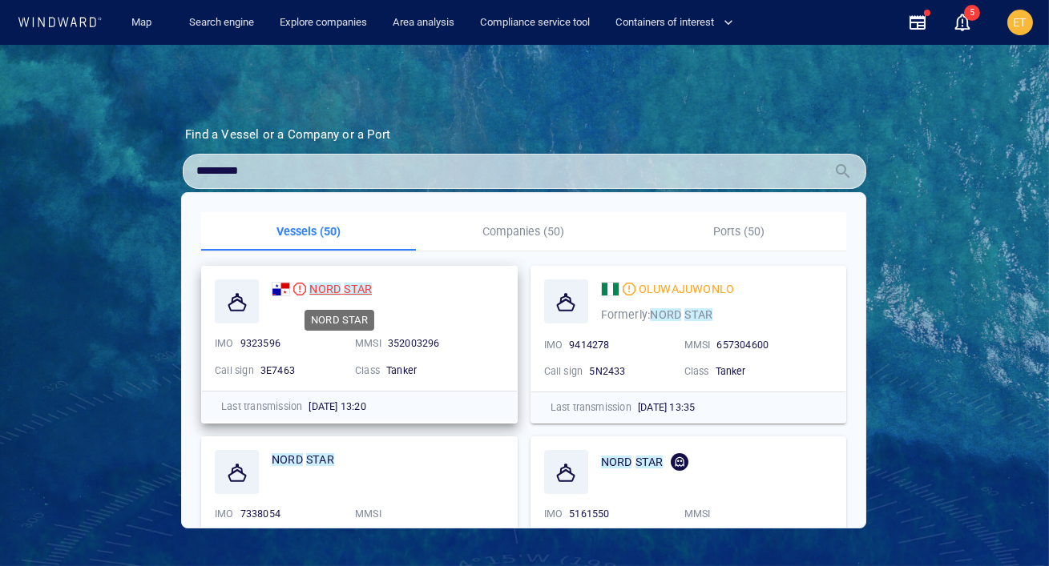
type input "*********"
click at [337, 293] on mark "NORD" at bounding box center [324, 289] width 31 height 13
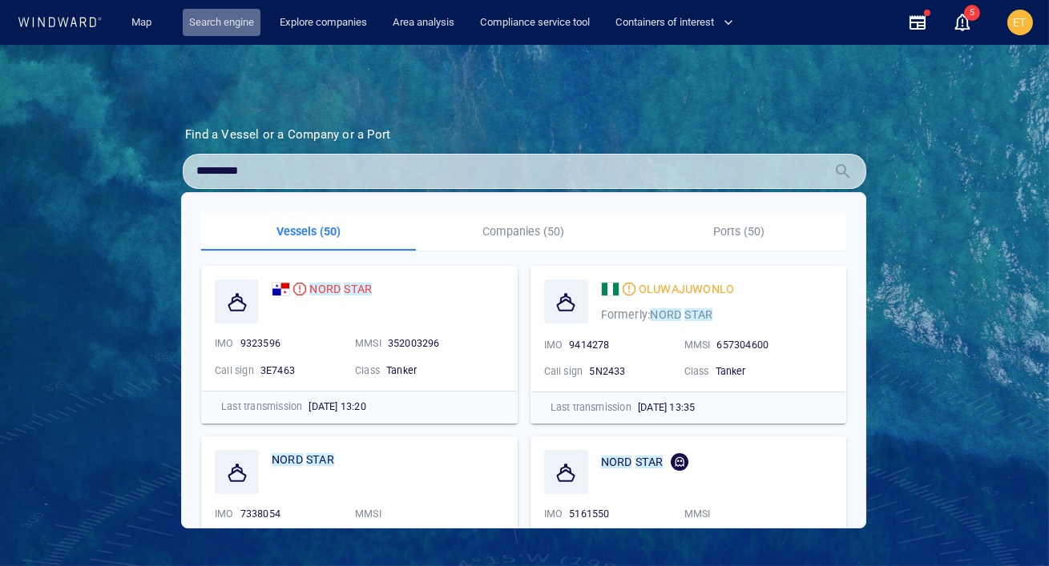
click at [222, 18] on link "Search engine" at bounding box center [222, 23] width 78 height 28
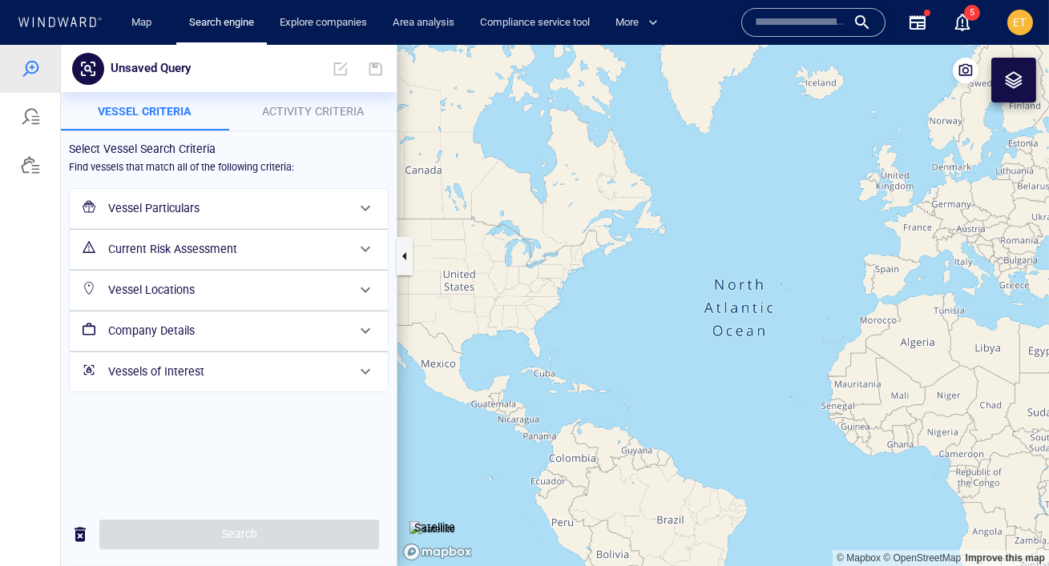
click at [197, 210] on h6 "Vessel Particulars" at bounding box center [227, 209] width 238 height 20
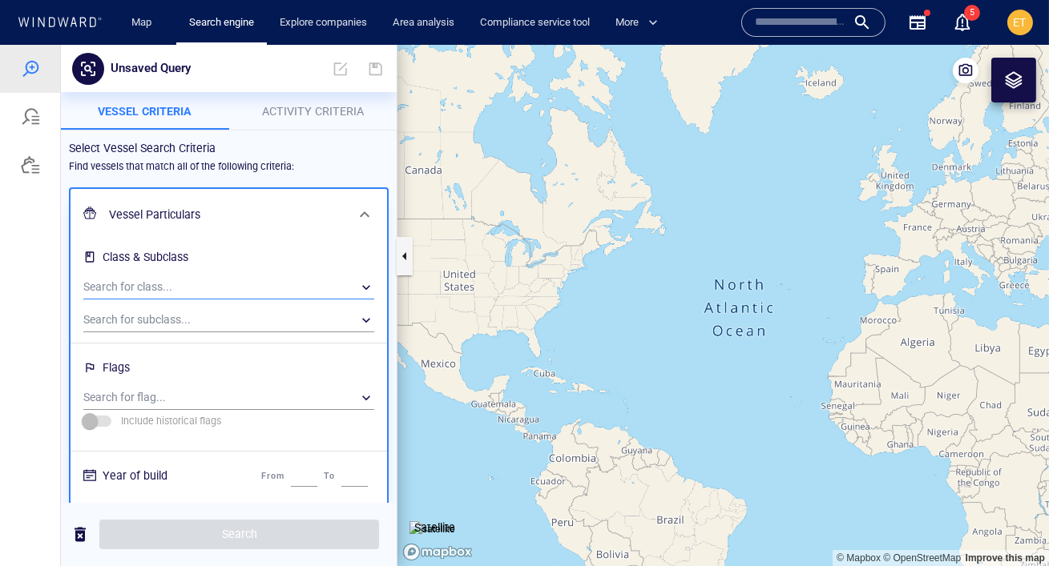
click at [147, 282] on div "​" at bounding box center [228, 288] width 291 height 24
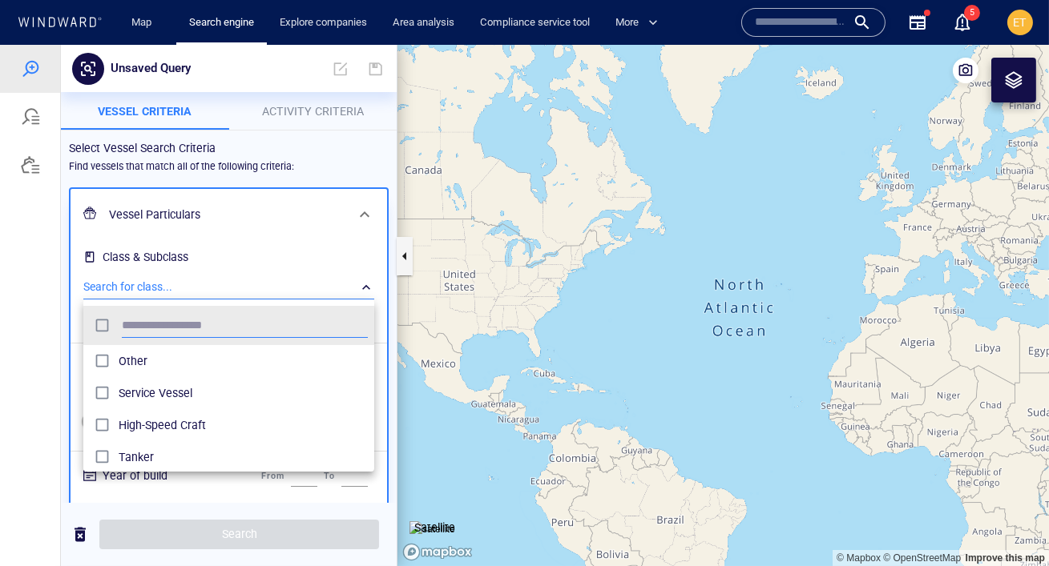
scroll to position [159, 290]
click at [120, 363] on span "Tanker" at bounding box center [243, 361] width 249 height 19
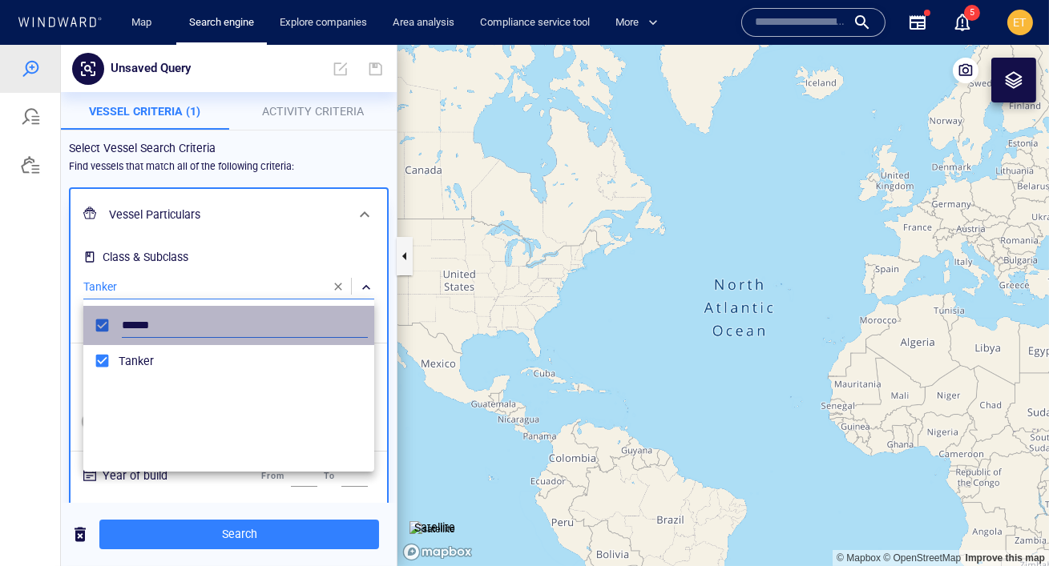
drag, startPoint x: 148, startPoint y: 323, endPoint x: 115, endPoint y: 323, distance: 32.9
click at [115, 323] on div "******" at bounding box center [229, 325] width 284 height 31
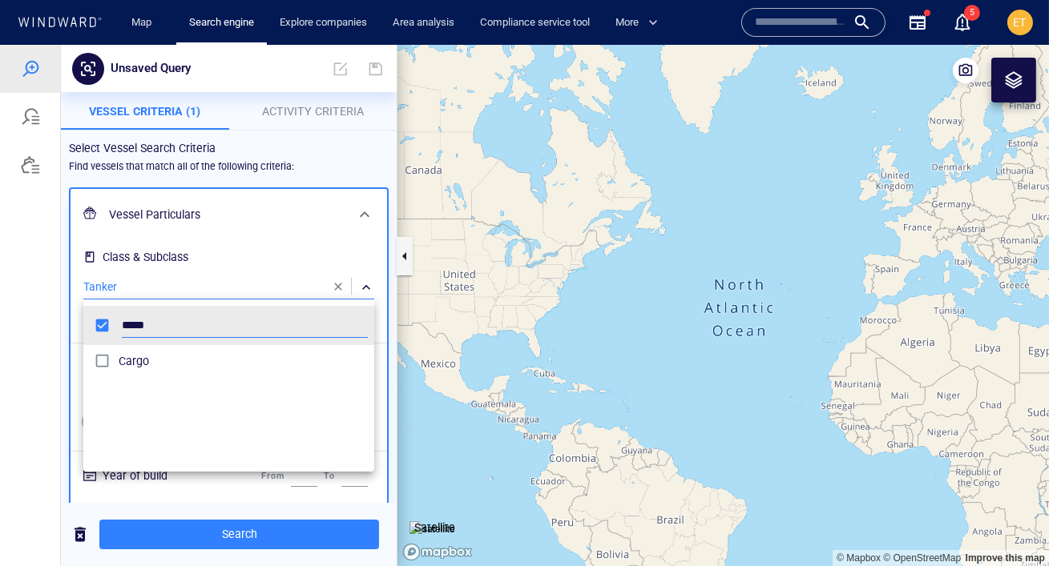
type input "*****"
click at [116, 357] on div "grid" at bounding box center [104, 361] width 29 height 25
click at [216, 204] on div at bounding box center [524, 306] width 1049 height 522
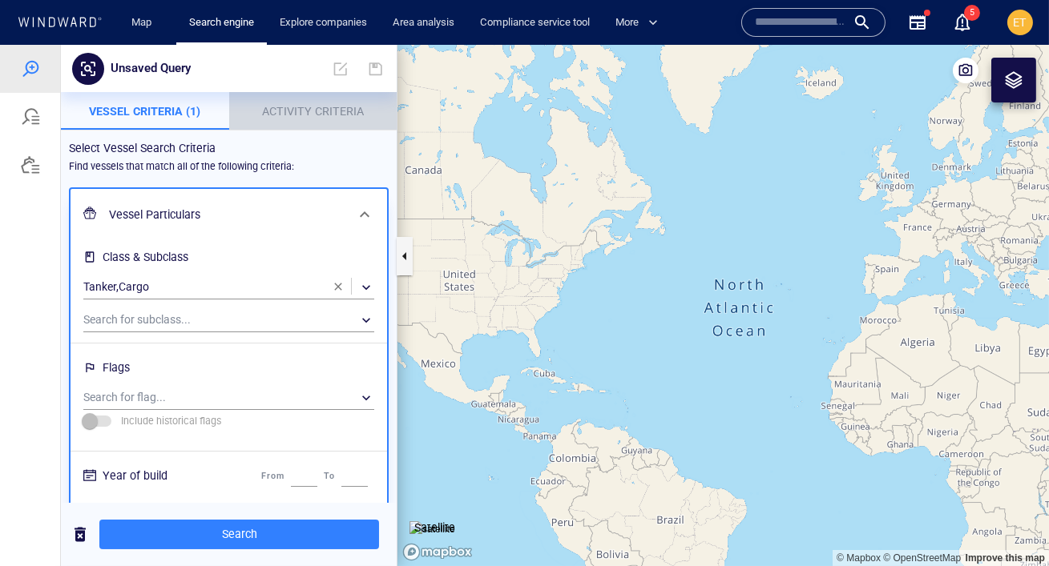
click at [297, 119] on p "Activity Criteria" at bounding box center [313, 111] width 149 height 19
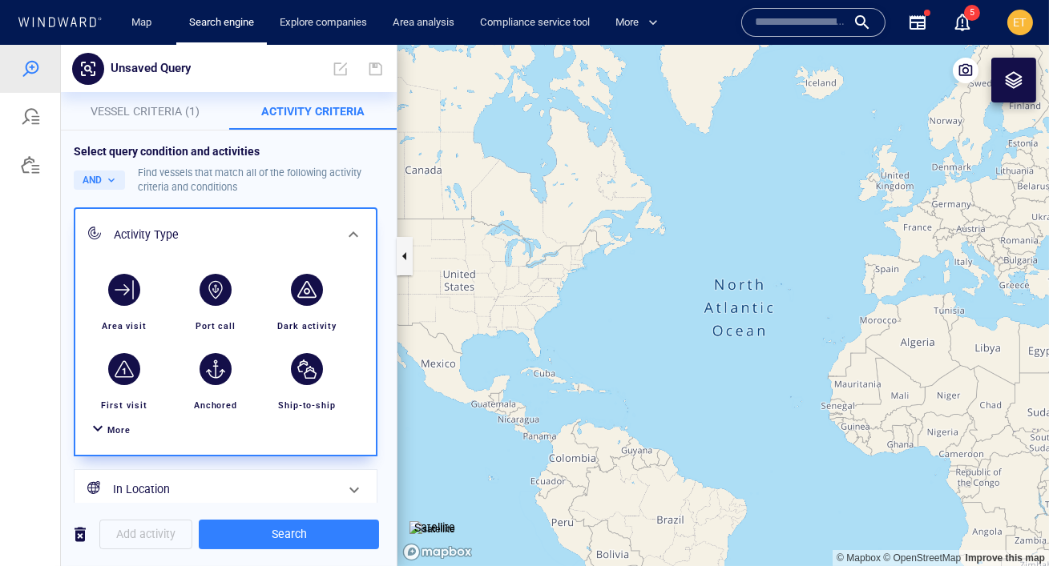
click at [119, 429] on span "More" at bounding box center [118, 430] width 23 height 10
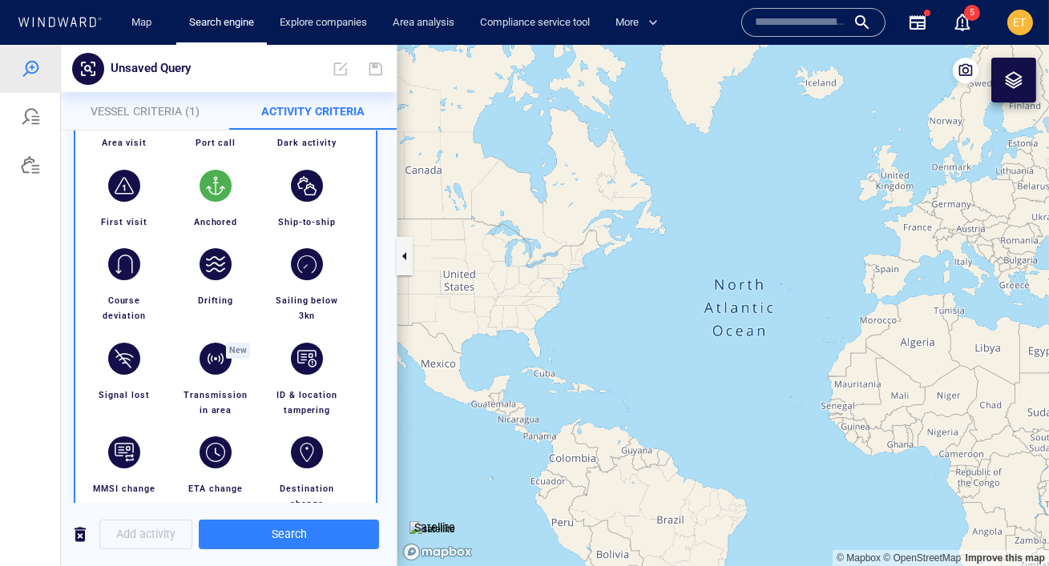
scroll to position [204, 0]
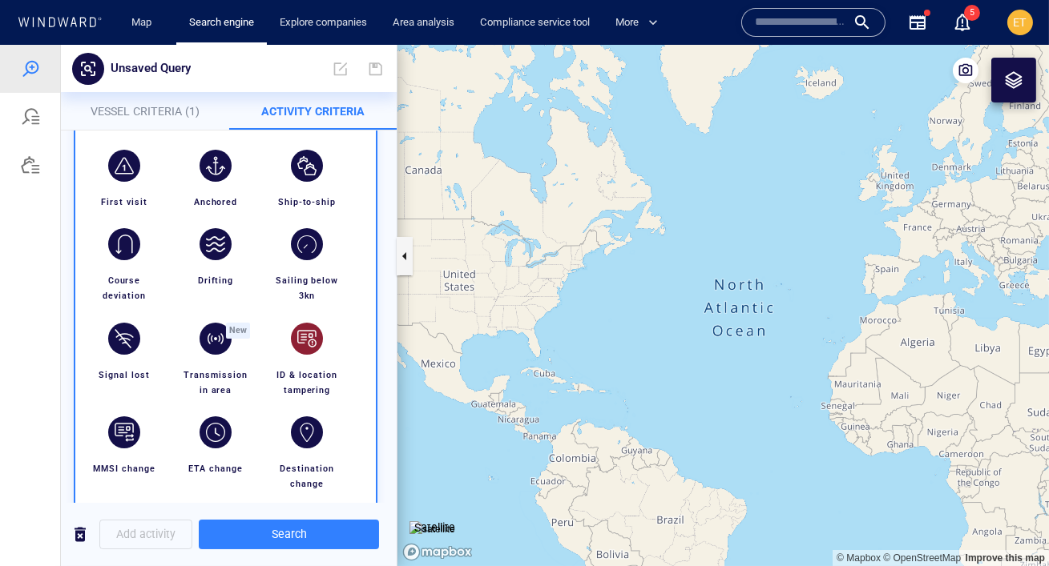
click at [304, 356] on div "button" at bounding box center [306, 338] width 45 height 45
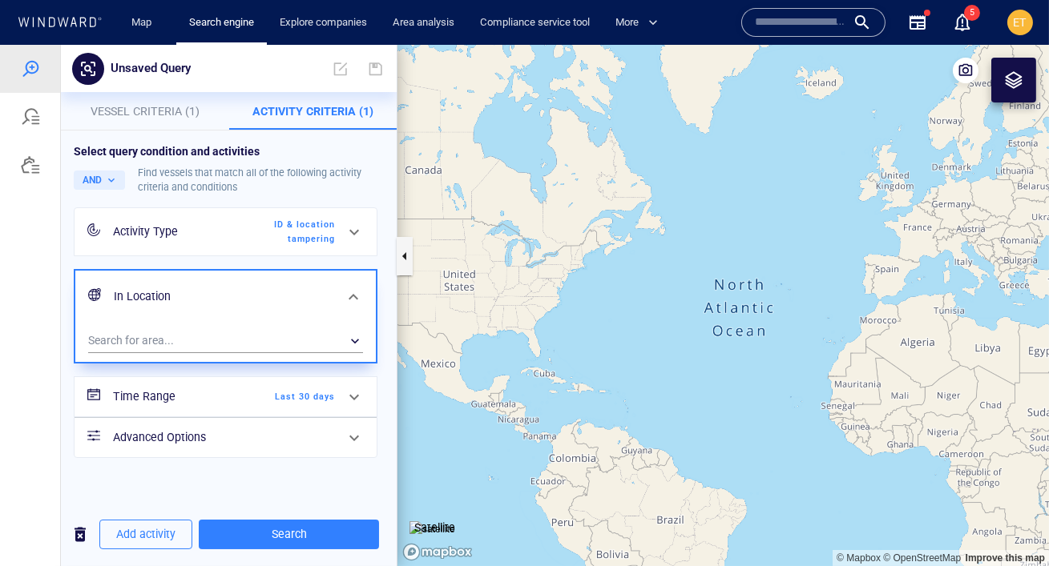
click at [329, 393] on span "Last 30 days" at bounding box center [289, 397] width 92 height 14
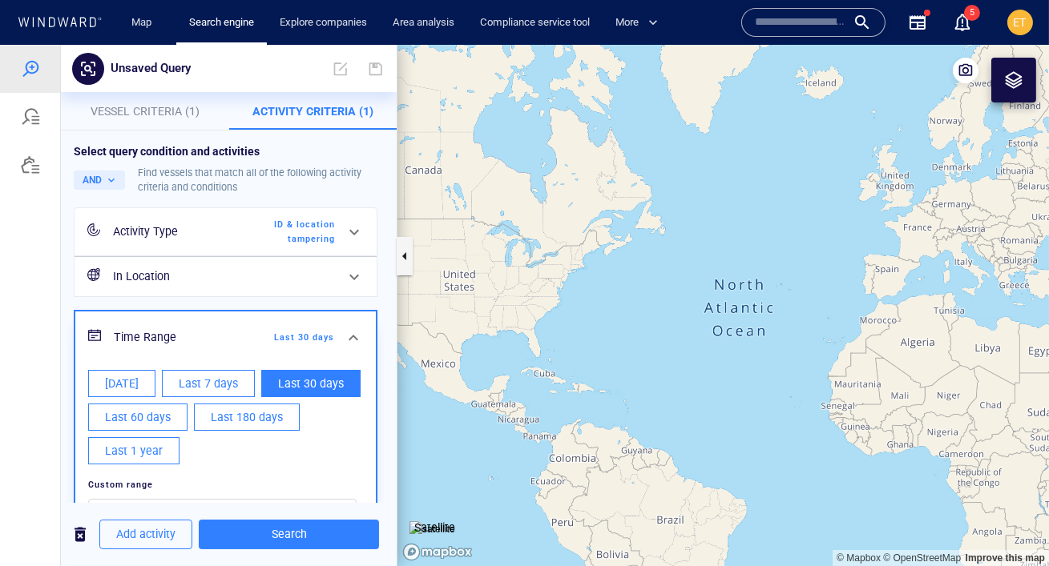
click at [139, 454] on span "Last 1 year" at bounding box center [134, 451] width 58 height 20
type input "**********"
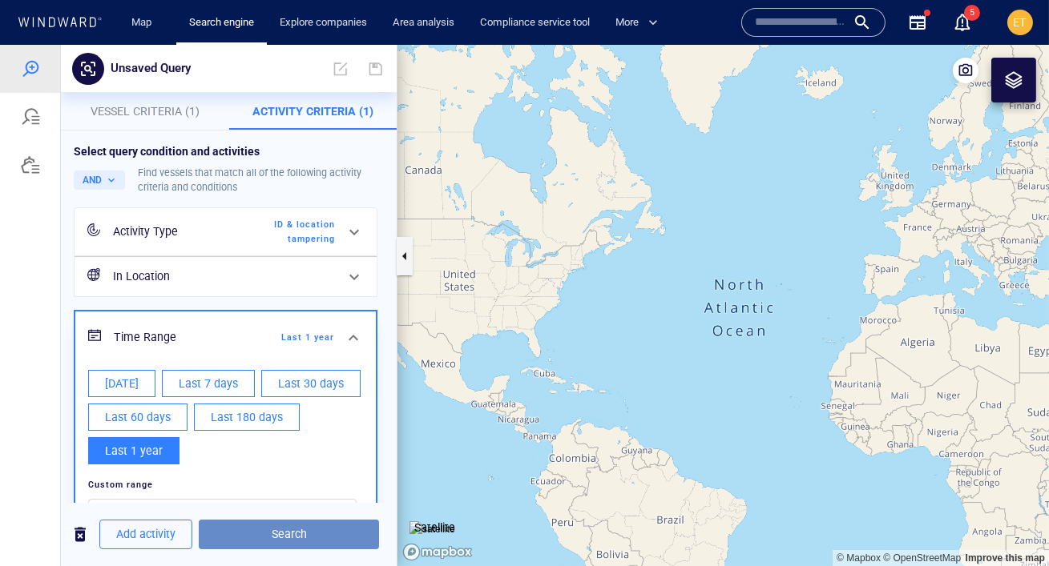
click at [299, 544] on span "Search" at bounding box center [289, 535] width 155 height 20
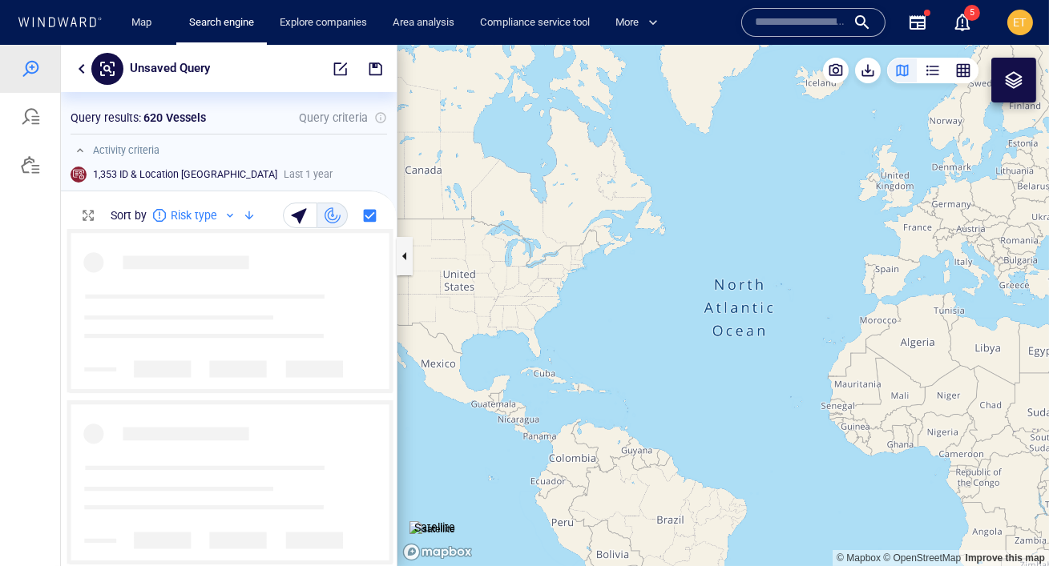
scroll to position [337, 336]
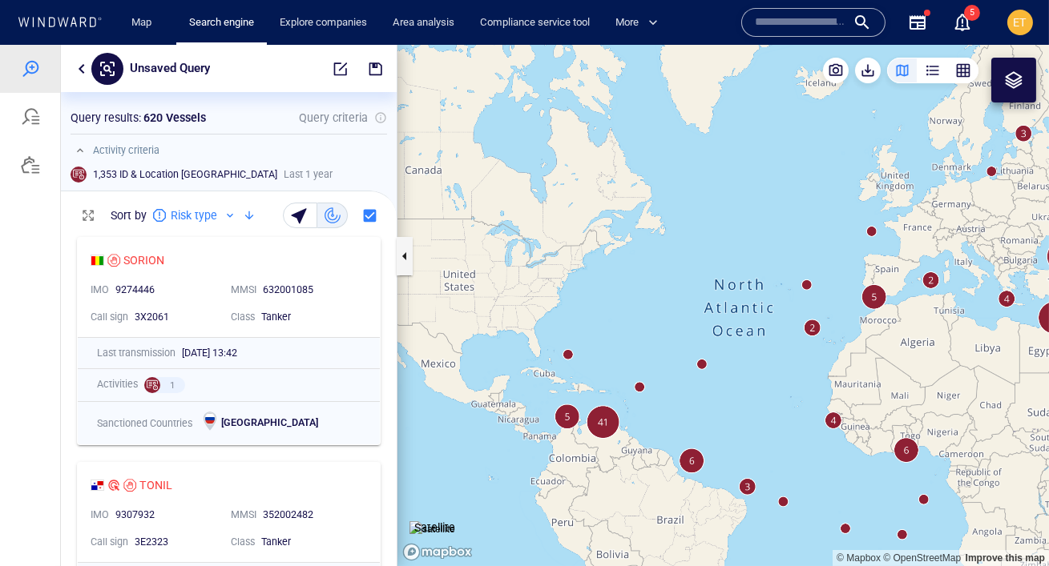
drag, startPoint x: 643, startPoint y: 262, endPoint x: 550, endPoint y: 167, distance: 132.6
click at [550, 167] on canvas "Map" at bounding box center [722, 306] width 651 height 522
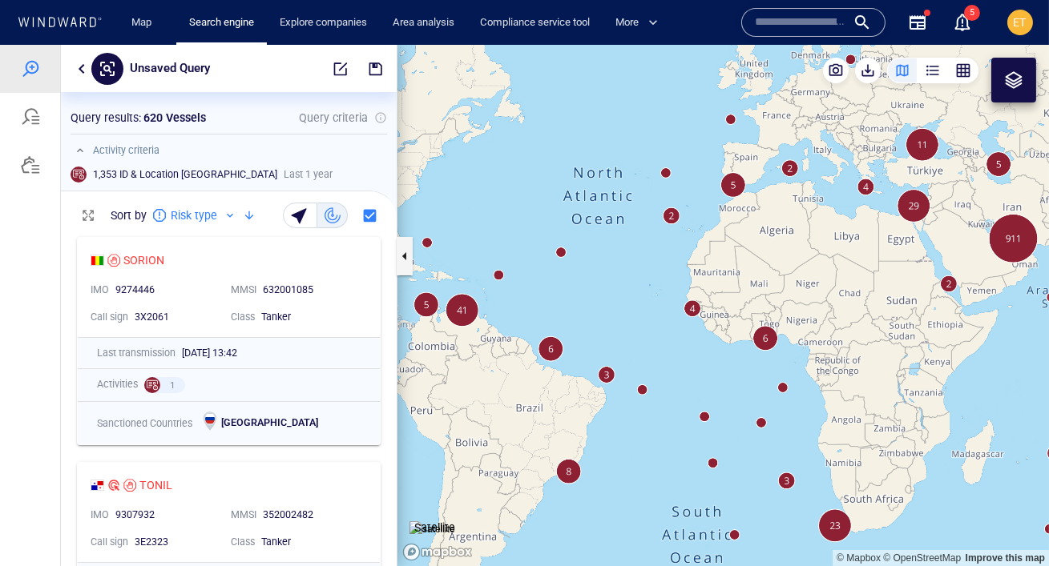
drag, startPoint x: 721, startPoint y: 276, endPoint x: 604, endPoint y: 228, distance: 126.2
click at [604, 228] on canvas "Map" at bounding box center [722, 306] width 651 height 522
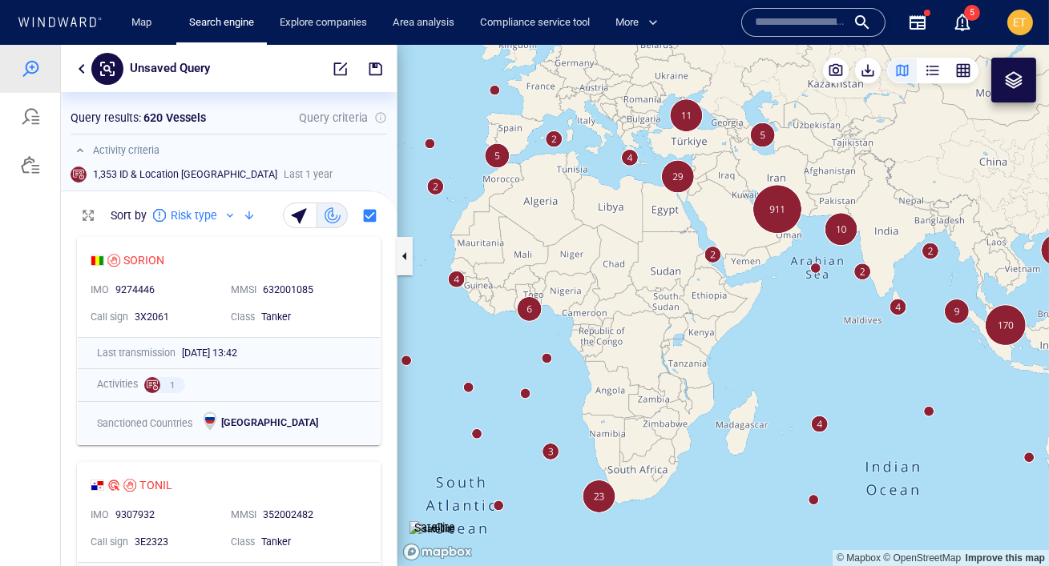
drag, startPoint x: 713, startPoint y: 257, endPoint x: 780, endPoint y: 317, distance: 89.6
click at [780, 317] on canvas "Map" at bounding box center [722, 306] width 651 height 522
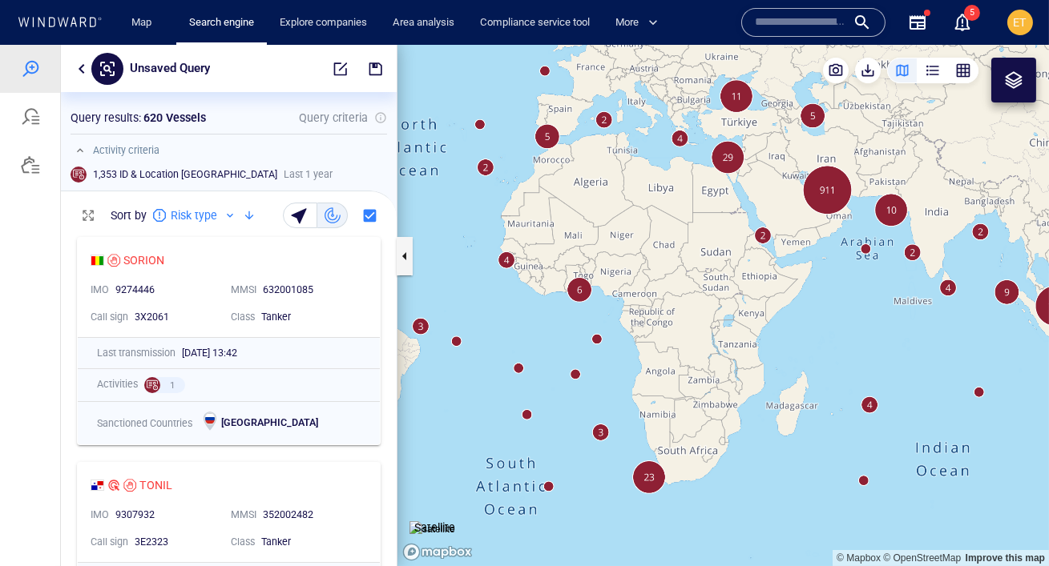
drag, startPoint x: 782, startPoint y: 281, endPoint x: 603, endPoint y: 276, distance: 179.6
click at [603, 276] on canvas "Map" at bounding box center [722, 306] width 651 height 522
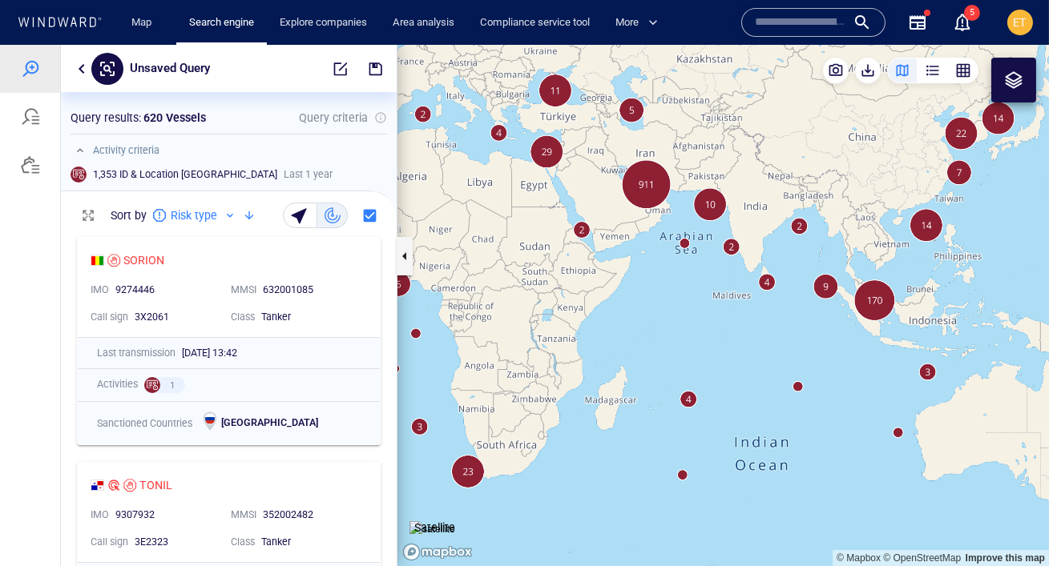
drag, startPoint x: 696, startPoint y: 301, endPoint x: 671, endPoint y: 303, distance: 24.9
click at [671, 303] on canvas "Map" at bounding box center [722, 306] width 651 height 522
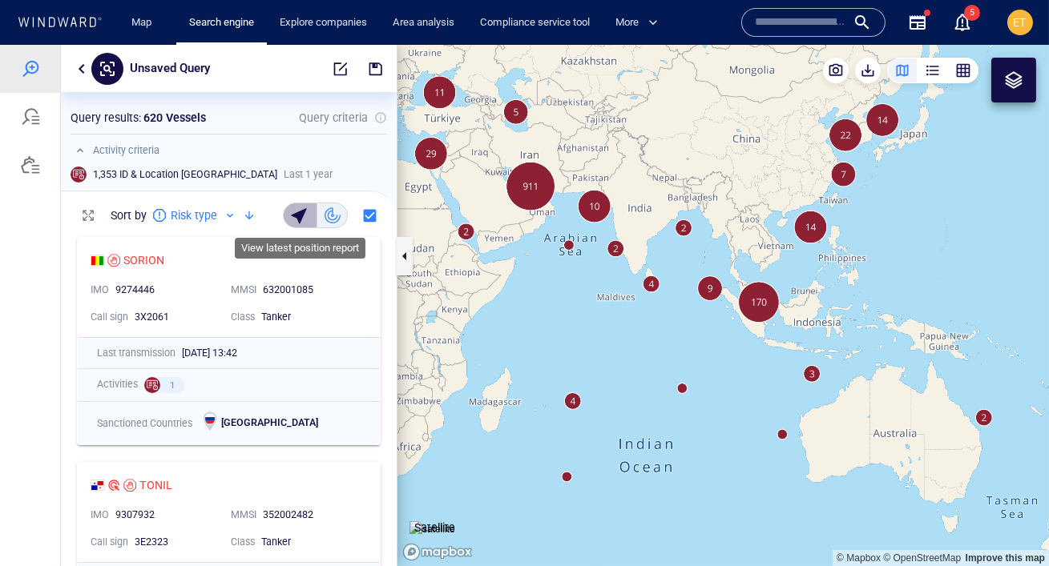
click at [296, 216] on div "button" at bounding box center [301, 215] width 22 height 22
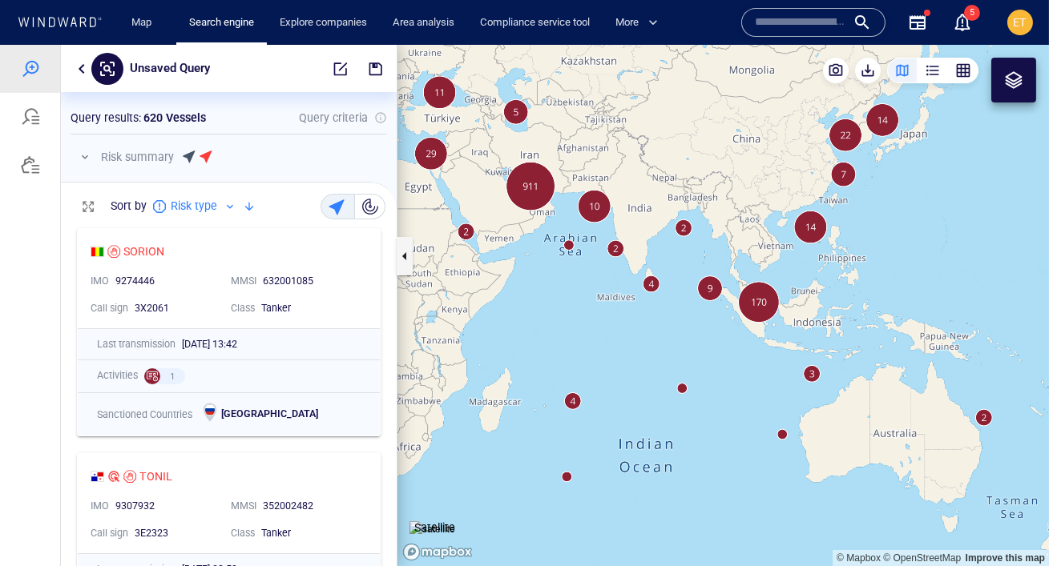
scroll to position [346, 336]
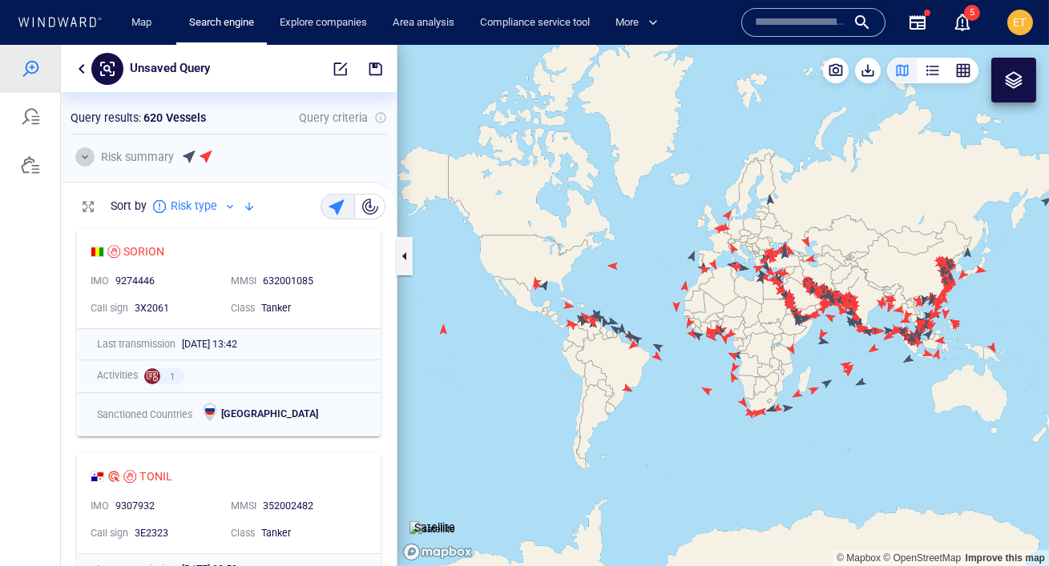
click at [82, 158] on button "button" at bounding box center [84, 156] width 19 height 19
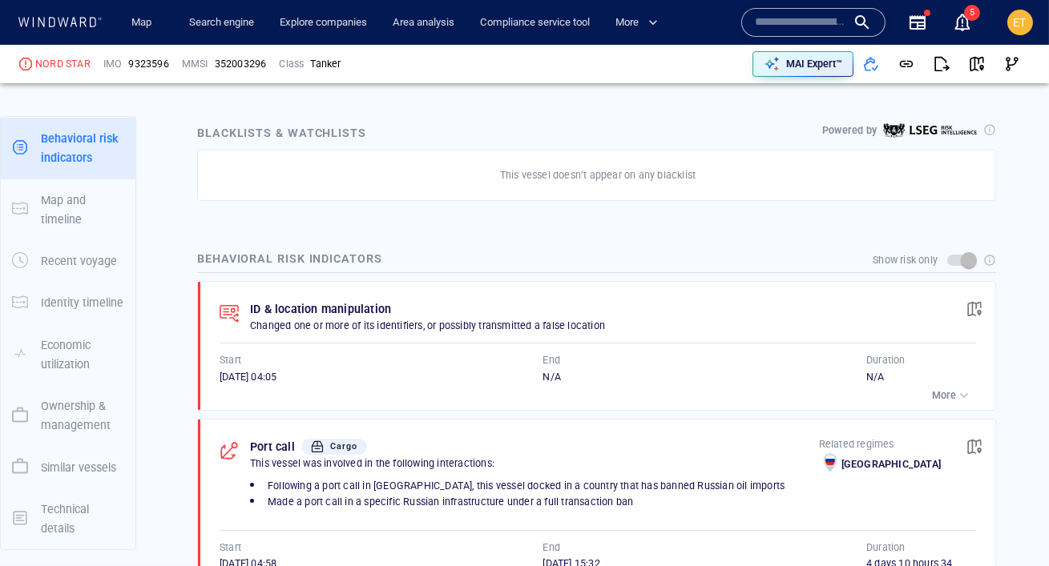
scroll to position [768, 0]
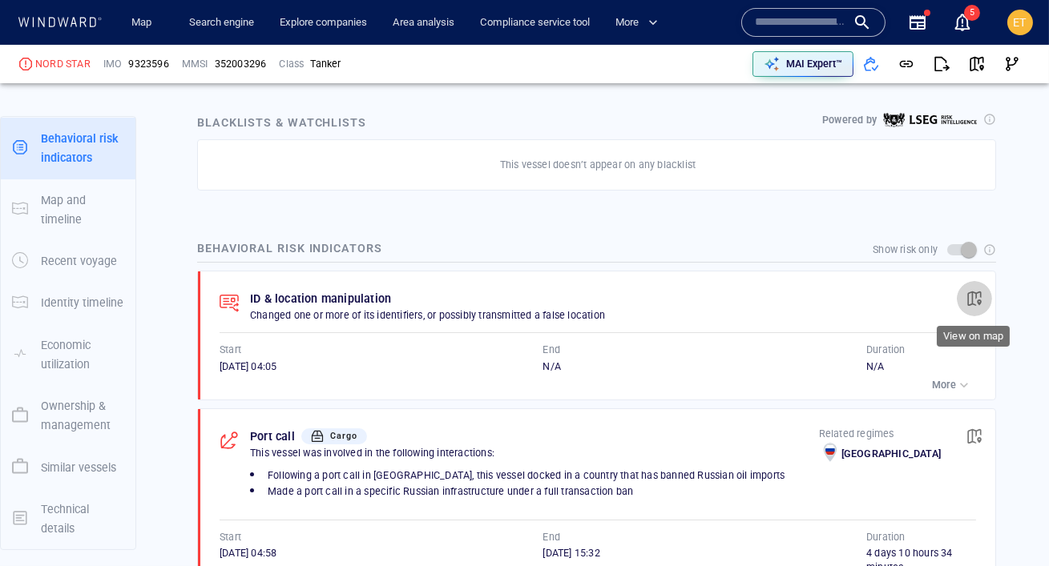
click at [980, 298] on span "button" at bounding box center [974, 299] width 16 height 16
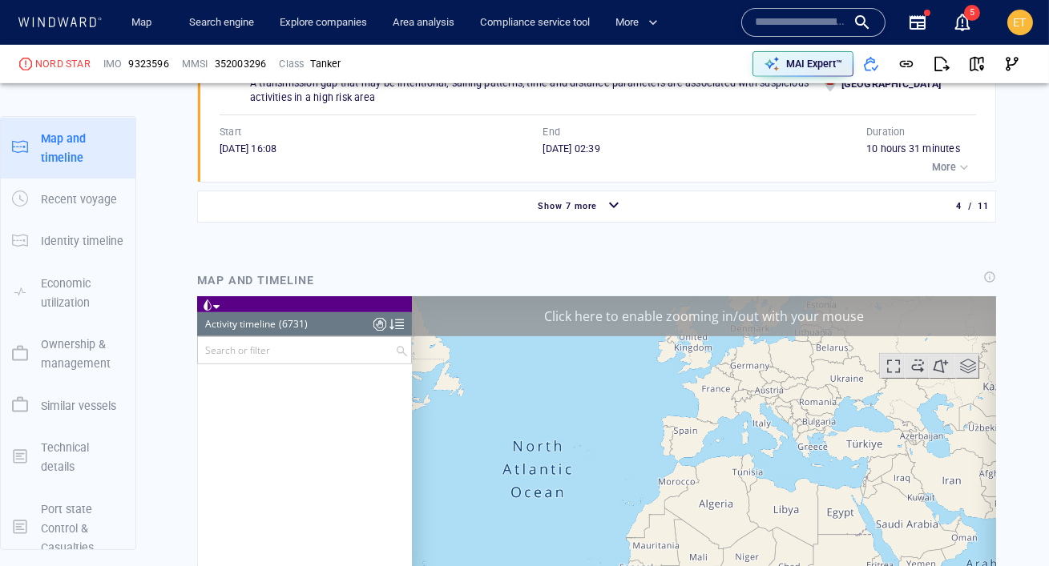
scroll to position [287189, 0]
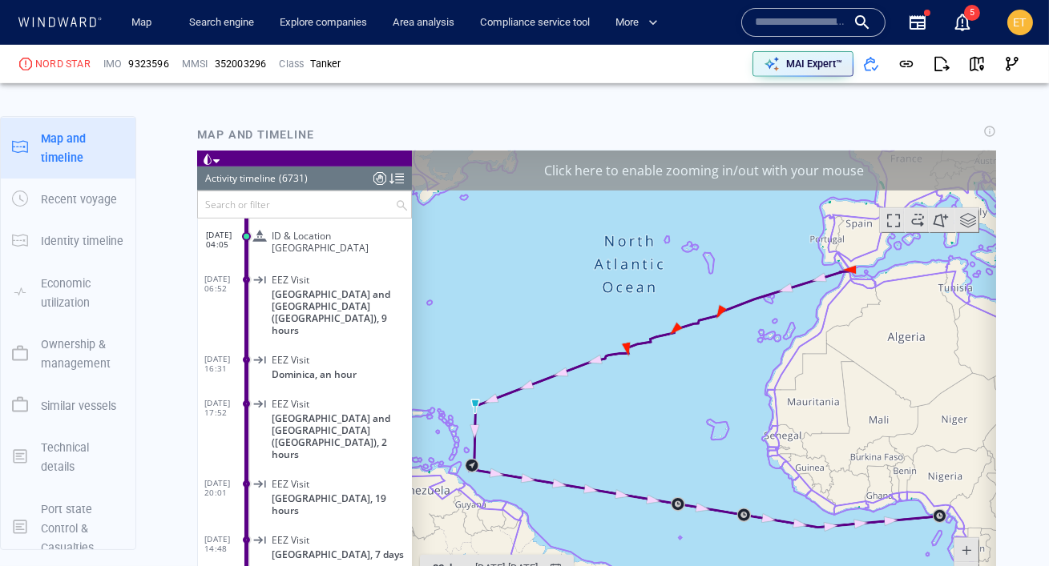
scroll to position [1652, 0]
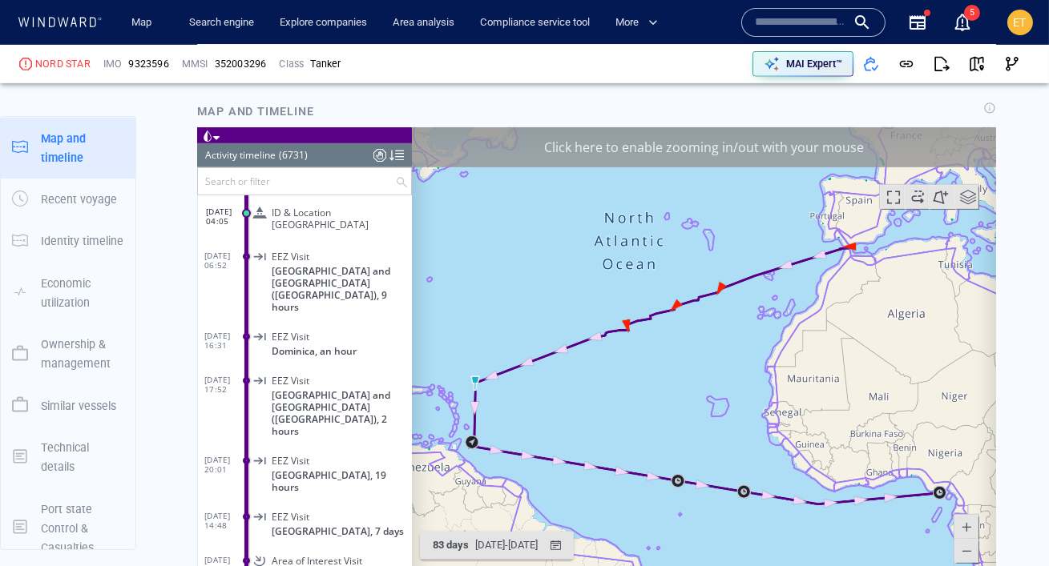
click at [700, 336] on canvas "Map" at bounding box center [703, 375] width 584 height 497
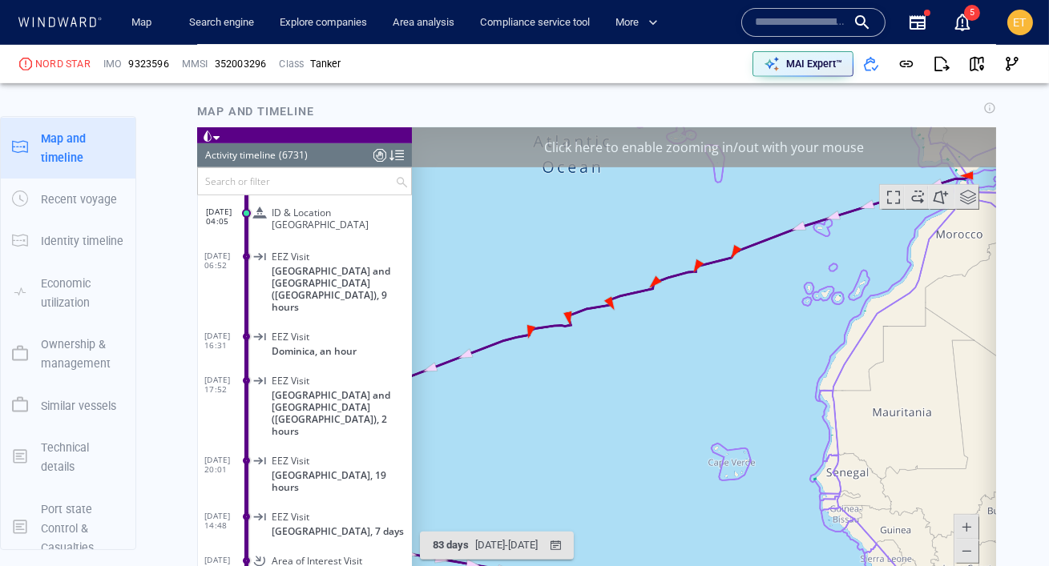
click at [713, 333] on canvas "Map" at bounding box center [703, 375] width 584 height 497
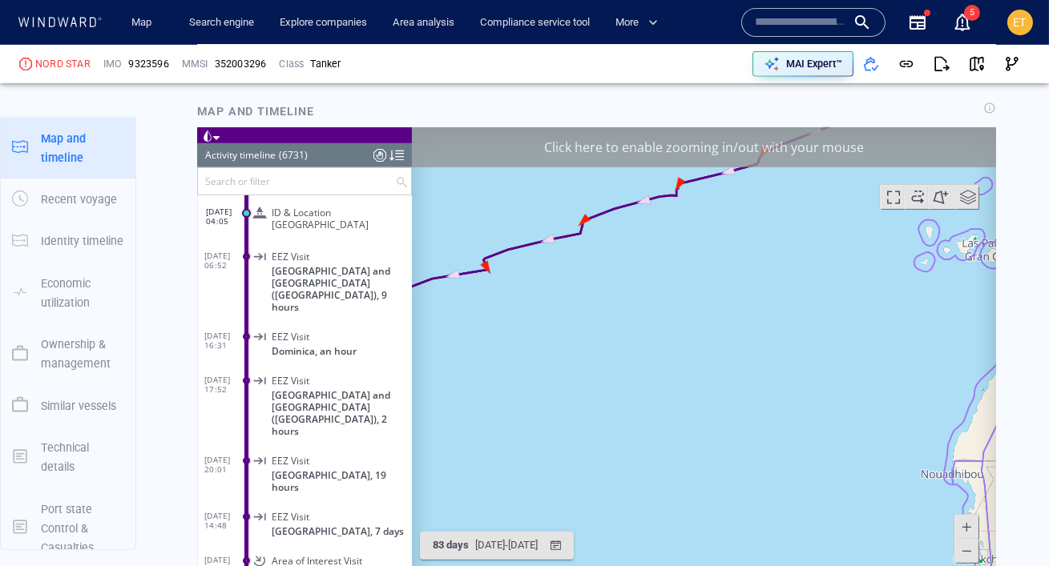
drag, startPoint x: 655, startPoint y: 304, endPoint x: 741, endPoint y: 405, distance: 132.4
click at [741, 405] on canvas "Map" at bounding box center [703, 375] width 584 height 497
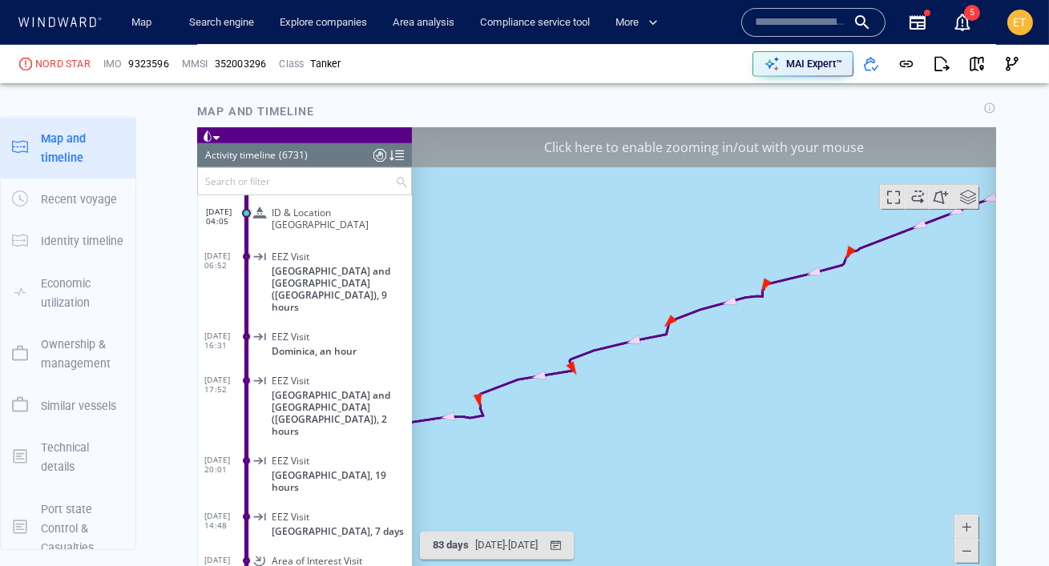
click at [531, 412] on canvas "Map" at bounding box center [703, 375] width 584 height 497
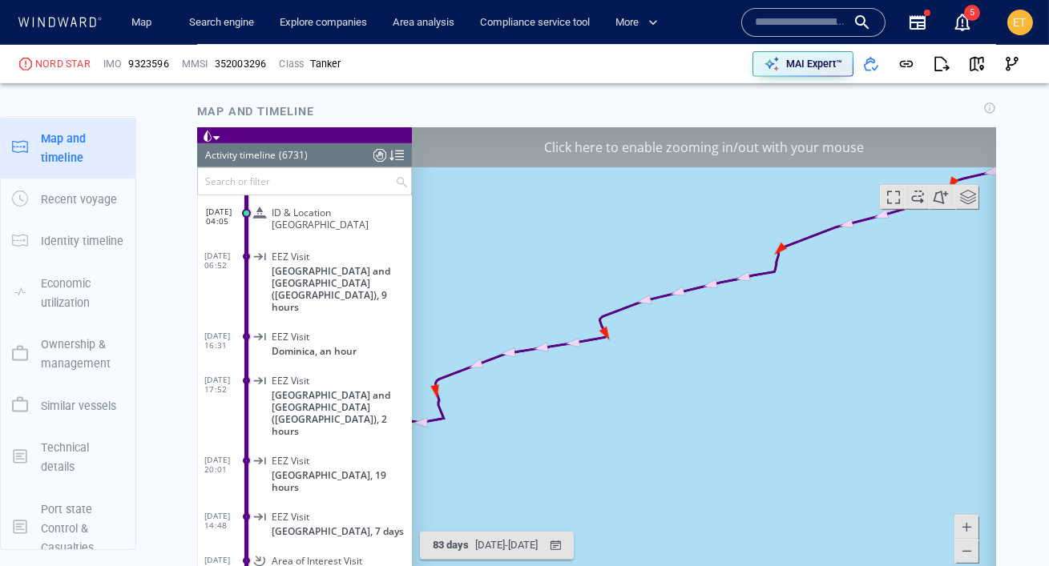
drag, startPoint x: 512, startPoint y: 413, endPoint x: 659, endPoint y: 394, distance: 147.9
click at [659, 394] on canvas "Map" at bounding box center [703, 375] width 584 height 497
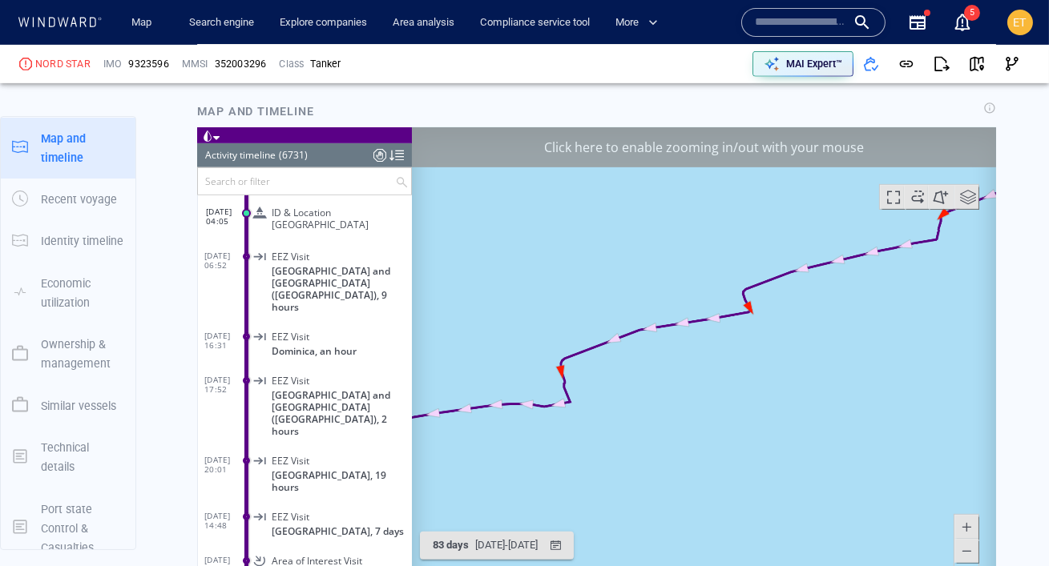
drag, startPoint x: 574, startPoint y: 376, endPoint x: 780, endPoint y: 335, distance: 209.9
click at [780, 335] on canvas "Map" at bounding box center [703, 375] width 584 height 497
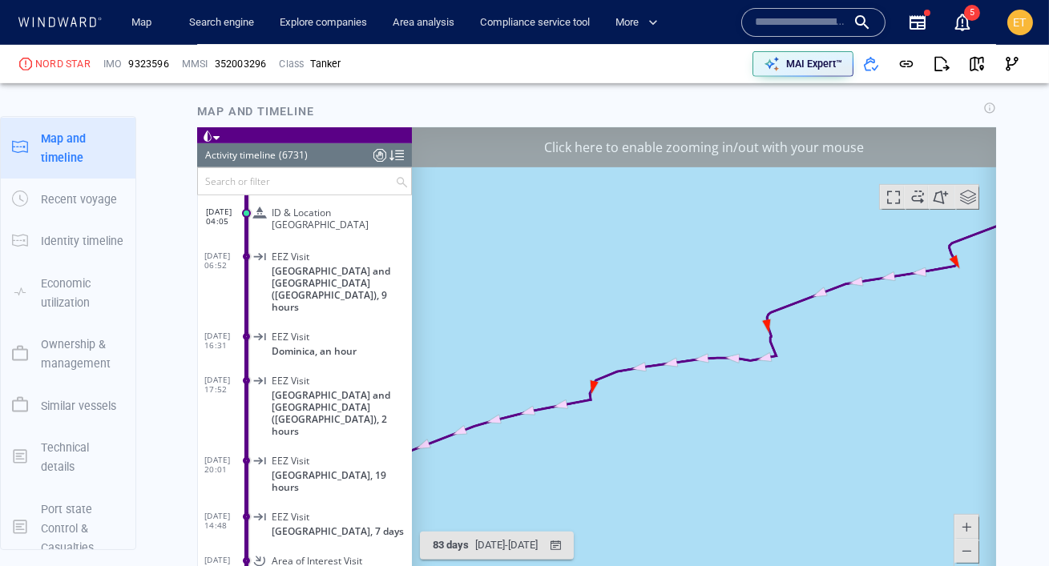
drag, startPoint x: 764, startPoint y: 393, endPoint x: 893, endPoint y: 311, distance: 153.4
click at [893, 311] on canvas "Map" at bounding box center [703, 375] width 584 height 497
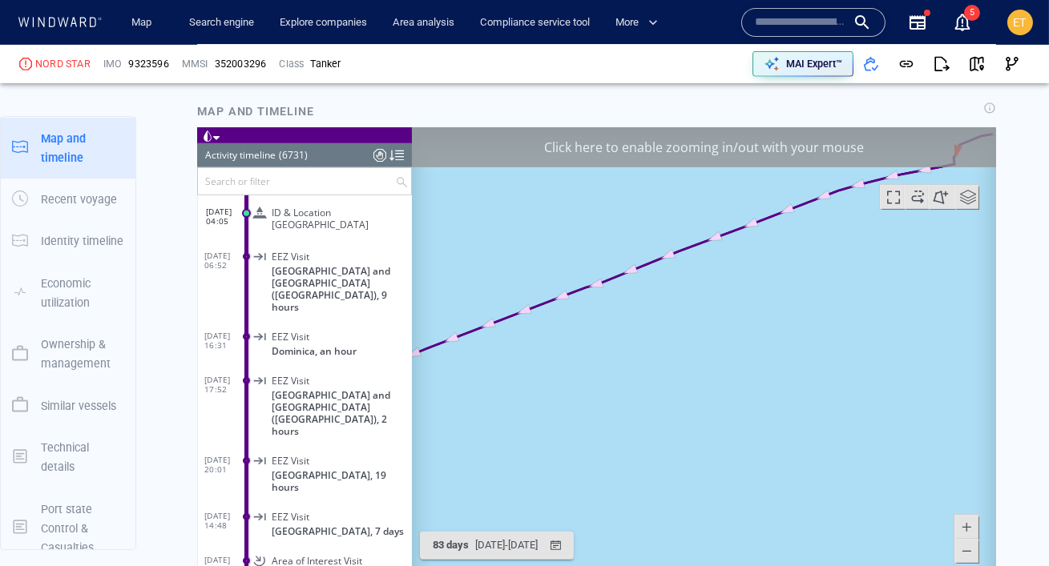
drag, startPoint x: 744, startPoint y: 376, endPoint x: 872, endPoint y: 308, distance: 145.2
click at [872, 308] on canvas "Map" at bounding box center [703, 375] width 584 height 497
drag, startPoint x: 704, startPoint y: 335, endPoint x: 833, endPoint y: 308, distance: 131.8
click at [833, 308] on canvas "Map" at bounding box center [703, 375] width 584 height 497
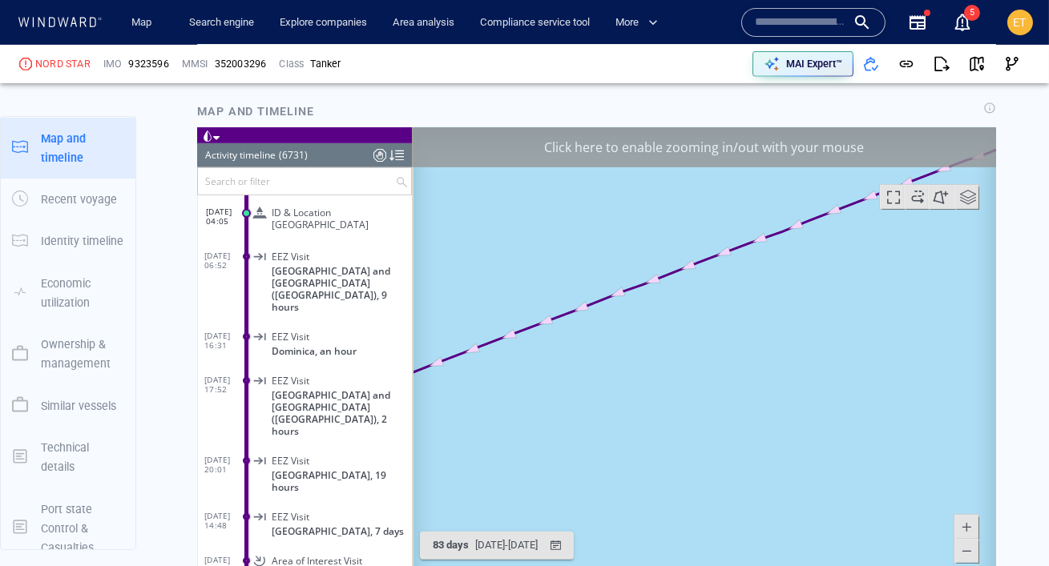
drag, startPoint x: 670, startPoint y: 357, endPoint x: 850, endPoint y: 274, distance: 198.6
click at [850, 274] on canvas "Map" at bounding box center [703, 375] width 584 height 497
drag, startPoint x: 598, startPoint y: 404, endPoint x: 611, endPoint y: 266, distance: 138.4
click at [611, 266] on canvas "Map" at bounding box center [703, 375] width 584 height 497
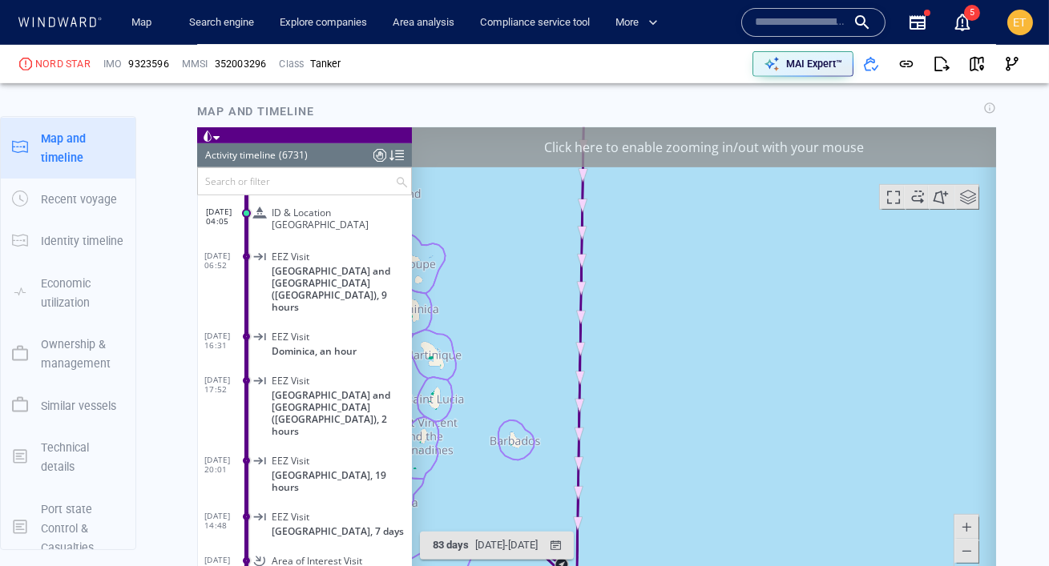
drag, startPoint x: 640, startPoint y: 313, endPoint x: 646, endPoint y: 238, distance: 75.5
click at [646, 238] on canvas "Map" at bounding box center [703, 375] width 584 height 497
click at [646, 320] on canvas "Map" at bounding box center [703, 375] width 584 height 497
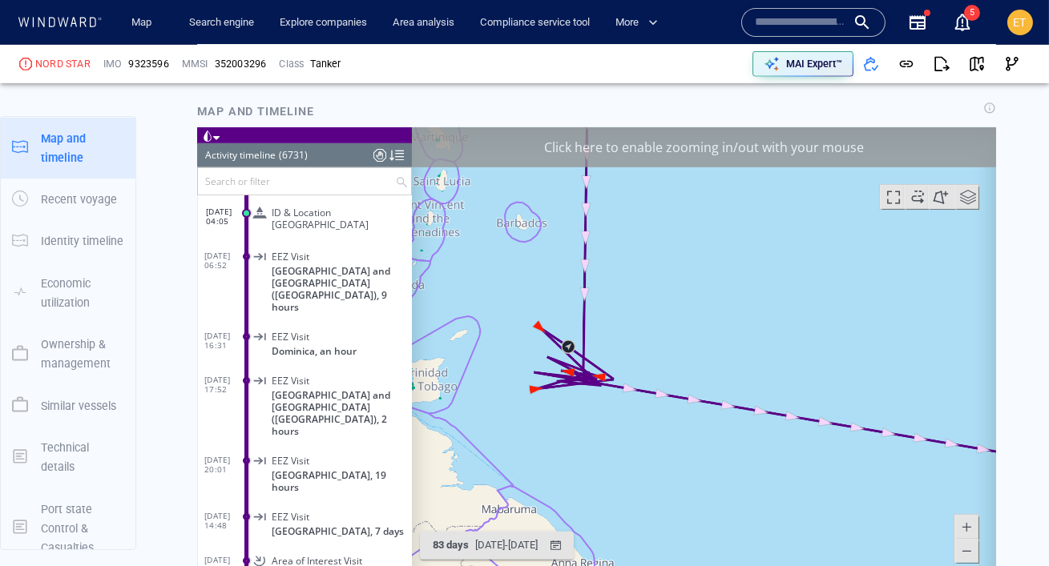
click at [646, 320] on canvas "Map" at bounding box center [703, 375] width 584 height 497
click at [608, 357] on canvas "Map" at bounding box center [703, 375] width 584 height 497
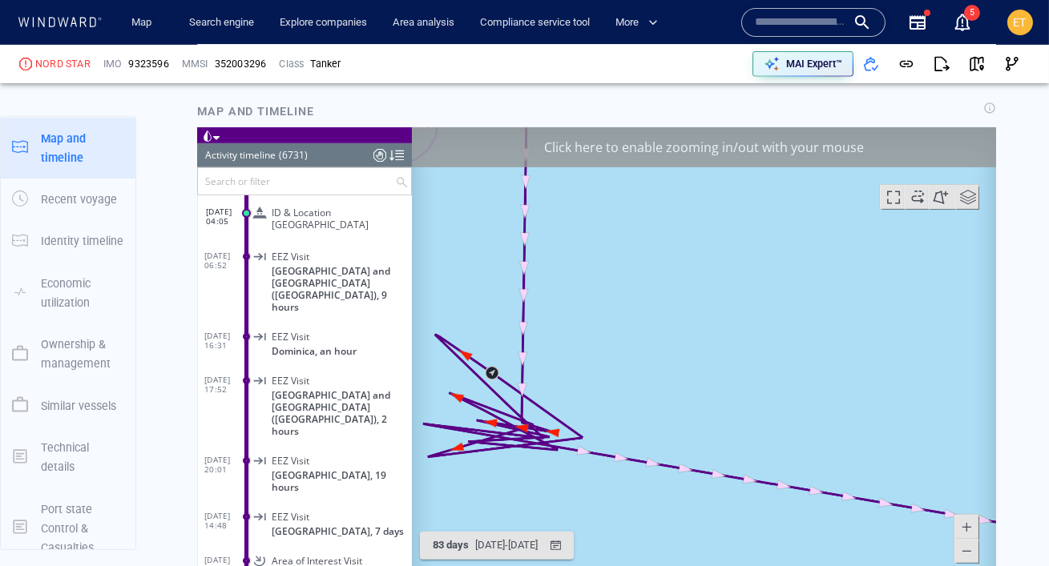
click at [573, 374] on canvas "Map" at bounding box center [703, 375] width 584 height 497
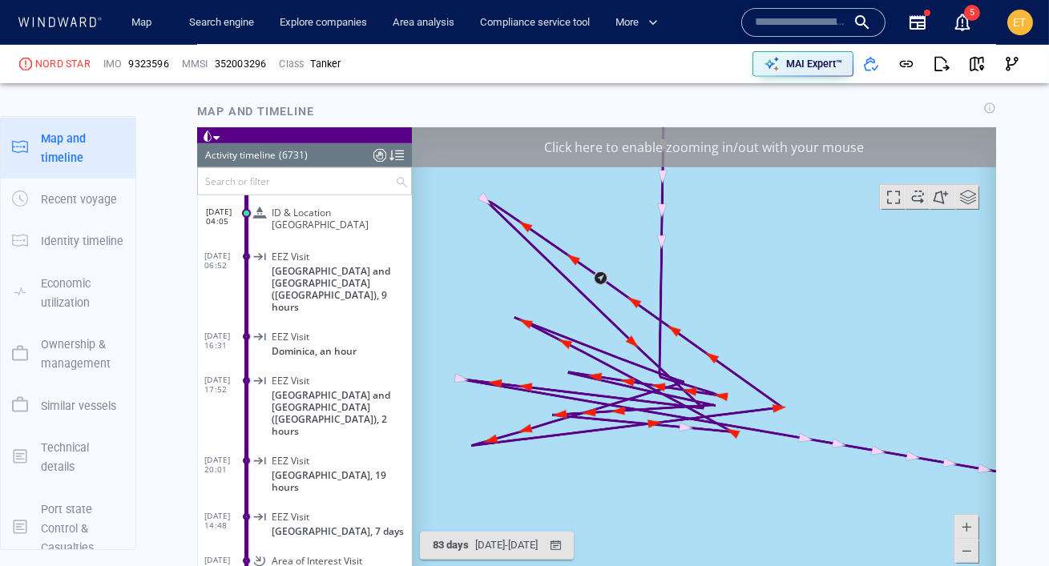
drag, startPoint x: 561, startPoint y: 386, endPoint x: 809, endPoint y: 270, distance: 274.2
click at [809, 270] on canvas "Map" at bounding box center [703, 375] width 584 height 497
click at [962, 550] on span at bounding box center [965, 550] width 16 height 24
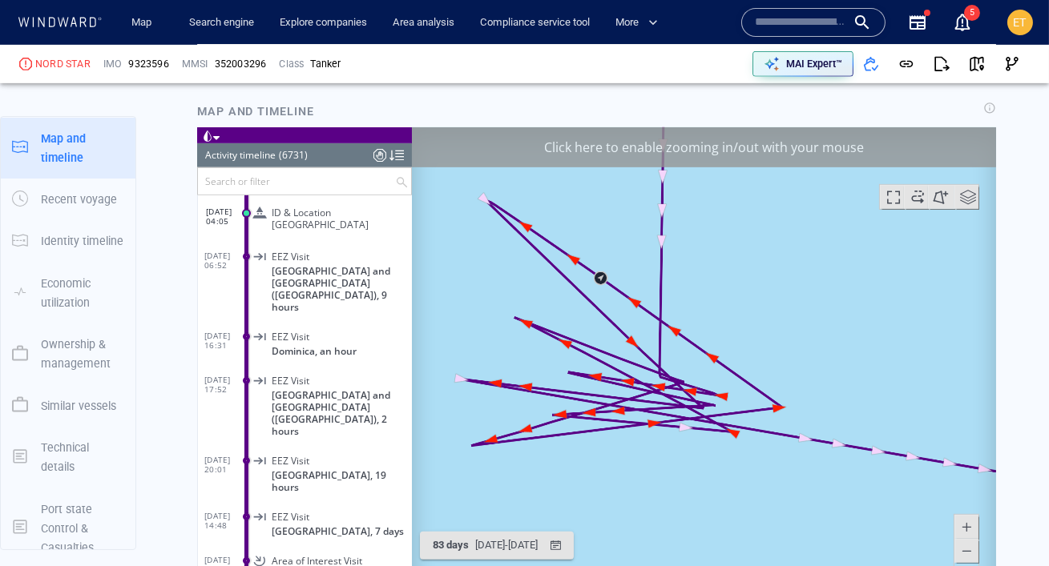
click at [962, 550] on span at bounding box center [965, 550] width 16 height 24
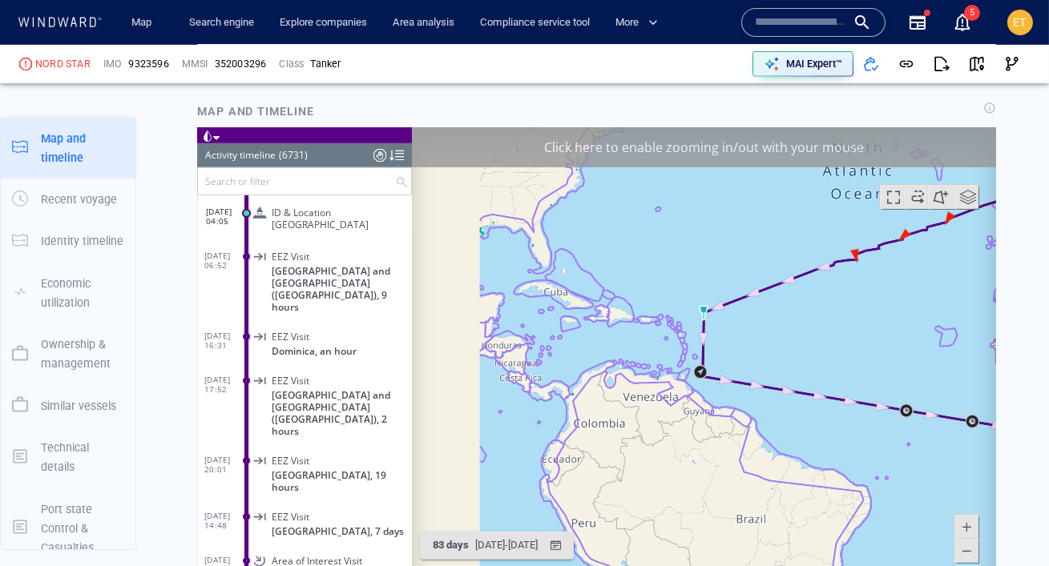
drag, startPoint x: 885, startPoint y: 466, endPoint x: 792, endPoint y: 462, distance: 93.8
click at [792, 462] on canvas "Map" at bounding box center [703, 375] width 584 height 497
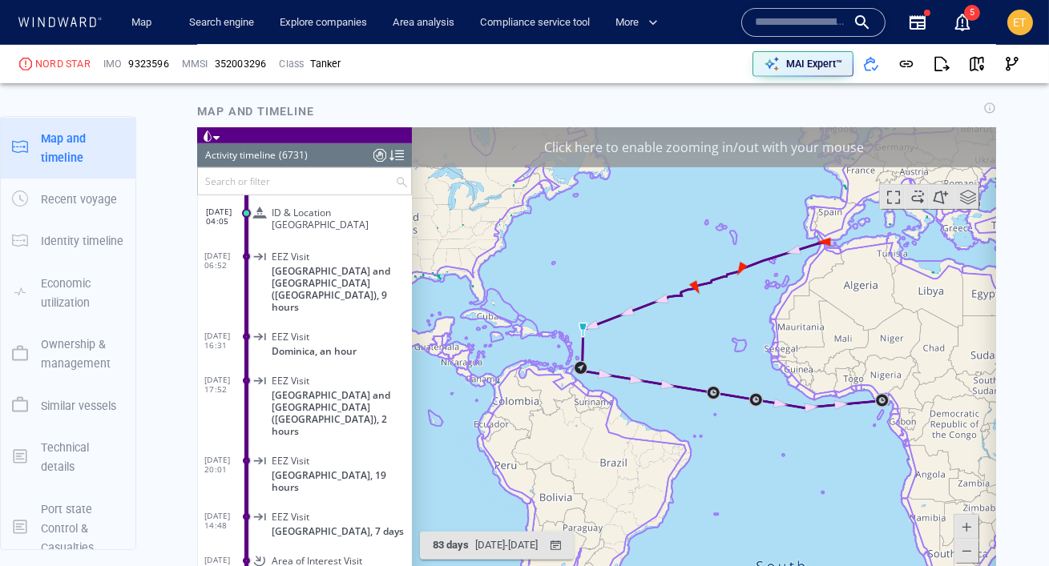
click at [881, 434] on canvas "Map" at bounding box center [703, 375] width 584 height 497
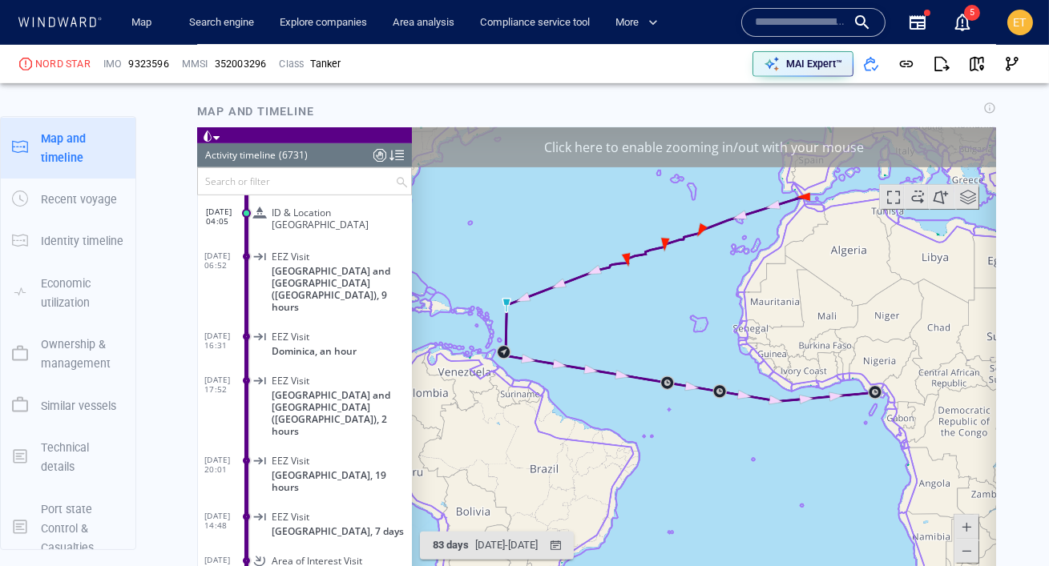
click at [878, 396] on canvas "Map" at bounding box center [703, 375] width 584 height 497
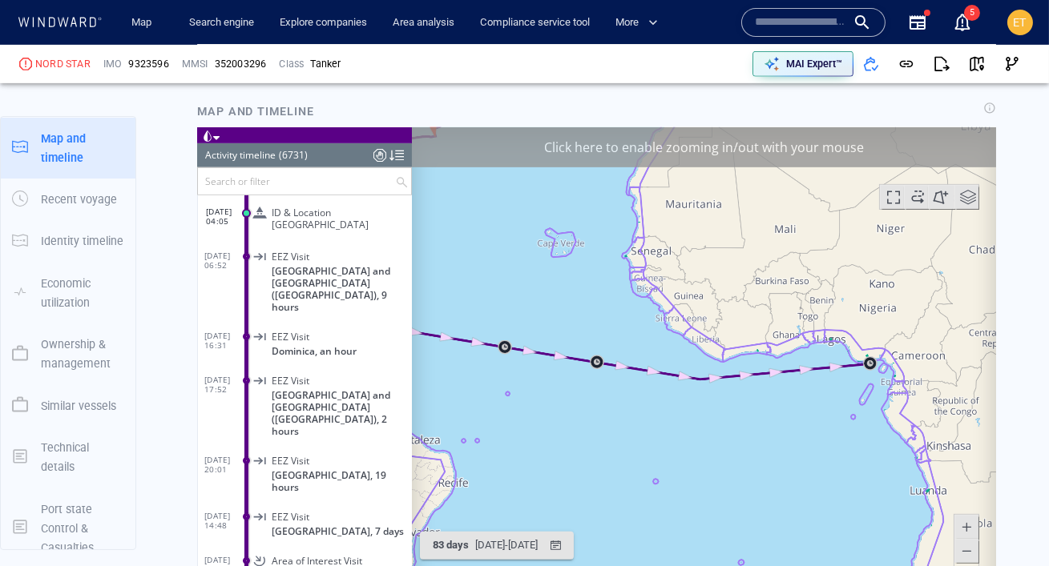
click at [873, 360] on canvas "Map" at bounding box center [703, 375] width 584 height 497
click at [873, 345] on canvas "Map" at bounding box center [703, 375] width 584 height 497
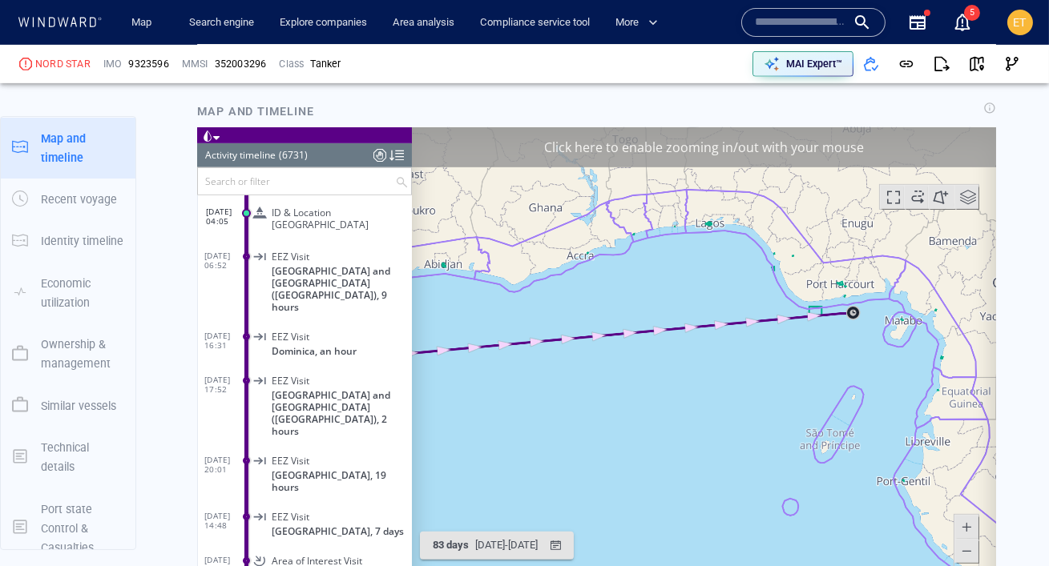
click at [873, 345] on canvas "Map" at bounding box center [703, 375] width 584 height 497
click at [838, 320] on canvas "Map" at bounding box center [703, 375] width 584 height 497
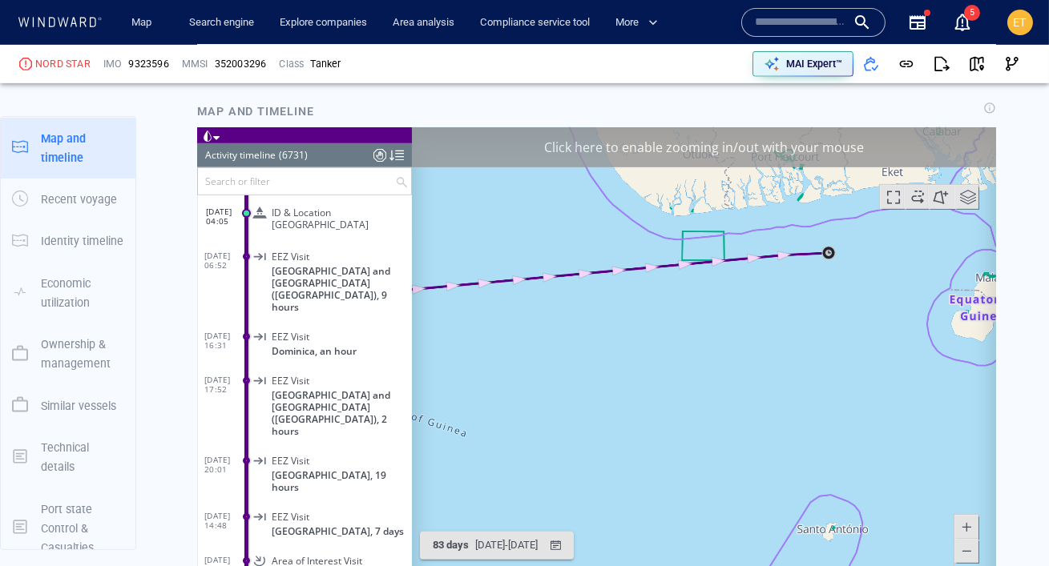
click at [836, 272] on canvas "Map" at bounding box center [703, 375] width 584 height 497
click at [828, 238] on canvas "Map" at bounding box center [703, 375] width 584 height 497
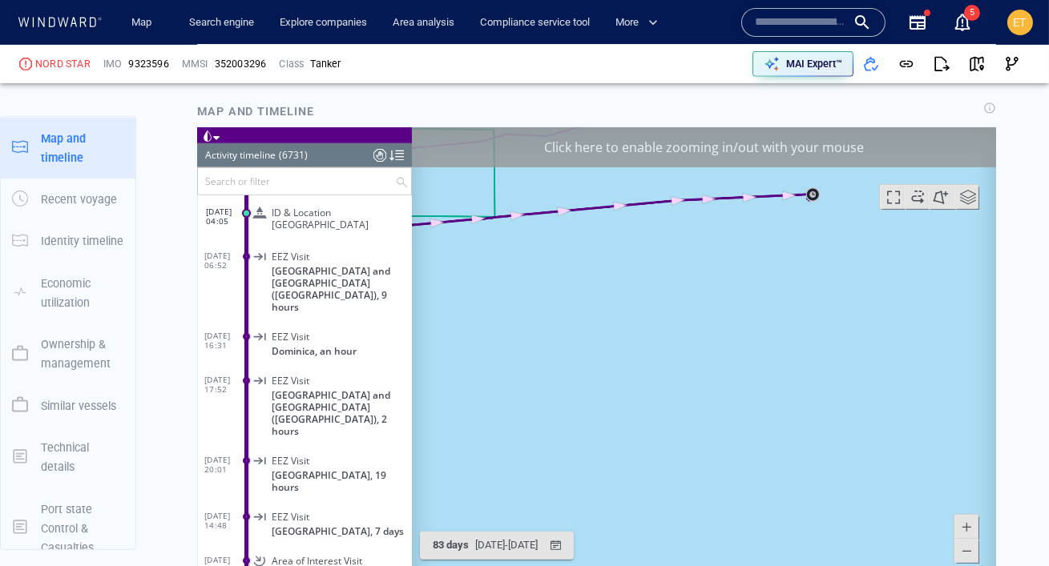
drag, startPoint x: 818, startPoint y: 225, endPoint x: 819, endPoint y: 346, distance: 121.0
click at [819, 346] on canvas "Map" at bounding box center [703, 375] width 584 height 497
drag, startPoint x: 809, startPoint y: 288, endPoint x: 809, endPoint y: 337, distance: 48.9
click at [809, 337] on canvas "Map" at bounding box center [703, 375] width 584 height 497
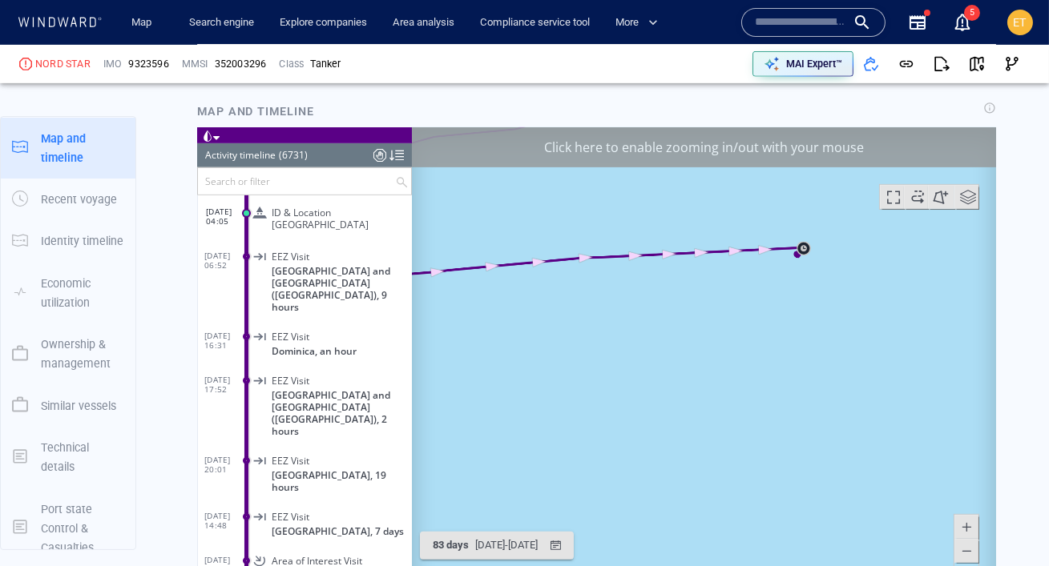
click at [809, 305] on canvas "Map" at bounding box center [703, 375] width 584 height 497
click at [802, 272] on canvas "Map" at bounding box center [703, 375] width 584 height 497
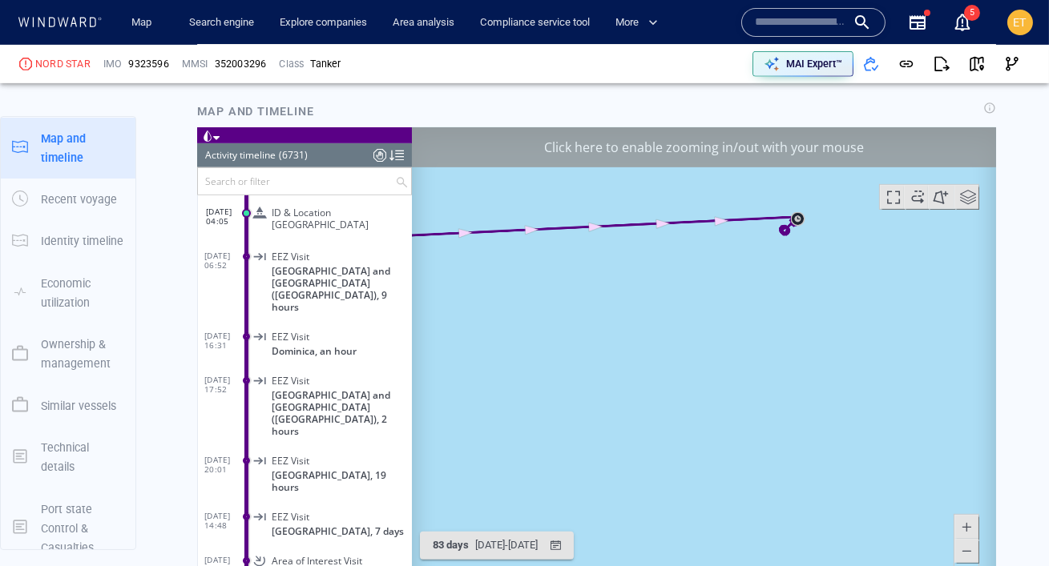
click at [802, 272] on canvas "Map" at bounding box center [703, 375] width 584 height 497
drag, startPoint x: 779, startPoint y: 229, endPoint x: 780, endPoint y: 356, distance: 126.6
click at [780, 356] on canvas "Map" at bounding box center [703, 375] width 584 height 497
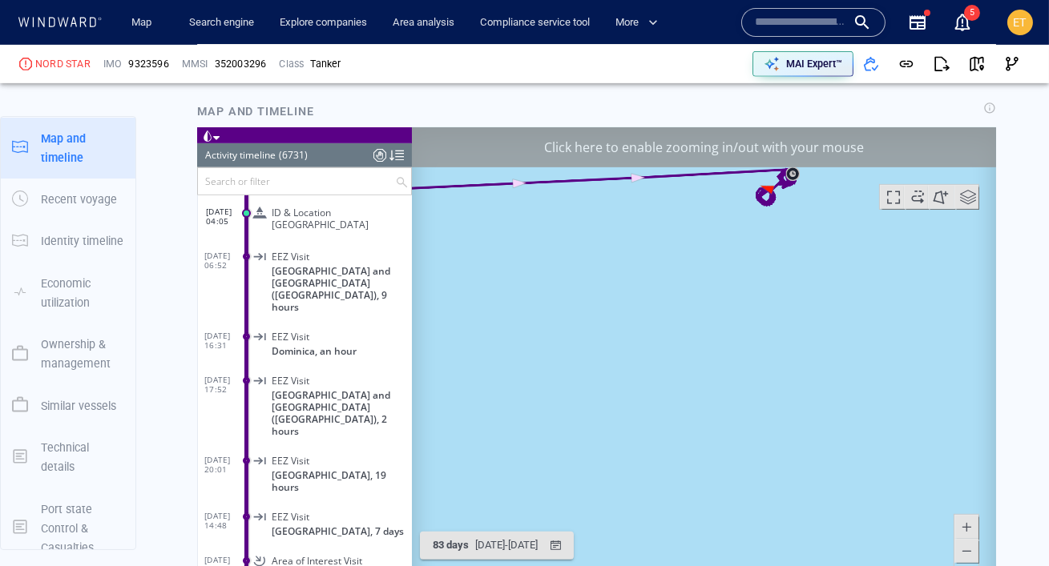
drag, startPoint x: 796, startPoint y: 252, endPoint x: 790, endPoint y: 319, distance: 66.8
click at [790, 319] on canvas "Map" at bounding box center [703, 375] width 584 height 497
click at [787, 300] on canvas "Map" at bounding box center [703, 375] width 584 height 497
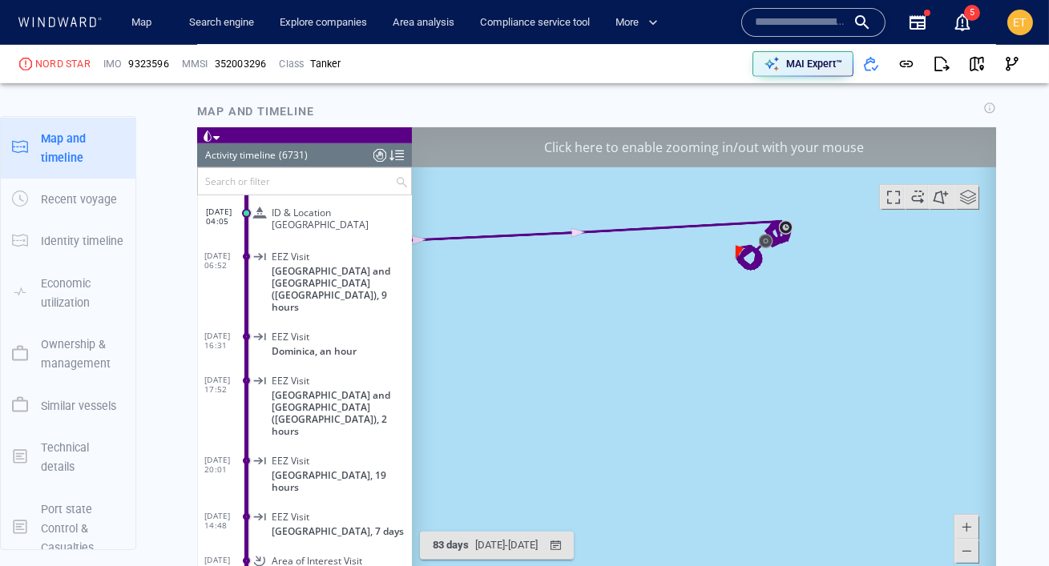
click at [778, 288] on canvas "Map" at bounding box center [703, 375] width 584 height 497
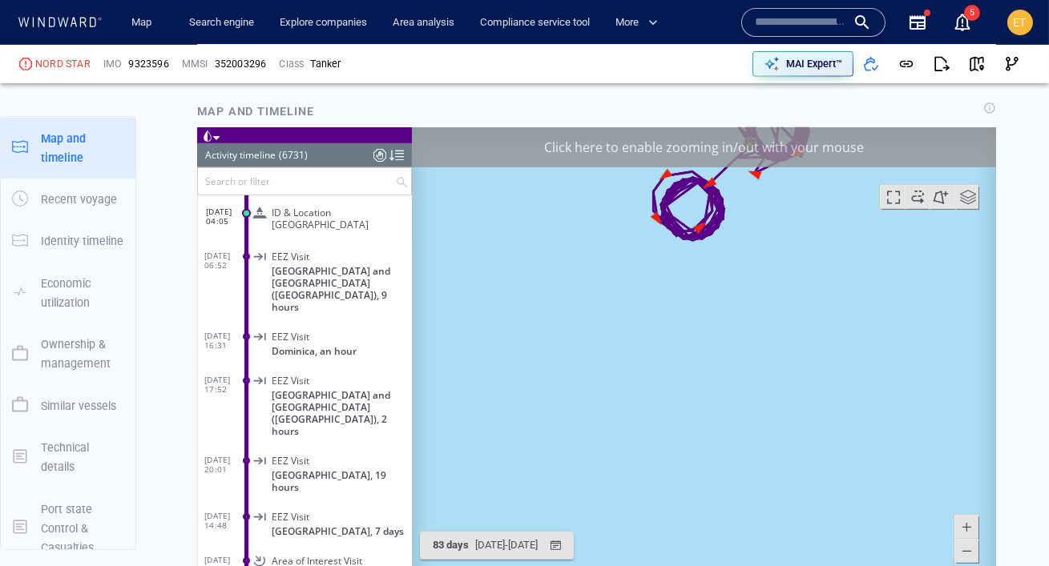
drag, startPoint x: 742, startPoint y: 261, endPoint x: 760, endPoint y: 372, distance: 112.0
click at [760, 372] on canvas "Map" at bounding box center [703, 375] width 584 height 497
click at [763, 315] on canvas "Map" at bounding box center [703, 375] width 584 height 497
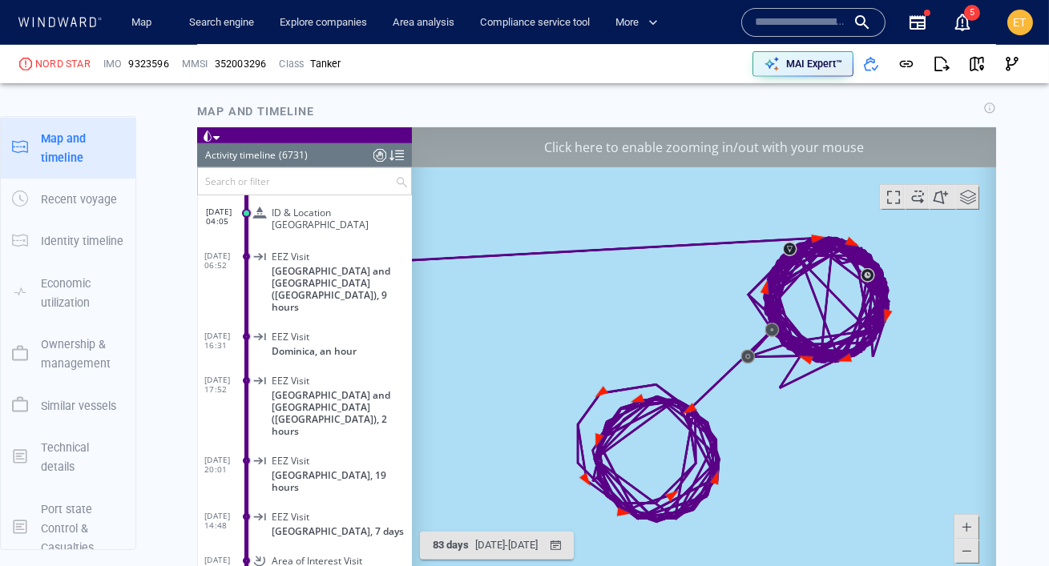
drag, startPoint x: 754, startPoint y: 298, endPoint x: 757, endPoint y: 444, distance: 145.9
click at [757, 444] on canvas "Map" at bounding box center [703, 375] width 584 height 497
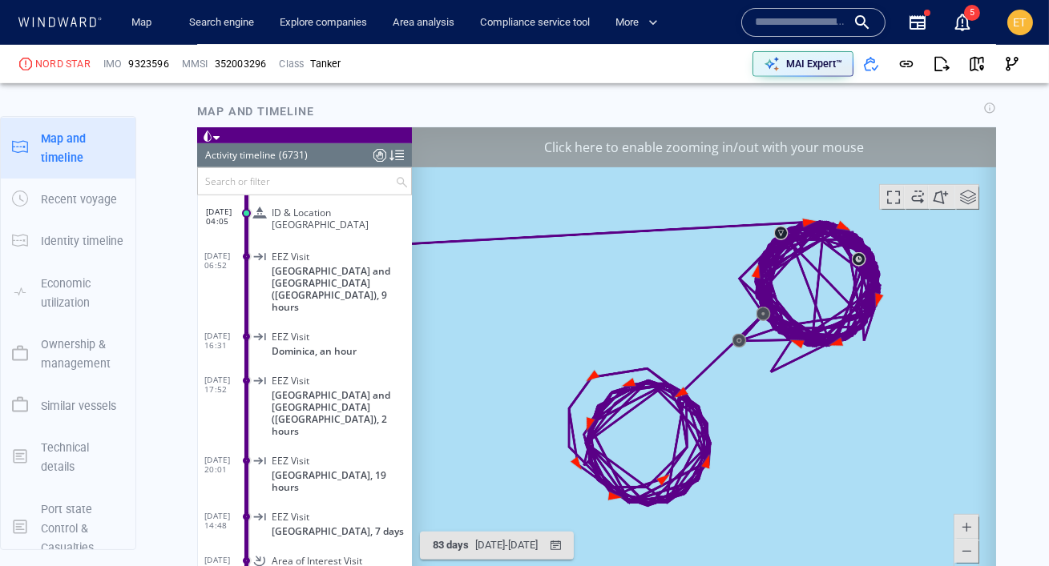
drag, startPoint x: 516, startPoint y: 284, endPoint x: 558, endPoint y: 243, distance: 59.5
click at [558, 243] on canvas "Map" at bounding box center [703, 375] width 584 height 497
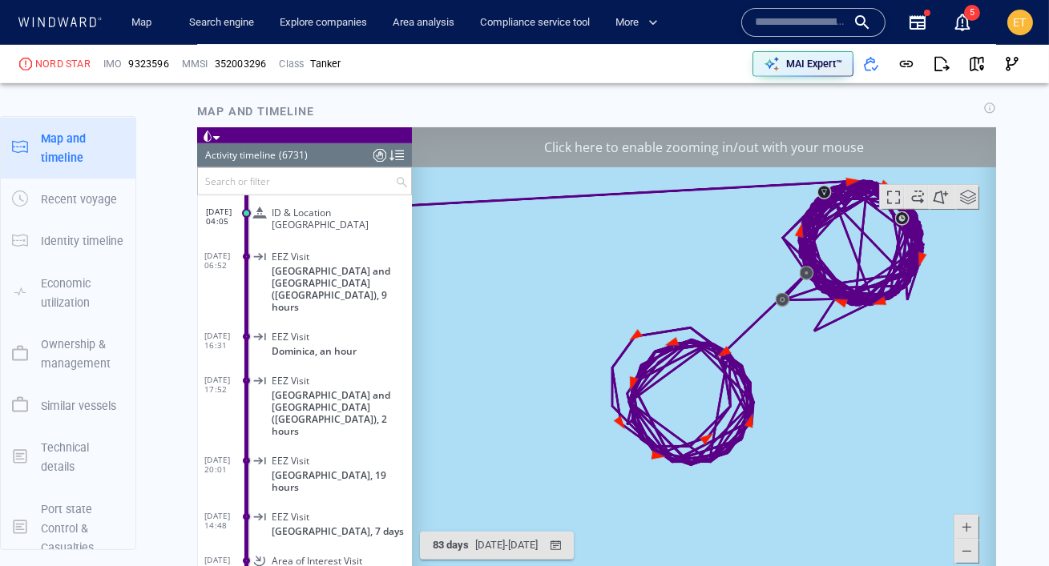
click at [966, 555] on span at bounding box center [965, 550] width 16 height 24
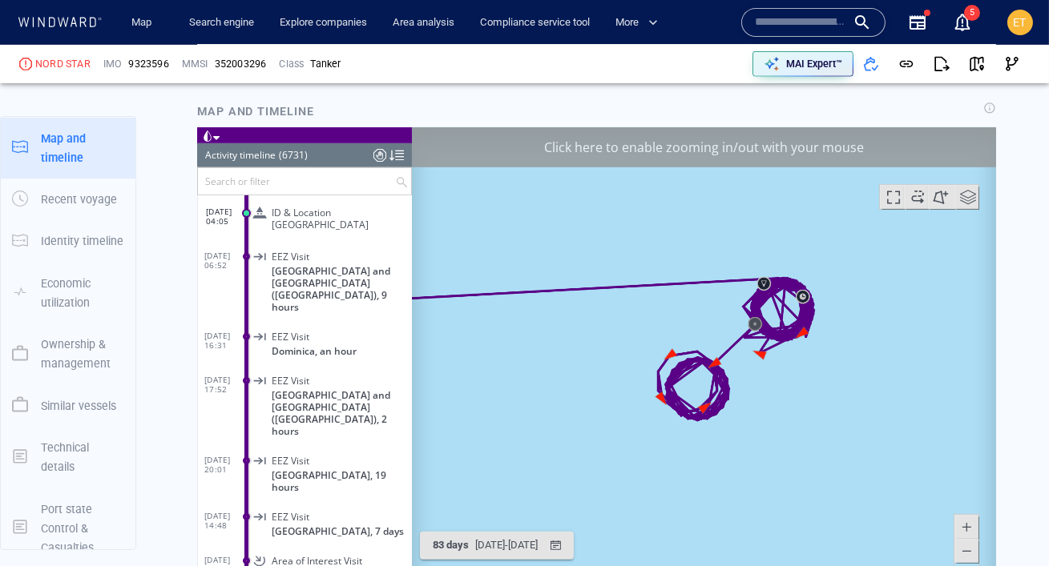
click at [966, 555] on span at bounding box center [965, 550] width 16 height 24
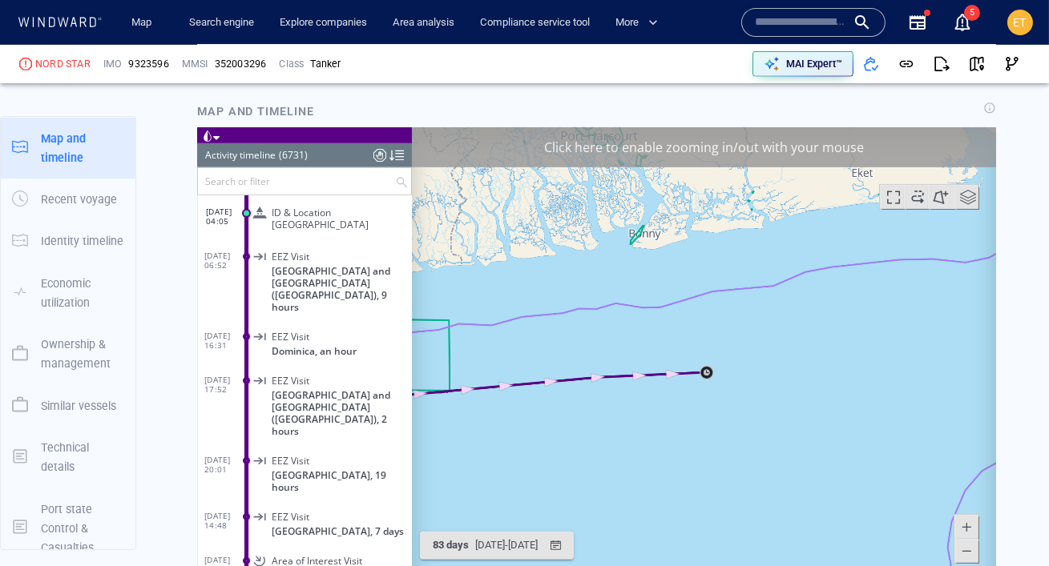
click at [966, 555] on span at bounding box center [965, 550] width 16 height 24
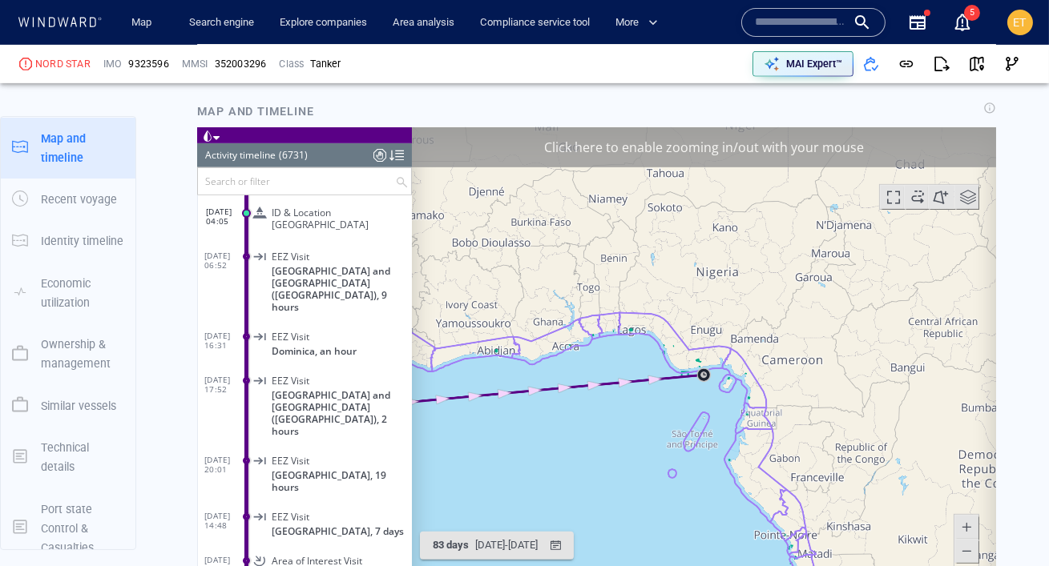
click at [966, 555] on span at bounding box center [965, 550] width 16 height 24
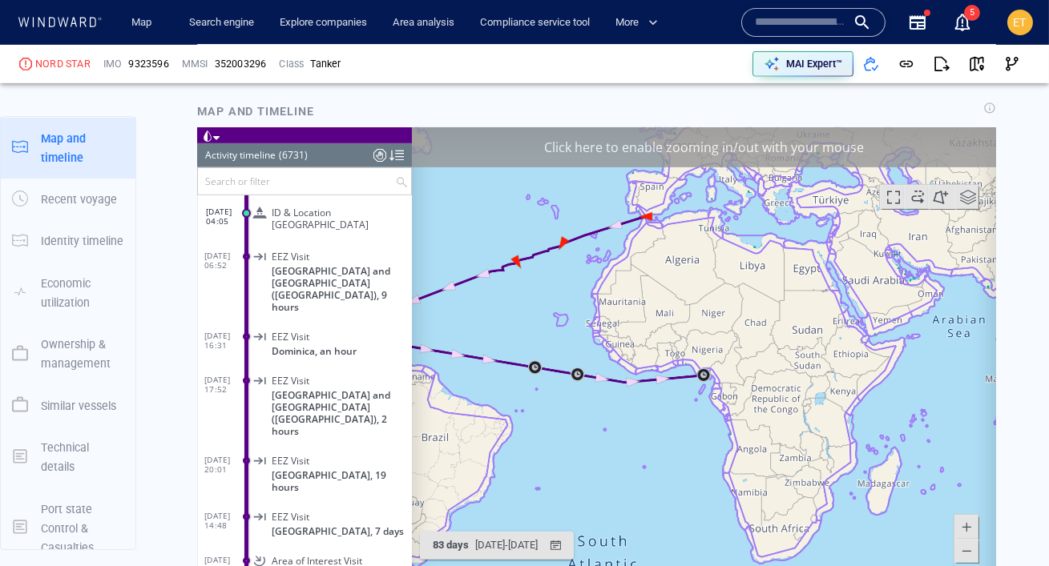
drag, startPoint x: 562, startPoint y: 316, endPoint x: 697, endPoint y: 316, distance: 135.4
click at [697, 316] on canvas "Map" at bounding box center [703, 375] width 584 height 497
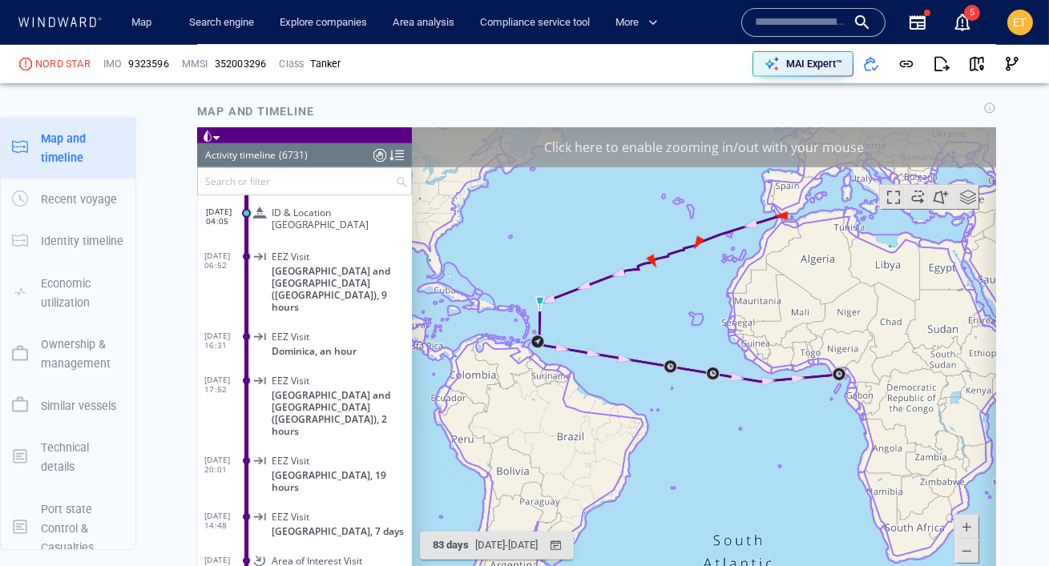
click at [610, 320] on canvas "Map" at bounding box center [703, 375] width 584 height 497
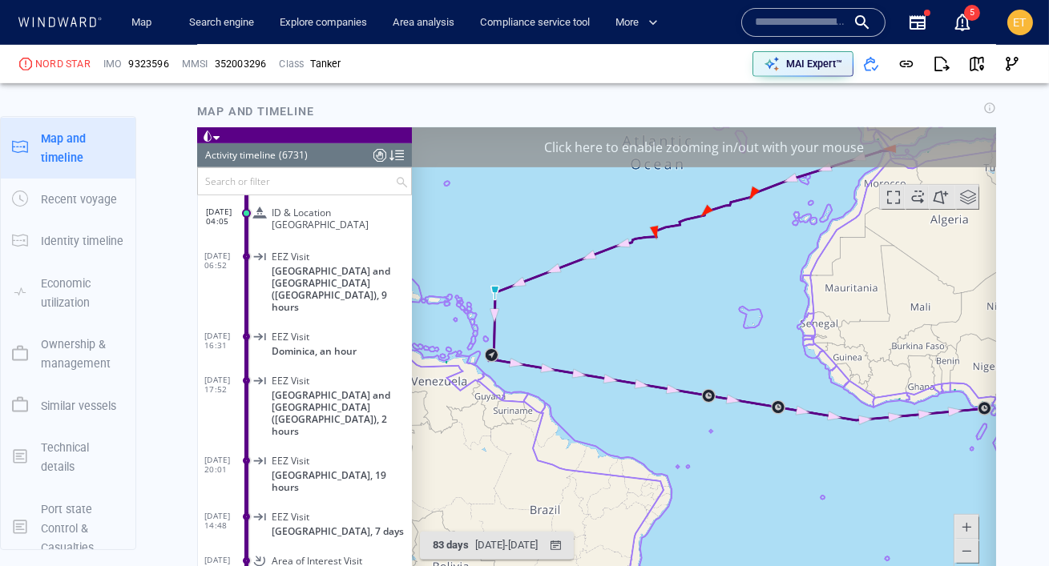
click at [573, 324] on canvas "Map" at bounding box center [703, 375] width 584 height 497
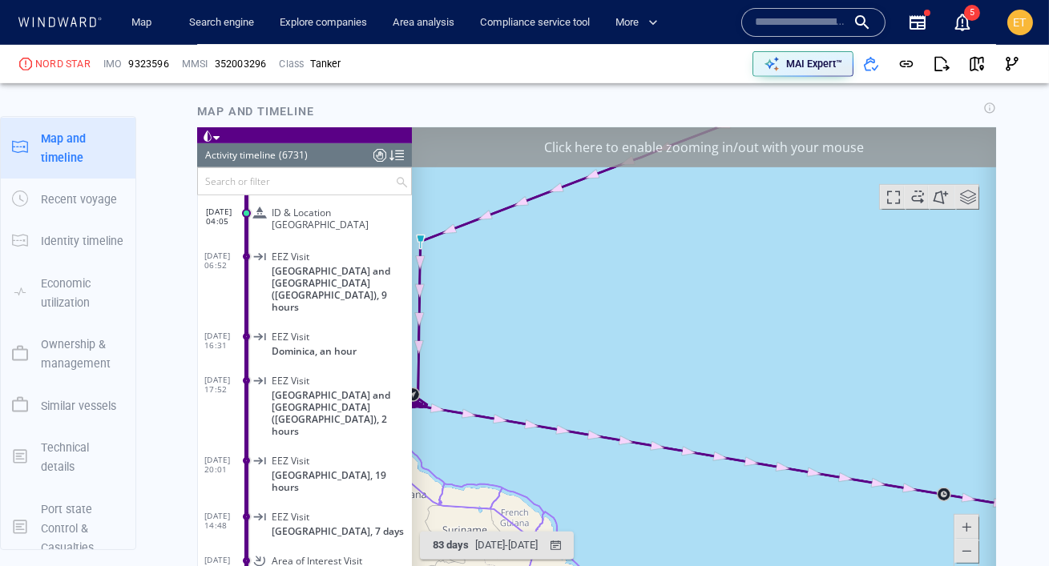
drag, startPoint x: 539, startPoint y: 334, endPoint x: 717, endPoint y: 320, distance: 178.4
click at [717, 320] on canvas "Map" at bounding box center [703, 375] width 584 height 497
drag, startPoint x: 591, startPoint y: 332, endPoint x: 656, endPoint y: 338, distance: 65.2
click at [656, 338] on canvas "Map" at bounding box center [703, 375] width 584 height 497
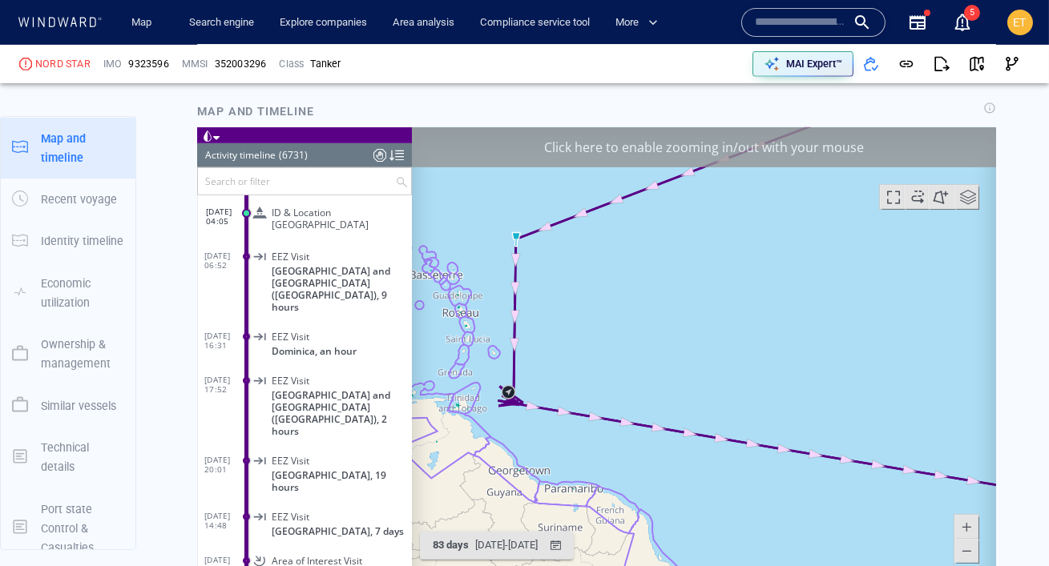
click at [966, 554] on span at bounding box center [965, 550] width 16 height 24
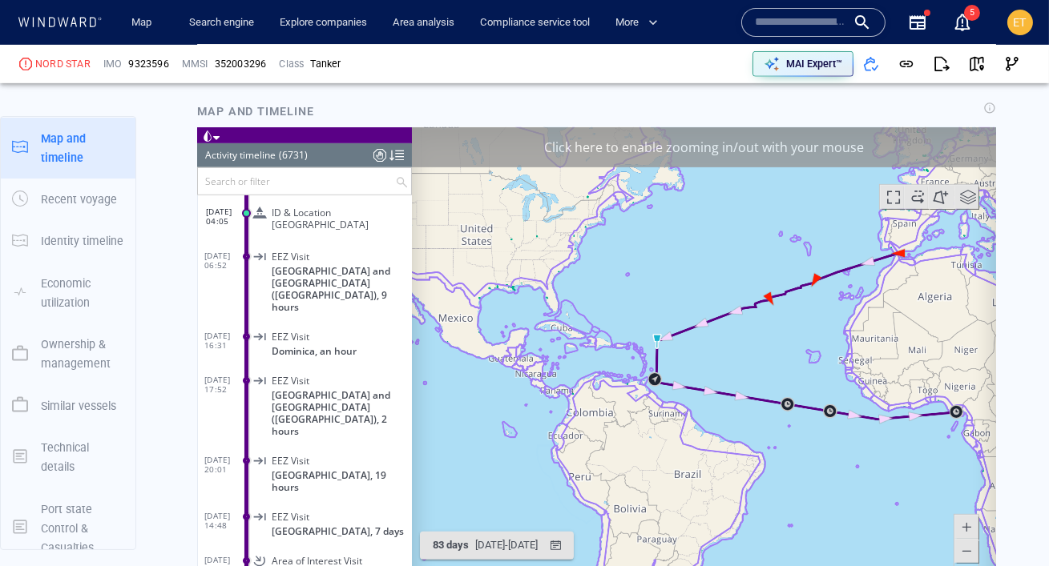
drag, startPoint x: 799, startPoint y: 308, endPoint x: 666, endPoint y: 312, distance: 133.1
click at [666, 312] on canvas "Map" at bounding box center [703, 375] width 584 height 497
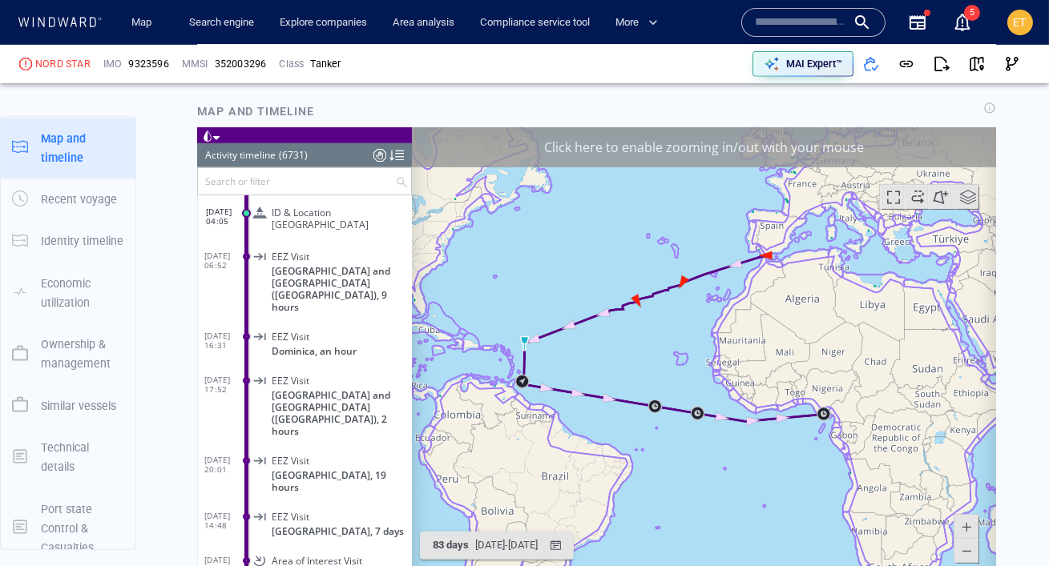
drag, startPoint x: 651, startPoint y: 340, endPoint x: 702, endPoint y: 338, distance: 51.3
click at [702, 338] on canvas "Map" at bounding box center [703, 375] width 584 height 497
click at [613, 367] on canvas "Map" at bounding box center [703, 375] width 584 height 497
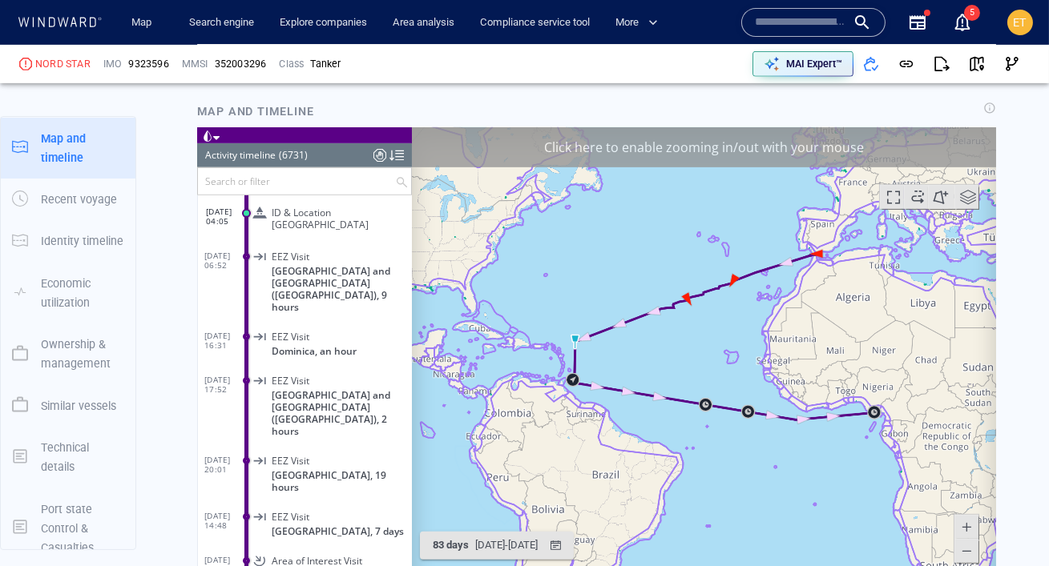
click at [613, 367] on canvas "Map" at bounding box center [703, 375] width 584 height 497
click at [594, 375] on canvas "Map" at bounding box center [703, 375] width 584 height 497
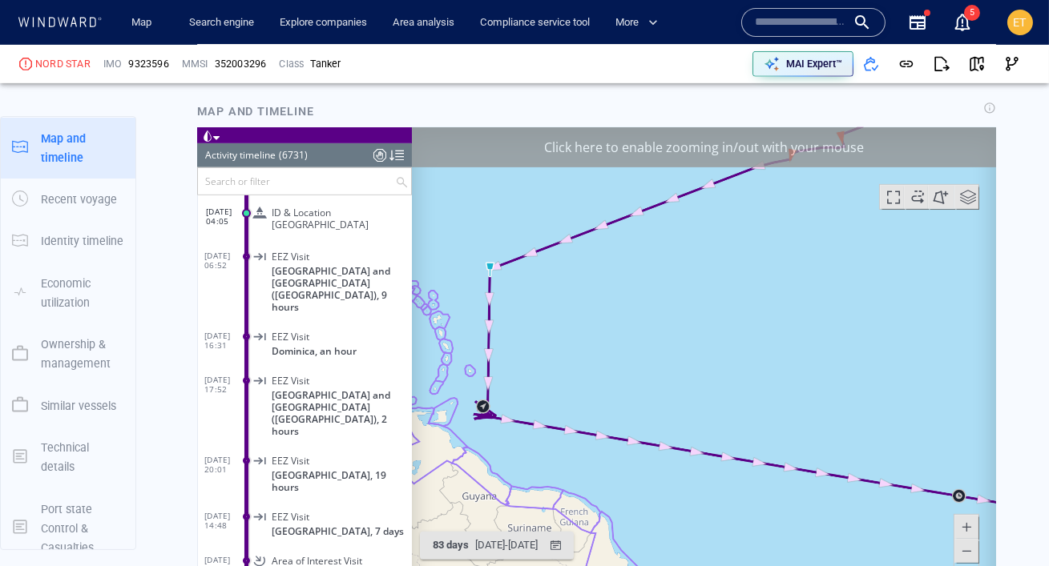
click at [558, 377] on canvas "Map" at bounding box center [703, 375] width 584 height 497
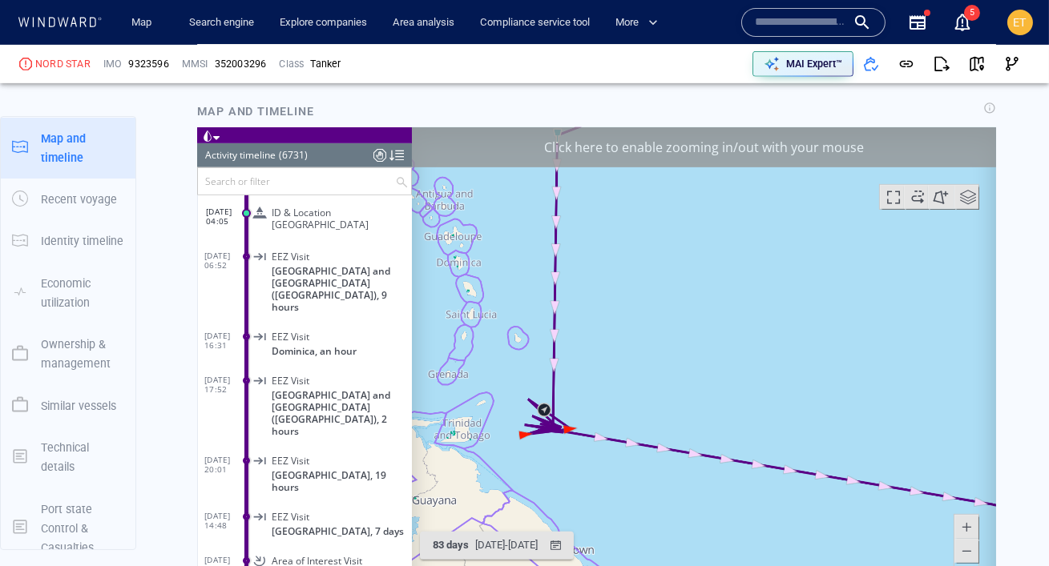
drag, startPoint x: 522, startPoint y: 387, endPoint x: 730, endPoint y: 342, distance: 212.3
click at [730, 342] on canvas "Map" at bounding box center [703, 375] width 584 height 497
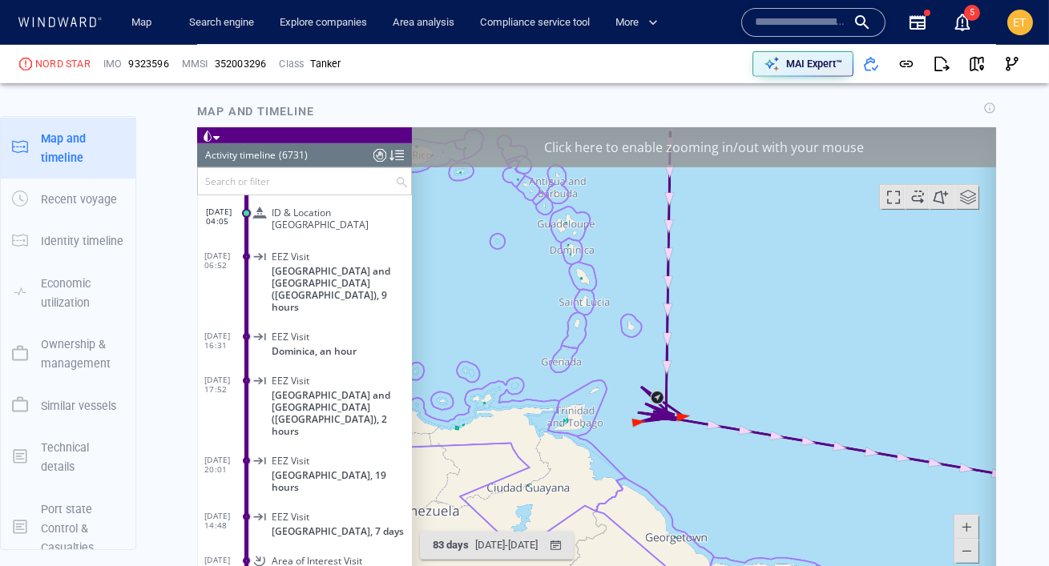
drag, startPoint x: 537, startPoint y: 391, endPoint x: 599, endPoint y: 395, distance: 61.8
click at [599, 395] on canvas "Map" at bounding box center [703, 375] width 584 height 497
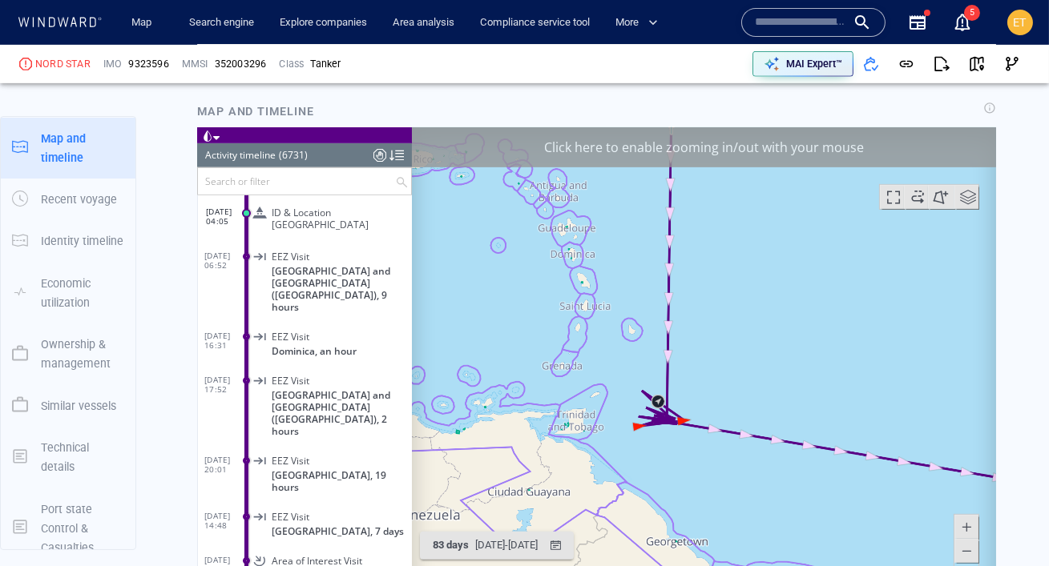
drag, startPoint x: 560, startPoint y: 422, endPoint x: 633, endPoint y: 368, distance: 91.0
click at [633, 368] on canvas "Map" at bounding box center [703, 375] width 584 height 497
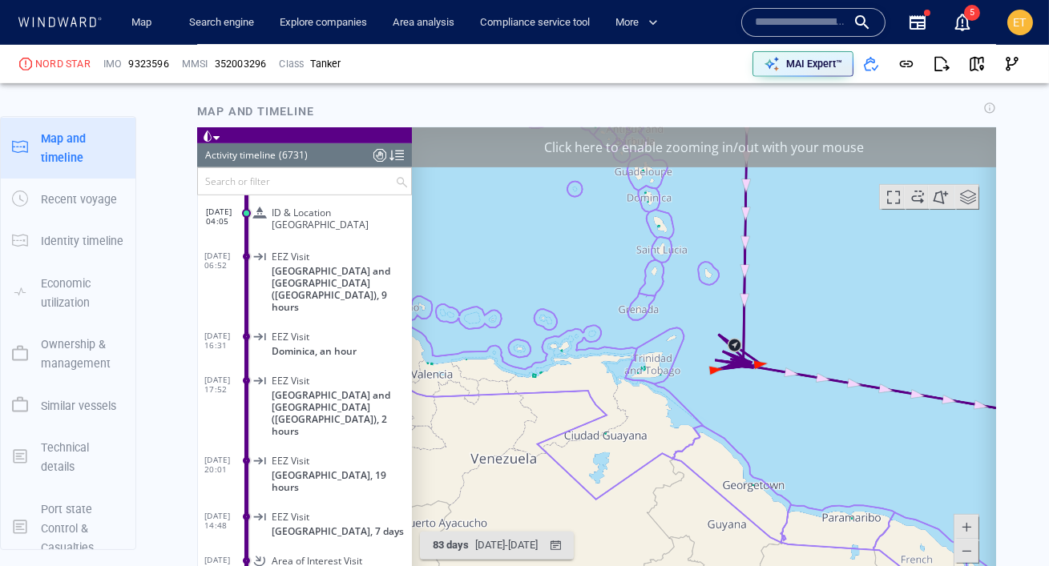
click at [960, 555] on span at bounding box center [965, 550] width 16 height 24
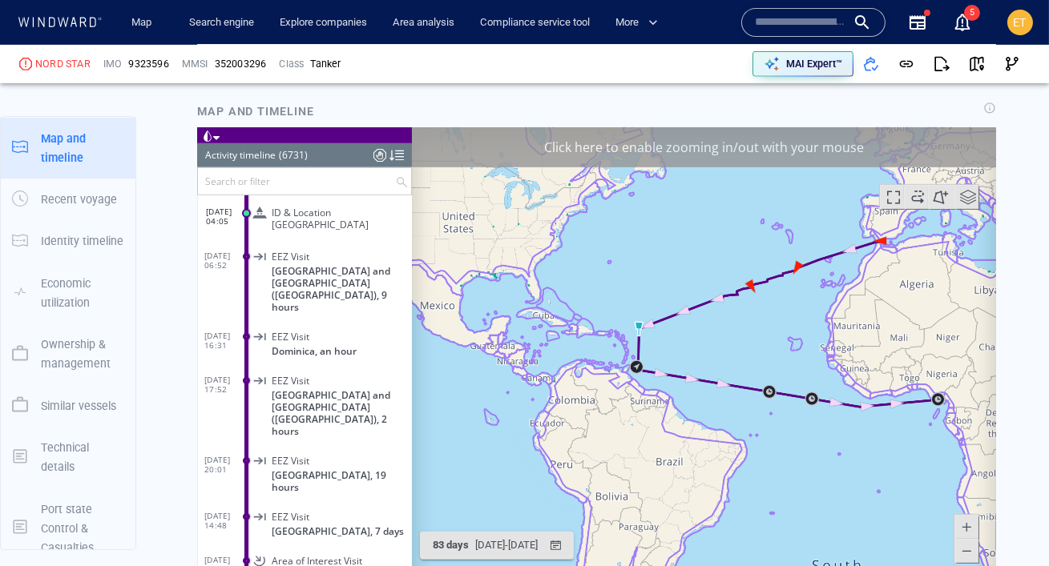
drag, startPoint x: 736, startPoint y: 440, endPoint x: 615, endPoint y: 410, distance: 123.8
click at [615, 410] on canvas "Map" at bounding box center [703, 375] width 584 height 497
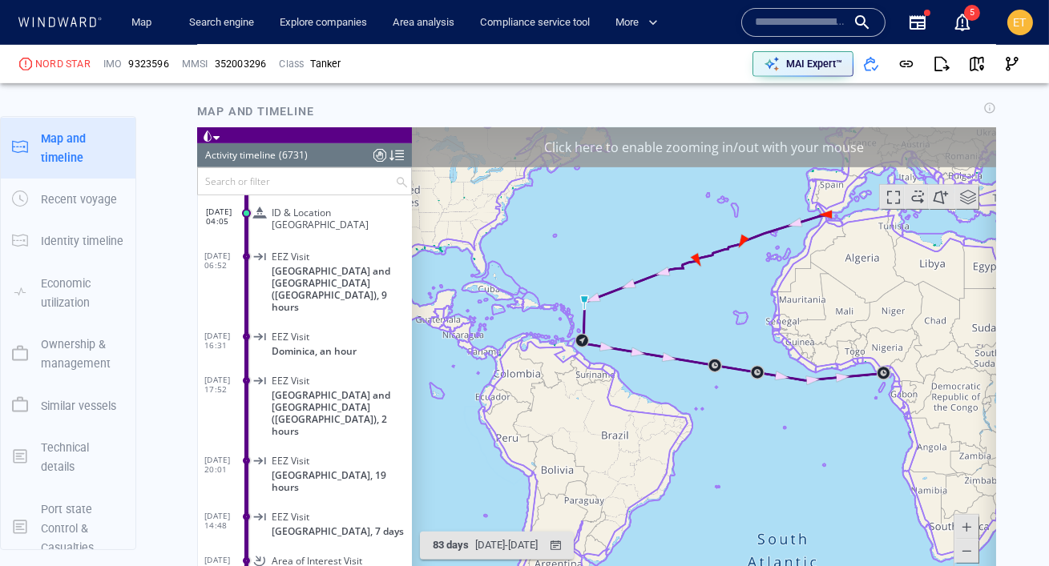
drag, startPoint x: 703, startPoint y: 390, endPoint x: 587, endPoint y: 380, distance: 117.4
click at [587, 380] on canvas "Map" at bounding box center [703, 375] width 584 height 497
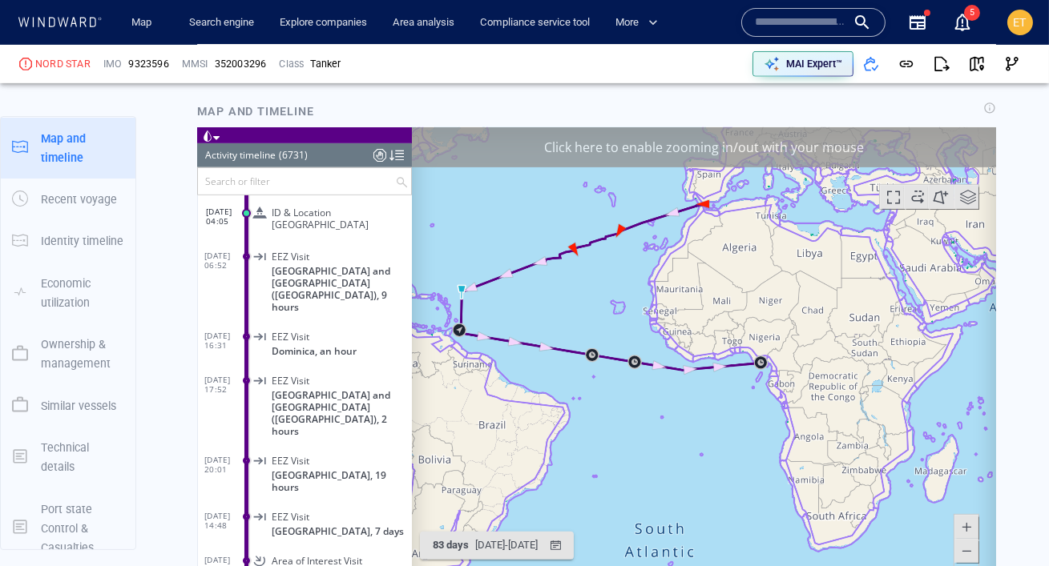
drag, startPoint x: 803, startPoint y: 466, endPoint x: 657, endPoint y: 433, distance: 149.7
click at [657, 433] on canvas "Map" at bounding box center [703, 375] width 584 height 497
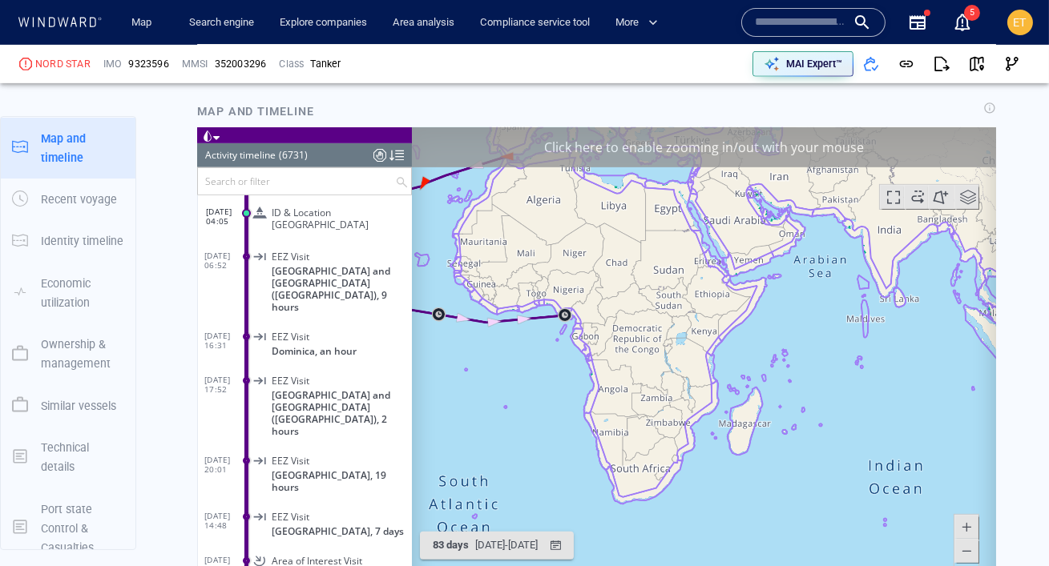
drag, startPoint x: 672, startPoint y: 396, endPoint x: 625, endPoint y: 382, distance: 49.2
click at [625, 382] on canvas "Map" at bounding box center [703, 375] width 584 height 497
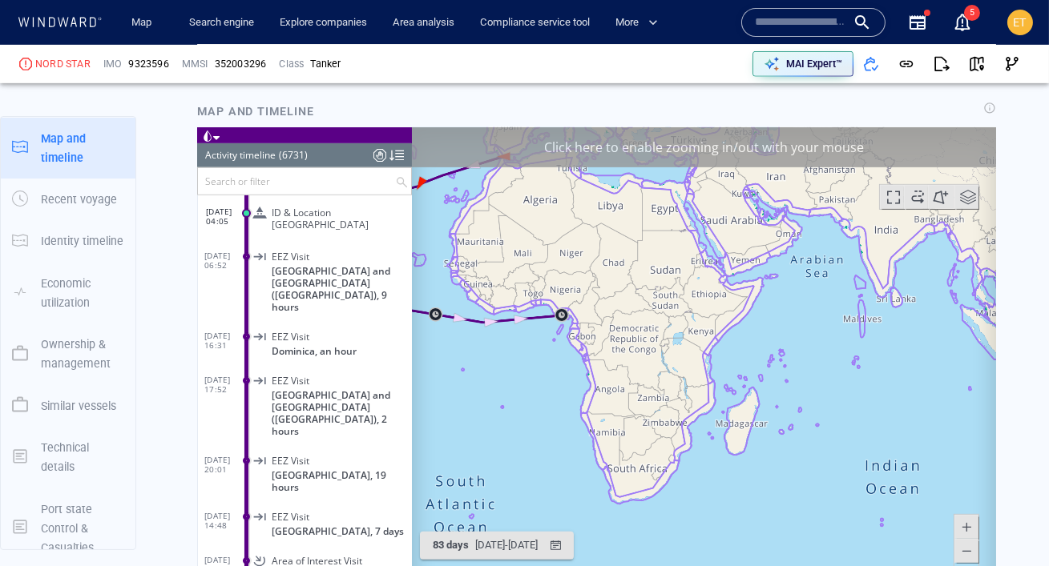
drag, startPoint x: 643, startPoint y: 382, endPoint x: 647, endPoint y: 393, distance: 11.2
click at [647, 393] on canvas "Map" at bounding box center [703, 375] width 584 height 497
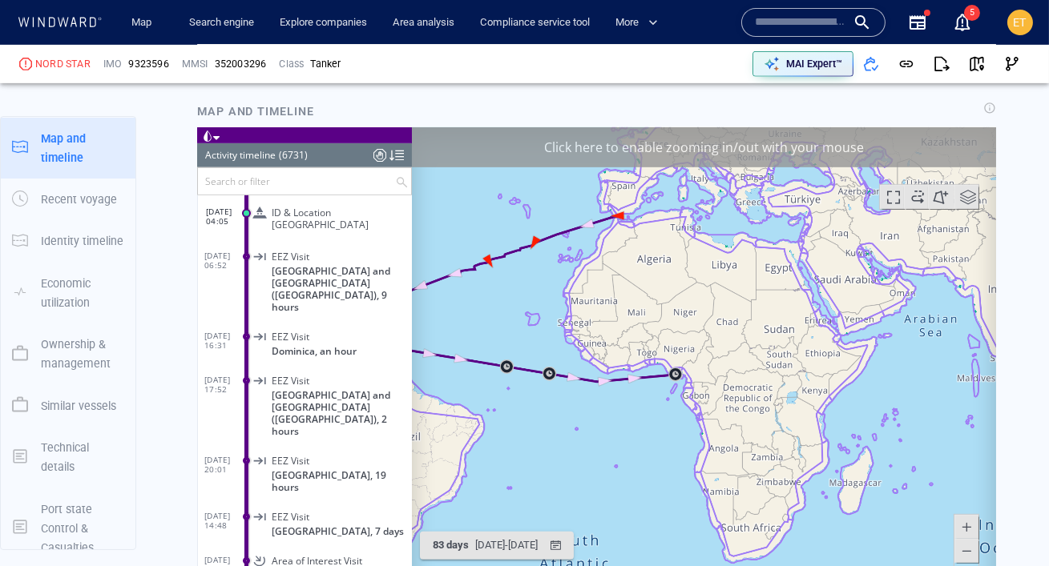
drag, startPoint x: 617, startPoint y: 357, endPoint x: 773, endPoint y: 418, distance: 168.0
click at [773, 418] on canvas "Map" at bounding box center [703, 375] width 584 height 497
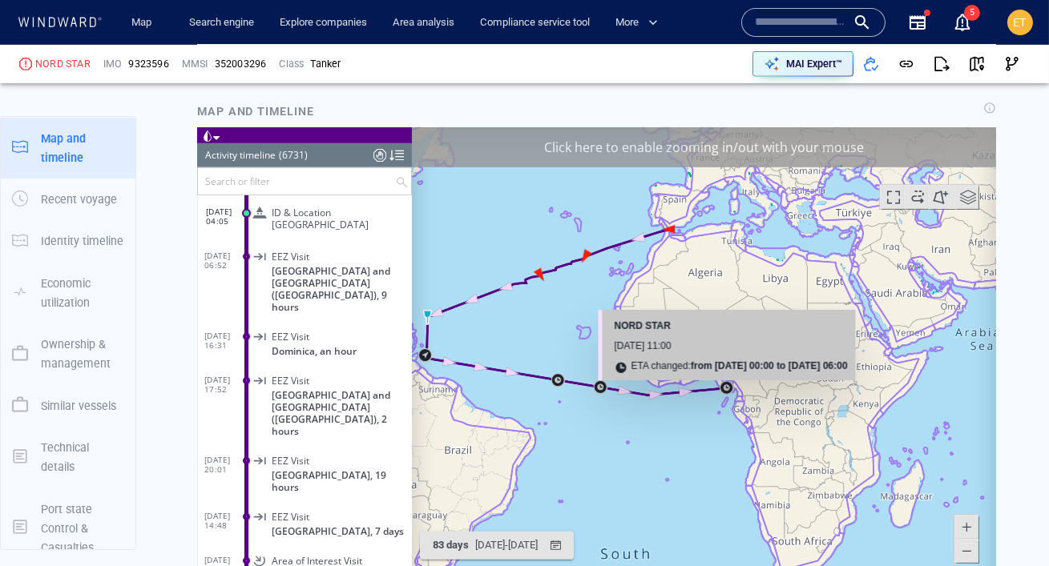
drag, startPoint x: 729, startPoint y: 383, endPoint x: 669, endPoint y: 311, distance: 93.9
click at [693, 320] on div "NORD STAR" at bounding box center [729, 327] width 233 height 20
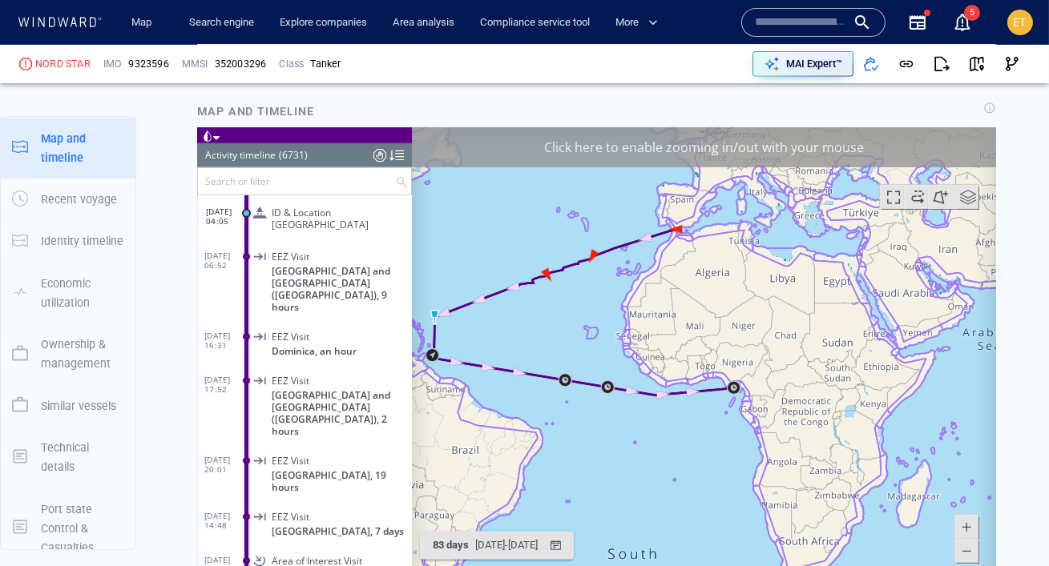
drag, startPoint x: 659, startPoint y: 288, endPoint x: 706, endPoint y: 292, distance: 46.6
click at [706, 292] on canvas "Map" at bounding box center [703, 375] width 584 height 497
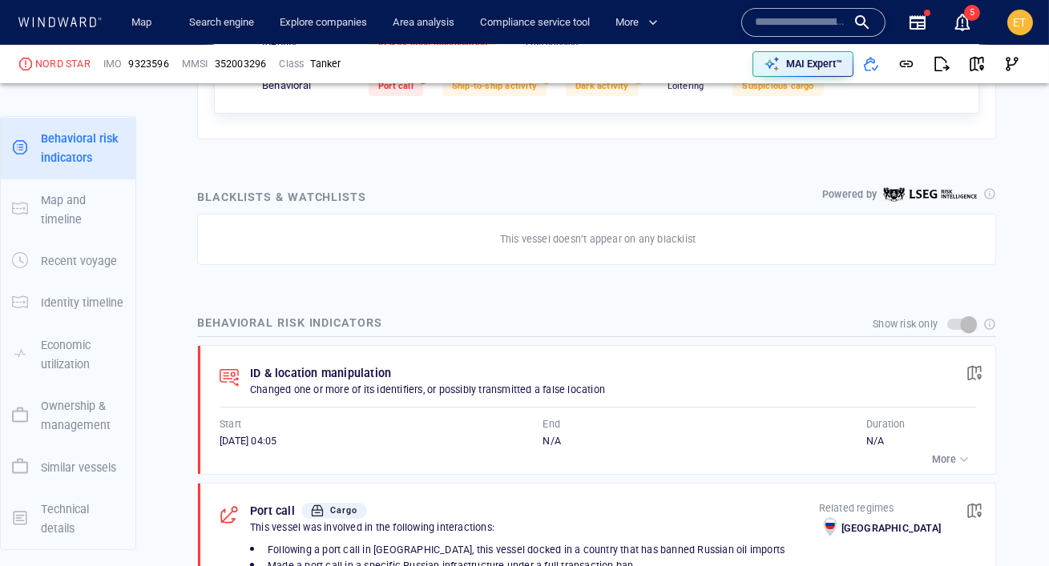
scroll to position [699, 0]
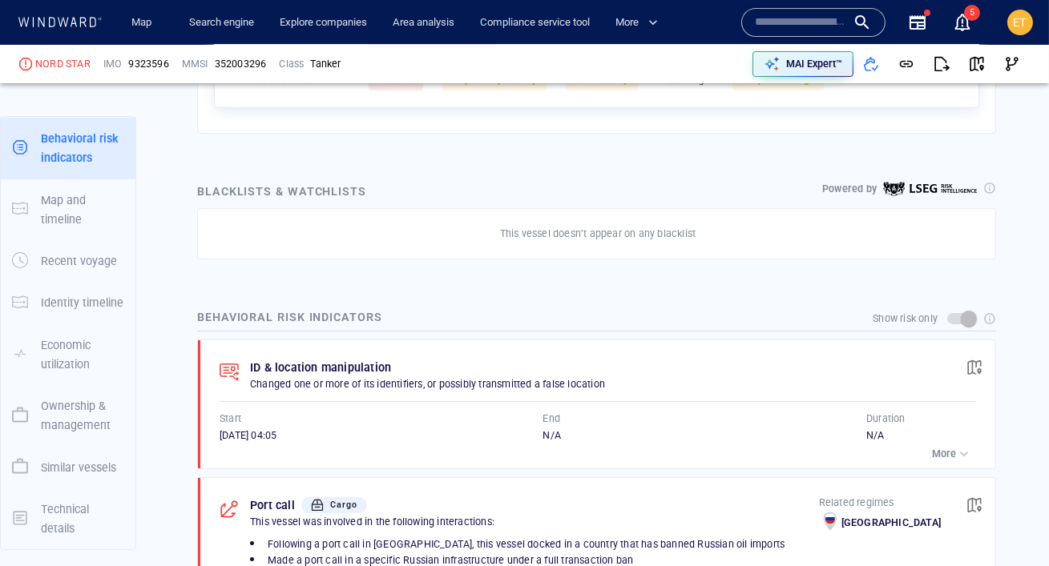
click at [764, 21] on input "text" at bounding box center [800, 22] width 91 height 24
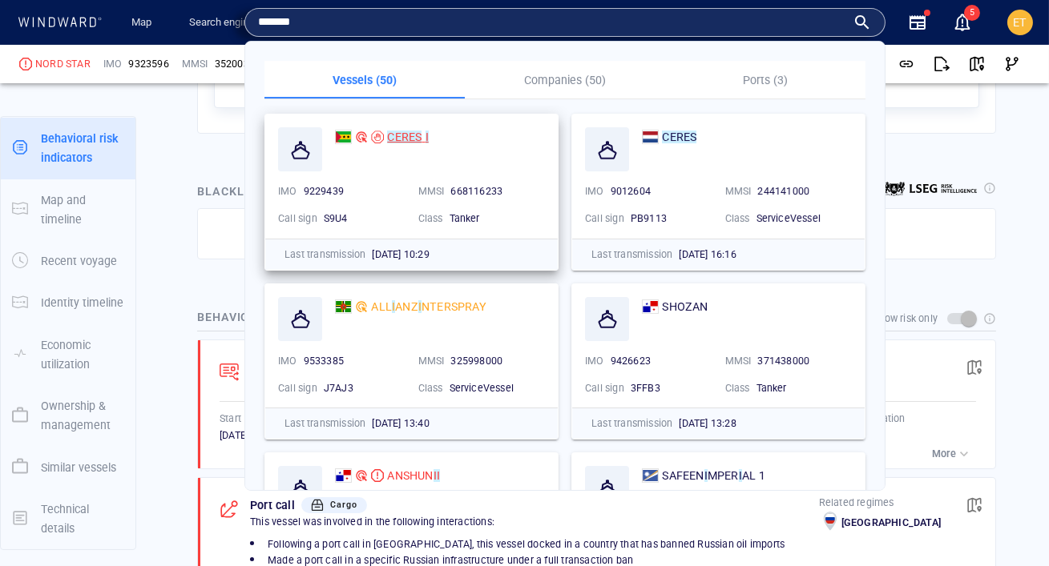
type input "*******"
click at [410, 139] on mark "CERES" at bounding box center [404, 137] width 34 height 13
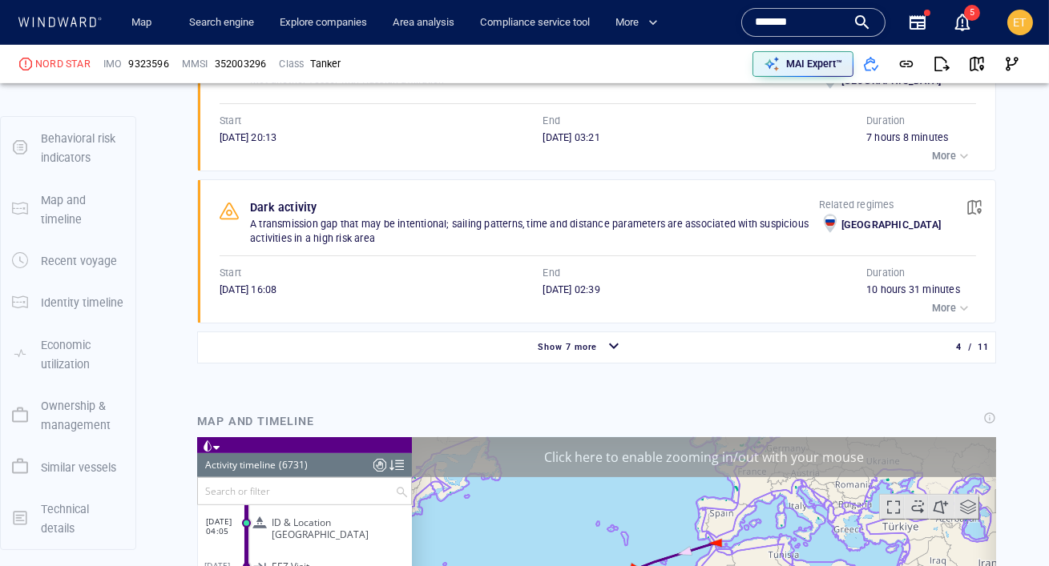
scroll to position [1413, 0]
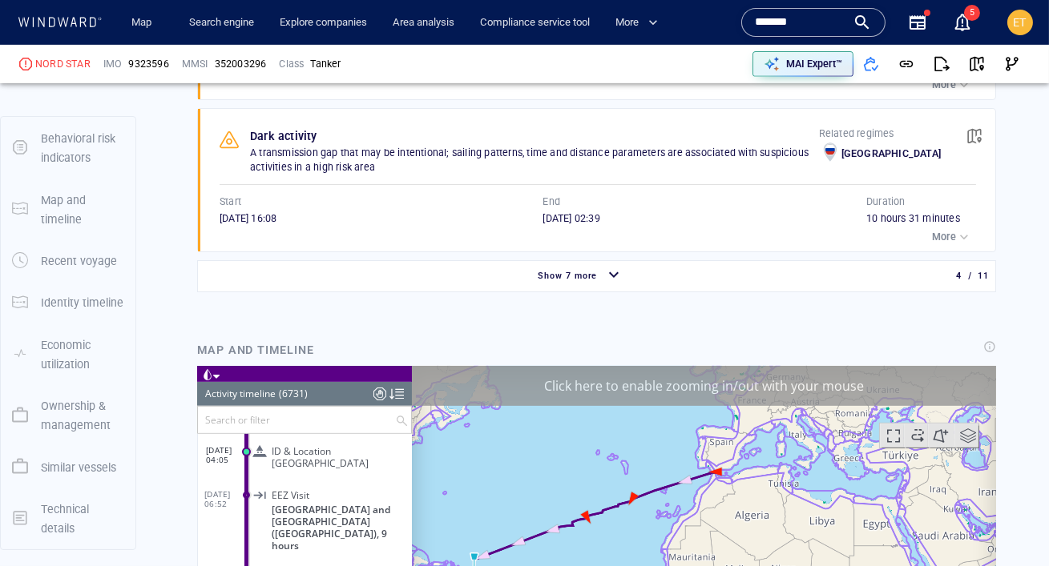
click at [941, 236] on p "More" at bounding box center [944, 237] width 24 height 14
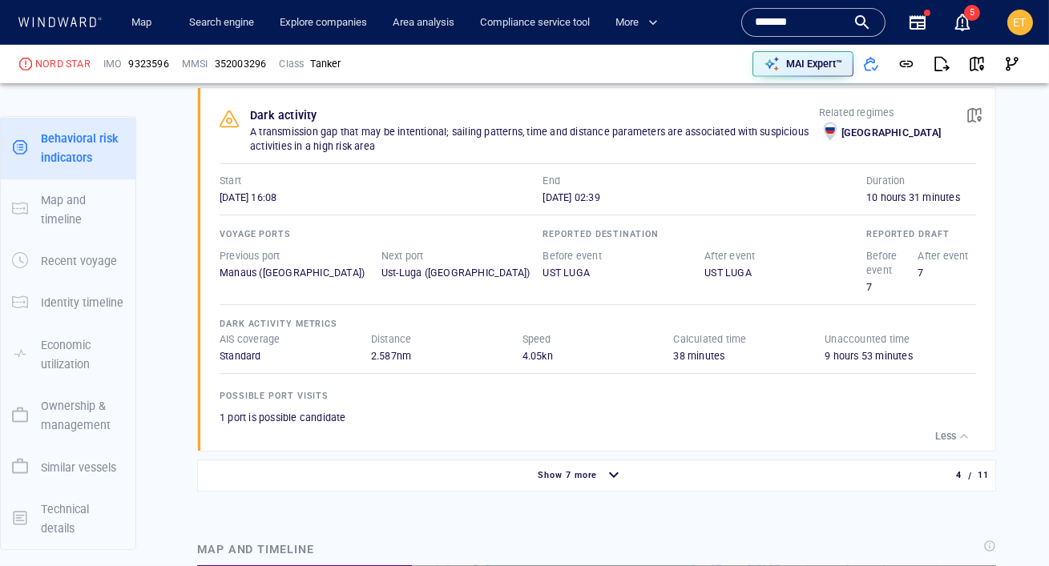
scroll to position [1424, 0]
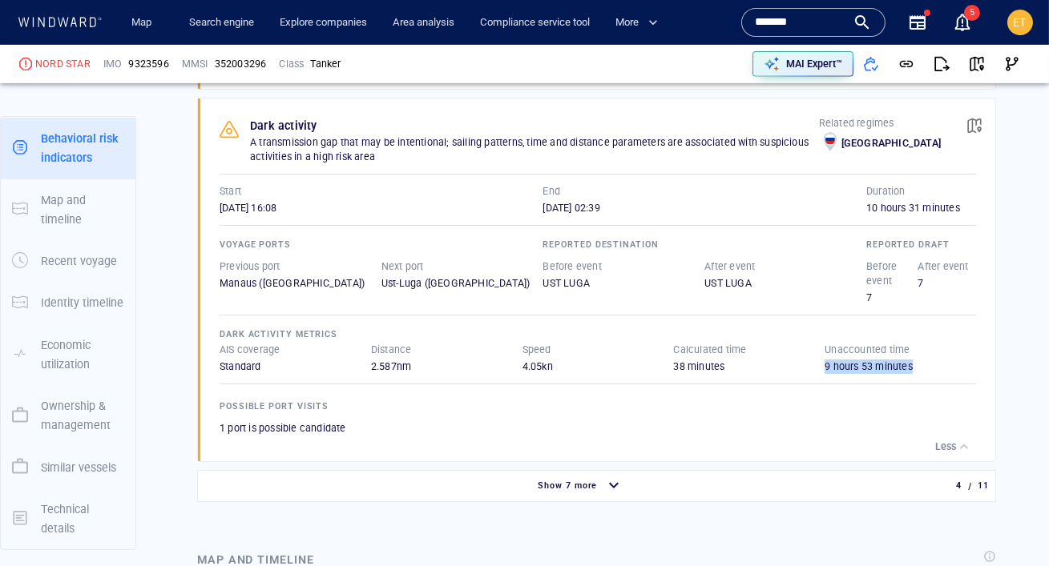
drag, startPoint x: 821, startPoint y: 356, endPoint x: 912, endPoint y: 362, distance: 90.8
click at [912, 362] on div "Unaccounted time 9 hours 53 minutes" at bounding box center [899, 358] width 151 height 31
click at [972, 127] on span "button" at bounding box center [974, 126] width 16 height 16
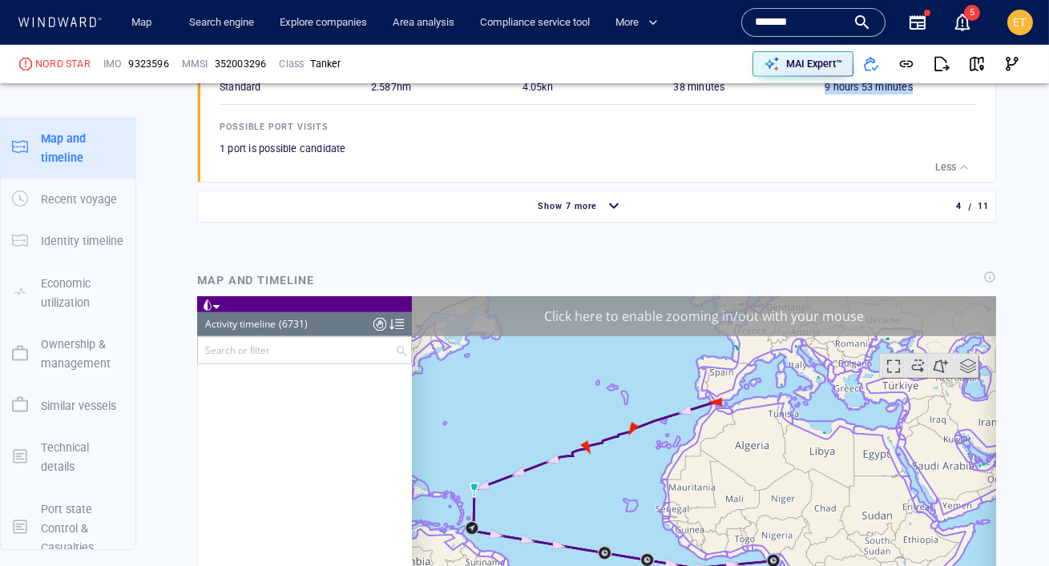
scroll to position [262687, 0]
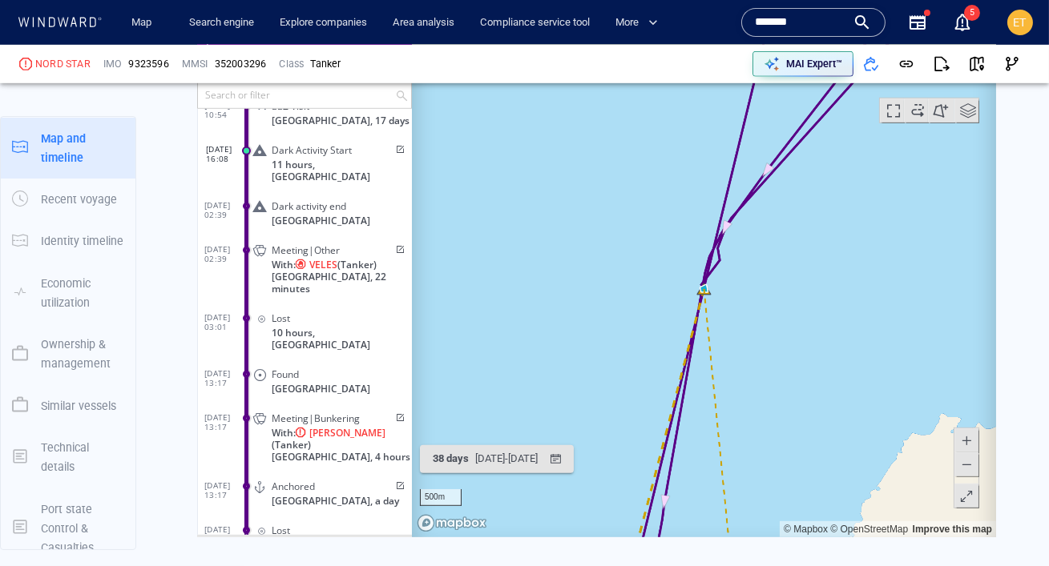
scroll to position [1984, 0]
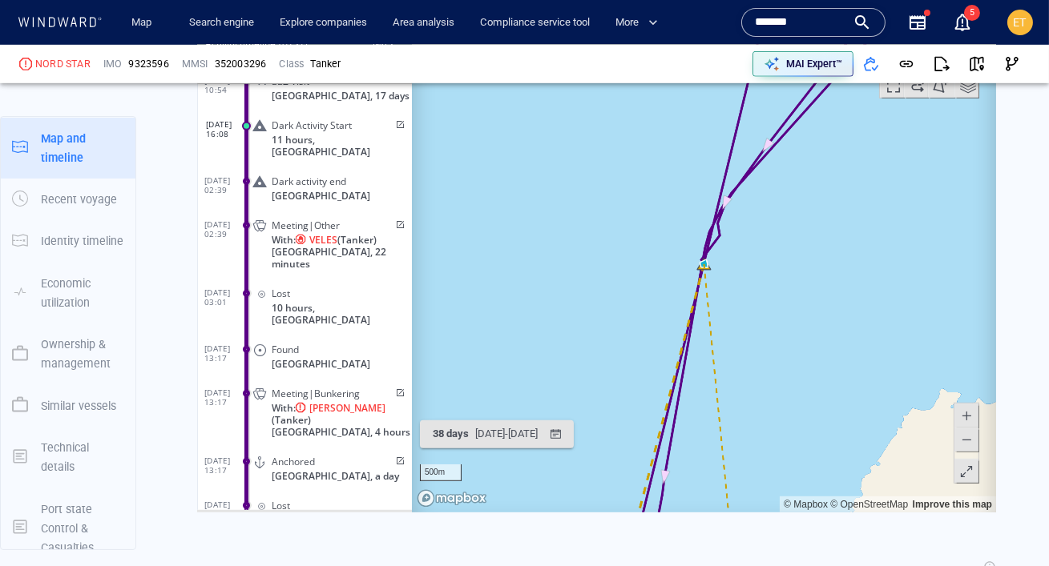
click at [971, 440] on span at bounding box center [965, 440] width 16 height 24
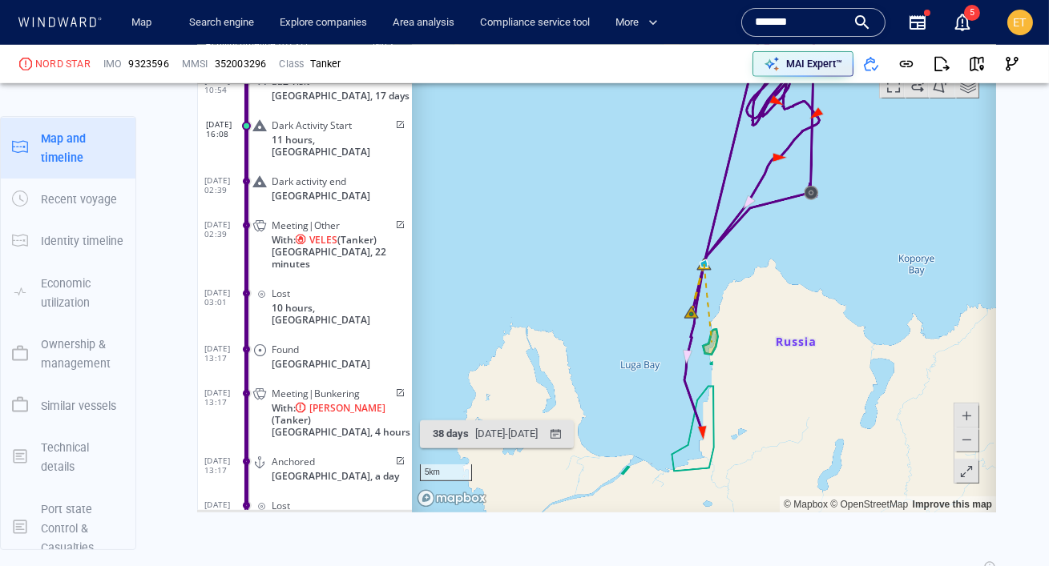
drag, startPoint x: 803, startPoint y: 402, endPoint x: 811, endPoint y: 393, distance: 12.5
click at [811, 393] on canvas "Map" at bounding box center [703, 264] width 584 height 497
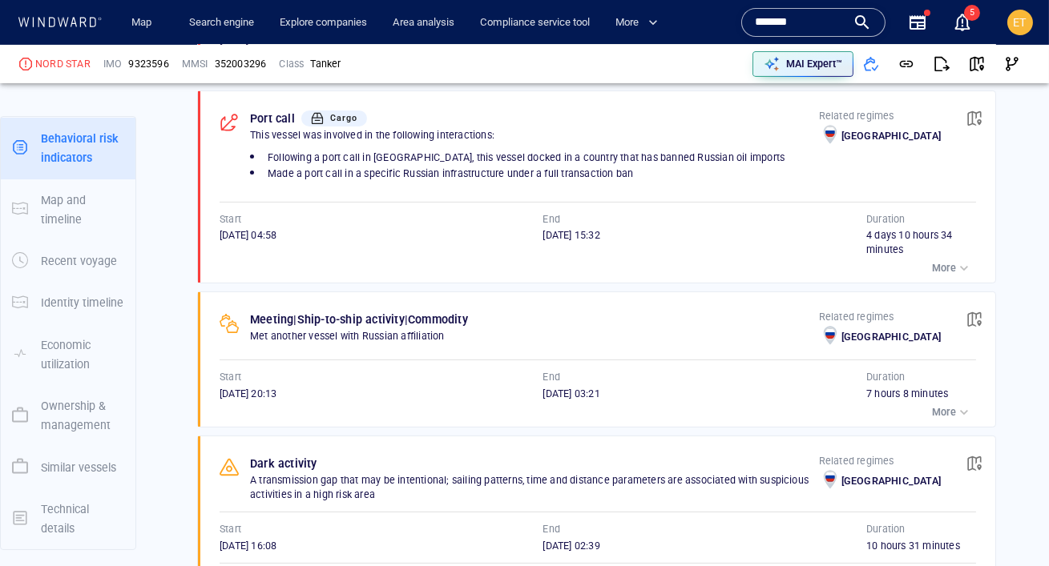
scroll to position [1086, 0]
click at [945, 260] on p "More" at bounding box center [944, 267] width 24 height 14
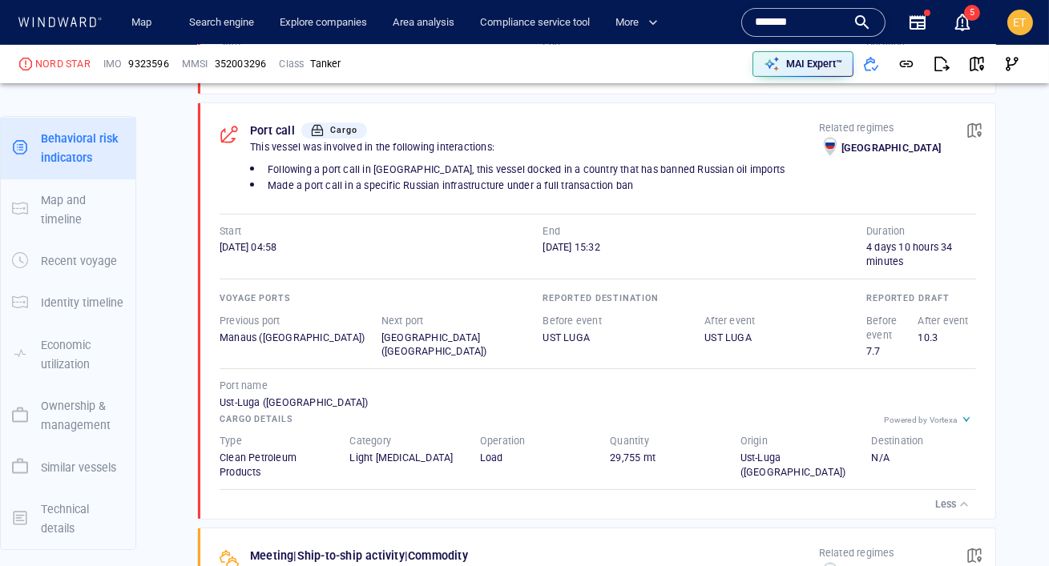
scroll to position [1077, 0]
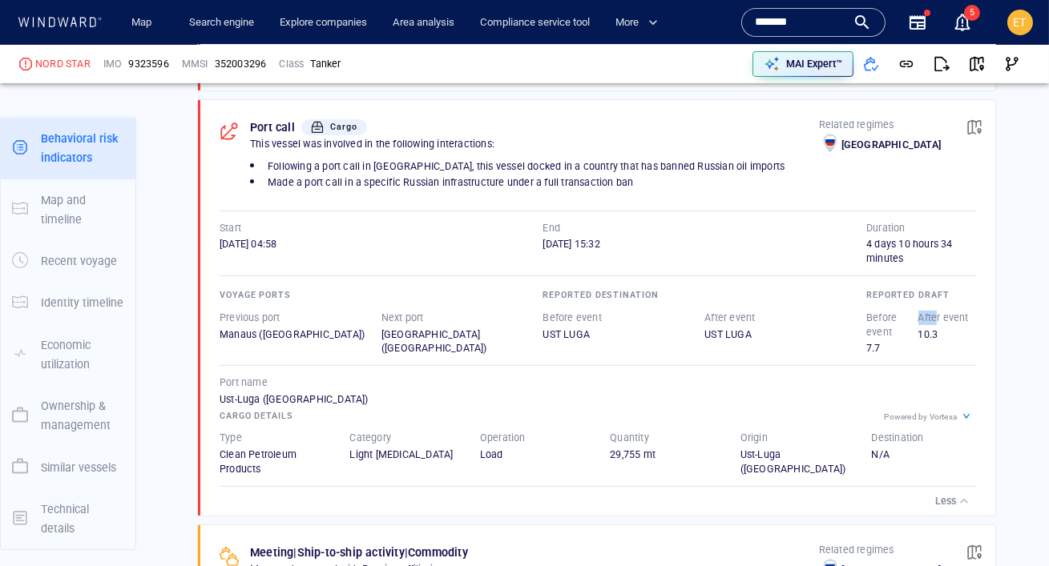
drag, startPoint x: 892, startPoint y: 350, endPoint x: 937, endPoint y: 321, distance: 54.0
click at [937, 321] on div "Before event 7.7 After event 10.3" at bounding box center [918, 334] width 110 height 52
click at [871, 341] on div "7.7" at bounding box center [892, 348] width 52 height 14
drag, startPoint x: 951, startPoint y: 333, endPoint x: 921, endPoint y: 329, distance: 30.7
click at [921, 329] on div "10.3" at bounding box center [944, 335] width 52 height 14
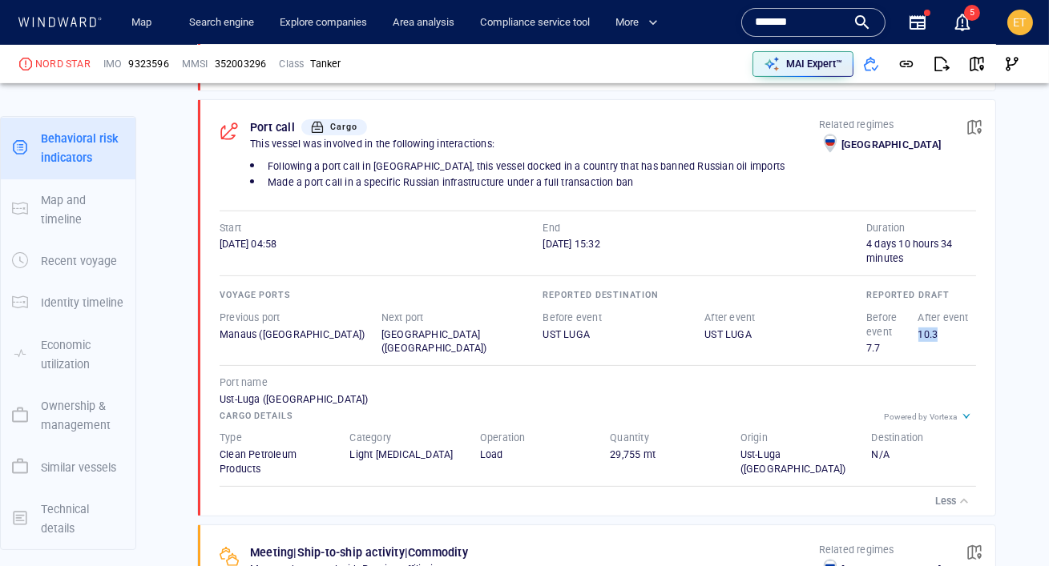
click at [941, 338] on div "10.3" at bounding box center [944, 335] width 52 height 14
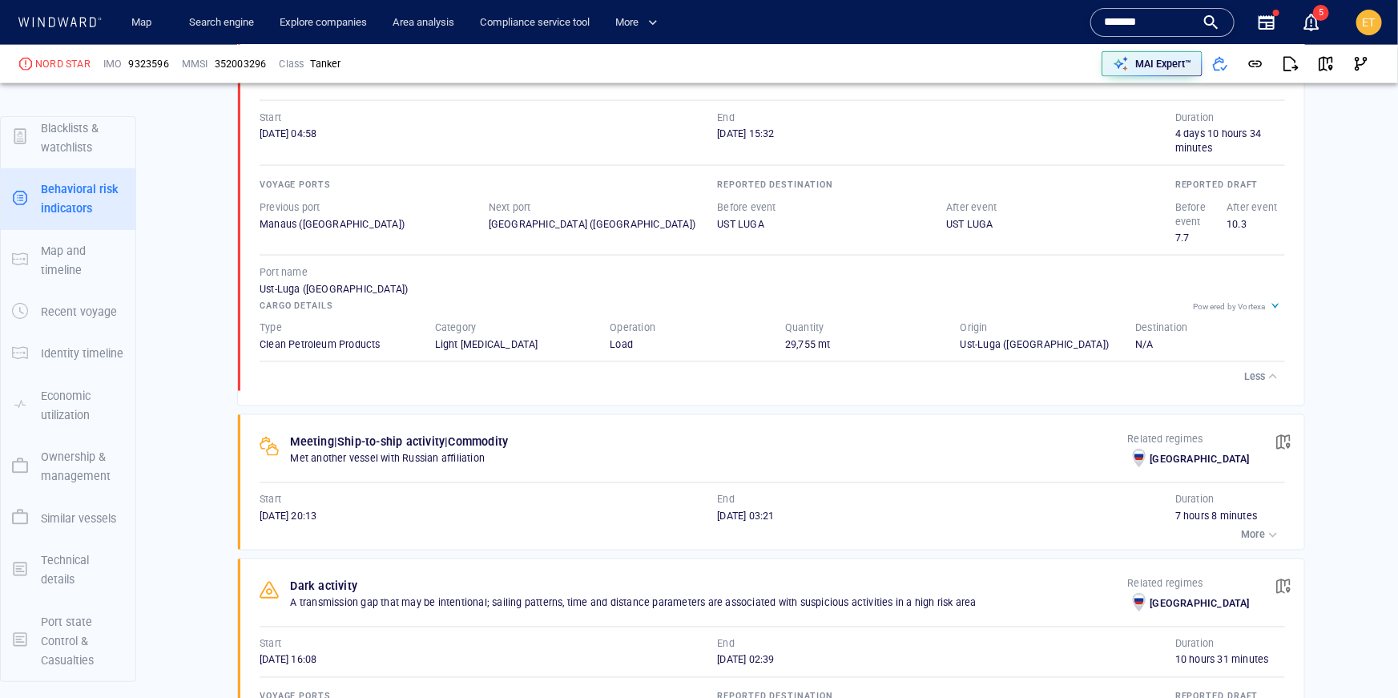
scroll to position [94, 0]
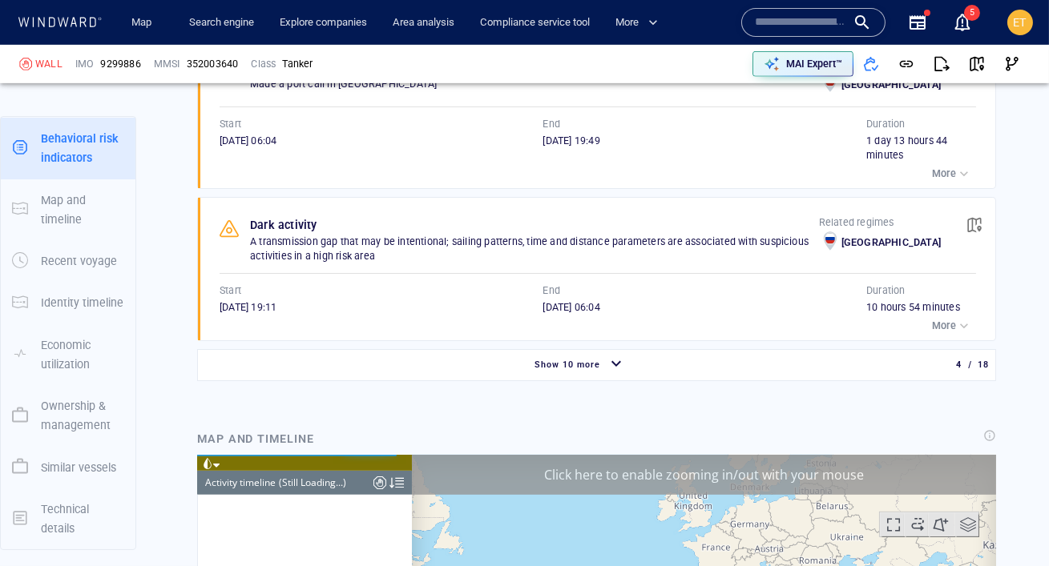
scroll to position [1691, 0]
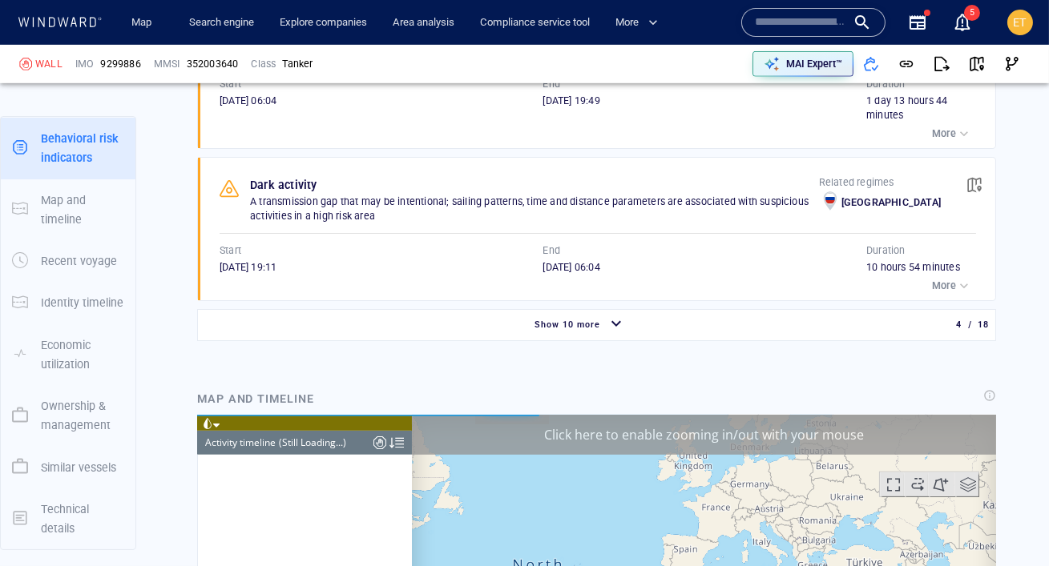
click at [542, 315] on div "Show 10 more" at bounding box center [567, 325] width 72 height 21
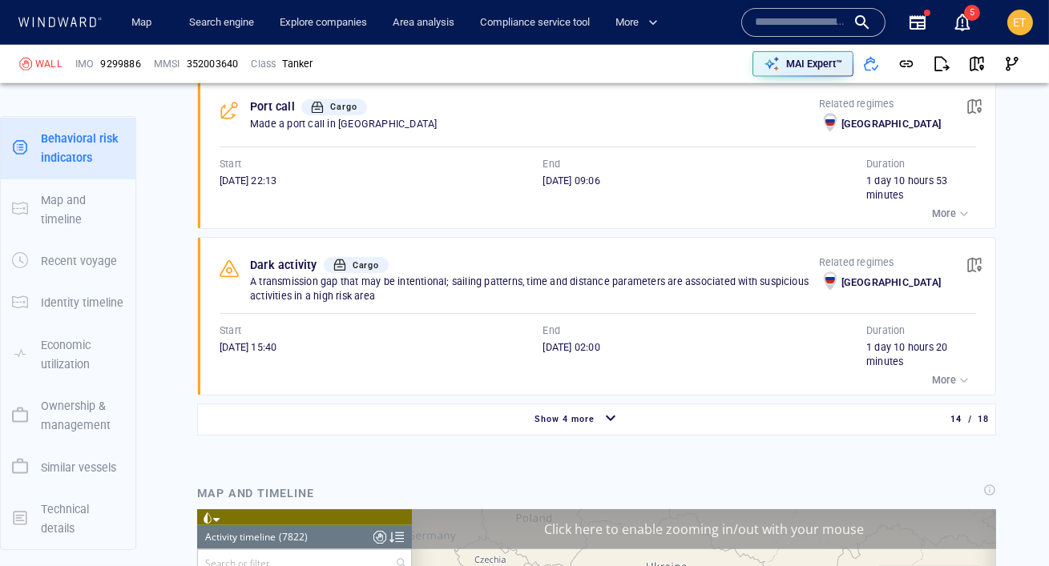
scroll to position [3251, 0]
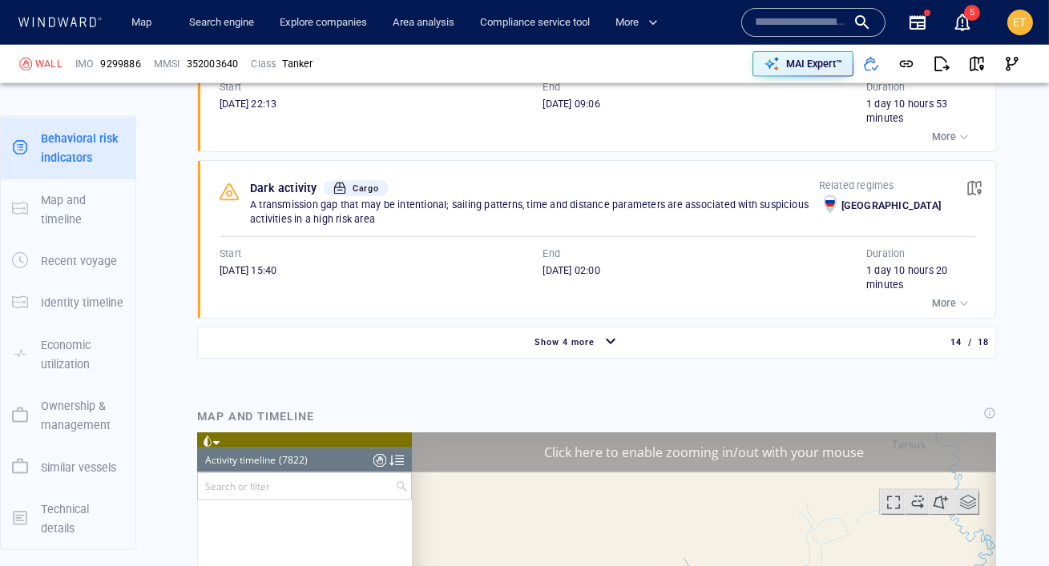
click at [562, 337] on span "Show 4 more" at bounding box center [564, 342] width 60 height 10
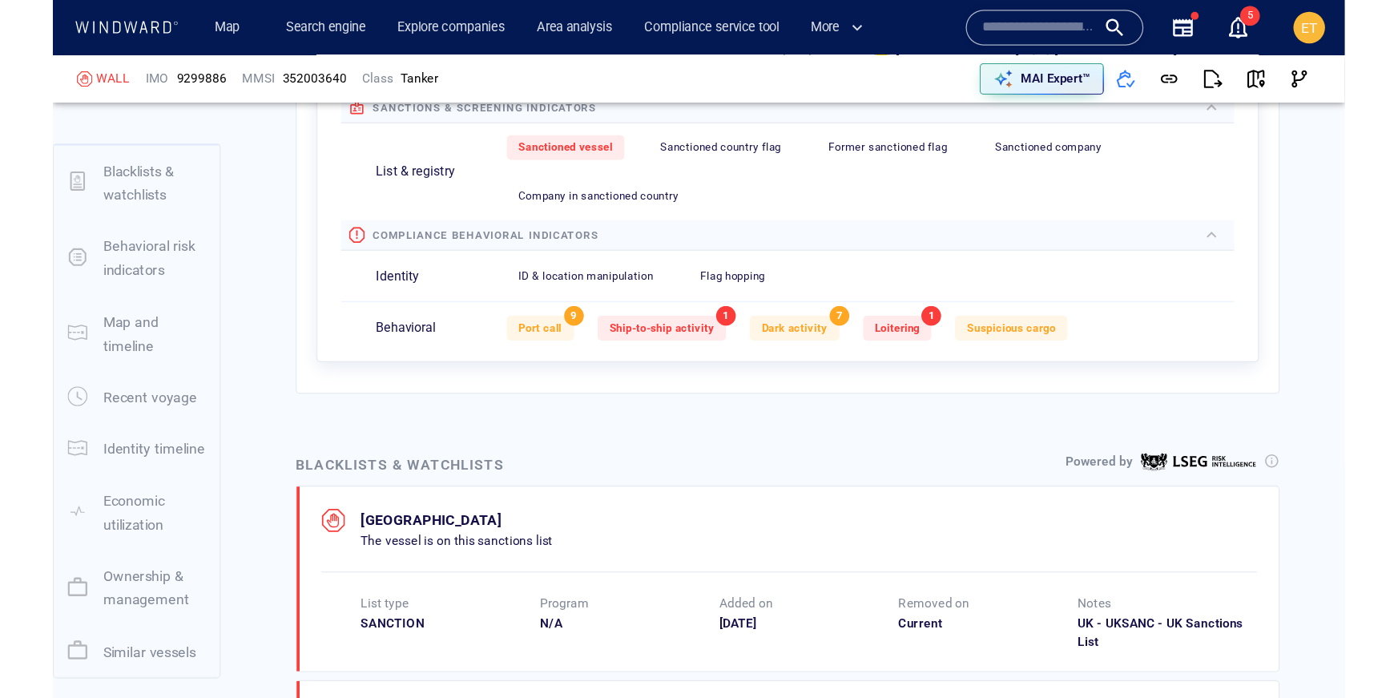
scroll to position [42, 0]
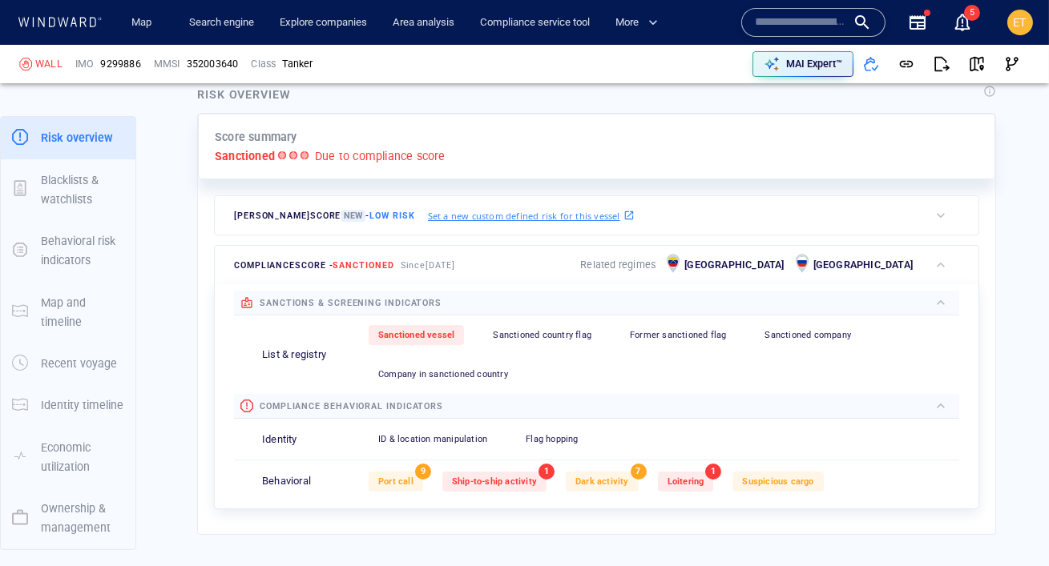
click at [794, 26] on input "text" at bounding box center [800, 22] width 91 height 24
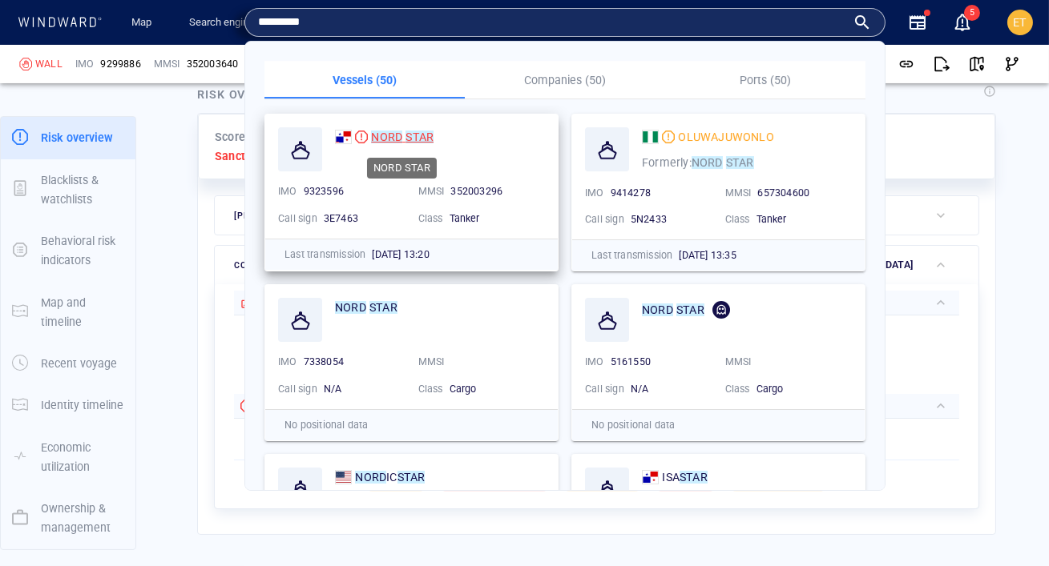
type input "*********"
click at [425, 139] on mark "STAR" at bounding box center [419, 137] width 28 height 13
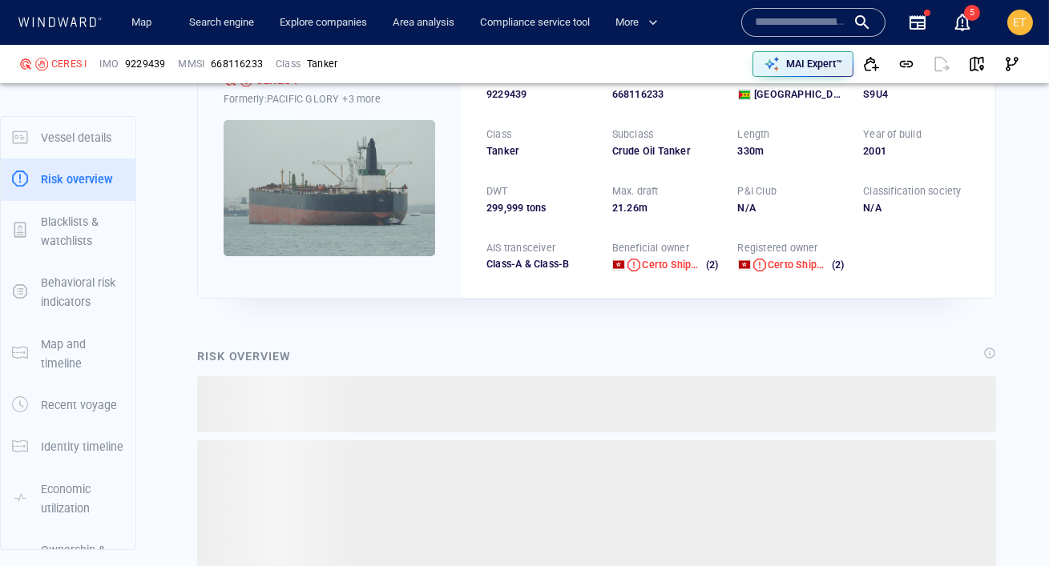
scroll to position [42, 0]
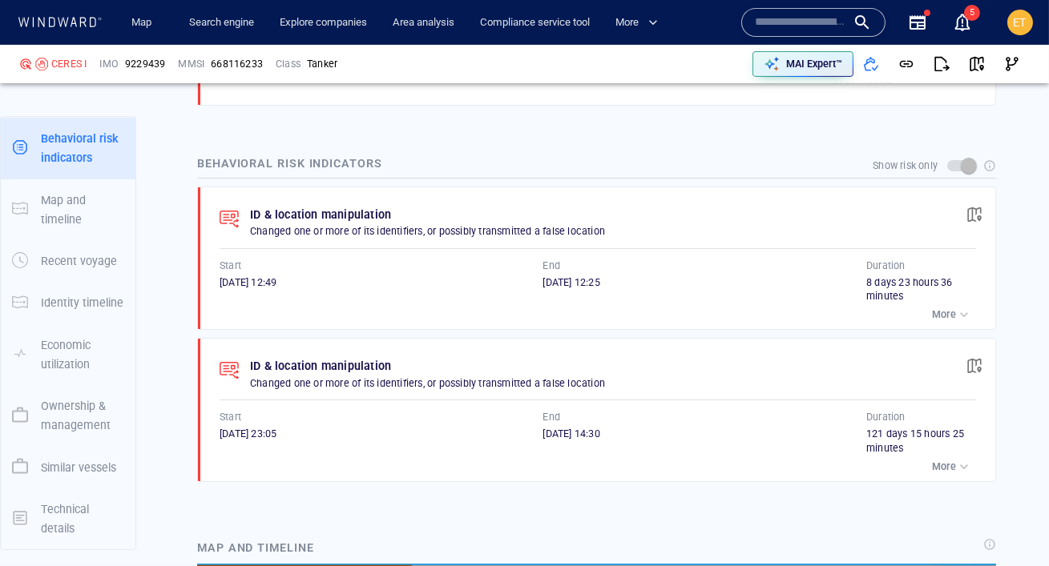
scroll to position [617, 0]
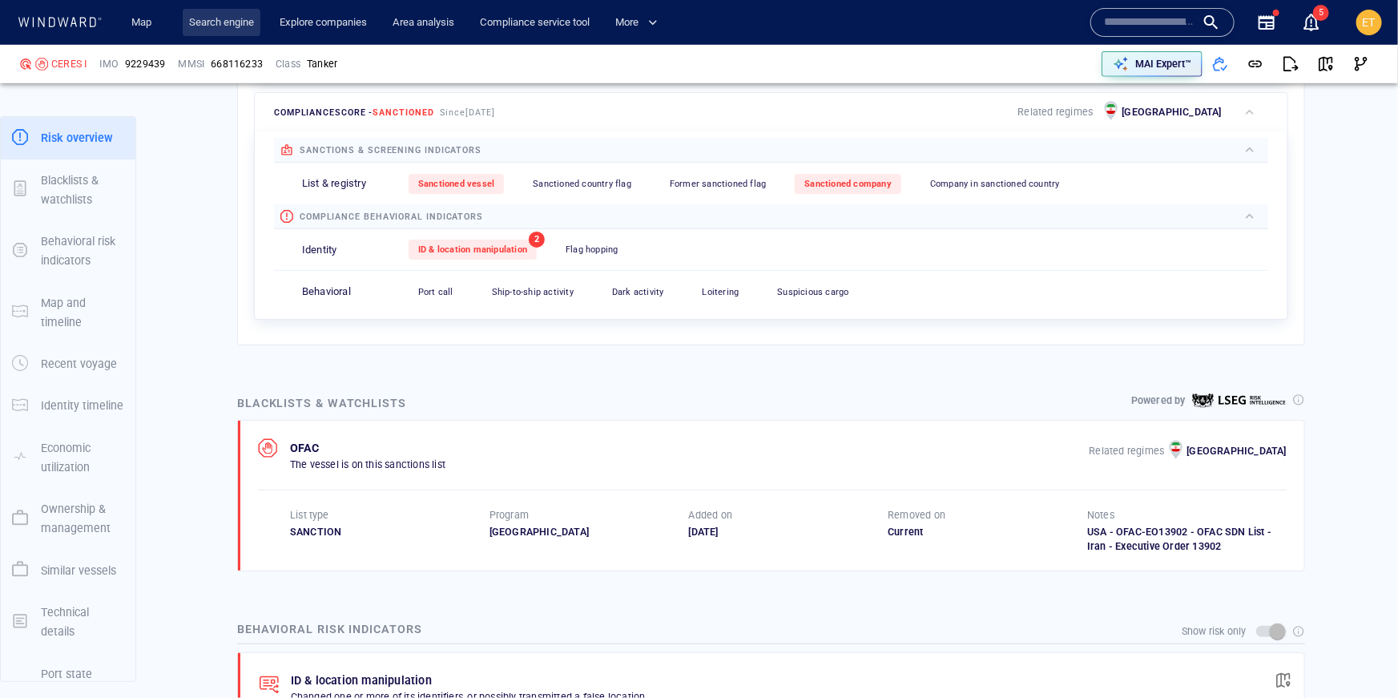
scroll to position [42, 0]
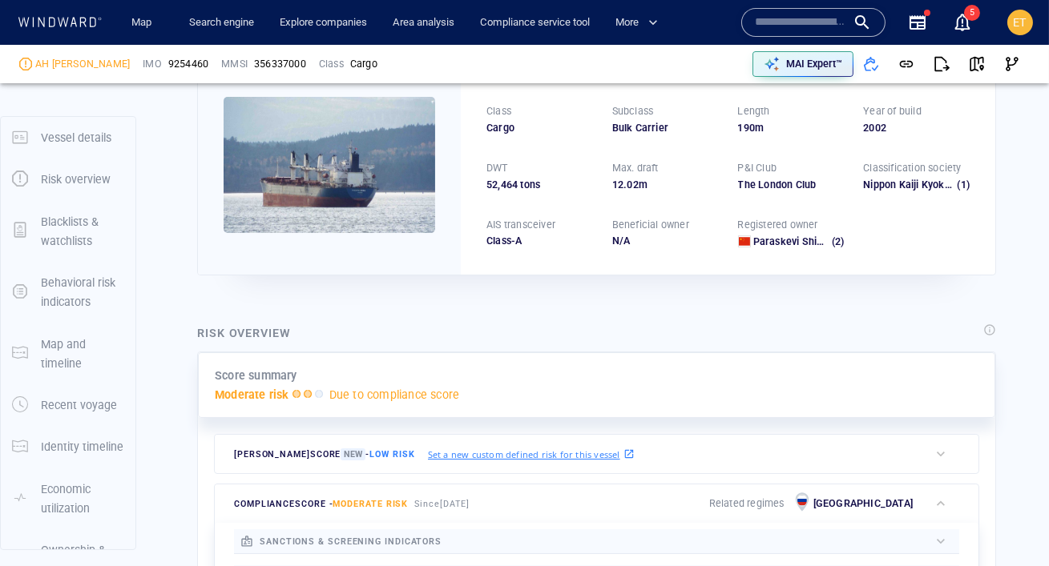
scroll to position [42, 0]
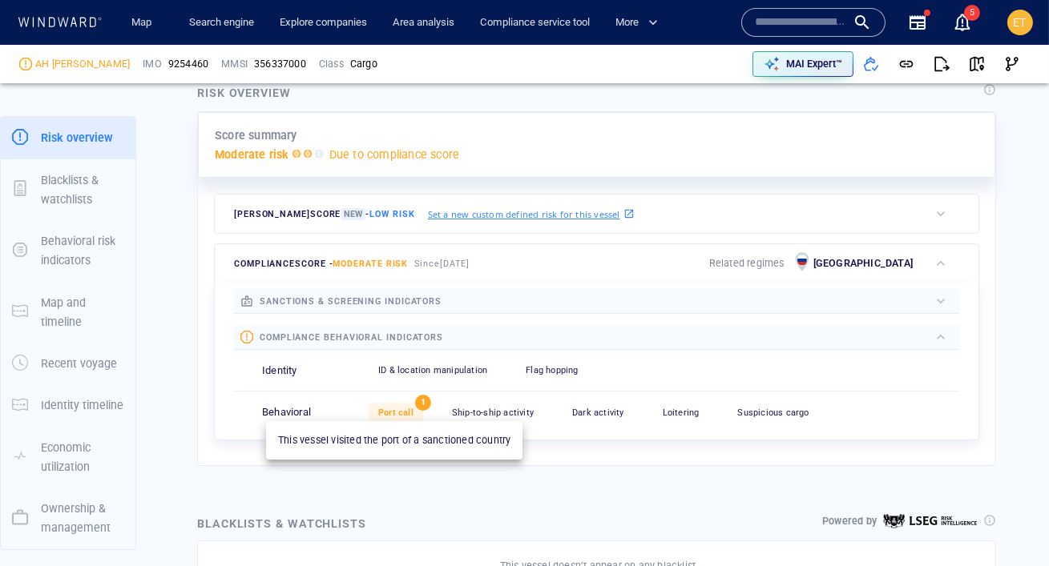
click at [401, 408] on span "Port call" at bounding box center [395, 413] width 35 height 10
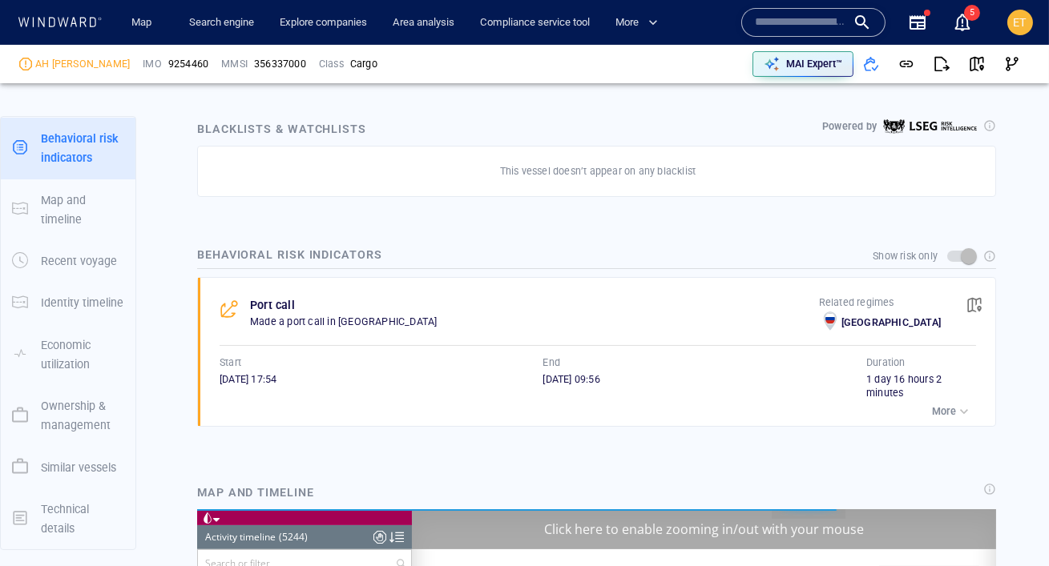
scroll to position [230665, 0]
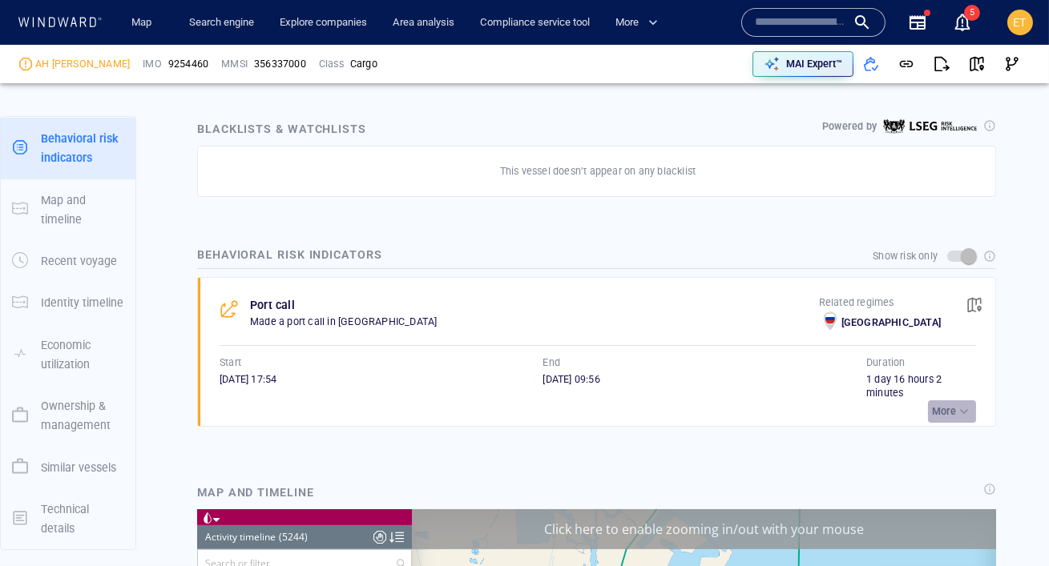
click at [950, 416] on p "More" at bounding box center [944, 412] width 24 height 14
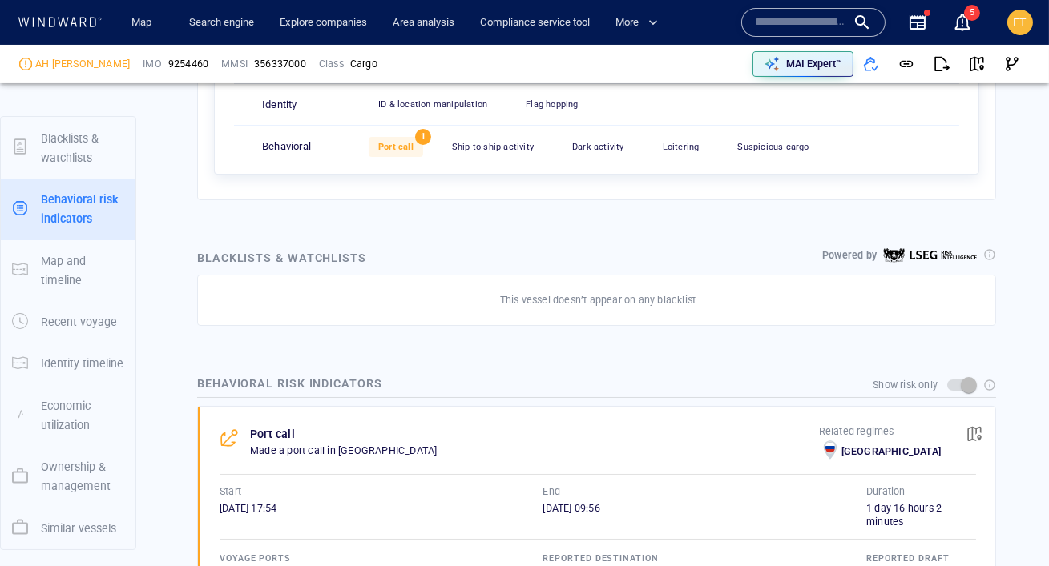
scroll to position [144, 0]
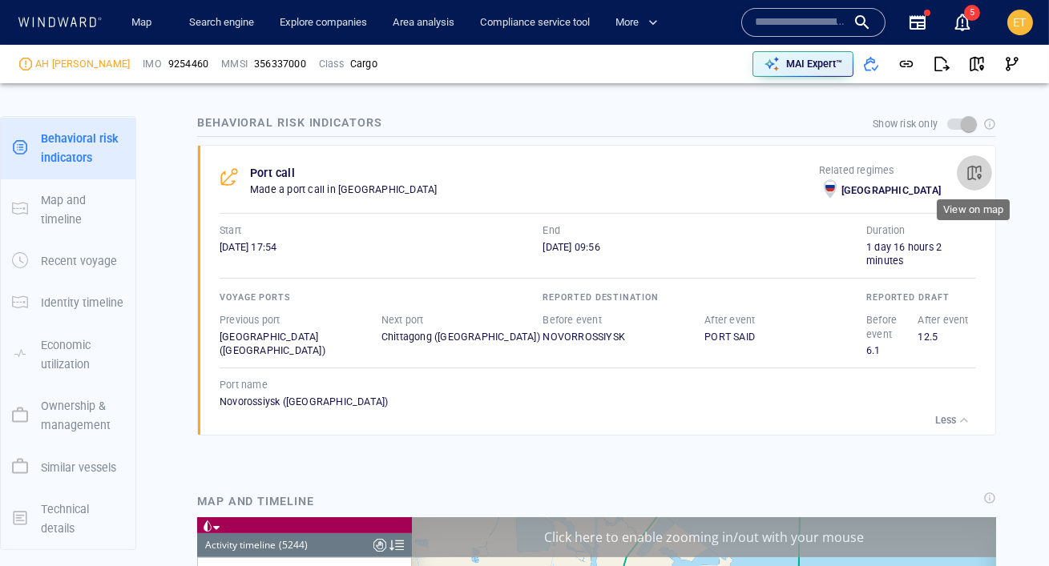
click at [969, 170] on span "button" at bounding box center [974, 173] width 16 height 16
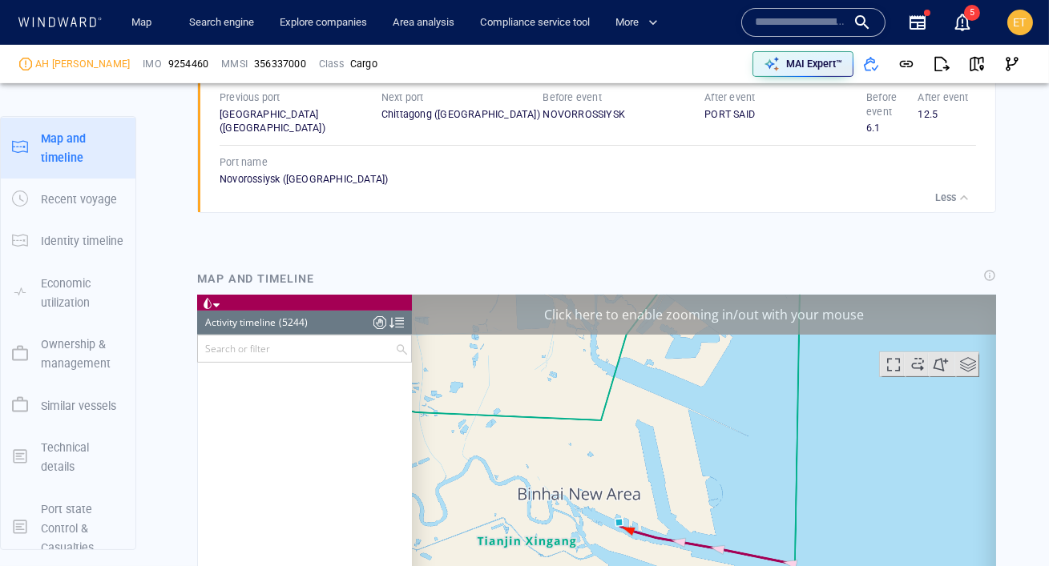
scroll to position [0, 0]
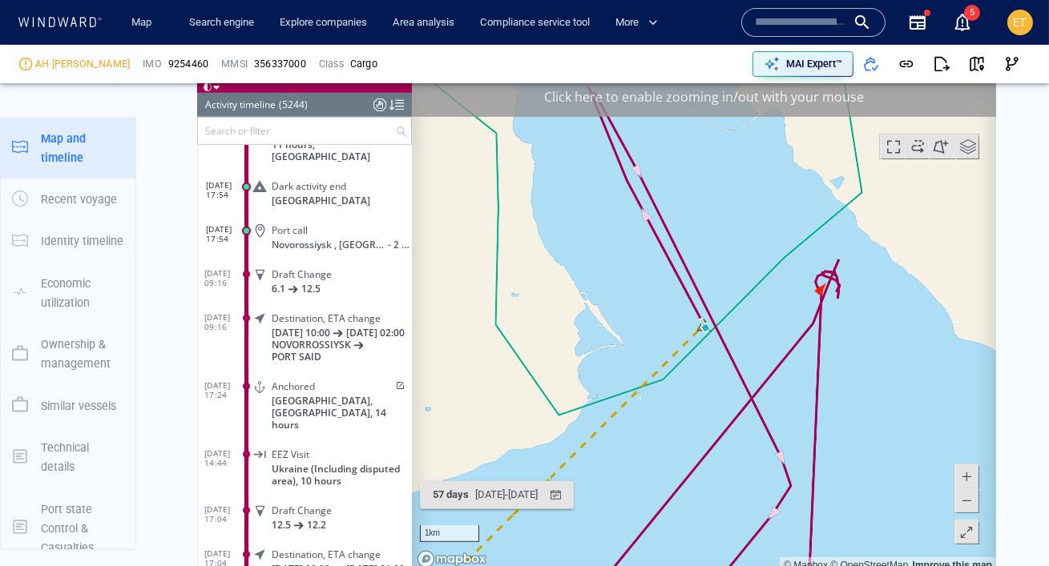
click at [964, 496] on span at bounding box center [965, 501] width 16 height 24
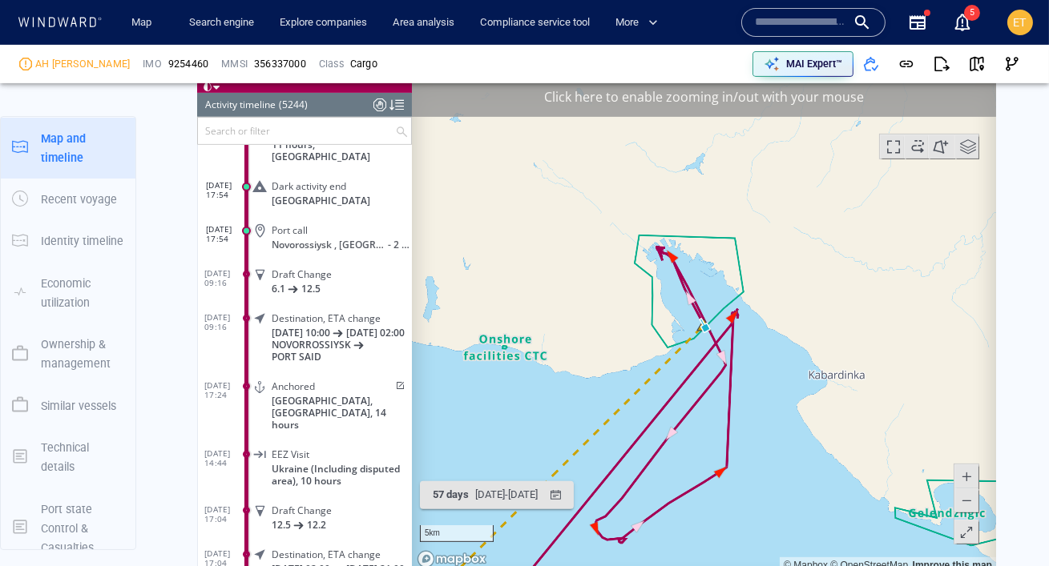
click at [964, 483] on span at bounding box center [965, 477] width 16 height 24
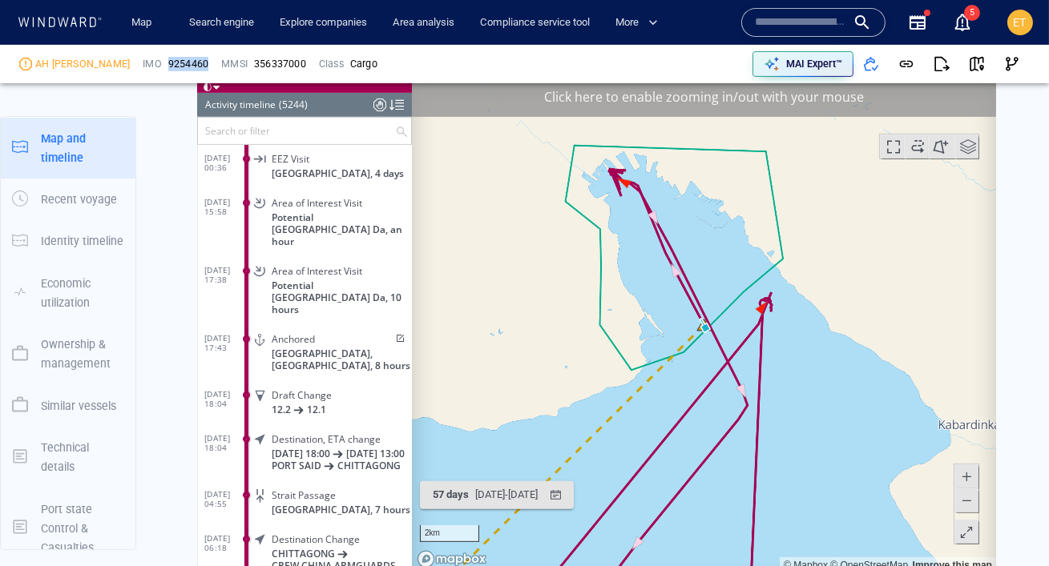
drag, startPoint x: 153, startPoint y: 66, endPoint x: 113, endPoint y: 64, distance: 40.1
click at [165, 64] on div "9254460" at bounding box center [188, 64] width 46 height 21
copy span "9254460"
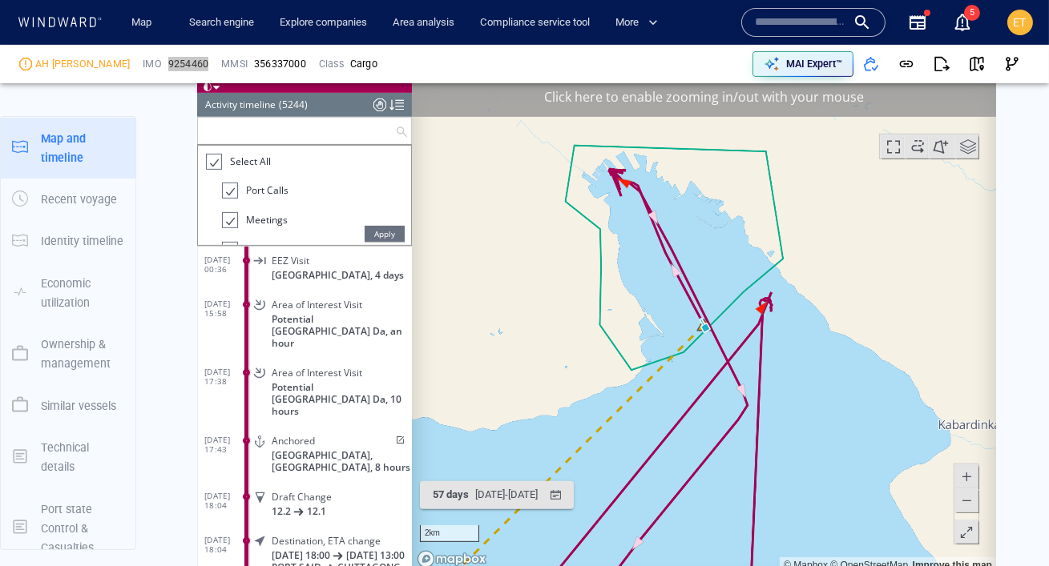
click at [240, 131] on input "text" at bounding box center [295, 131] width 197 height 26
click at [212, 163] on div at bounding box center [212, 162] width 16 height 18
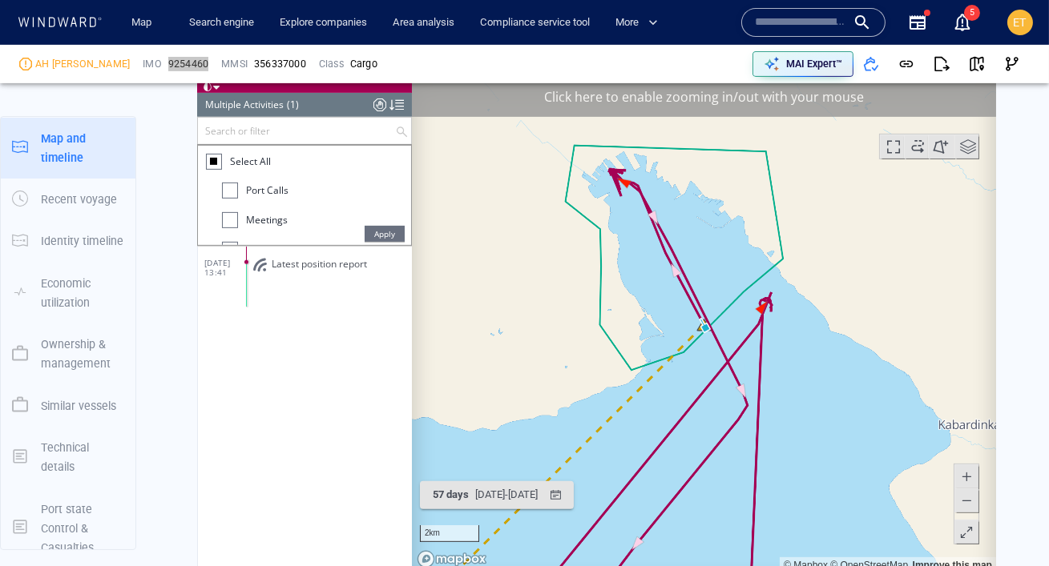
click at [228, 192] on div at bounding box center [229, 191] width 16 height 16
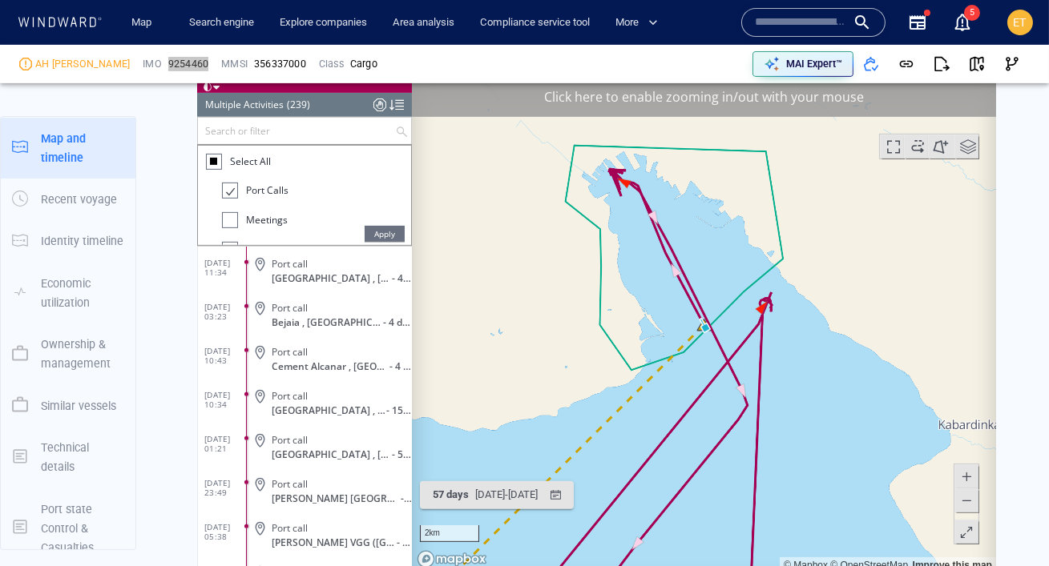
click at [372, 230] on span "Apply" at bounding box center [384, 234] width 40 height 16
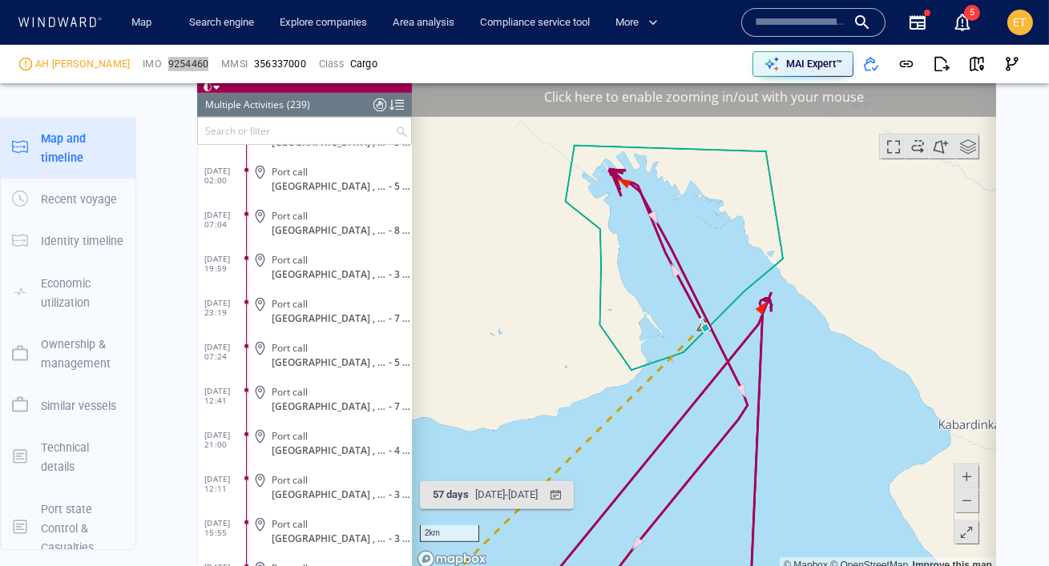
scroll to position [10106, 0]
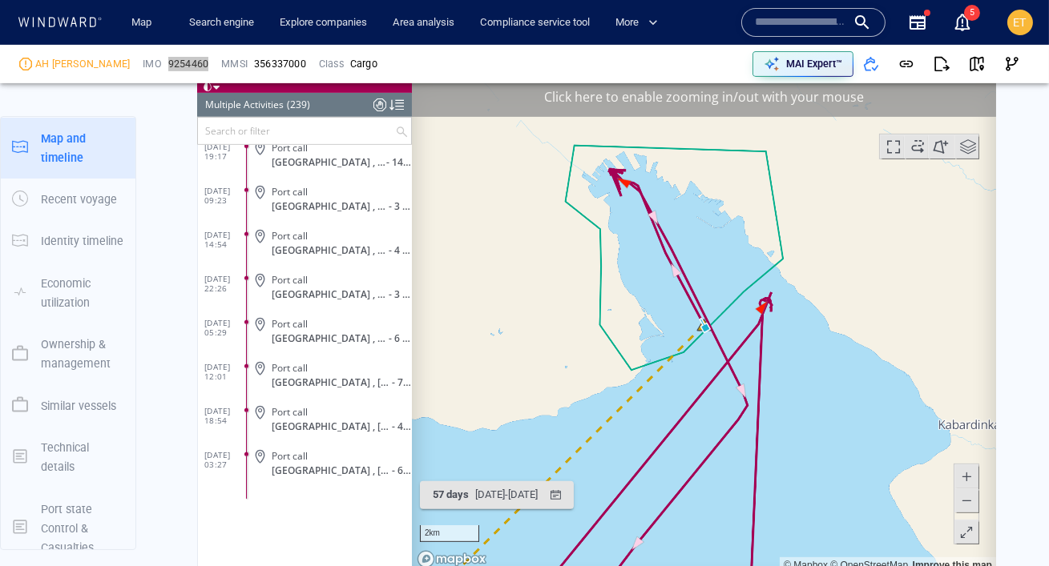
click at [299, 114] on div "(239)" at bounding box center [297, 105] width 23 height 24
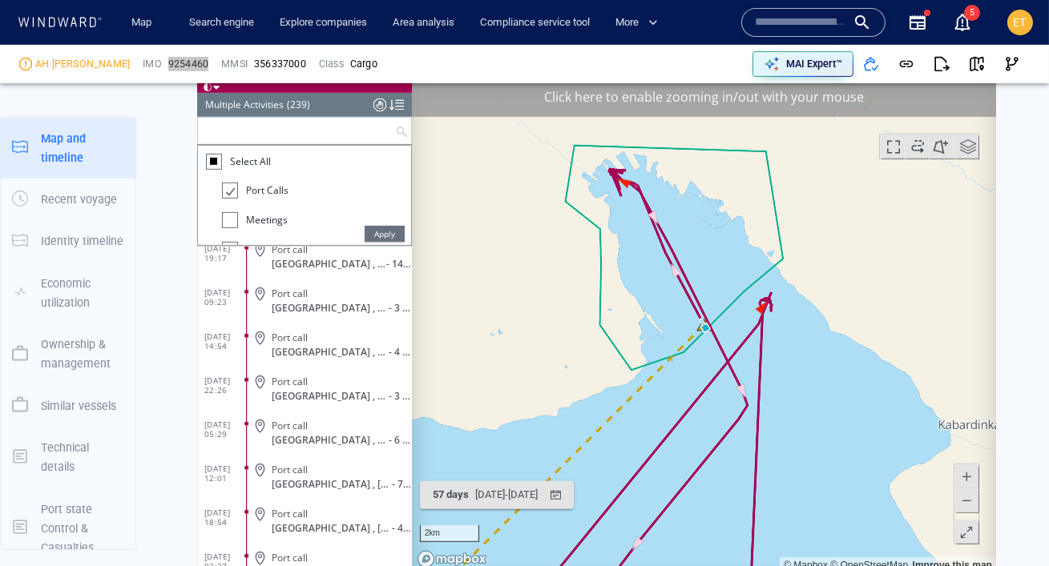
click at [294, 125] on input "text" at bounding box center [295, 131] width 197 height 26
click at [215, 159] on div at bounding box center [212, 161] width 7 height 7
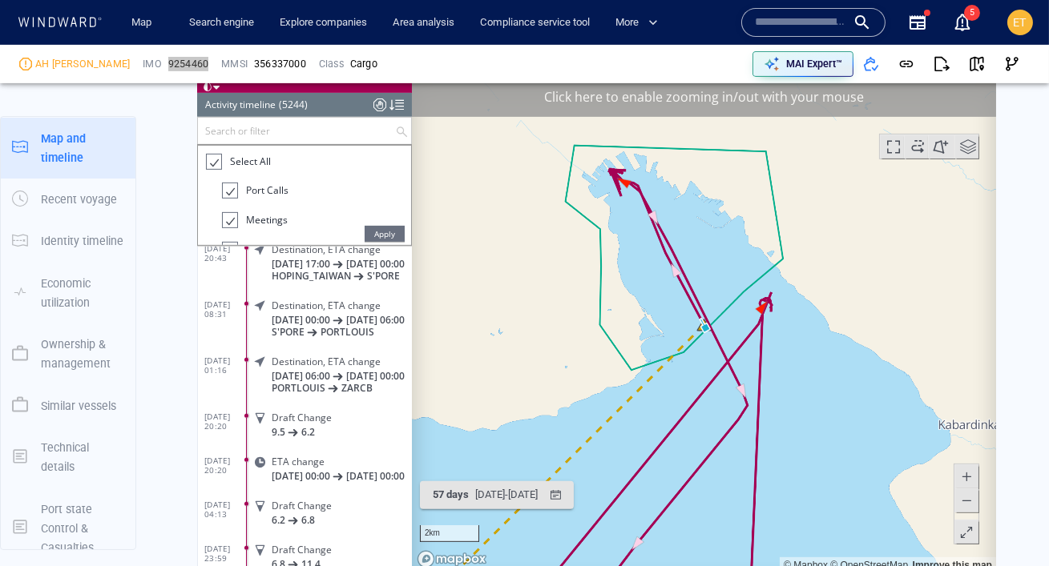
scroll to position [10208, 0]
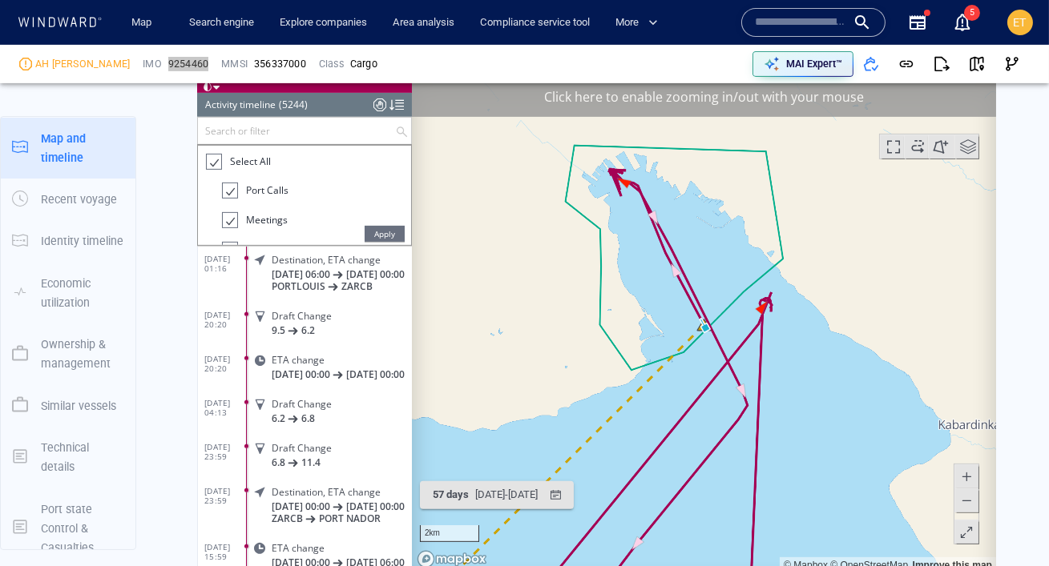
click at [384, 233] on span "Apply" at bounding box center [384, 234] width 40 height 16
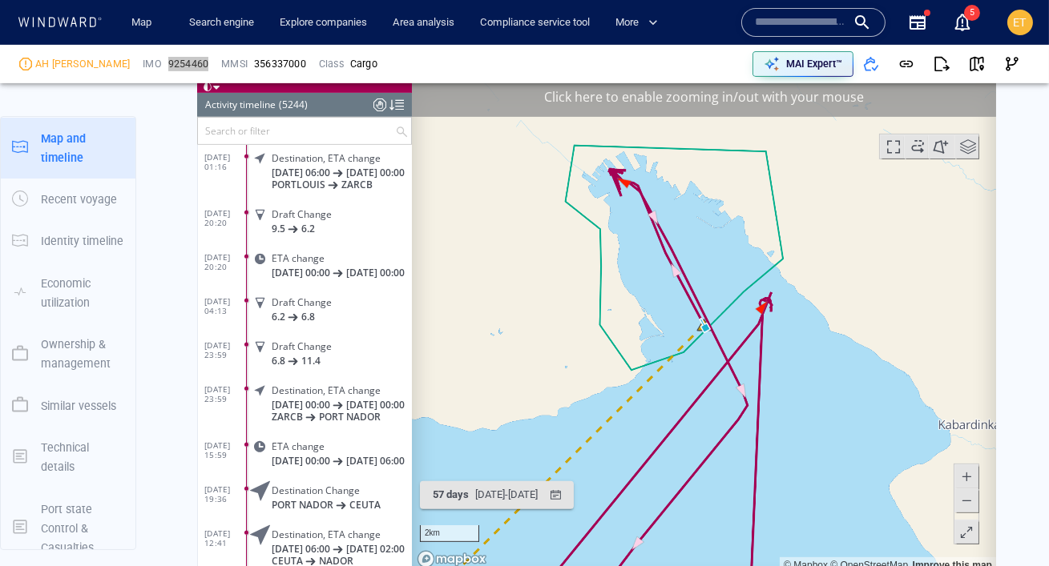
click at [961, 508] on span at bounding box center [965, 501] width 16 height 24
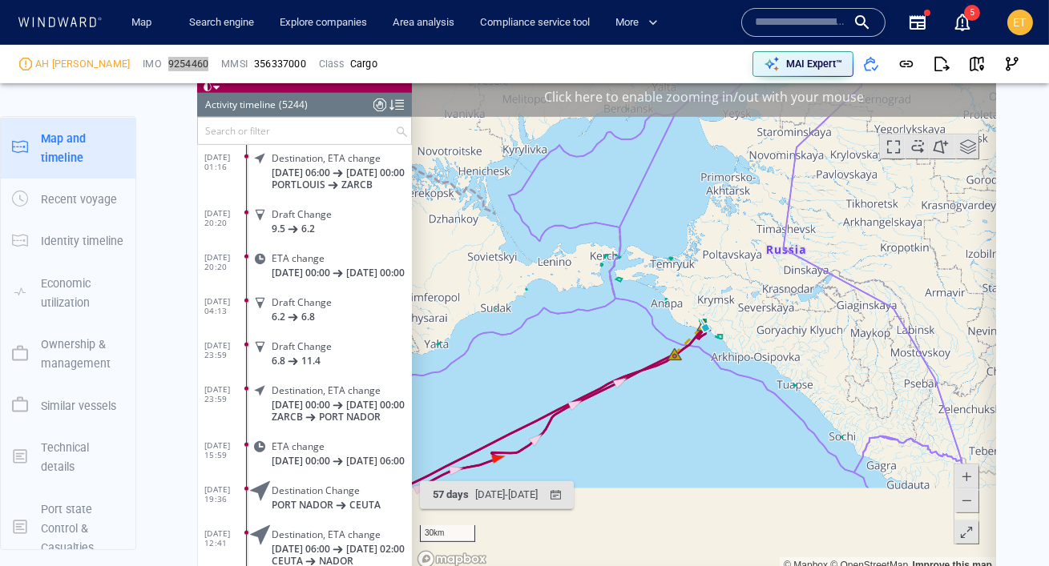
click at [961, 508] on span at bounding box center [965, 501] width 16 height 24
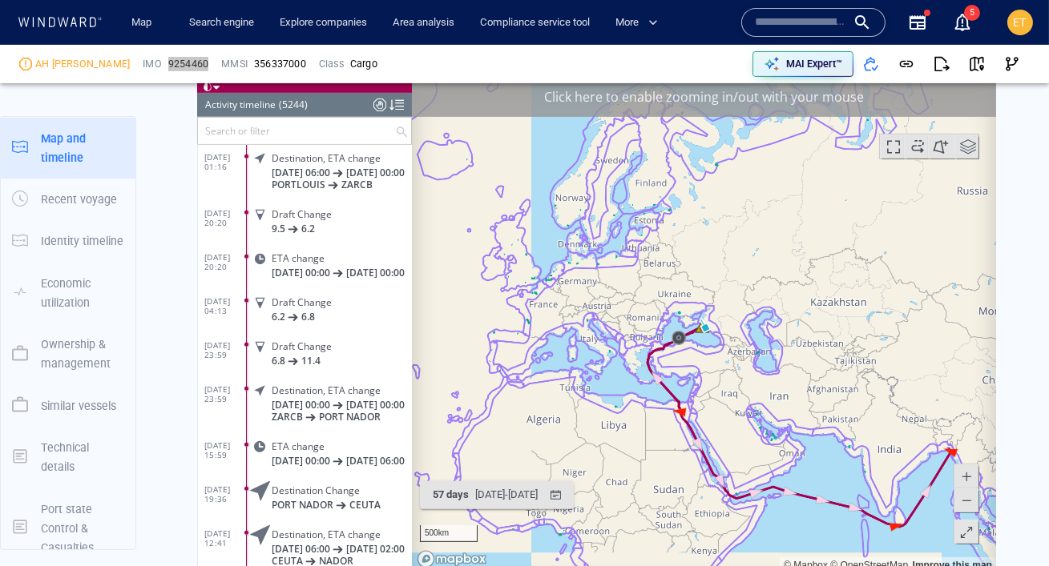
click at [961, 508] on span at bounding box center [965, 501] width 16 height 24
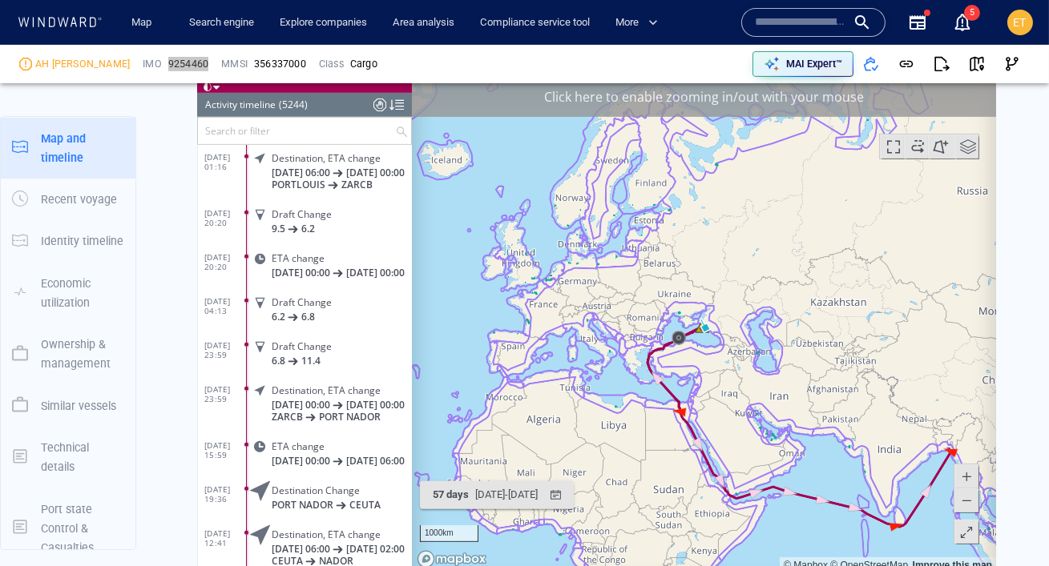
drag, startPoint x: 798, startPoint y: 413, endPoint x: 651, endPoint y: 376, distance: 152.0
click at [651, 376] on canvas "Map" at bounding box center [703, 325] width 584 height 497
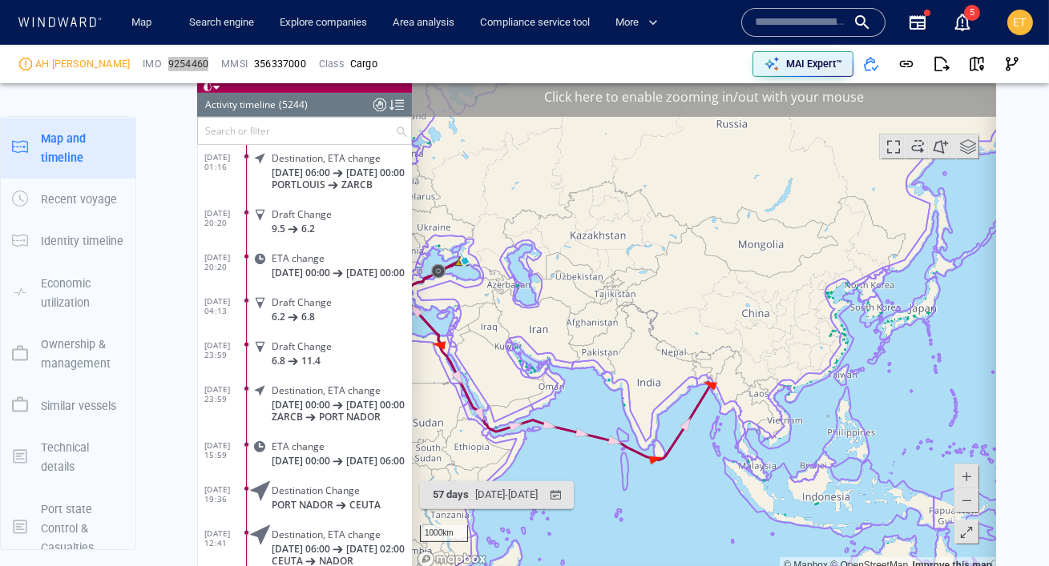
drag, startPoint x: 734, startPoint y: 381, endPoint x: 724, endPoint y: 378, distance: 10.7
click at [724, 377] on canvas "Map" at bounding box center [703, 325] width 584 height 497
click at [718, 378] on canvas "Map" at bounding box center [703, 325] width 584 height 497
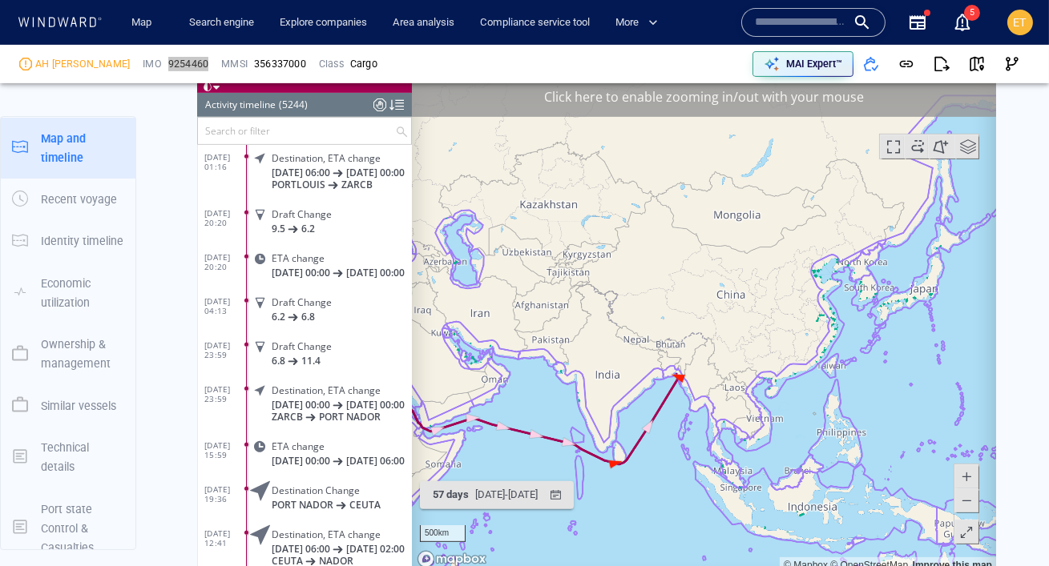
click at [696, 378] on canvas "Map" at bounding box center [703, 325] width 584 height 497
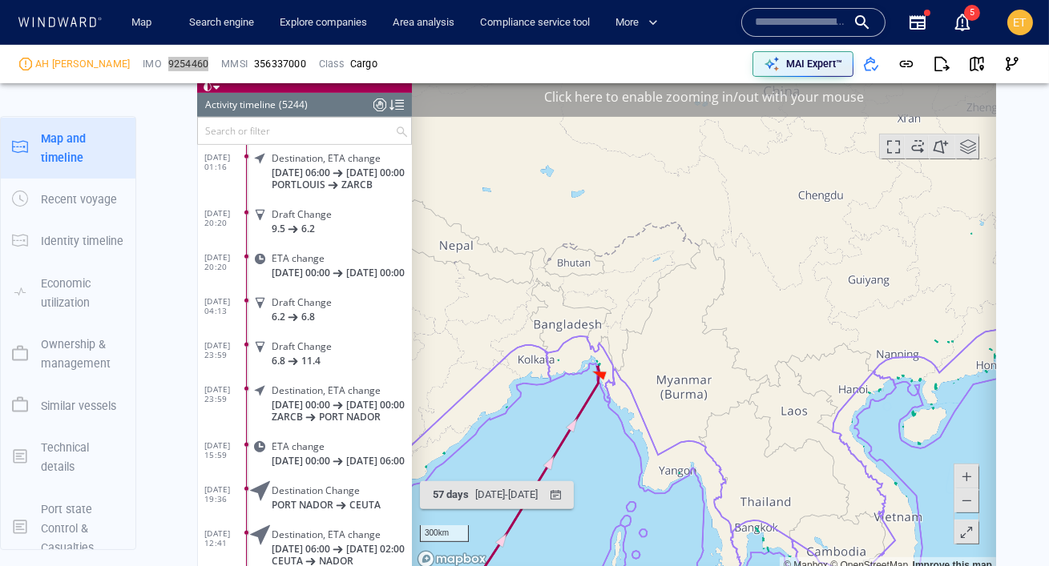
click at [668, 377] on canvas "Map" at bounding box center [703, 325] width 584 height 497
click at [620, 373] on canvas "Map" at bounding box center [703, 325] width 584 height 497
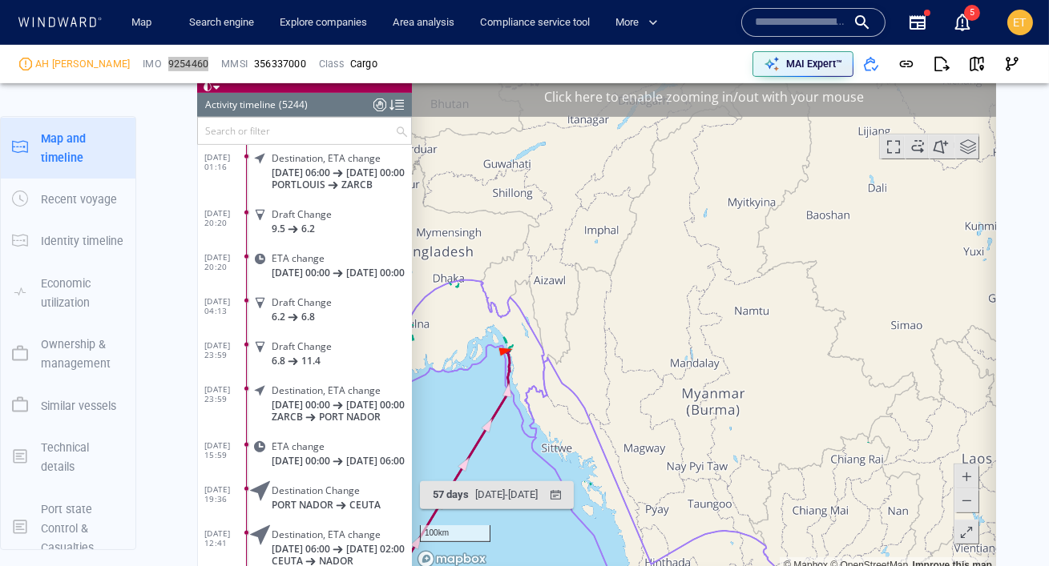
drag, startPoint x: 542, startPoint y: 372, endPoint x: 683, endPoint y: 366, distance: 141.1
click at [683, 366] on canvas "Map" at bounding box center [703, 325] width 584 height 497
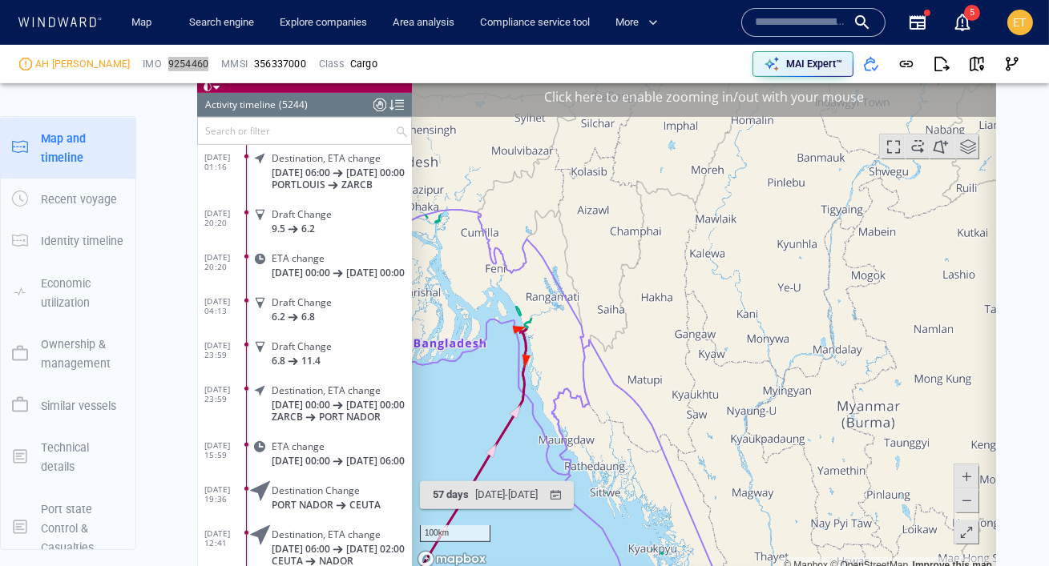
drag, startPoint x: 611, startPoint y: 368, endPoint x: 699, endPoint y: 361, distance: 88.4
click at [699, 361] on canvas "Map" at bounding box center [703, 325] width 584 height 497
click at [662, 351] on canvas "Map" at bounding box center [703, 325] width 584 height 497
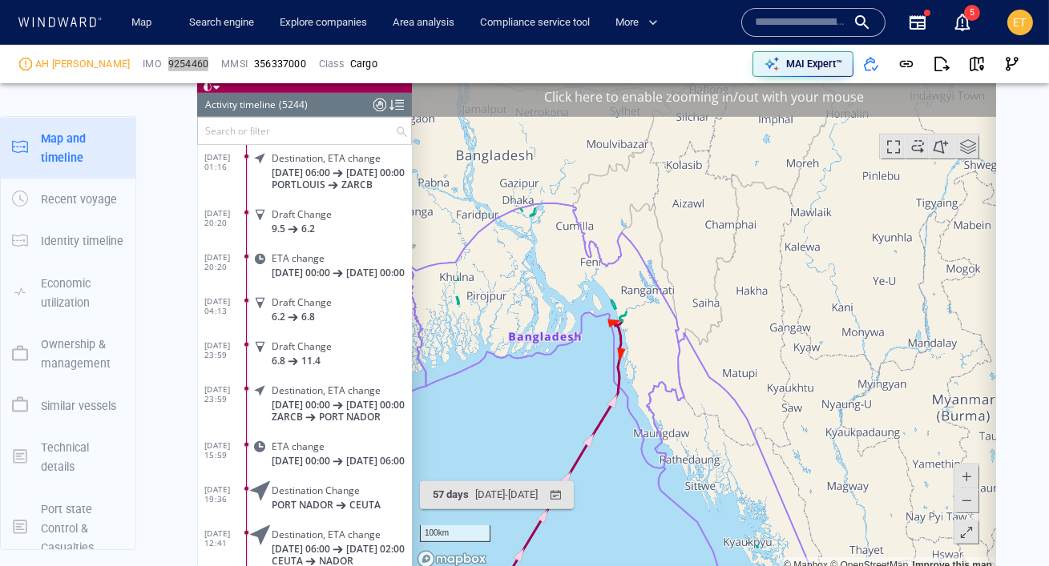
drag, startPoint x: 662, startPoint y: 351, endPoint x: 675, endPoint y: 347, distance: 14.2
click at [675, 347] on canvas "Map" at bounding box center [703, 325] width 584 height 497
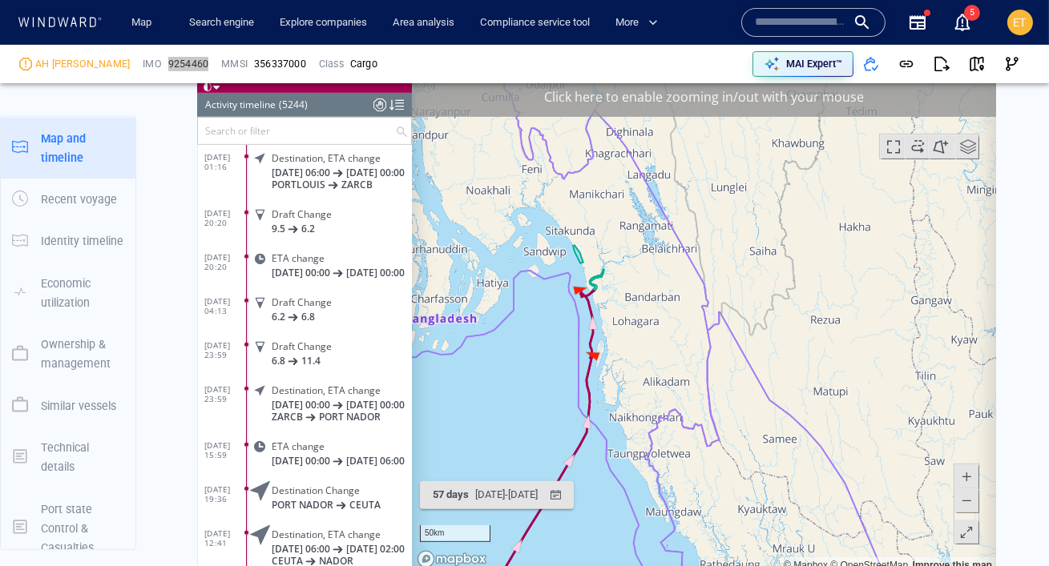
drag, startPoint x: 636, startPoint y: 353, endPoint x: 667, endPoint y: 342, distance: 33.2
click at [667, 342] on canvas "Map" at bounding box center [703, 325] width 584 height 497
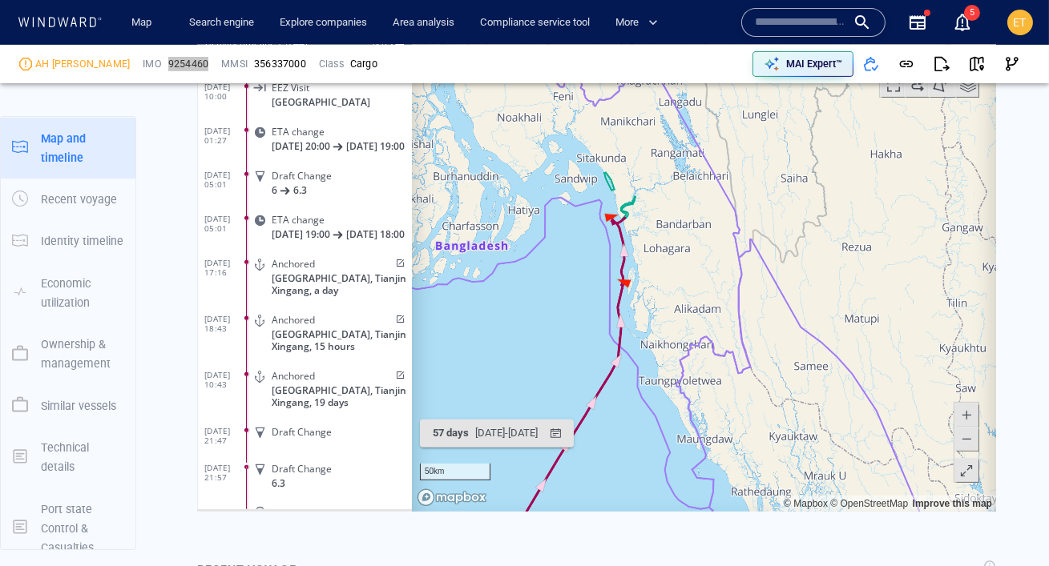
scroll to position [230612, 0]
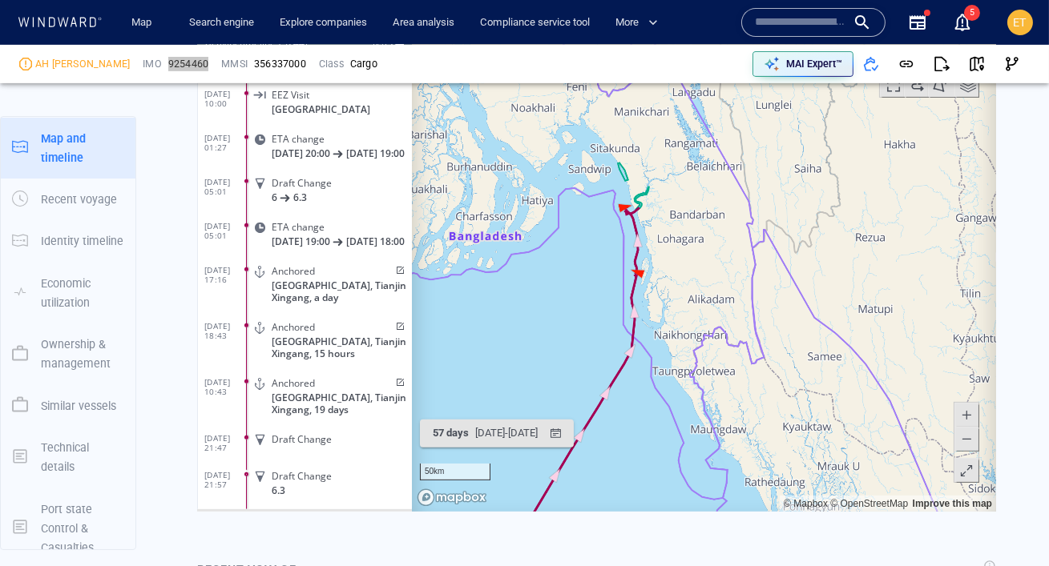
drag, startPoint x: 709, startPoint y: 292, endPoint x: 725, endPoint y: 281, distance: 19.1
click at [725, 281] on canvas "Map" at bounding box center [703, 263] width 584 height 497
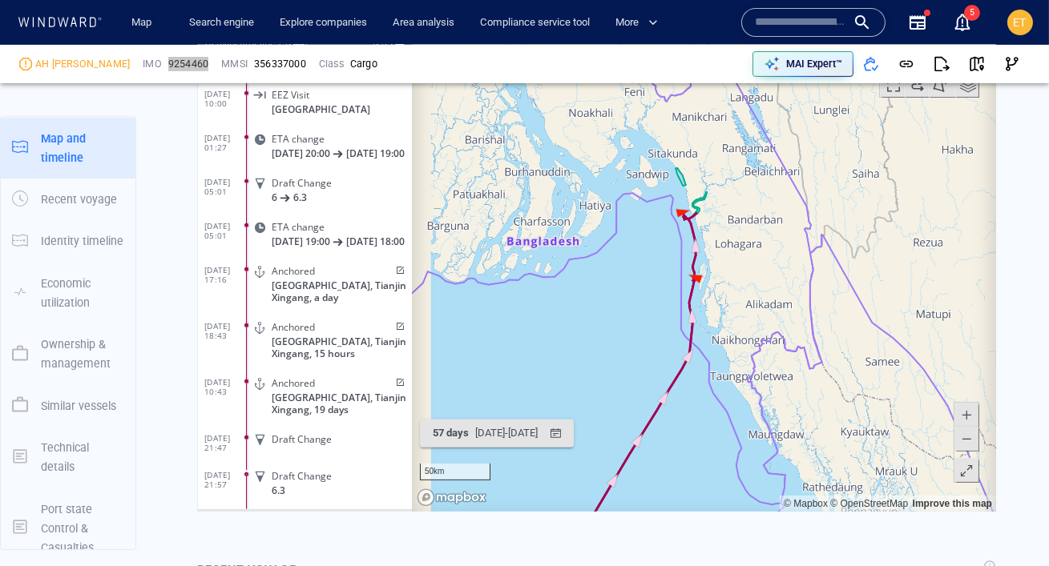
drag, startPoint x: 711, startPoint y: 296, endPoint x: 768, endPoint y: 300, distance: 57.1
click at [768, 300] on canvas "Map" at bounding box center [703, 263] width 584 height 497
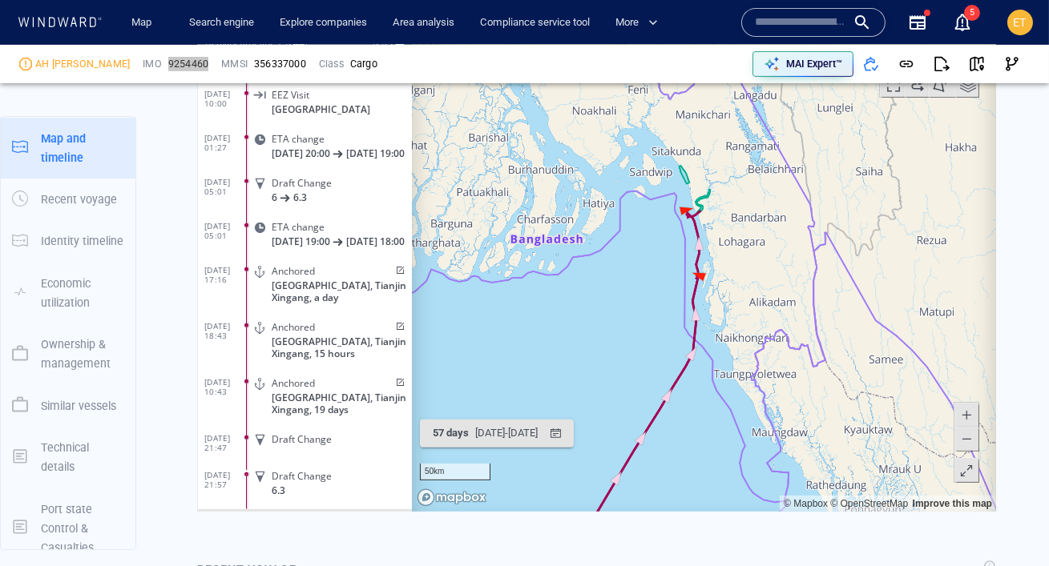
drag, startPoint x: 768, startPoint y: 299, endPoint x: 800, endPoint y: 288, distance: 34.0
click at [800, 288] on canvas "Map" at bounding box center [703, 263] width 584 height 497
click at [795, 288] on canvas "Map" at bounding box center [703, 263] width 584 height 497
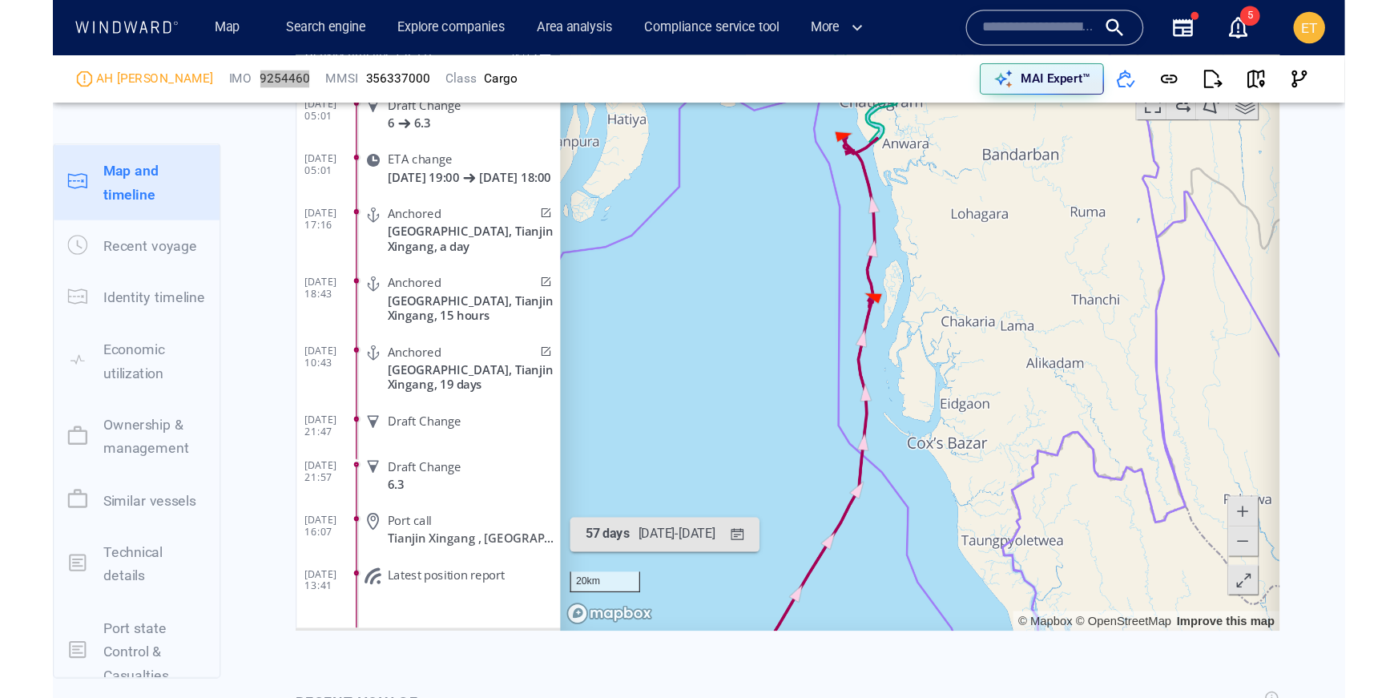
scroll to position [1404, 0]
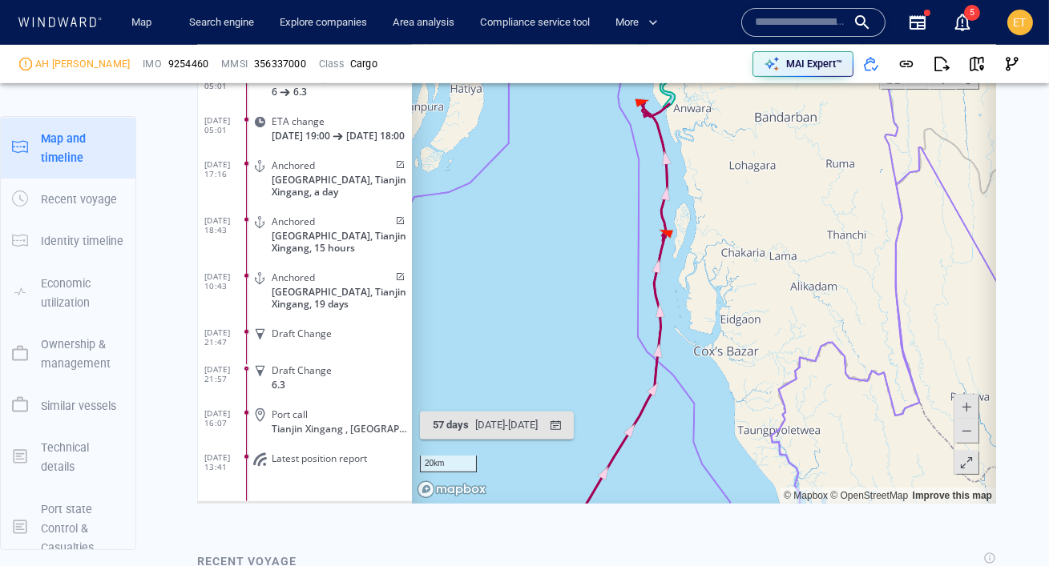
click at [776, 23] on input "text" at bounding box center [800, 22] width 91 height 24
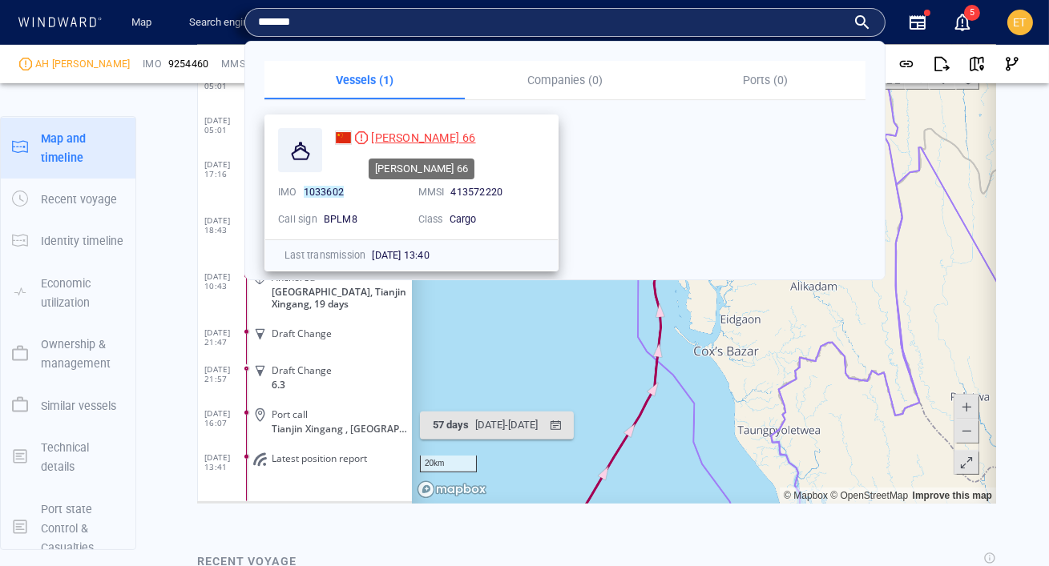
type input "*******"
click at [418, 139] on span "[PERSON_NAME] 66" at bounding box center [423, 137] width 104 height 13
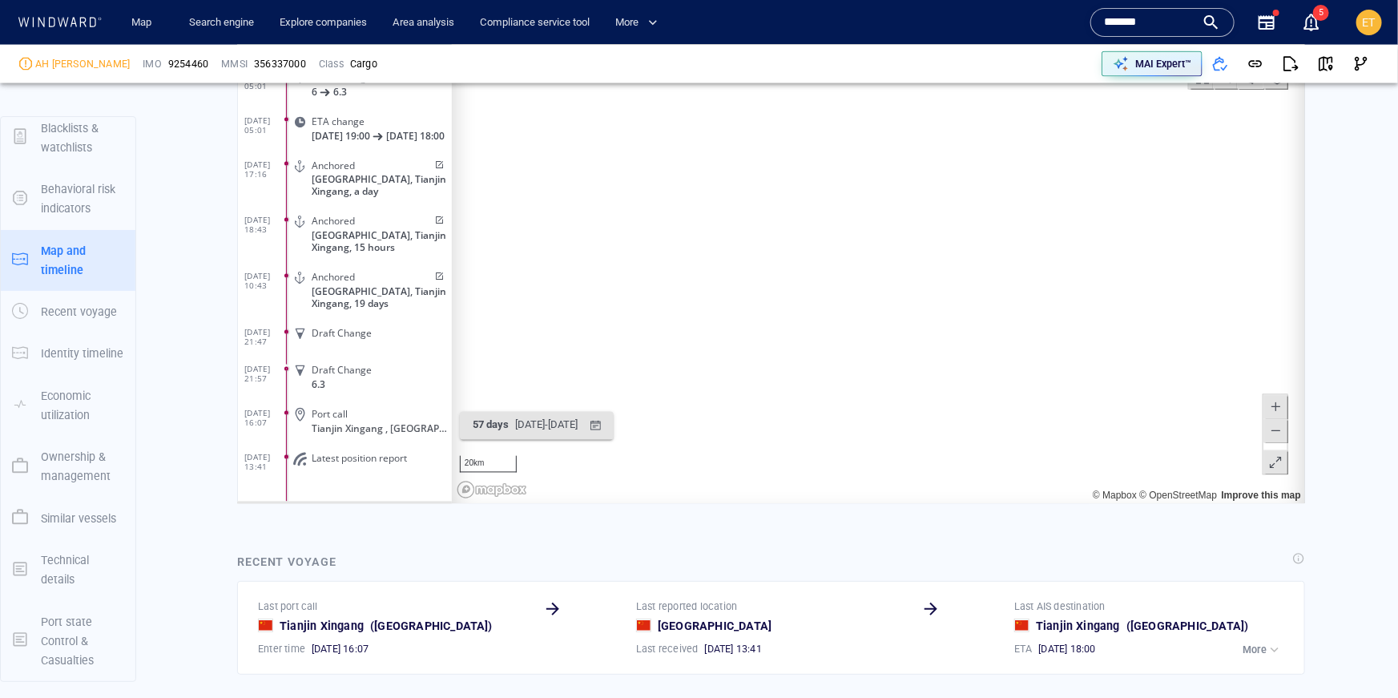
scroll to position [94, 0]
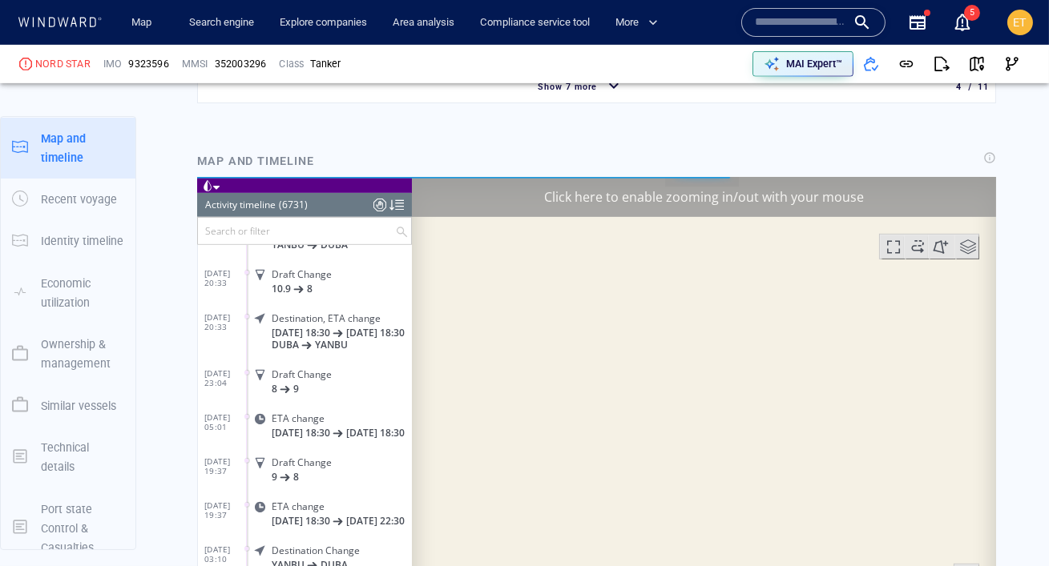
scroll to position [1707, 0]
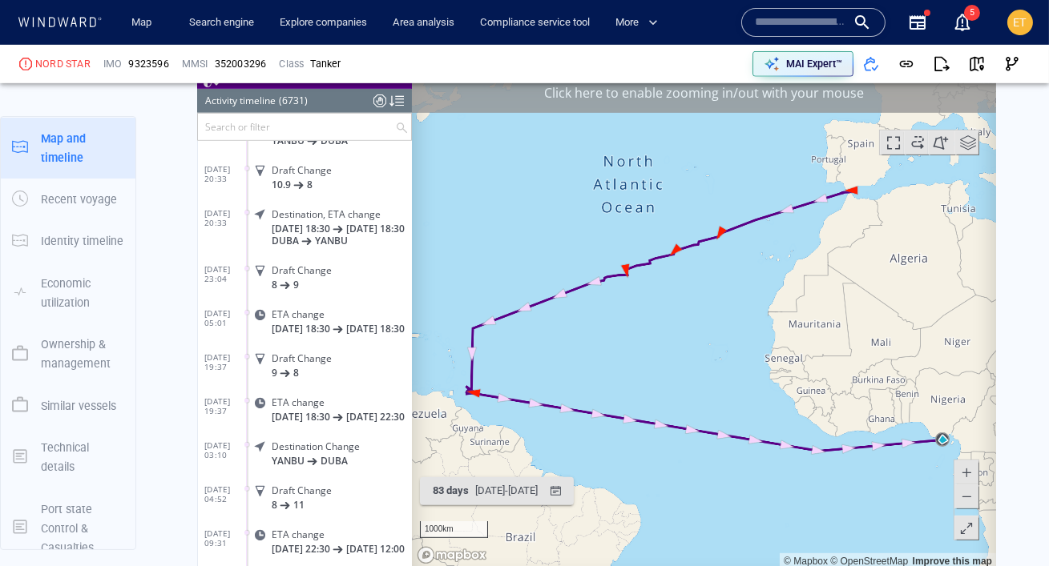
drag, startPoint x: 823, startPoint y: 353, endPoint x: 777, endPoint y: 353, distance: 45.7
click at [777, 353] on canvas "Map" at bounding box center [703, 320] width 584 height 497
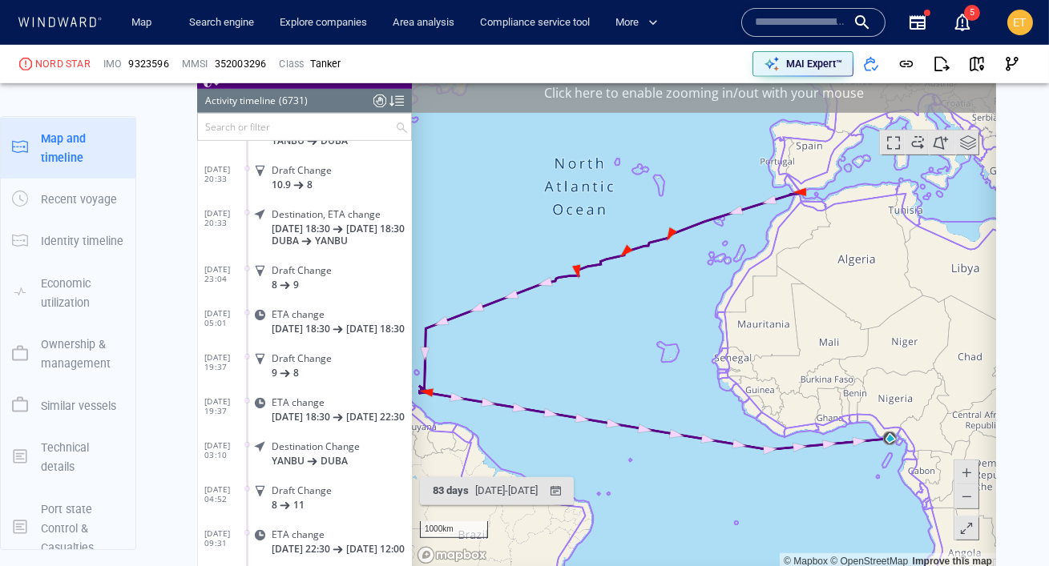
click at [886, 418] on canvas "Map" at bounding box center [703, 320] width 584 height 497
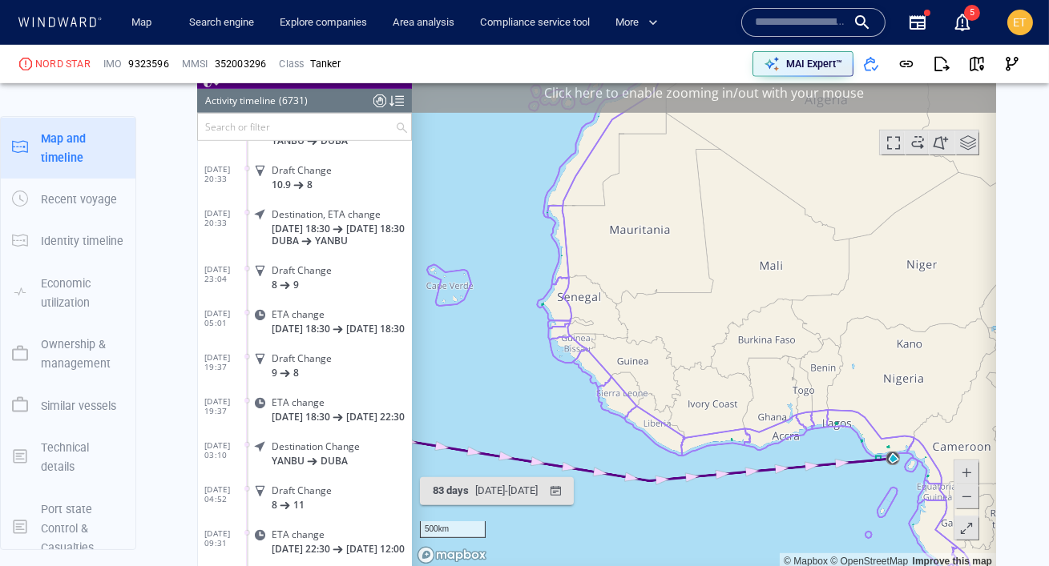
click at [892, 433] on canvas "Map" at bounding box center [703, 320] width 584 height 497
click at [889, 433] on canvas "Map" at bounding box center [703, 320] width 584 height 497
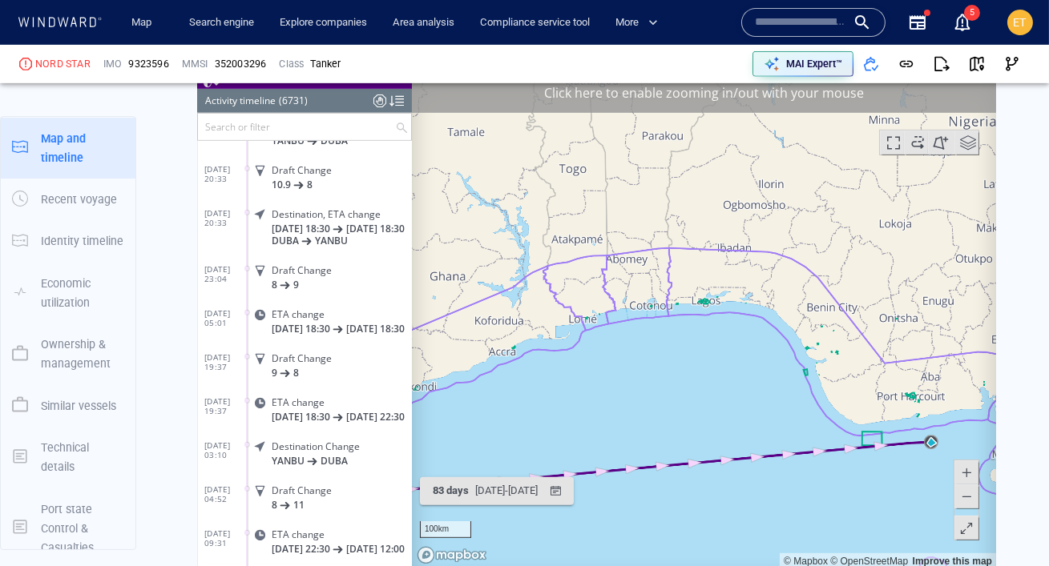
drag, startPoint x: 861, startPoint y: 447, endPoint x: 895, endPoint y: 300, distance: 151.2
click at [895, 300] on canvas "Map" at bounding box center [703, 320] width 584 height 497
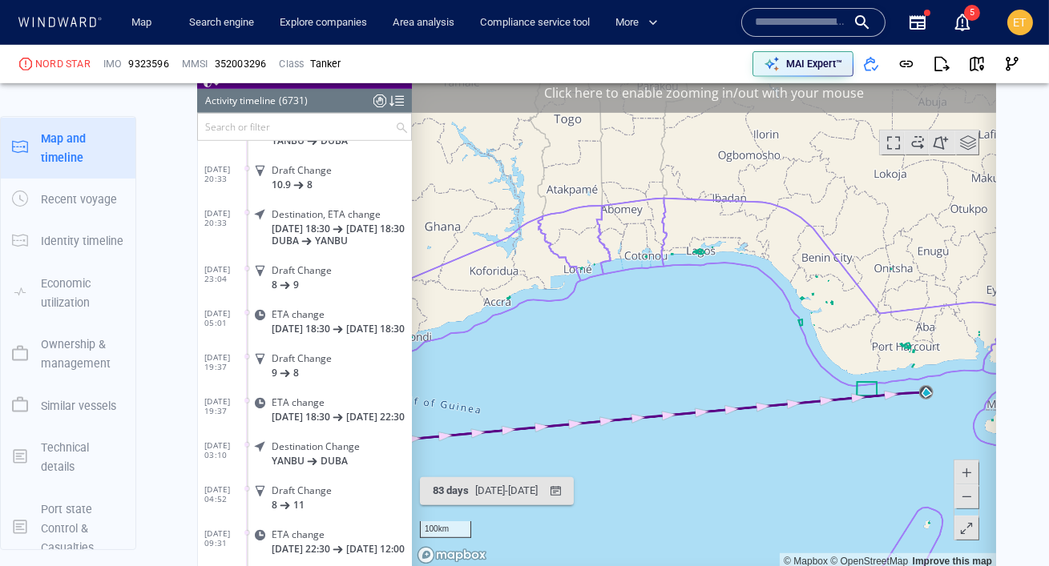
drag, startPoint x: 895, startPoint y: 300, endPoint x: 856, endPoint y: 242, distance: 69.8
click at [856, 242] on canvas "Map" at bounding box center [703, 320] width 584 height 497
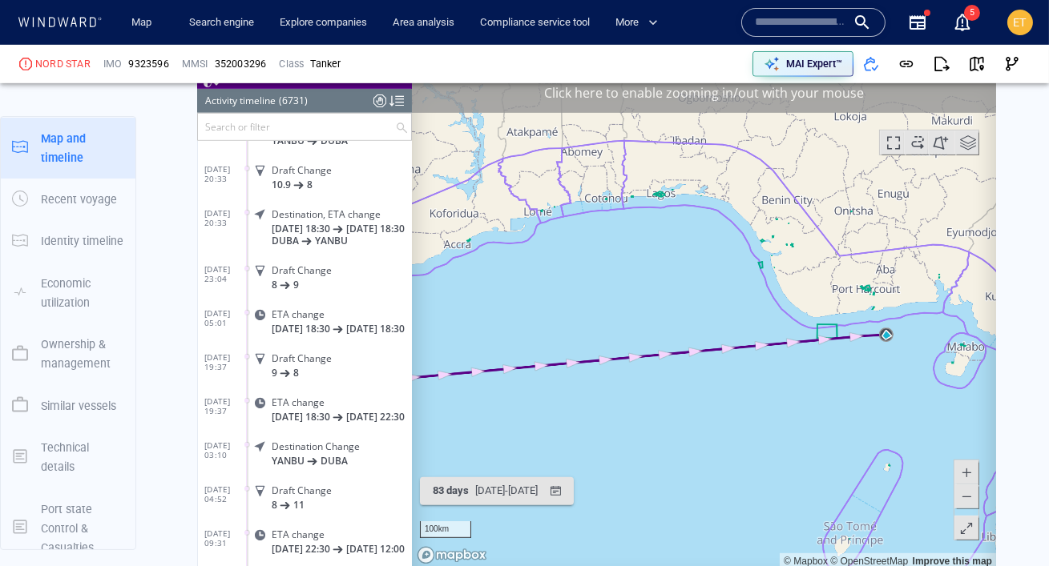
click at [878, 267] on canvas "Map" at bounding box center [703, 320] width 584 height 497
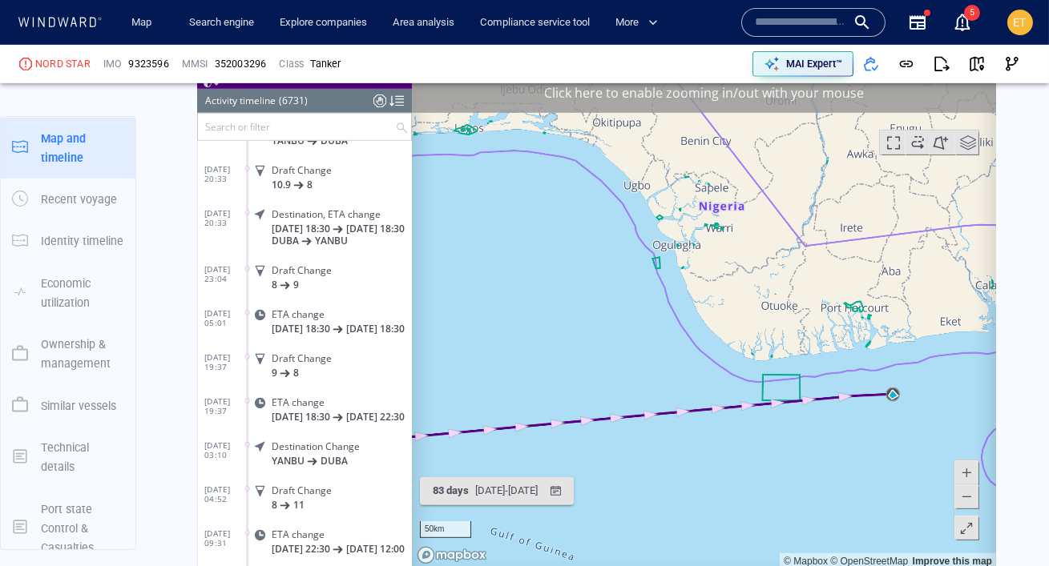
drag, startPoint x: 889, startPoint y: 311, endPoint x: 788, endPoint y: 244, distance: 120.9
click at [788, 244] on canvas "Map" at bounding box center [703, 320] width 584 height 497
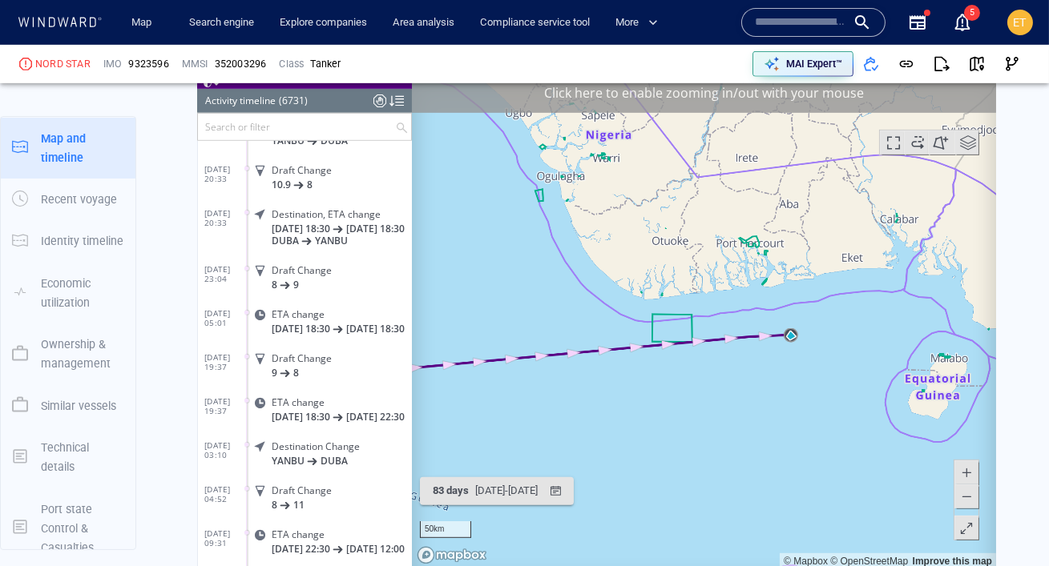
click at [812, 295] on canvas "Map" at bounding box center [703, 320] width 584 height 497
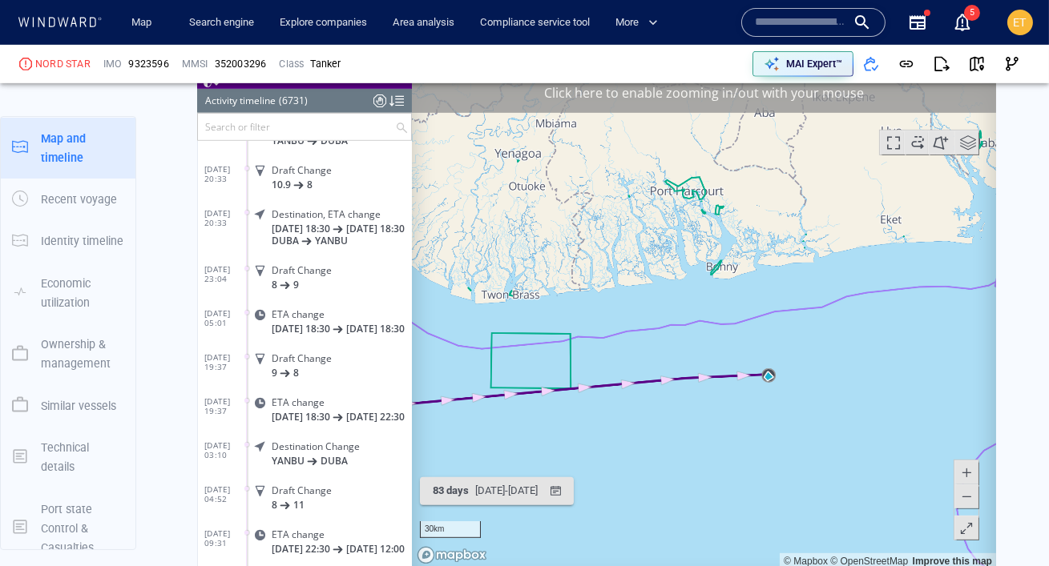
drag, startPoint x: 645, startPoint y: 268, endPoint x: 679, endPoint y: 268, distance: 34.5
click at [679, 268] on canvas "Map" at bounding box center [703, 320] width 584 height 497
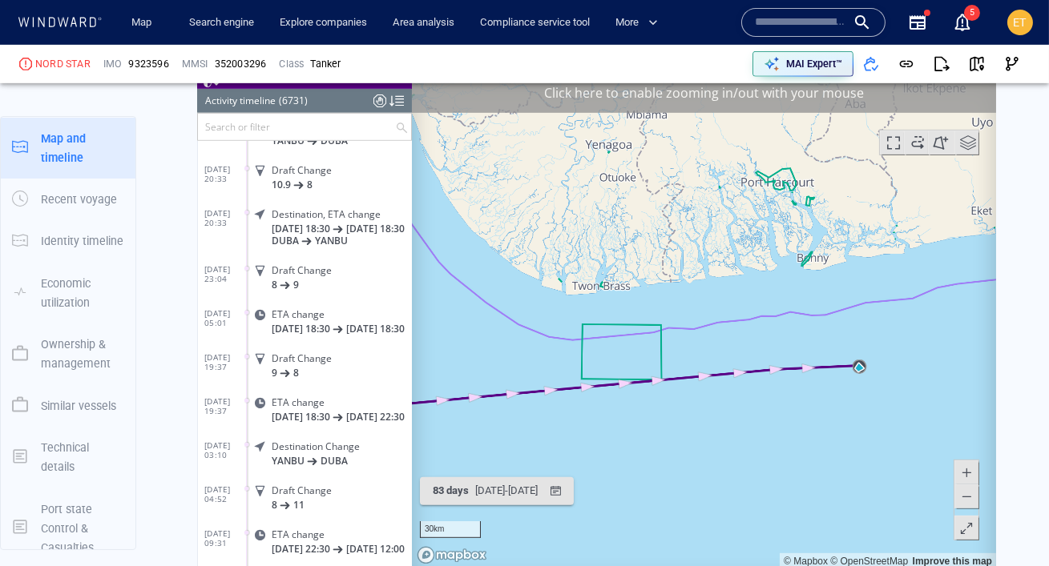
drag, startPoint x: 599, startPoint y: 231, endPoint x: 655, endPoint y: 219, distance: 56.6
click at [655, 219] on canvas "Map" at bounding box center [703, 320] width 584 height 497
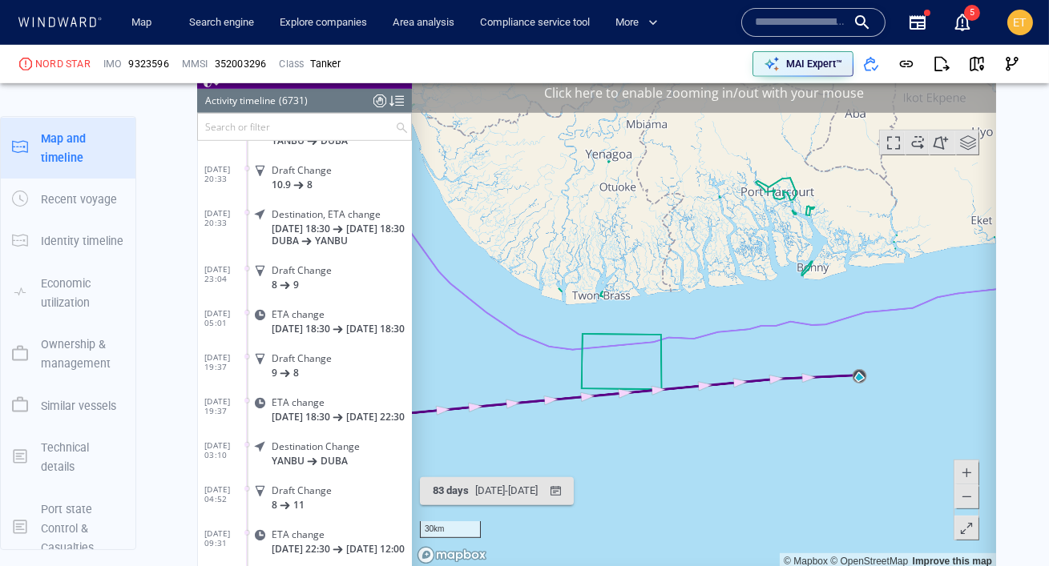
drag, startPoint x: 608, startPoint y: 197, endPoint x: 609, endPoint y: 210, distance: 12.8
click at [609, 210] on canvas "Map" at bounding box center [703, 320] width 584 height 497
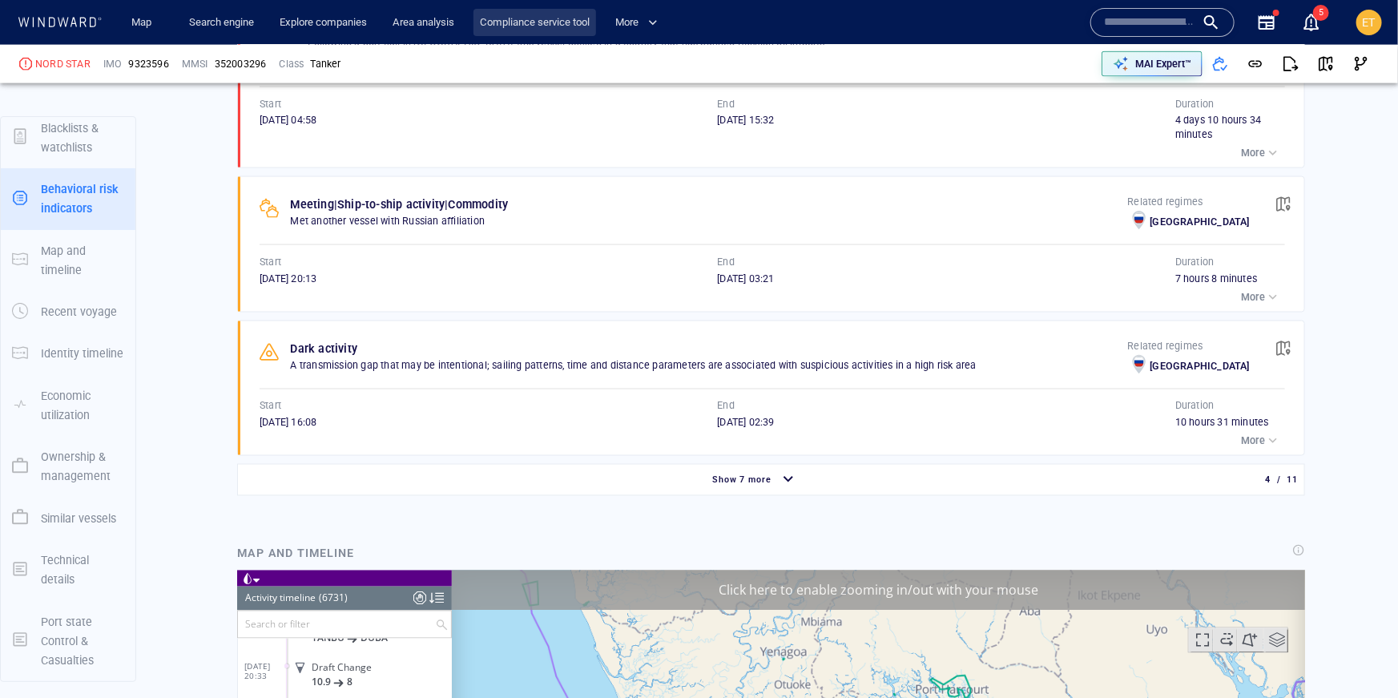
scroll to position [13088, 0]
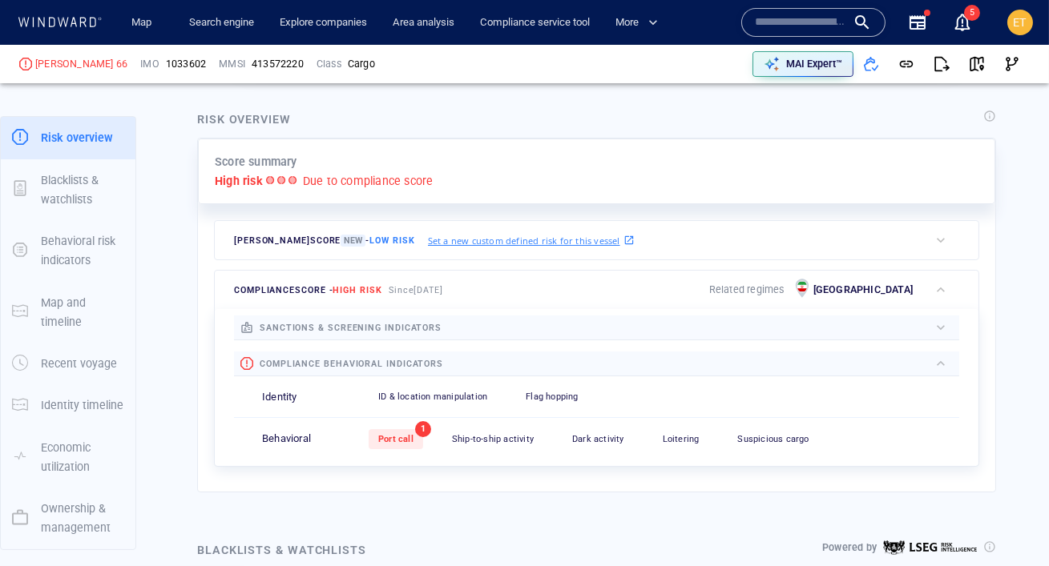
scroll to position [369, 0]
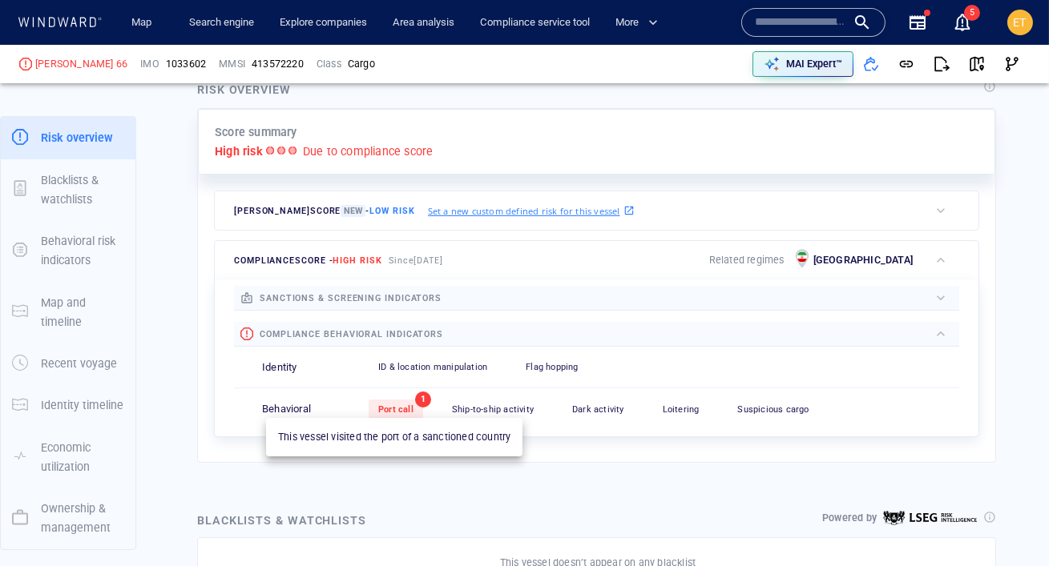
click at [413, 405] on div "Port call" at bounding box center [396, 410] width 54 height 20
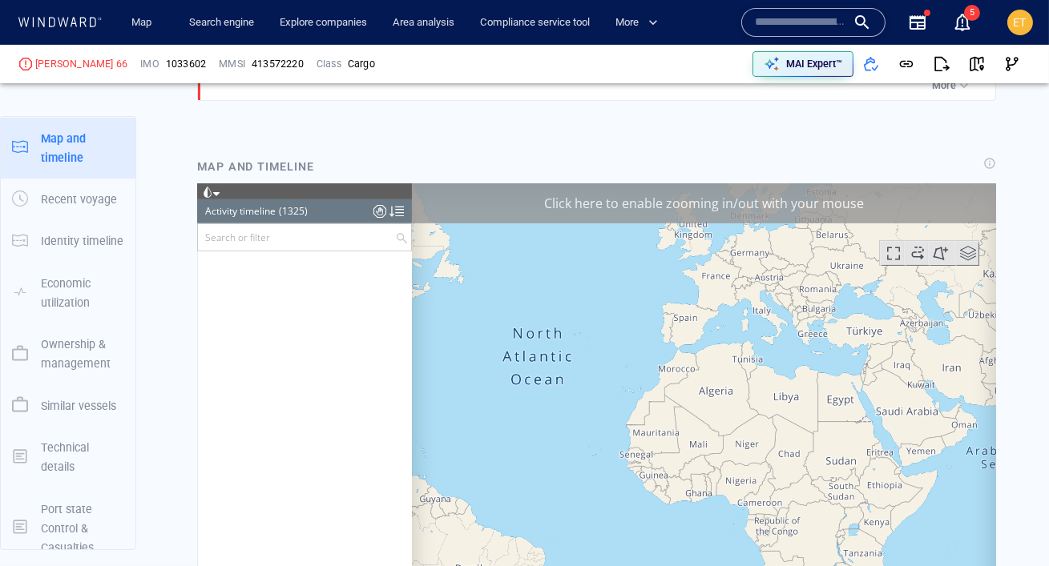
scroll to position [1164, 0]
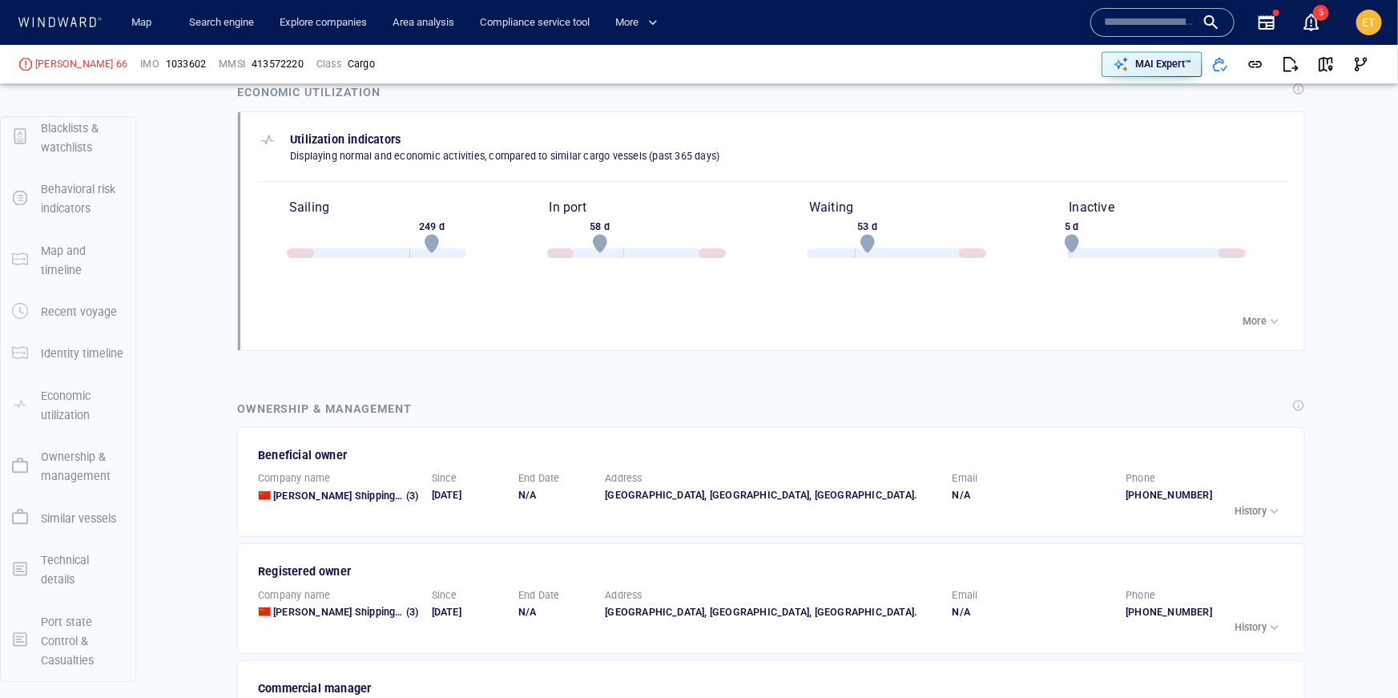
scroll to position [94, 0]
